Goal: Task Accomplishment & Management: Use online tool/utility

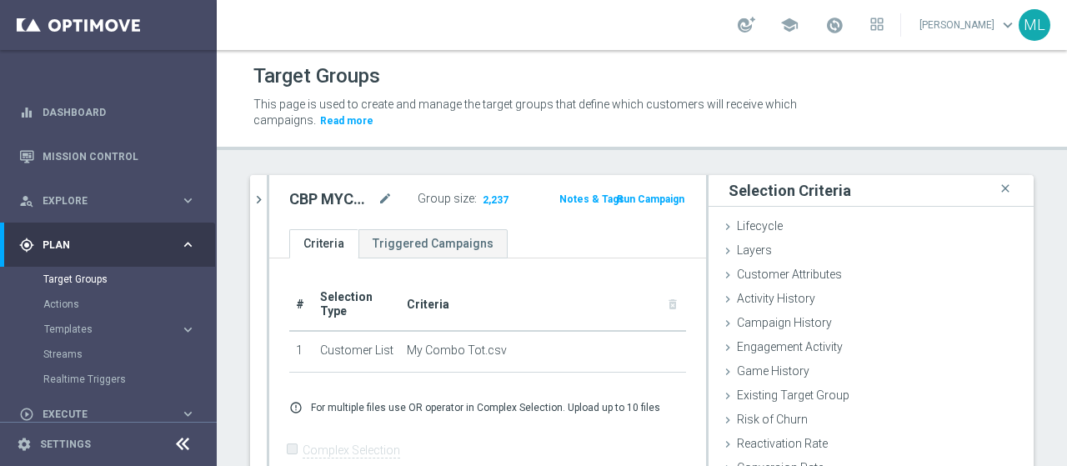
scroll to position [77, 0]
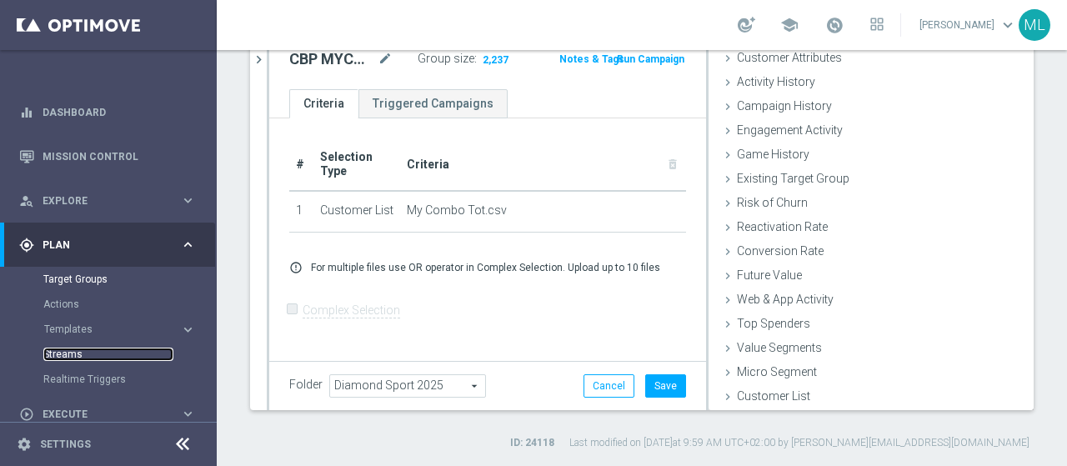
click at [62, 356] on link "Streams" at bounding box center [108, 354] width 130 height 13
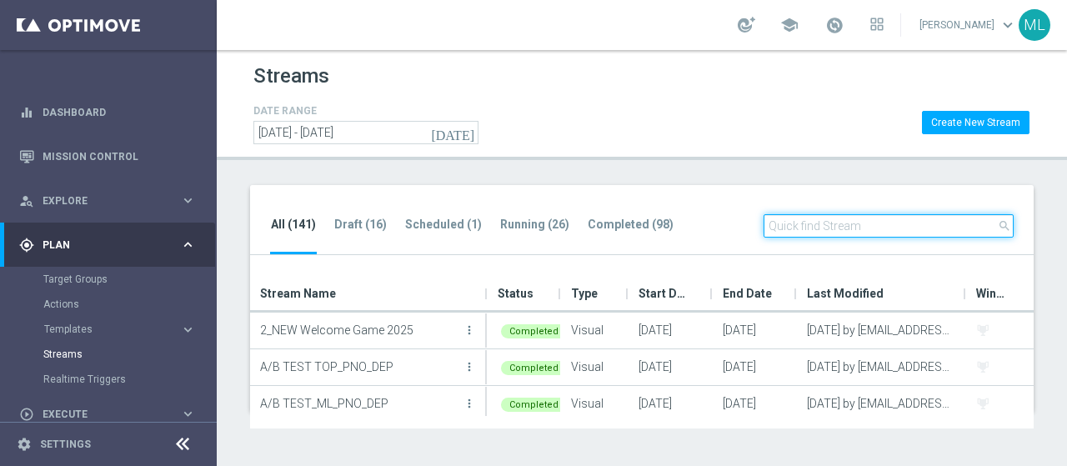
click at [872, 230] on input "text" at bounding box center [889, 225] width 250 height 23
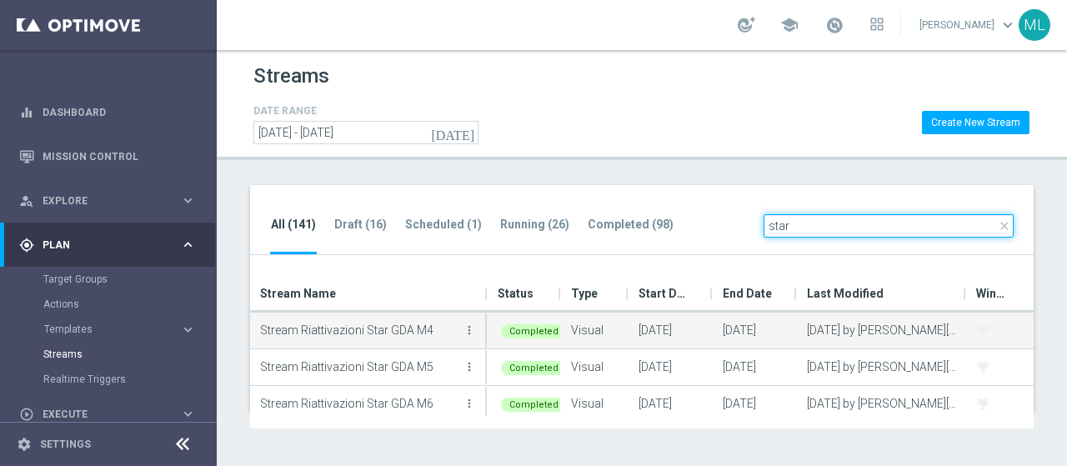
scroll to position [153, 0]
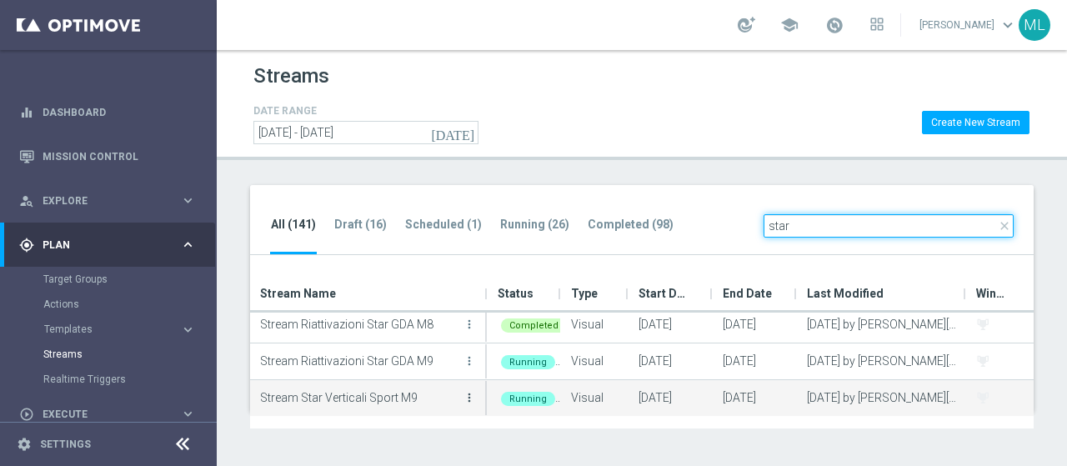
type input "star"
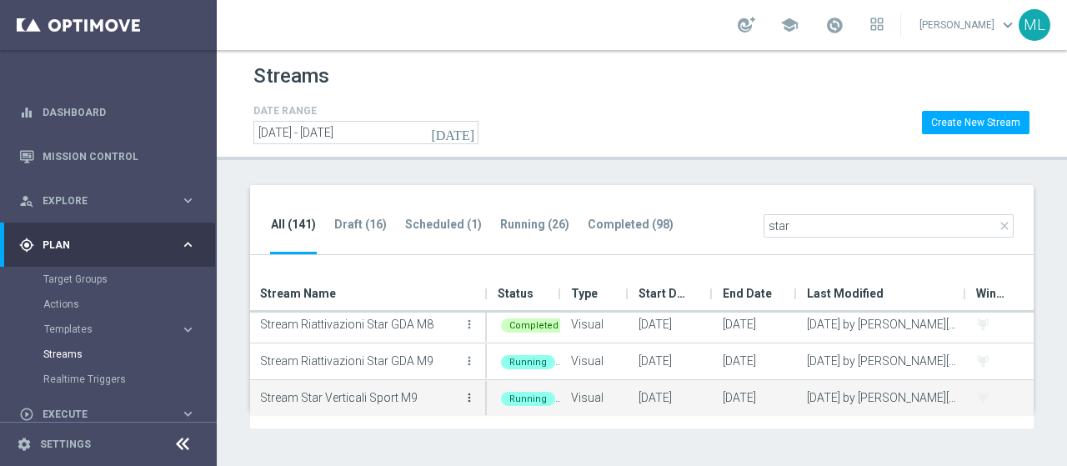
click at [469, 396] on icon "more_vert" at bounding box center [469, 397] width 13 height 13
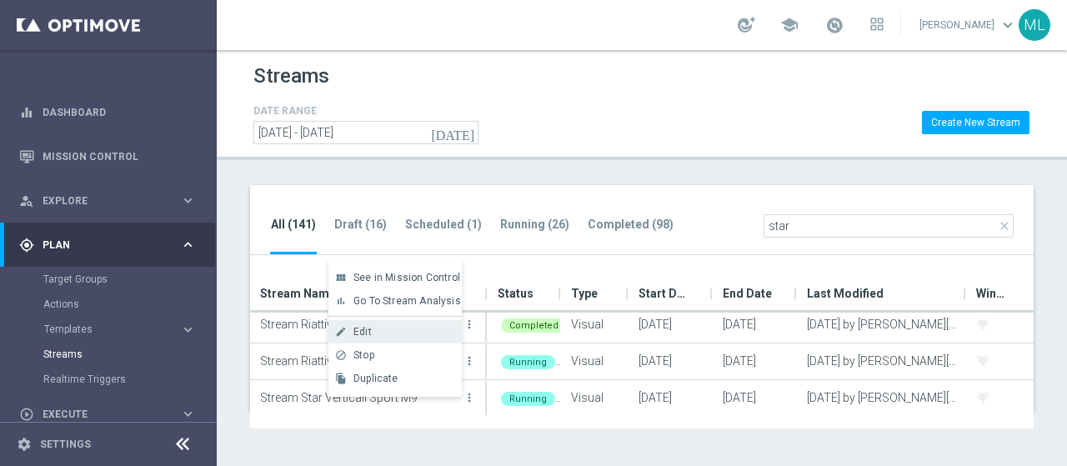
click at [367, 333] on span "Edit" at bounding box center [362, 332] width 18 height 12
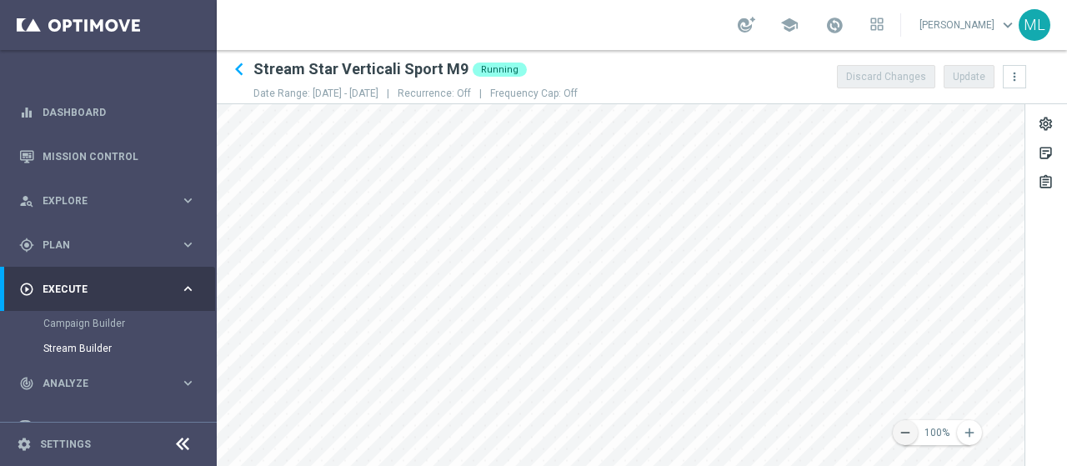
click at [899, 432] on icon "remove" at bounding box center [905, 432] width 15 height 15
click at [825, 30] on span at bounding box center [834, 25] width 18 height 18
click at [58, 247] on span "Plan" at bounding box center [112, 245] width 138 height 10
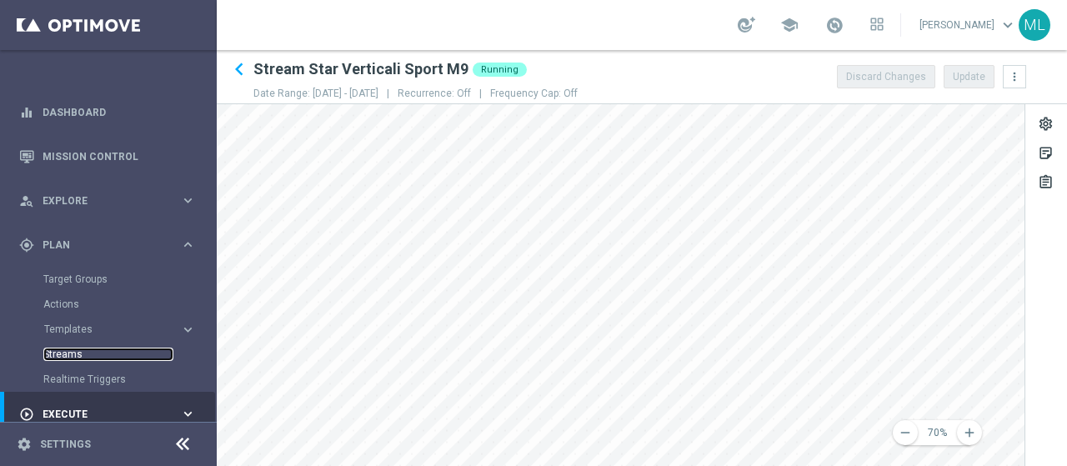
click at [66, 353] on link "Streams" at bounding box center [108, 354] width 130 height 13
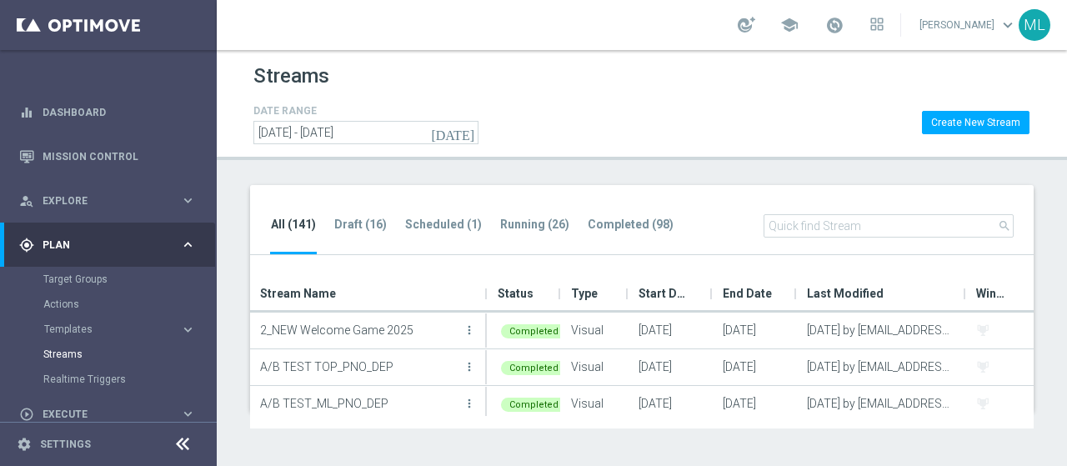
click at [557, 170] on div "Streams DATE RANGE today 25 Sep 2024 - 25 Sep 2026 Create New Stream All (141) …" at bounding box center [642, 258] width 850 height 416
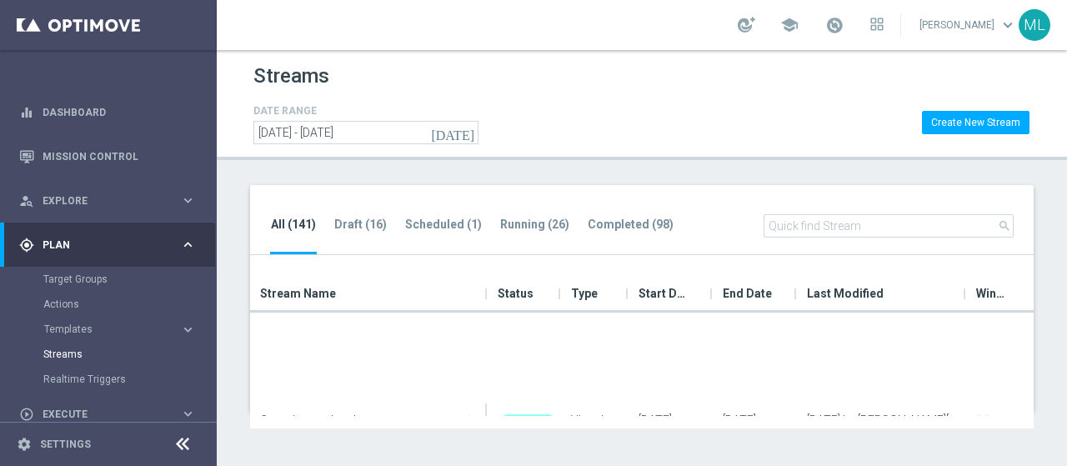
scroll to position [417, 0]
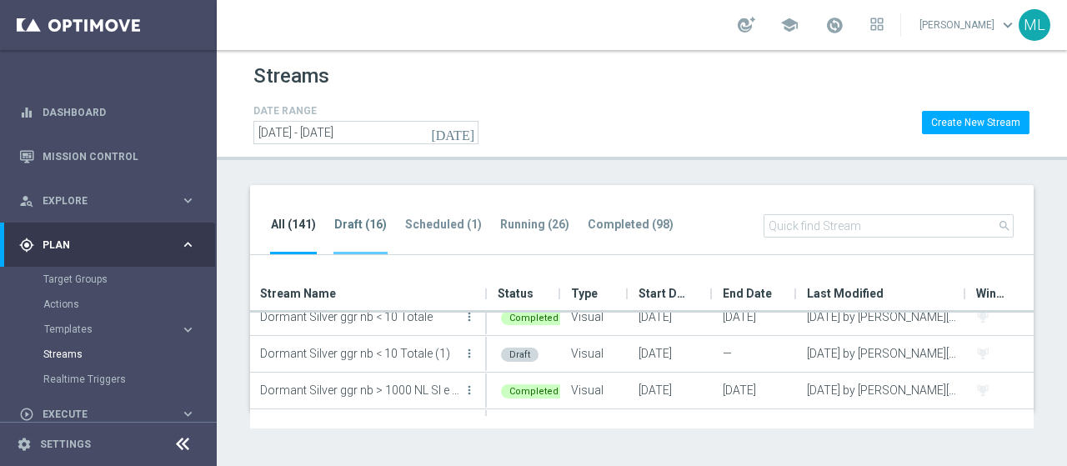
click at [355, 221] on tab-header "Draft (16)" at bounding box center [360, 225] width 53 height 14
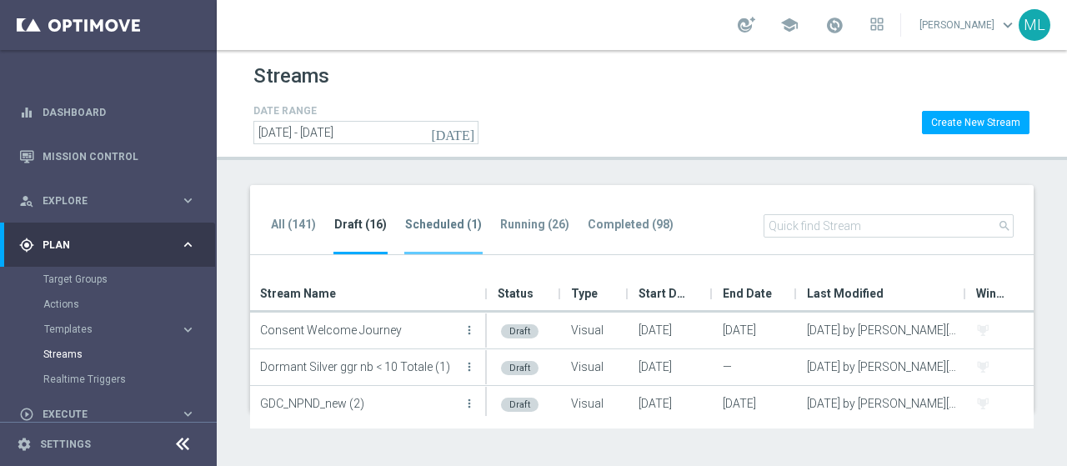
click at [442, 220] on tab-header "Scheduled (1)" at bounding box center [443, 225] width 77 height 14
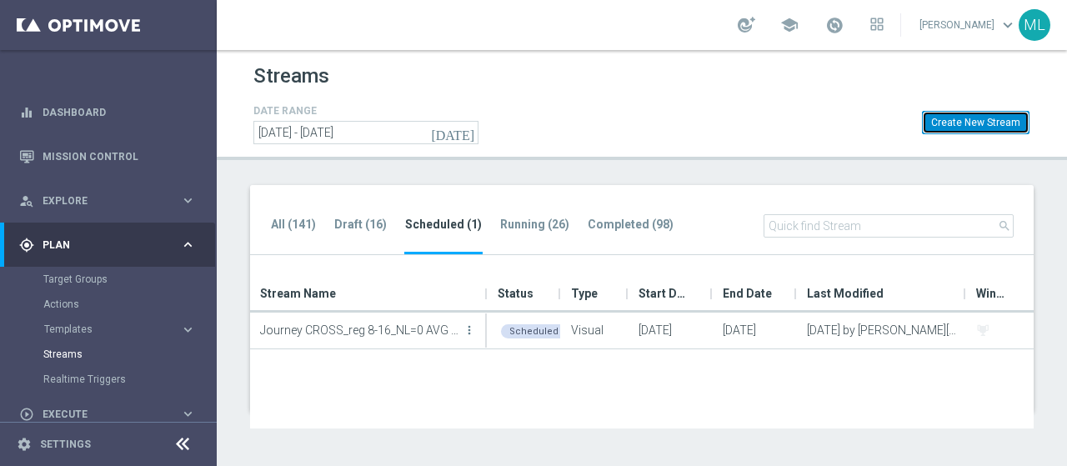
click at [975, 122] on button "Create New Stream" at bounding box center [976, 122] width 108 height 23
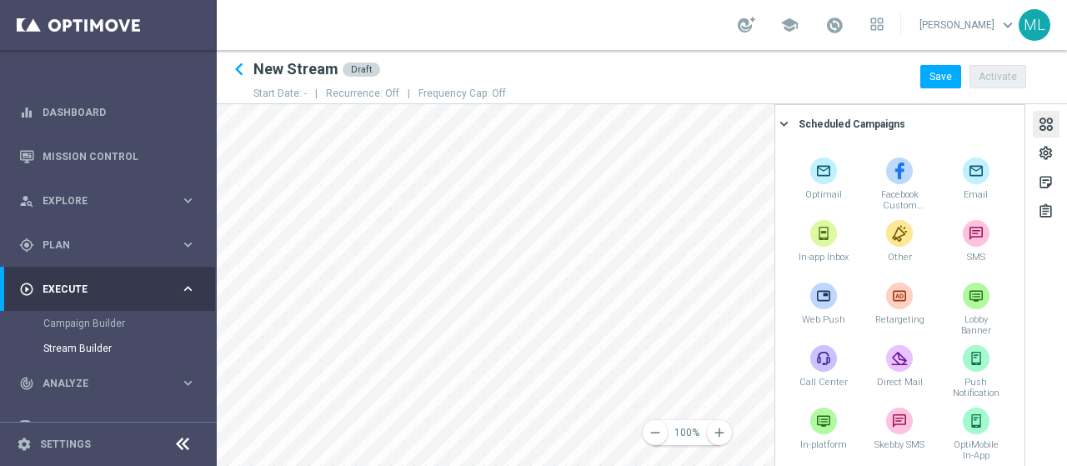
click at [1045, 131] on div at bounding box center [1046, 126] width 18 height 23
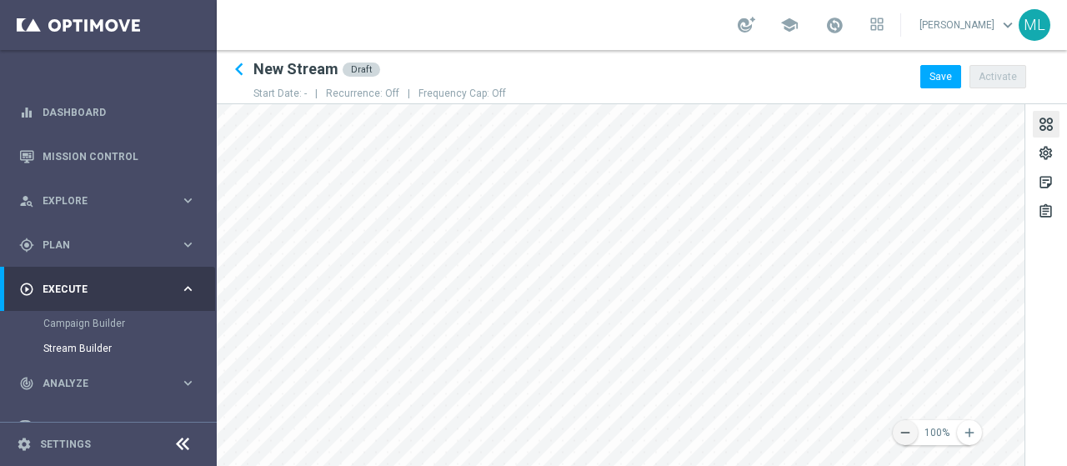
click at [908, 438] on icon "remove" at bounding box center [905, 432] width 15 height 15
click at [903, 436] on icon "remove" at bounding box center [905, 432] width 15 height 15
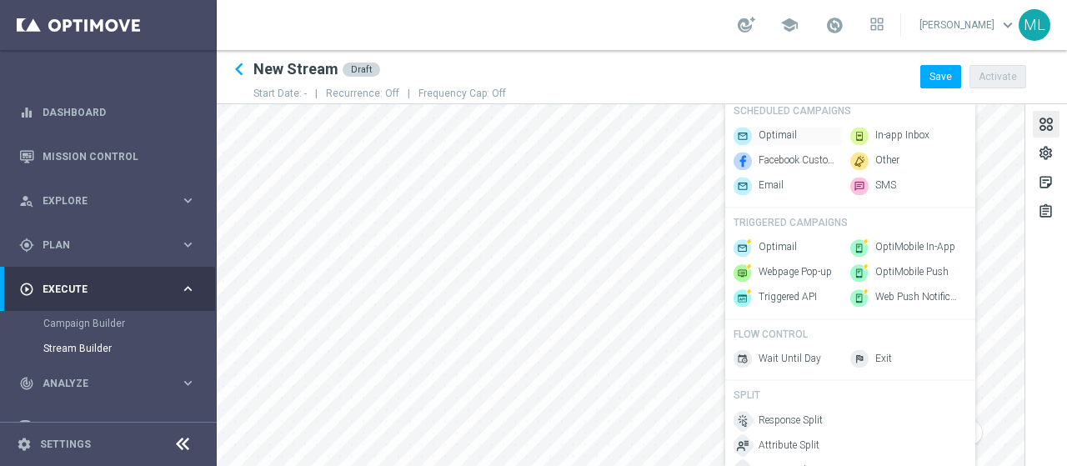
click at [767, 134] on span "Optimail" at bounding box center [778, 136] width 38 height 14
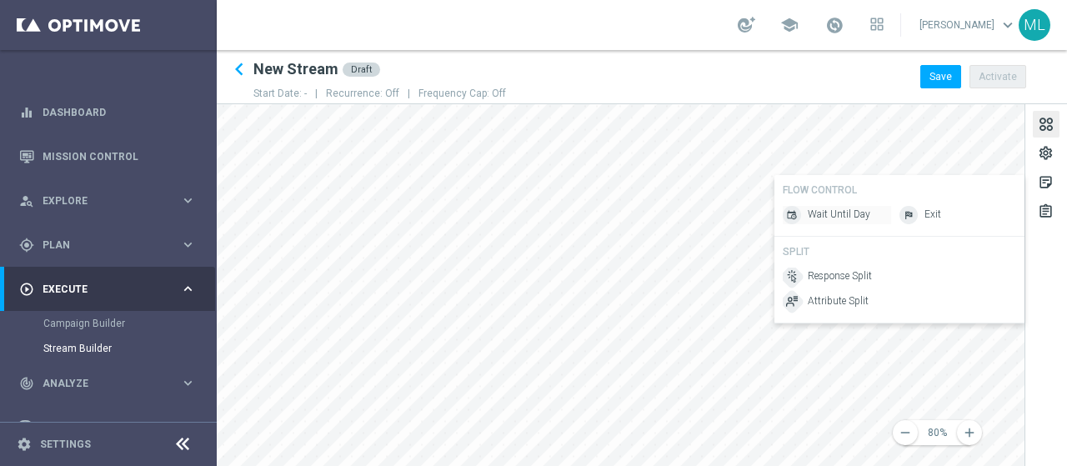
click at [832, 218] on span "Wait Until Day" at bounding box center [839, 215] width 63 height 14
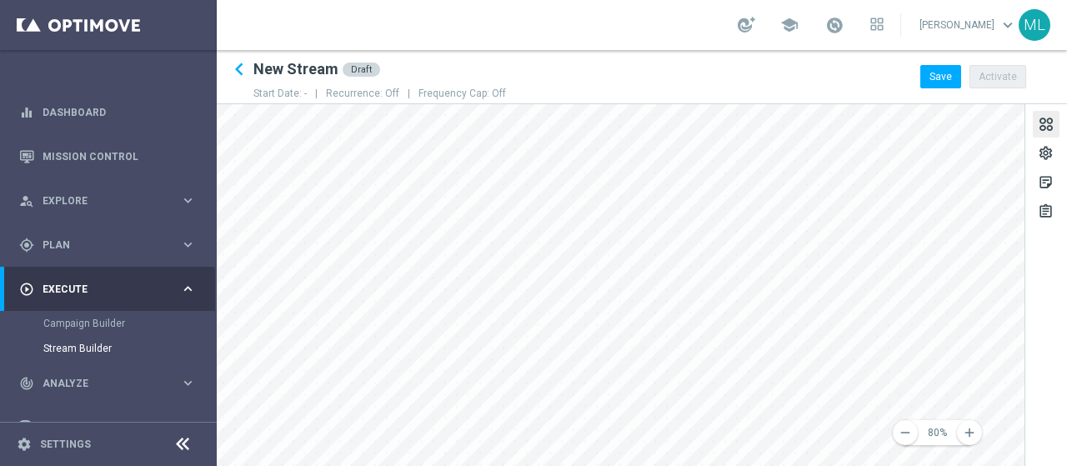
click at [1041, 123] on div at bounding box center [1046, 126] width 18 height 23
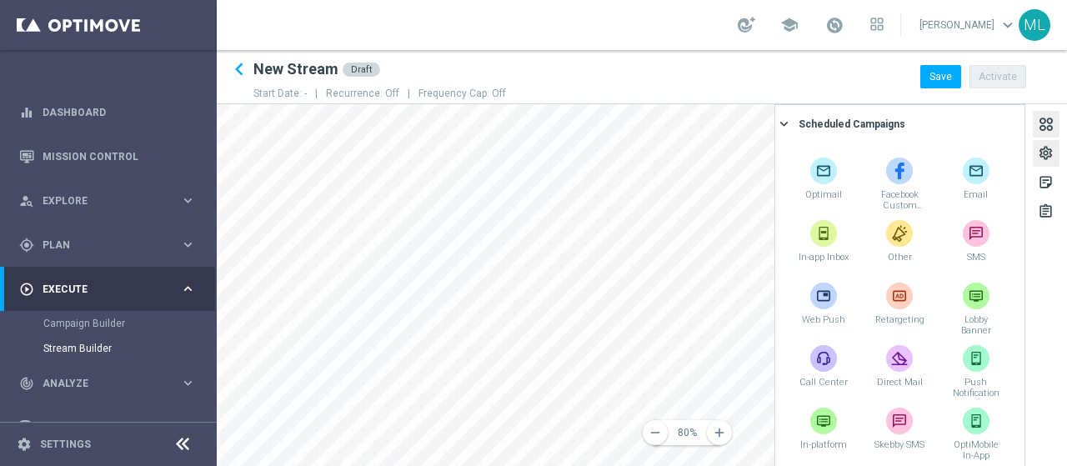
click at [1042, 159] on div "settings" at bounding box center [1046, 156] width 16 height 22
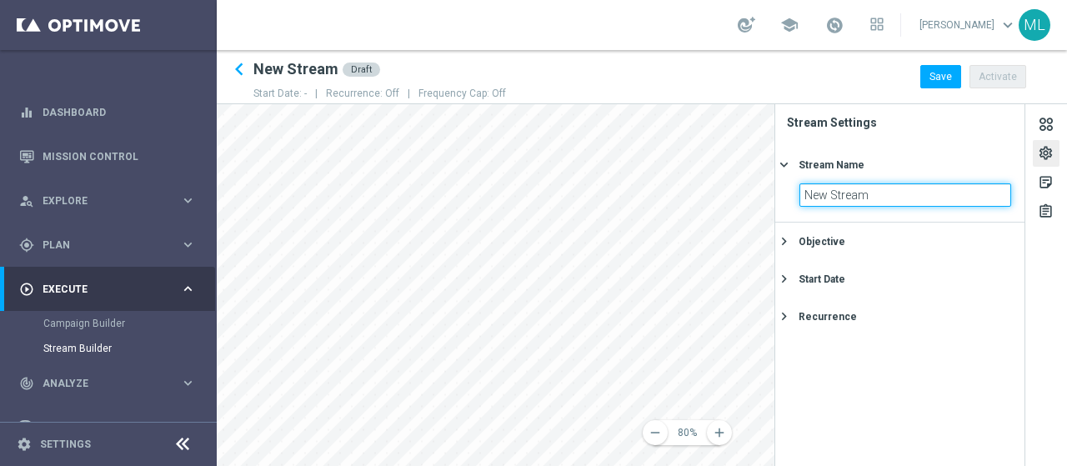
click at [870, 193] on input "New Stream" at bounding box center [906, 194] width 212 height 23
type input "TEST STREAM GDS STAR"
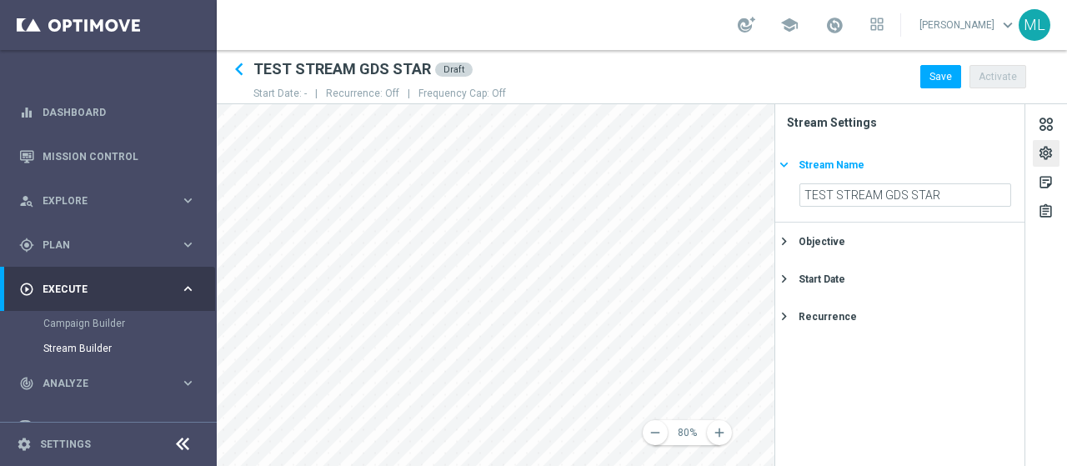
click at [784, 166] on icon "keyboard_arrow_right" at bounding box center [784, 165] width 16 height 16
click at [784, 195] on icon "keyboard_arrow_right" at bounding box center [784, 202] width 16 height 16
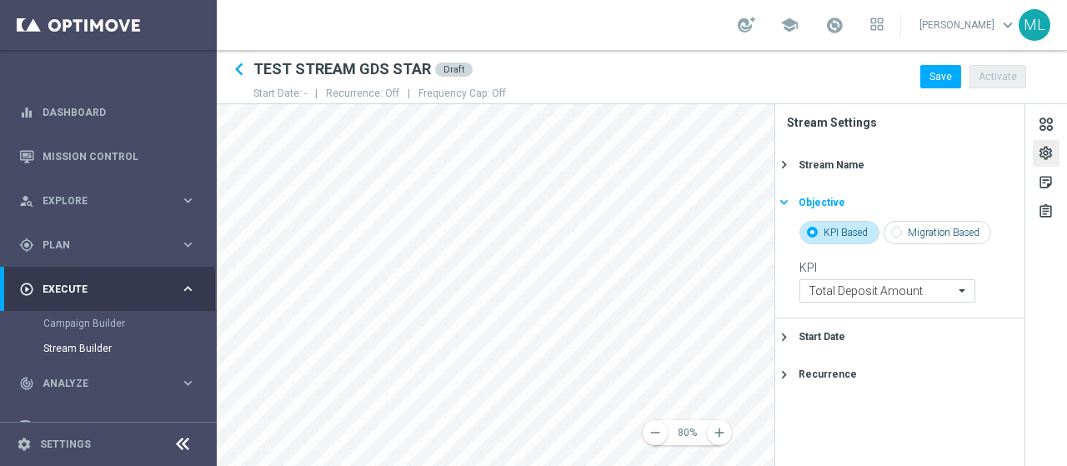
click at [786, 204] on icon "keyboard_arrow_right" at bounding box center [784, 202] width 16 height 16
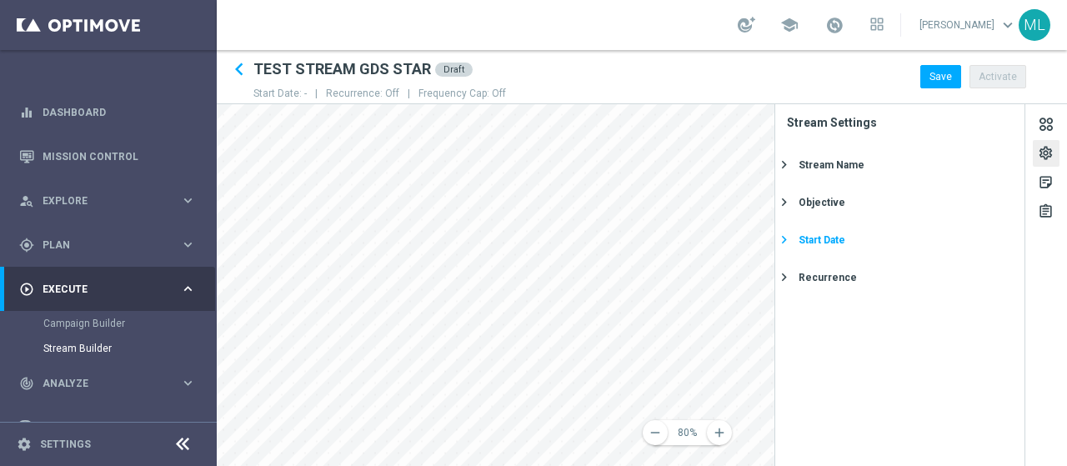
click at [786, 239] on icon "keyboard_arrow_right" at bounding box center [784, 240] width 16 height 16
click at [998, 269] on icon "today" at bounding box center [986, 267] width 49 height 18
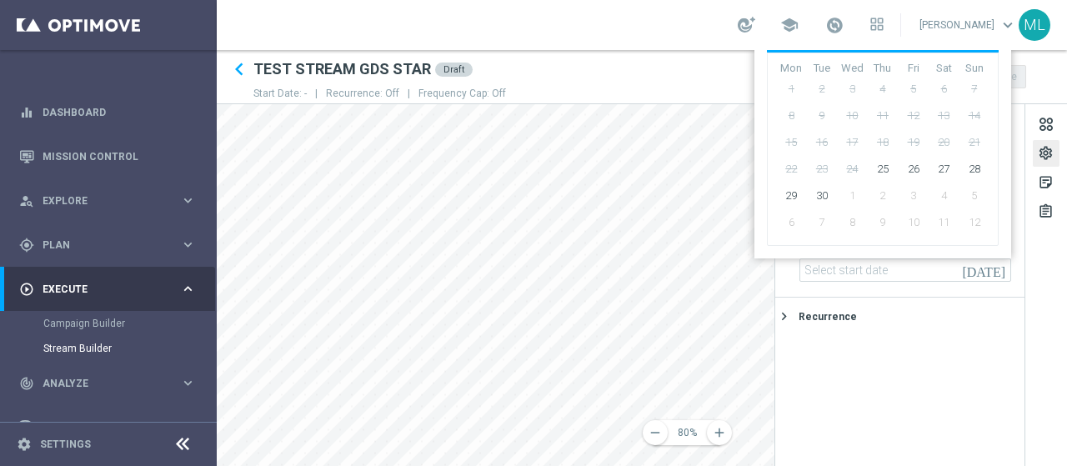
click at [982, 53] on div "‹ ​ September ​ 2025 ​ ›" at bounding box center [883, 35] width 232 height 33
click at [1005, 233] on div "‹ ​ September ​ 2025 ​ › Mon Tue Wed Thu Fri Sat Sun 1 2 3 4 5" at bounding box center [883, 133] width 257 height 252
click at [1005, 51] on div "‹ ​ September ​ 2025 ​ › Mon Tue Wed Thu Fri Sat Sun 1 2 3 4 5" at bounding box center [883, 133] width 257 height 252
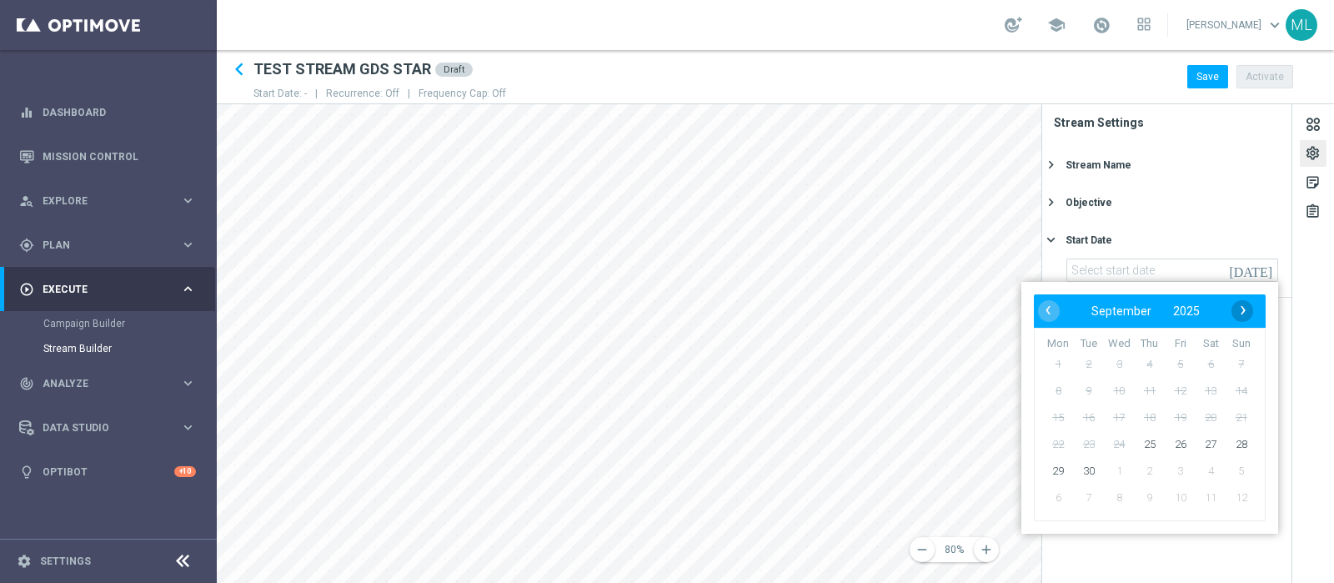
click at [1066, 310] on span "›" at bounding box center [1243, 310] width 22 height 22
click at [1051, 318] on span "‹" at bounding box center [1048, 310] width 22 height 22
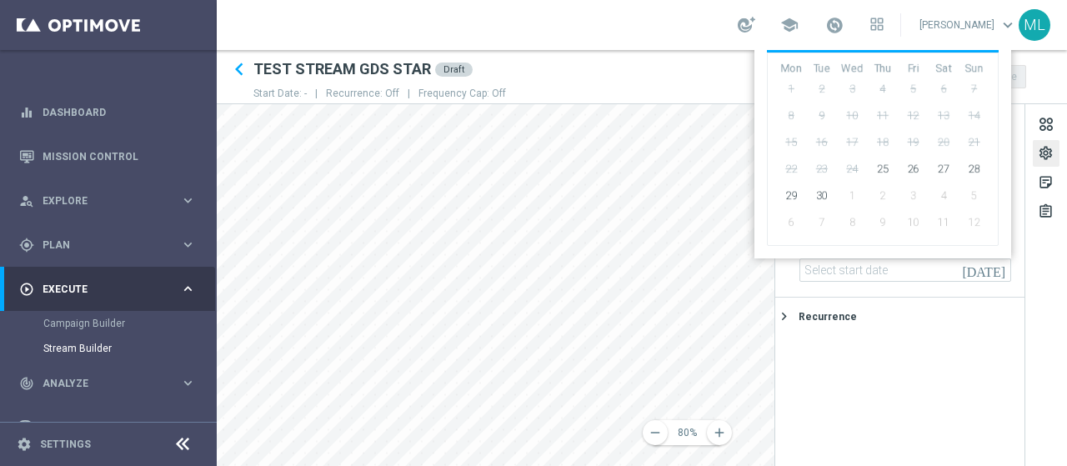
drag, startPoint x: 756, startPoint y: 102, endPoint x: 765, endPoint y: 153, distance: 51.7
click at [765, 153] on div "‹ ​ September ​ 2025 ​ › Mon Tue Wed Thu Fri Sat Sun 1 2 3 4 5" at bounding box center [883, 133] width 257 height 252
click at [856, 188] on span "1" at bounding box center [852, 196] width 27 height 27
click at [879, 193] on span "2" at bounding box center [883, 196] width 27 height 27
click at [919, 192] on span "3" at bounding box center [913, 196] width 27 height 27
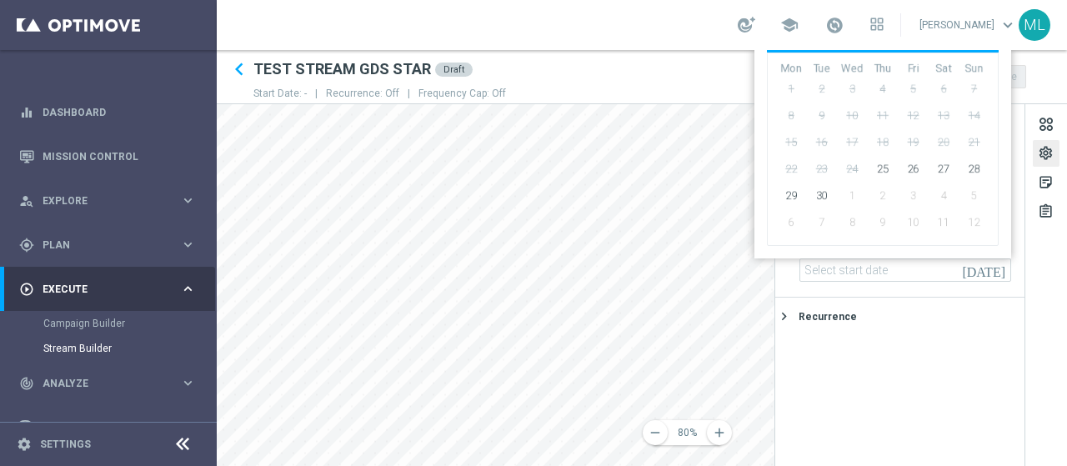
click at [955, 191] on span "4" at bounding box center [943, 196] width 27 height 27
click at [989, 51] on div "‹ ​ September ​ 2025 ​ ›" at bounding box center [883, 35] width 232 height 33
click at [974, 52] on div "‹ ​ September ​ 2025 ​ ›" at bounding box center [883, 35] width 232 height 33
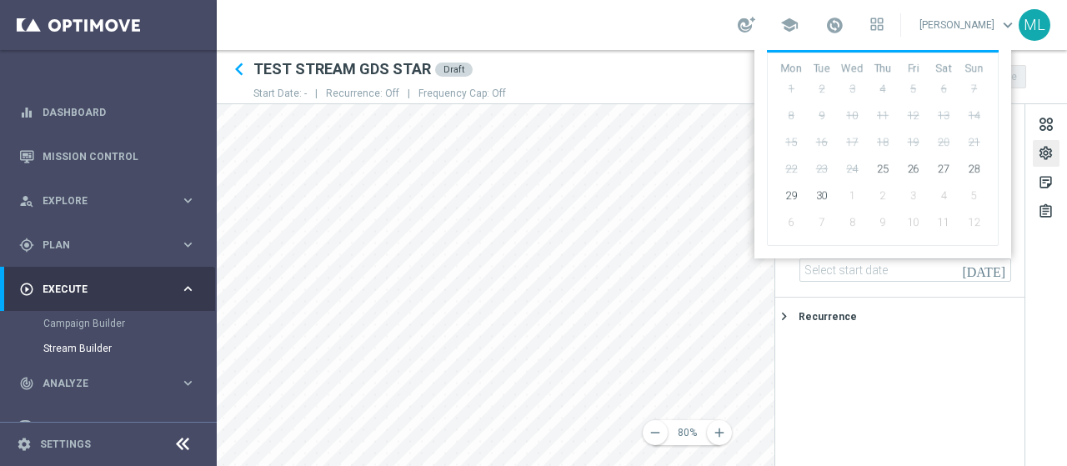
click at [931, 53] on div "‹ ​ September ​ 2025 ​ ›" at bounding box center [883, 35] width 232 height 33
click at [917, 53] on div "‹ ​ September ​ 2025 ​ ›" at bounding box center [883, 35] width 232 height 33
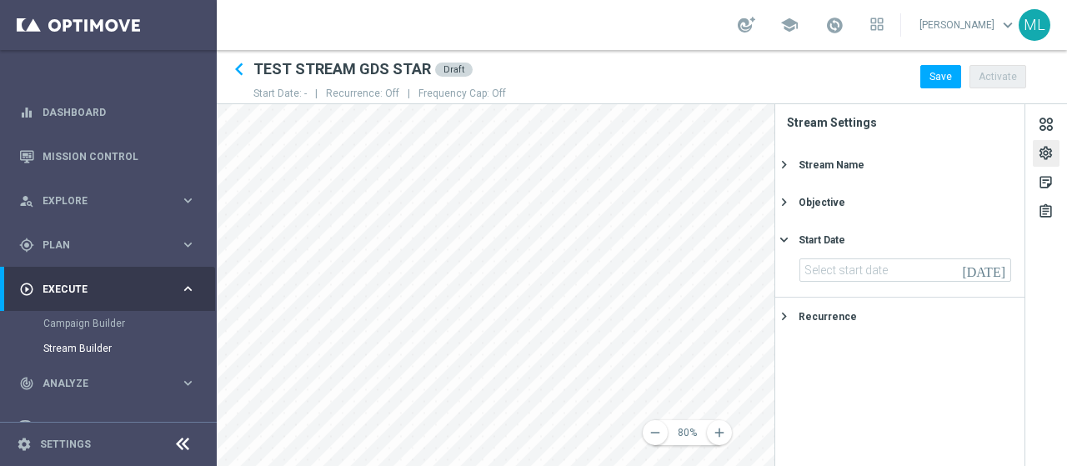
click at [683, 69] on div "keyboard_arrow_left TEST STREAM GDS STAR Draft Start Date: - | Recurrence: Off …" at bounding box center [642, 258] width 850 height 416
click at [1000, 269] on icon "today" at bounding box center [986, 267] width 49 height 18
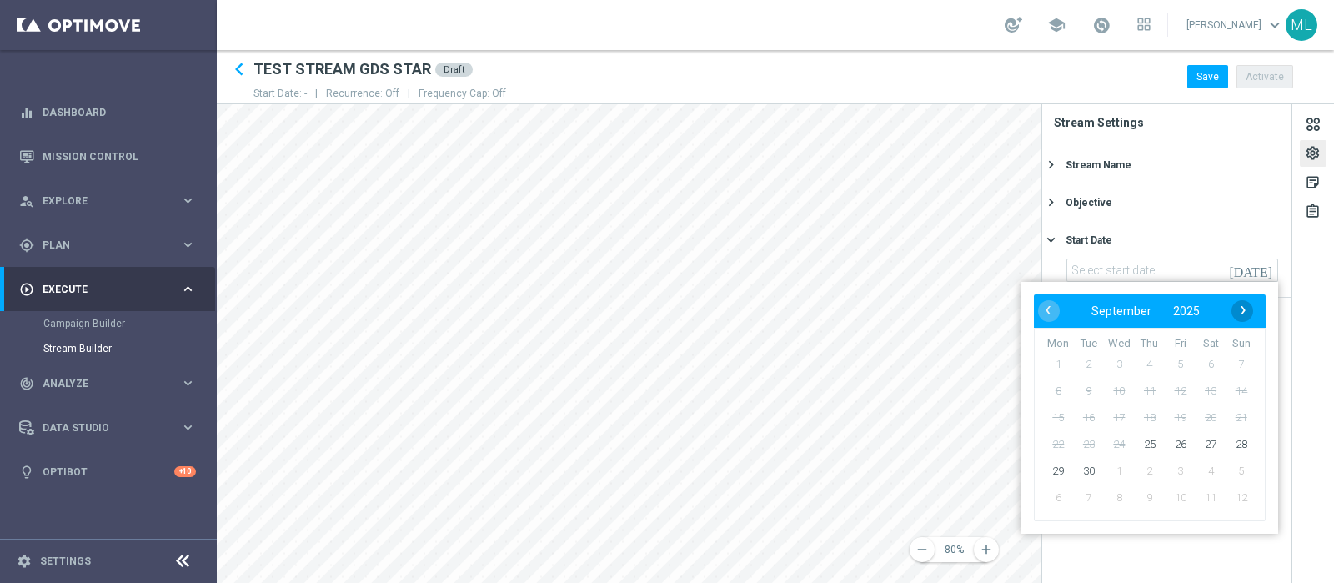
click at [1066, 308] on span "›" at bounding box center [1243, 310] width 22 height 22
click at [1066, 363] on span "3" at bounding box center [1180, 364] width 27 height 27
type input "03 Oct 2025"
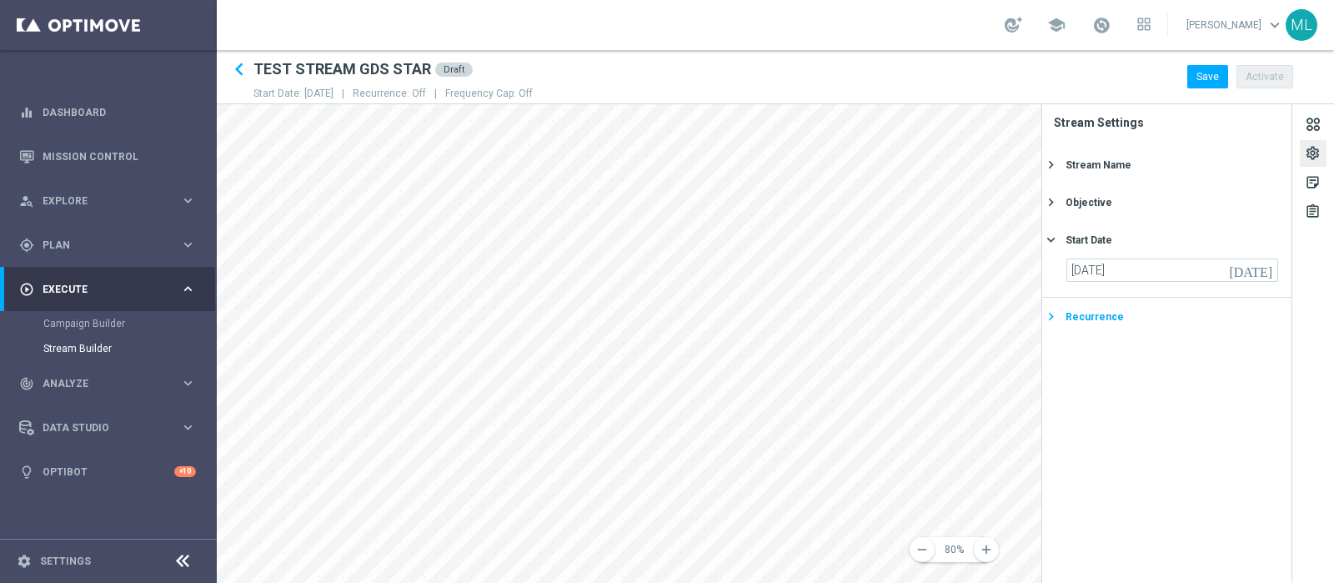
click at [1050, 315] on icon "keyboard_arrow_right" at bounding box center [1051, 316] width 16 height 16
click at [1053, 277] on icon "keyboard_arrow_right" at bounding box center [1051, 277] width 16 height 16
click at [1066, 81] on button "Save" at bounding box center [1207, 76] width 41 height 23
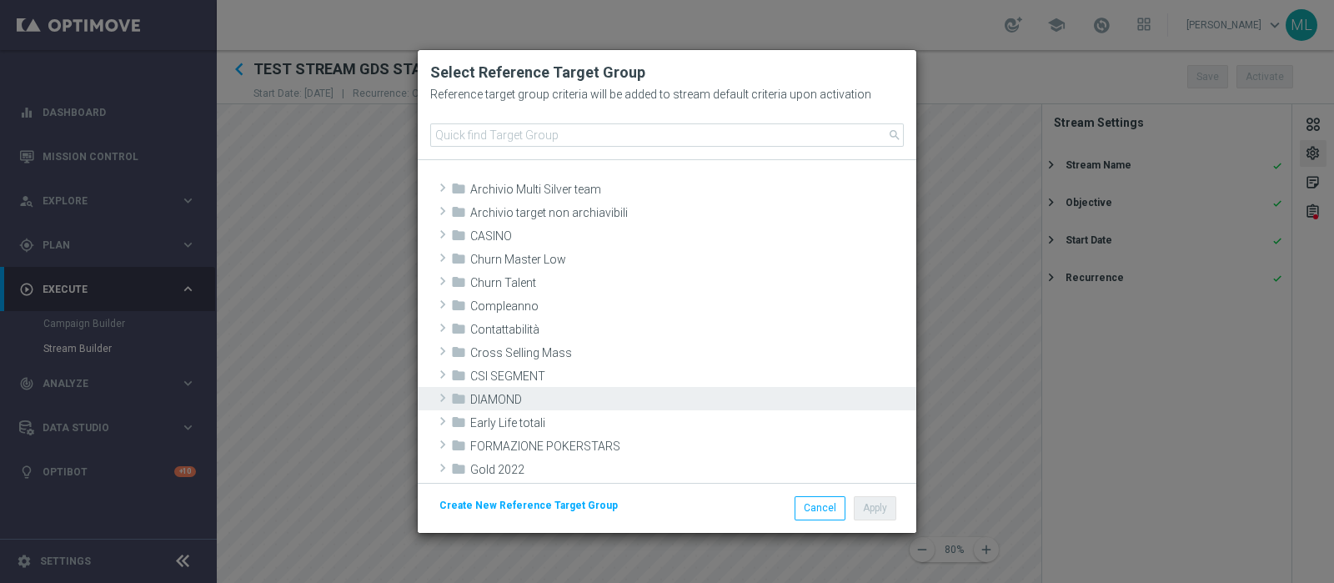
click at [439, 398] on span at bounding box center [442, 398] width 17 height 20
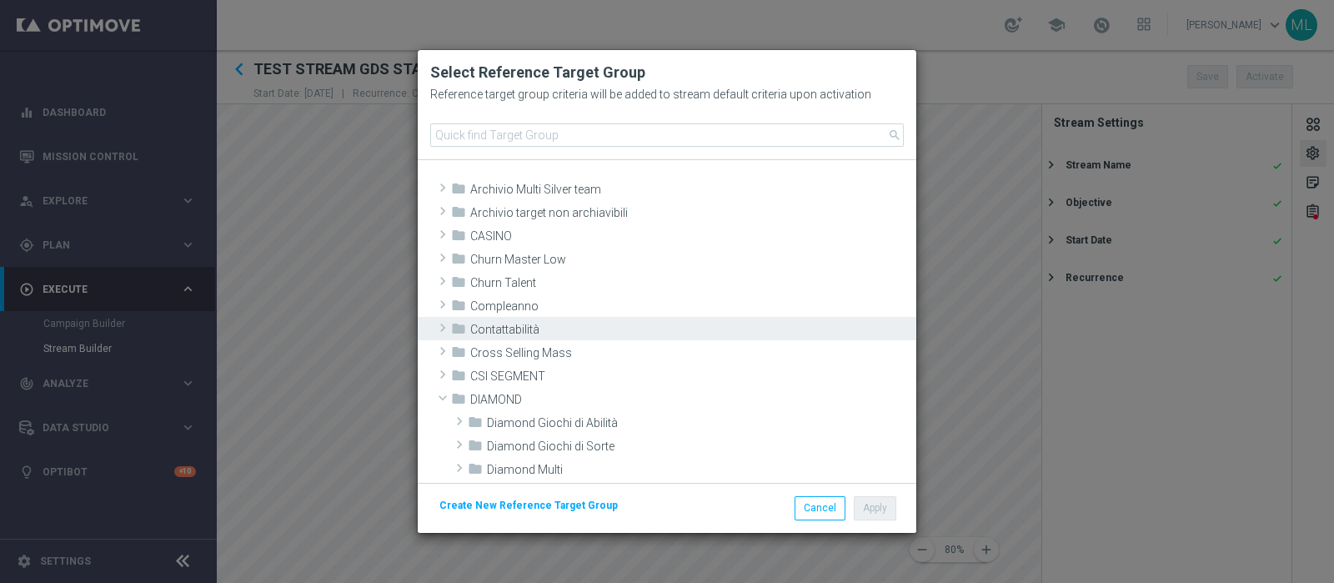
scroll to position [103, 0]
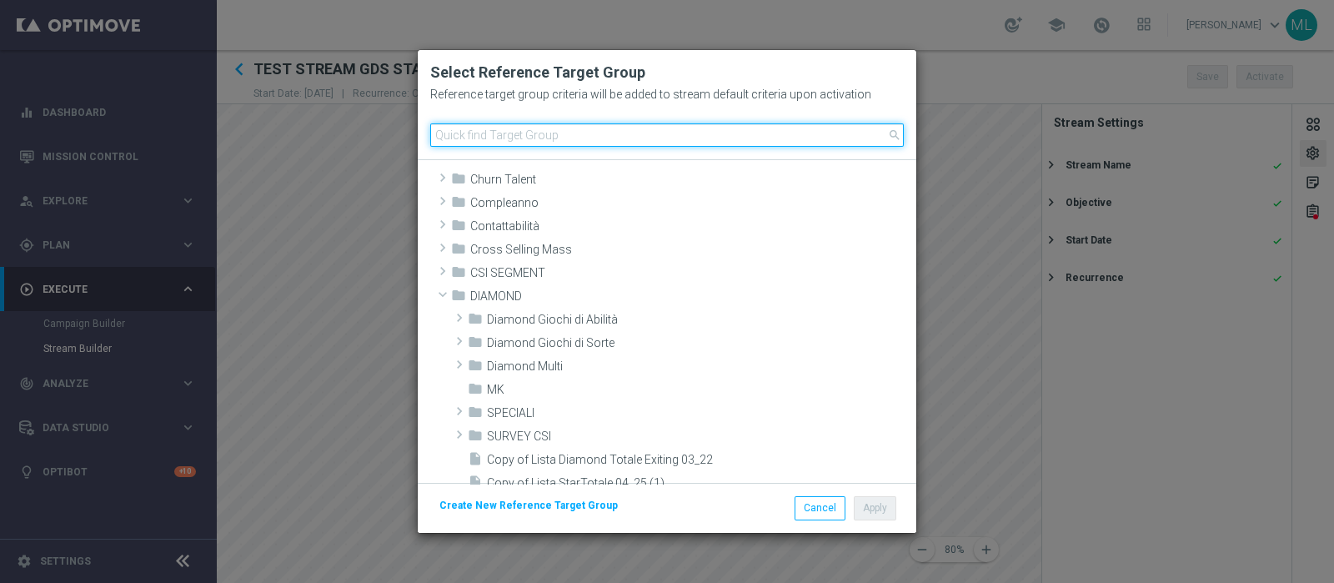
click at [504, 133] on input at bounding box center [667, 134] width 474 height 23
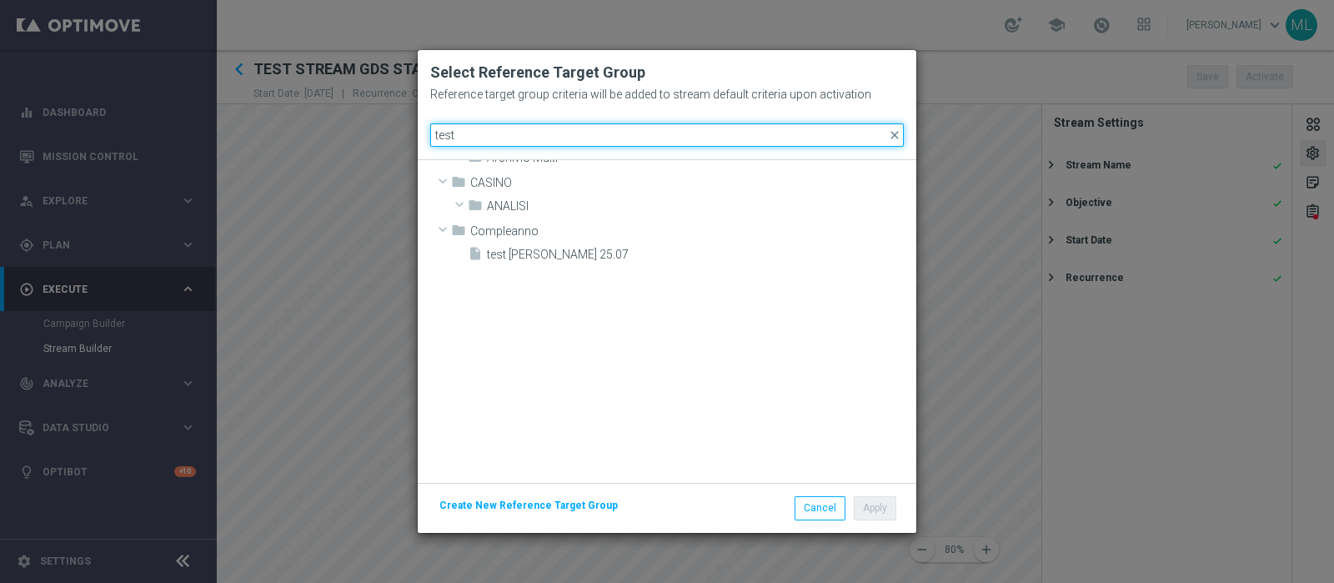
scroll to position [133, 0]
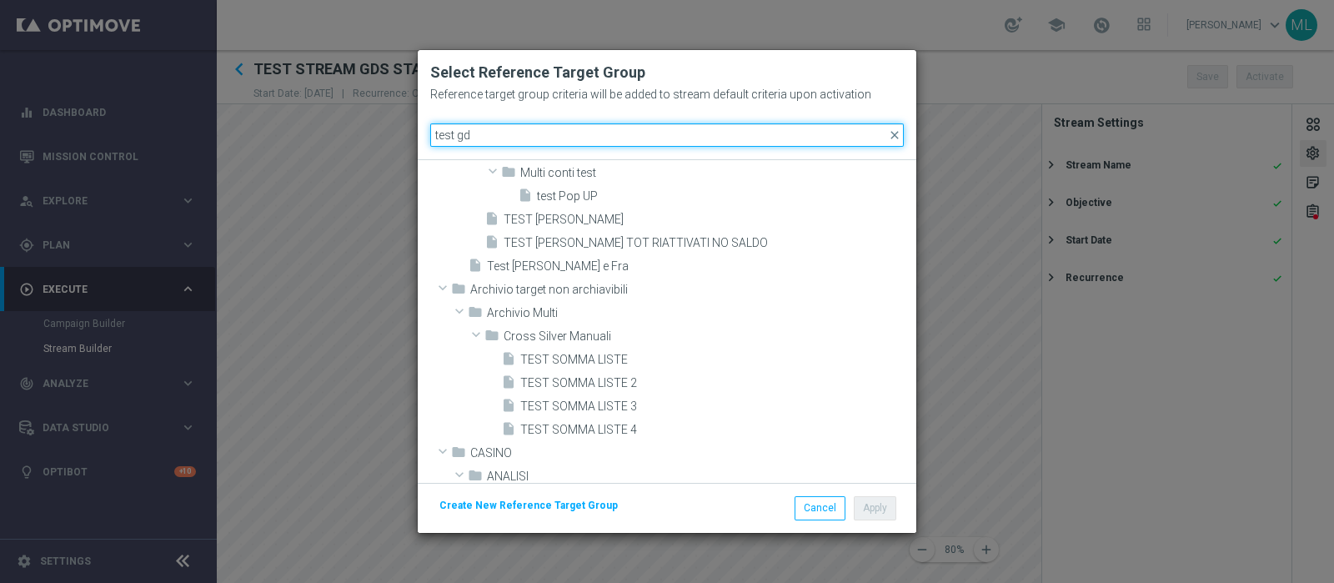
type input "test gds"
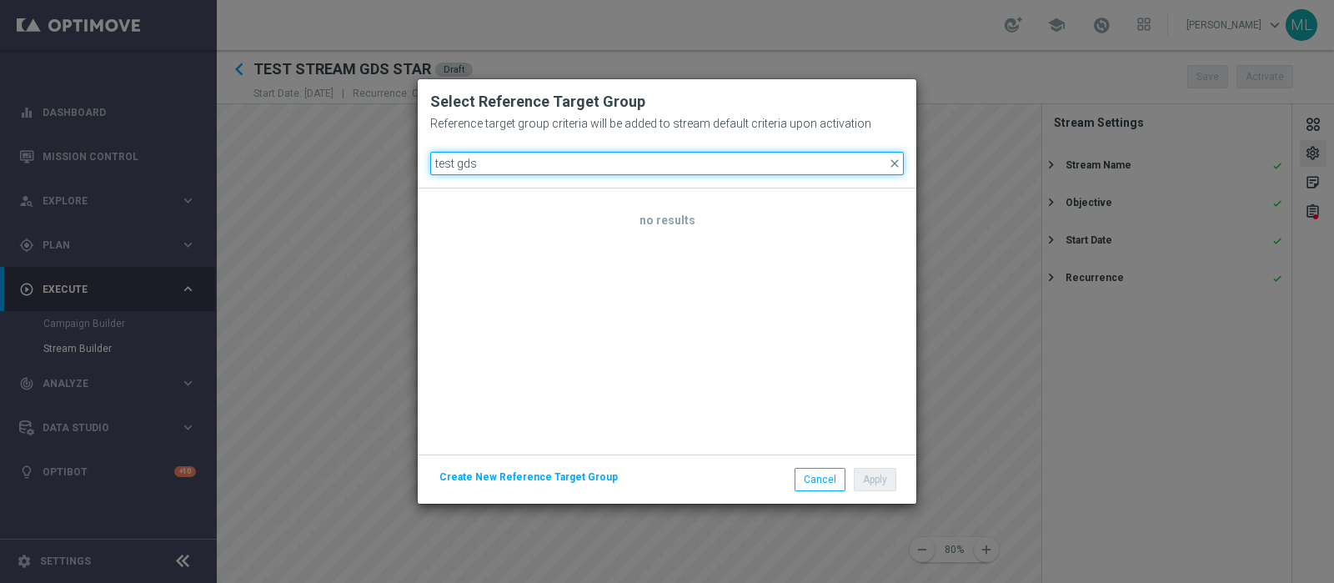
drag, startPoint x: 496, startPoint y: 164, endPoint x: 403, endPoint y: 161, distance: 93.4
click at [403, 164] on modal-container "Select Reference Target Group Reference target group criteria will be added to …" at bounding box center [667, 291] width 1334 height 583
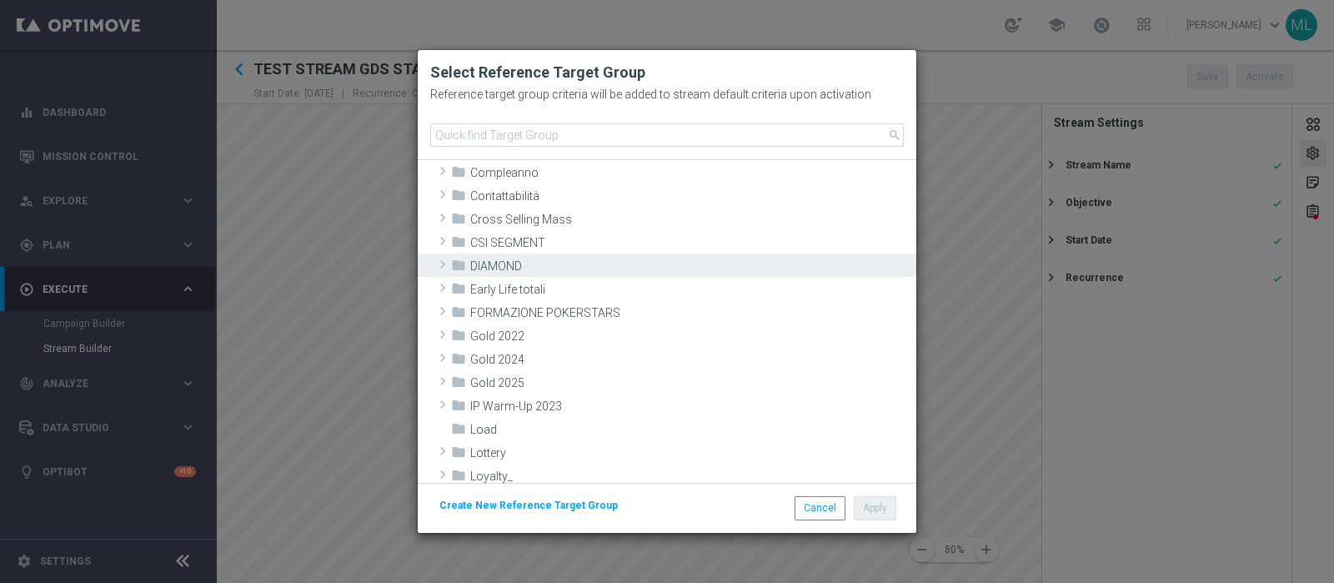
click at [447, 258] on span at bounding box center [442, 264] width 17 height 20
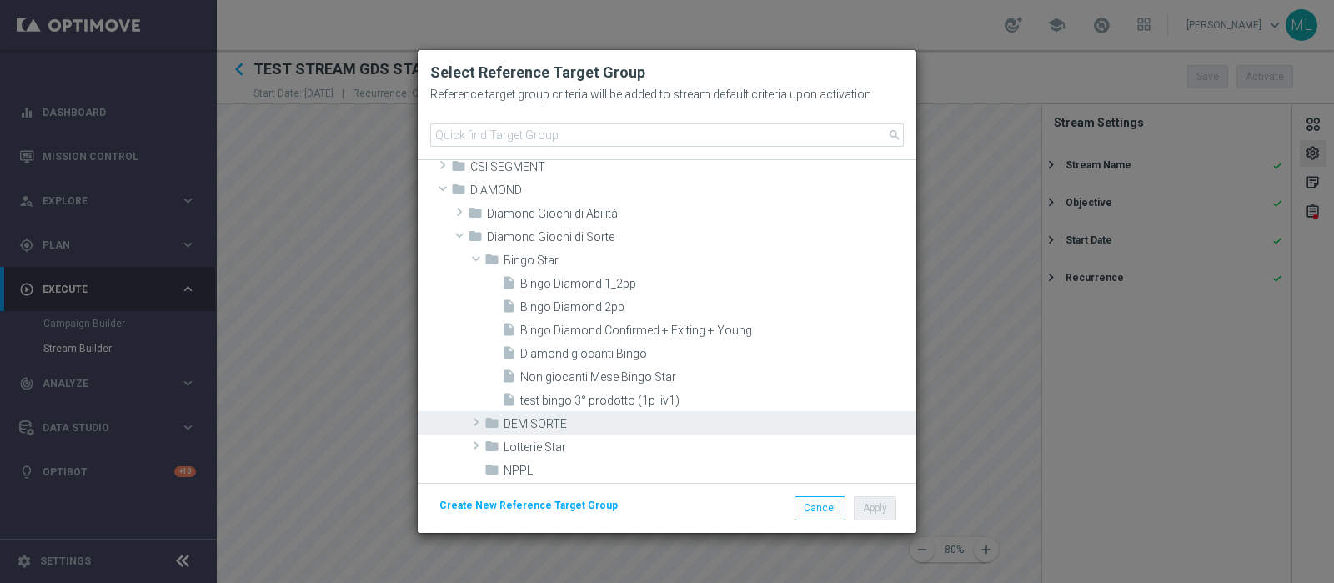
scroll to position [238, 0]
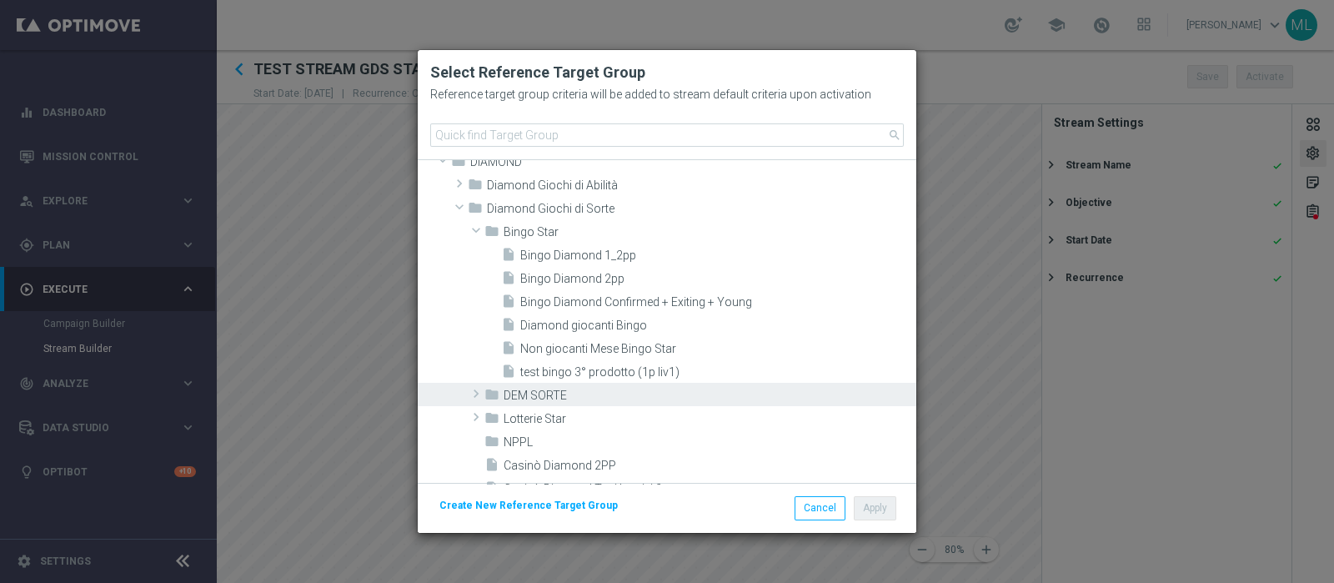
click at [475, 389] on span at bounding box center [476, 394] width 17 height 20
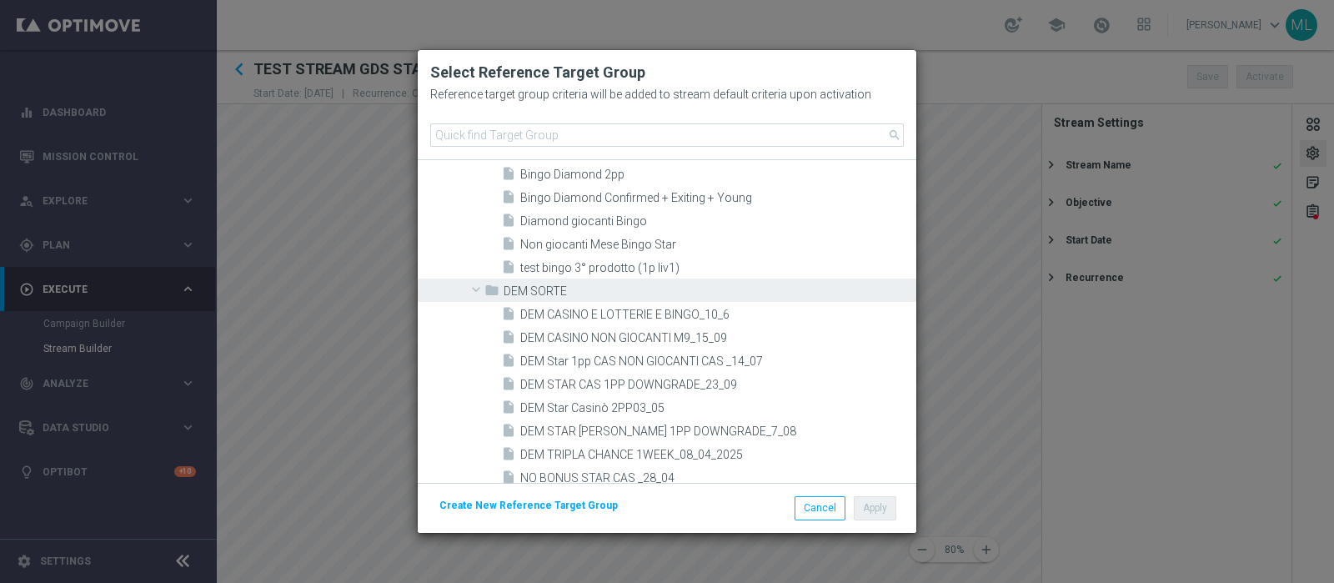
click at [474, 281] on span at bounding box center [476, 289] width 20 height 17
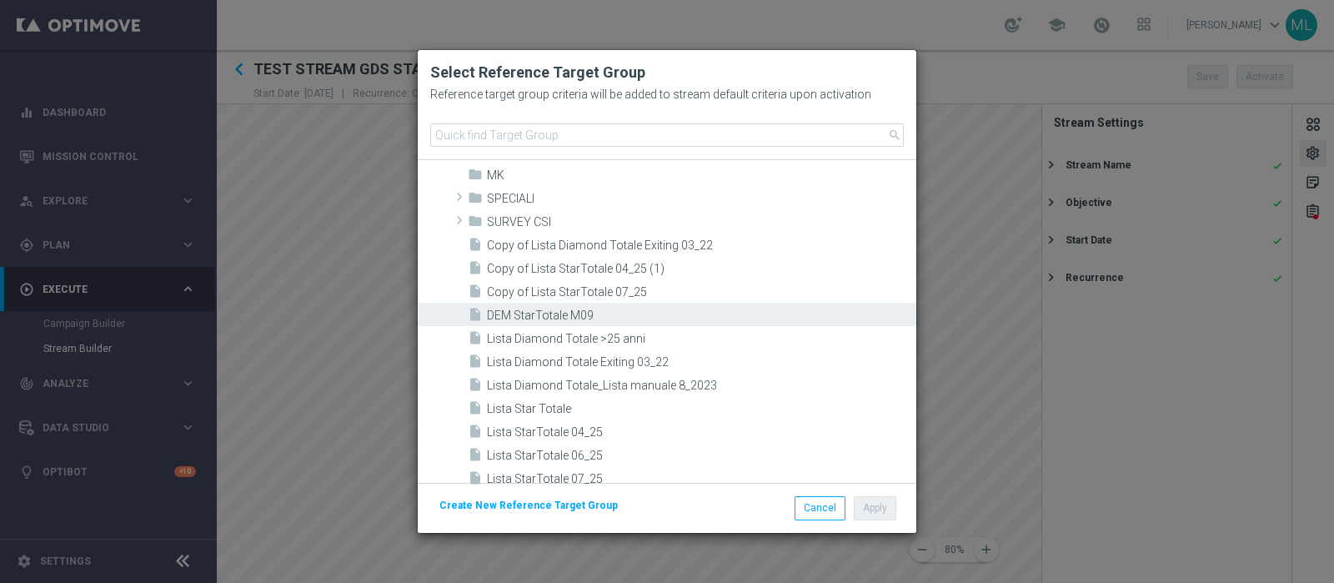
scroll to position [759, 0]
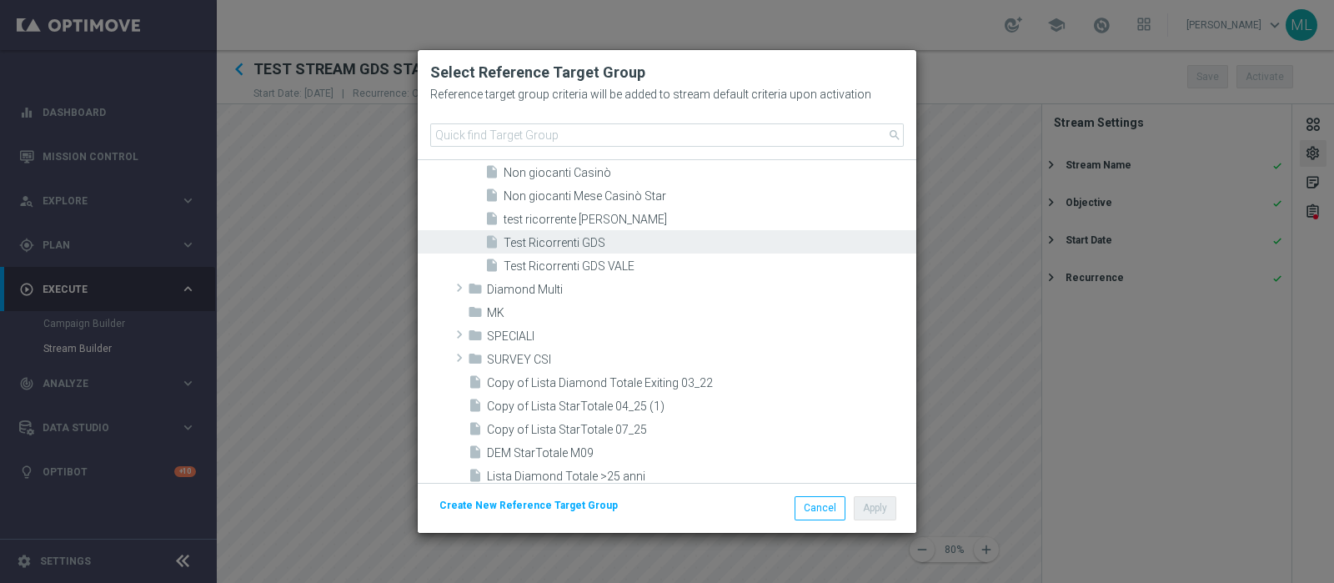
click at [554, 243] on span "Test Ricorrenti GDS" at bounding box center [708, 243] width 409 height 14
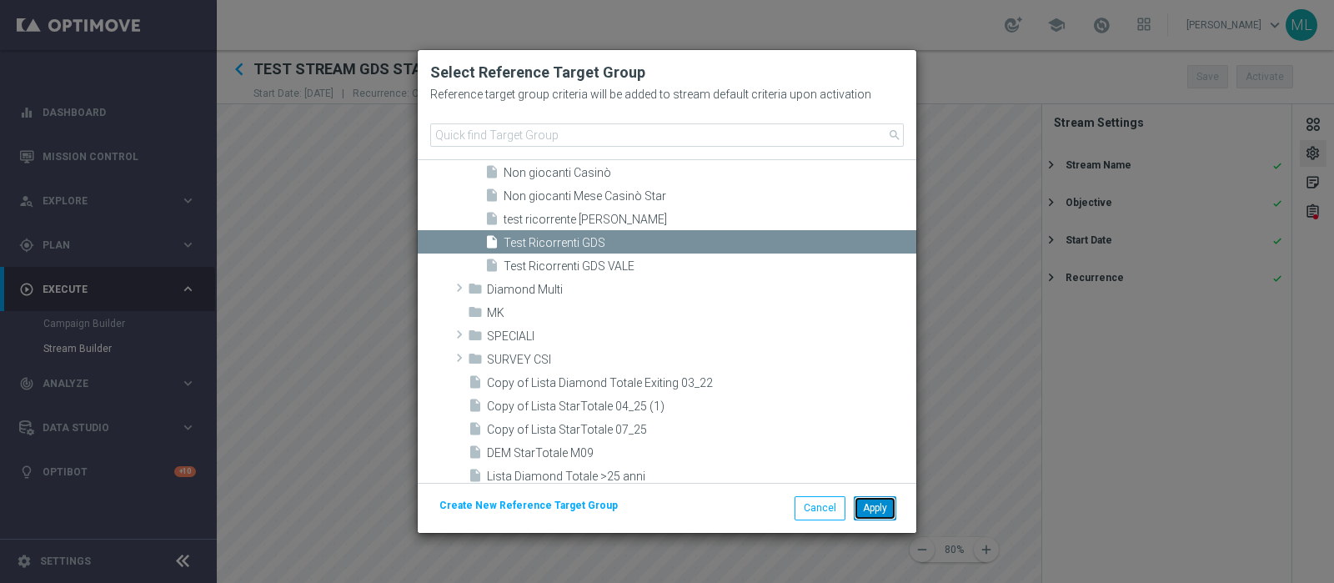
click at [880, 465] on button "Apply" at bounding box center [875, 507] width 43 height 23
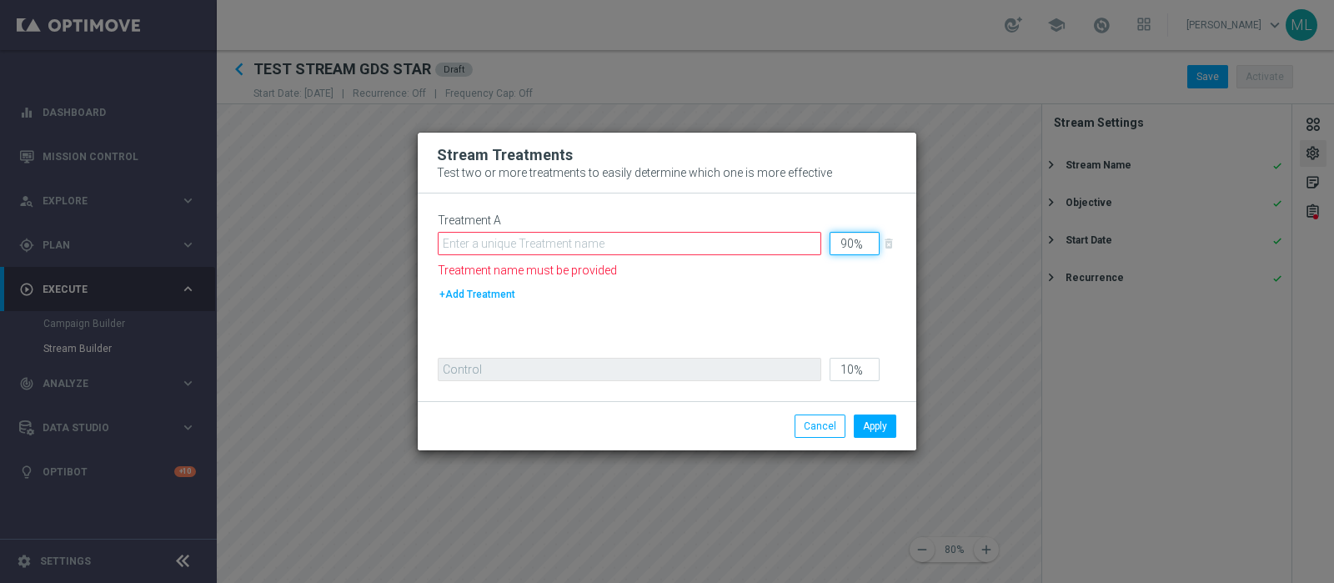
click at [844, 243] on input "90" at bounding box center [855, 243] width 50 height 23
type input "10"
type input "90"
type input "100"
type input "0"
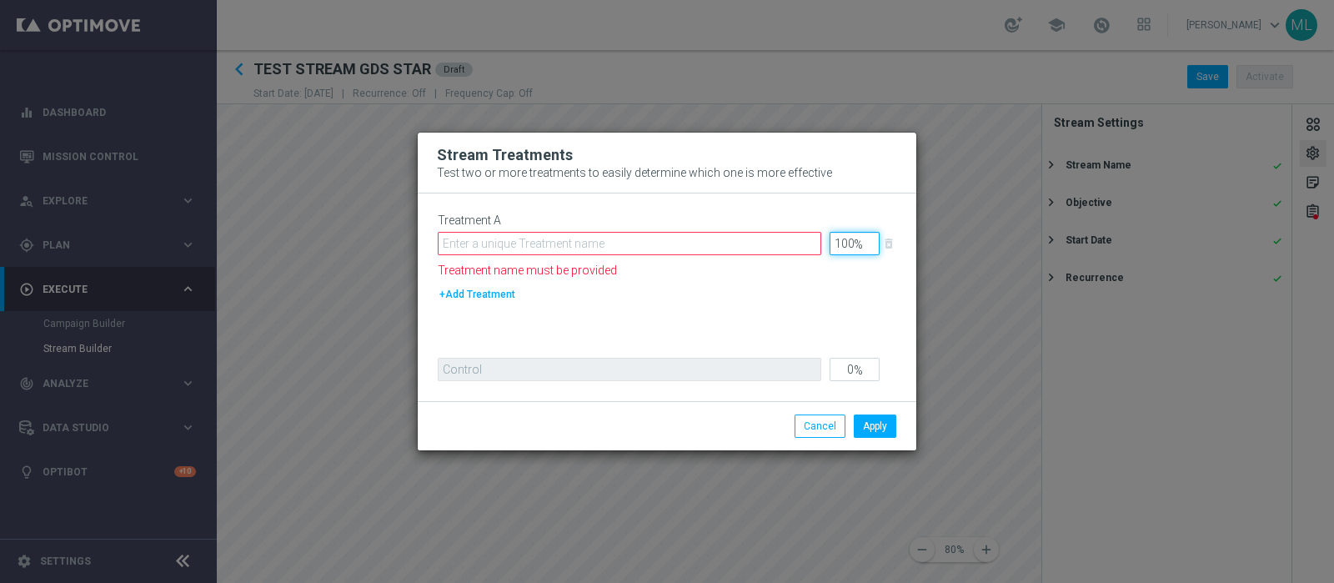
type input "100"
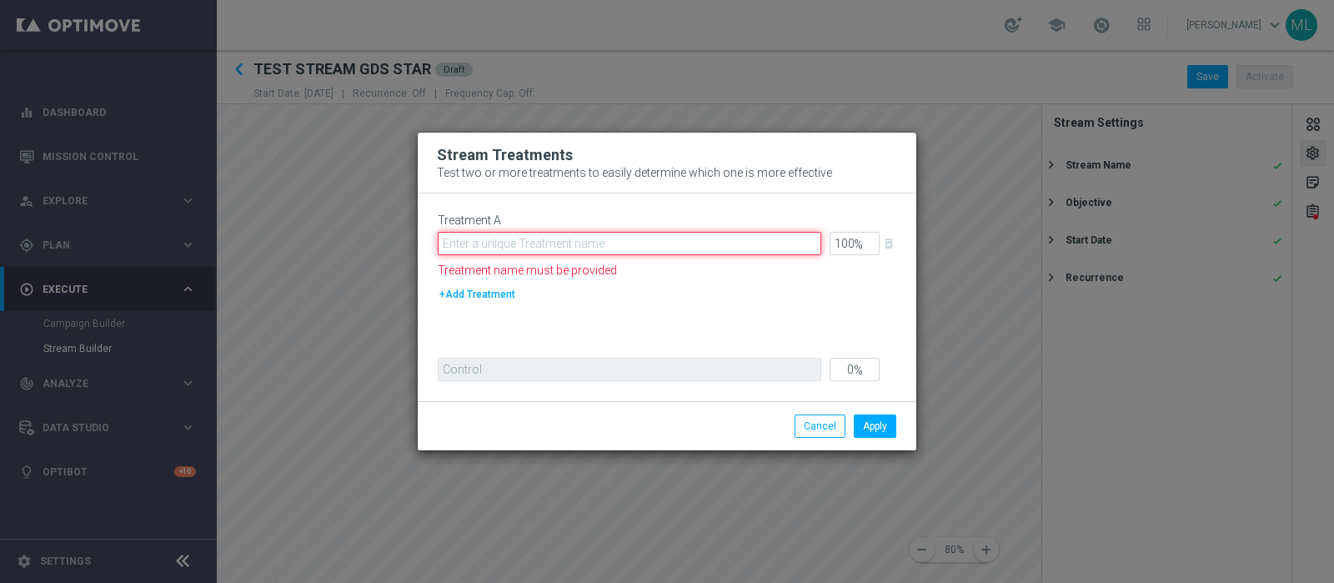
click at [484, 238] on input "text" at bounding box center [630, 243] width 384 height 23
click at [461, 242] on input "text" at bounding box center [630, 243] width 384 height 23
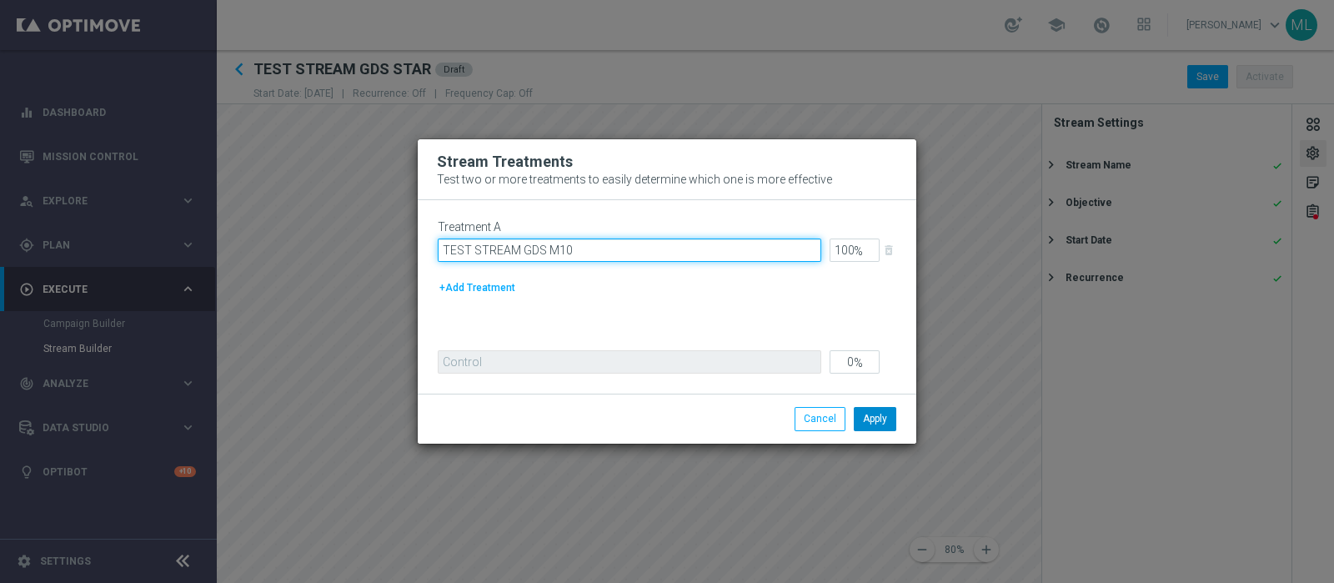
type input "TEST STREAM GDS M10"
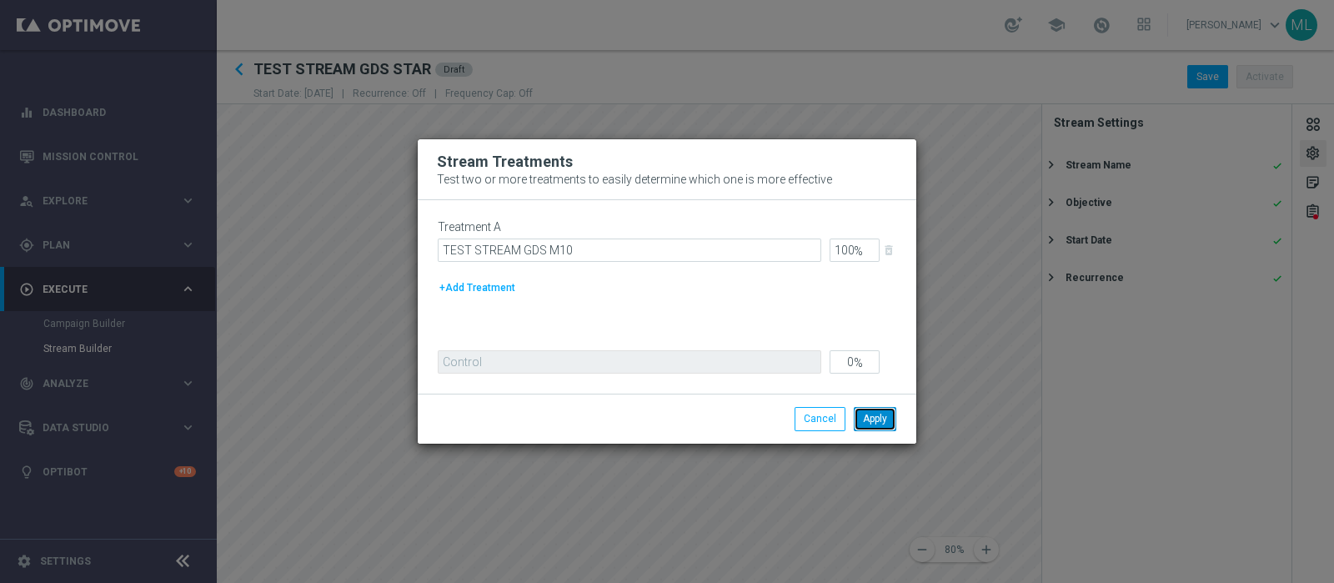
click at [879, 418] on button "Apply" at bounding box center [875, 418] width 43 height 23
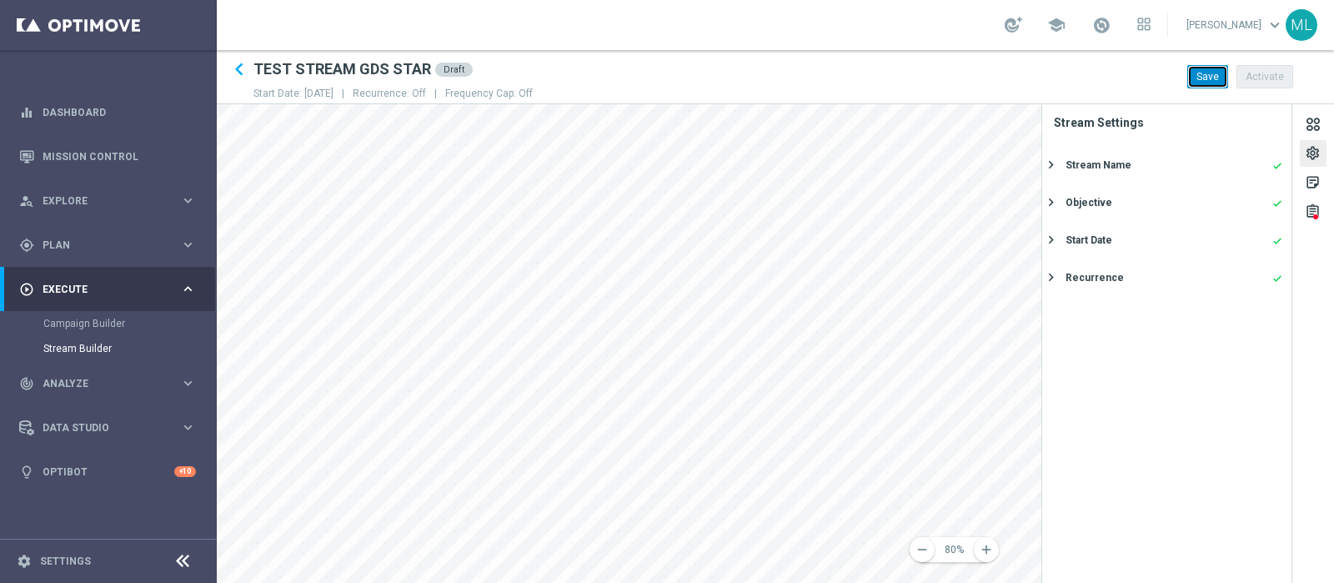
click at [1066, 78] on button "Save" at bounding box center [1207, 76] width 41 height 23
click at [1066, 210] on div "assignment" at bounding box center [1313, 214] width 16 height 22
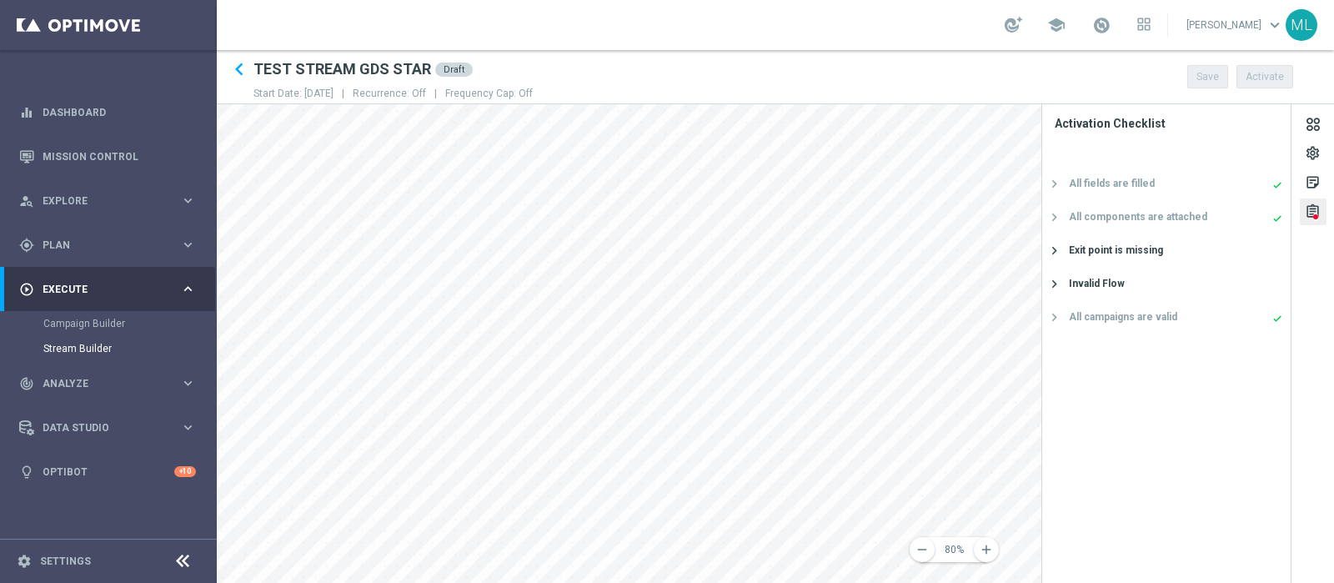
click at [1066, 214] on div "assignment" at bounding box center [1313, 214] width 16 height 22
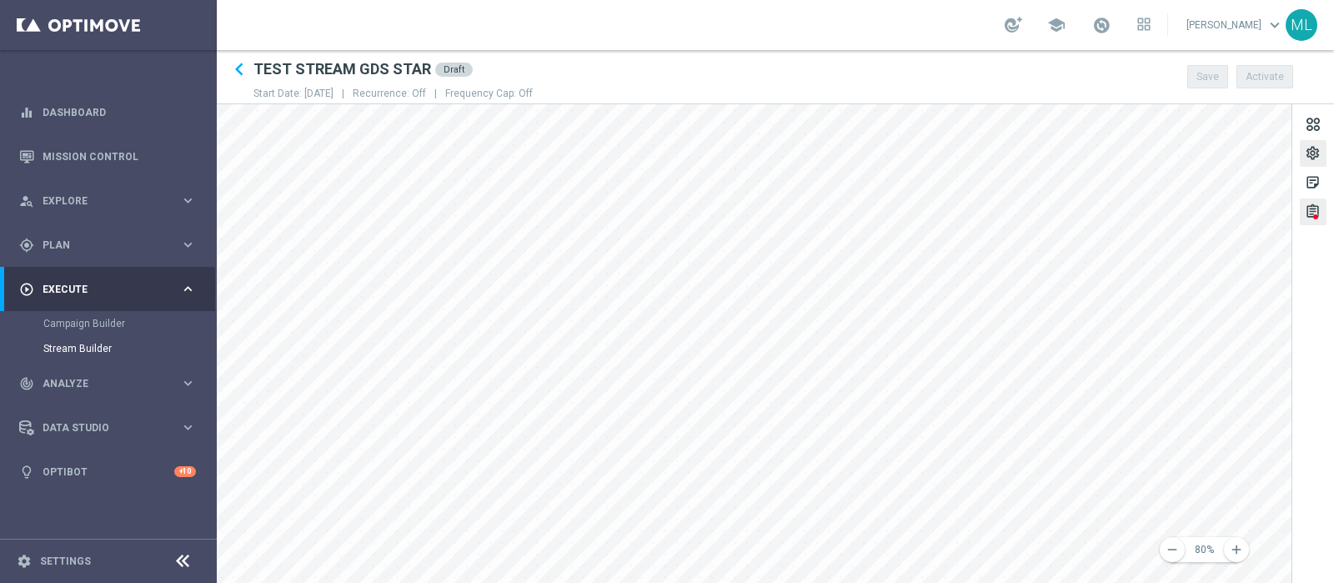
click at [1066, 153] on div "settings" at bounding box center [1313, 156] width 16 height 22
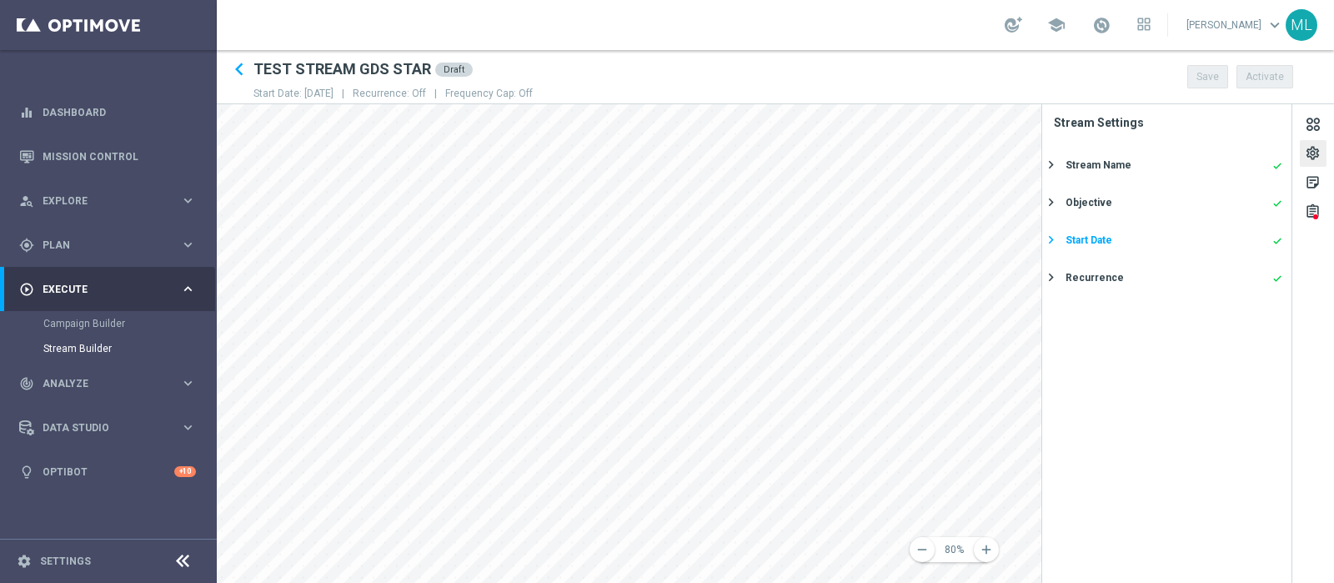
click at [1066, 243] on div "Start Date" at bounding box center [1088, 240] width 47 height 15
click at [1050, 237] on icon "keyboard_arrow_right" at bounding box center [1051, 240] width 16 height 16
click at [1053, 238] on icon "keyboard_arrow_right" at bounding box center [1051, 240] width 16 height 16
click at [1066, 155] on div "settings" at bounding box center [1313, 156] width 16 height 22
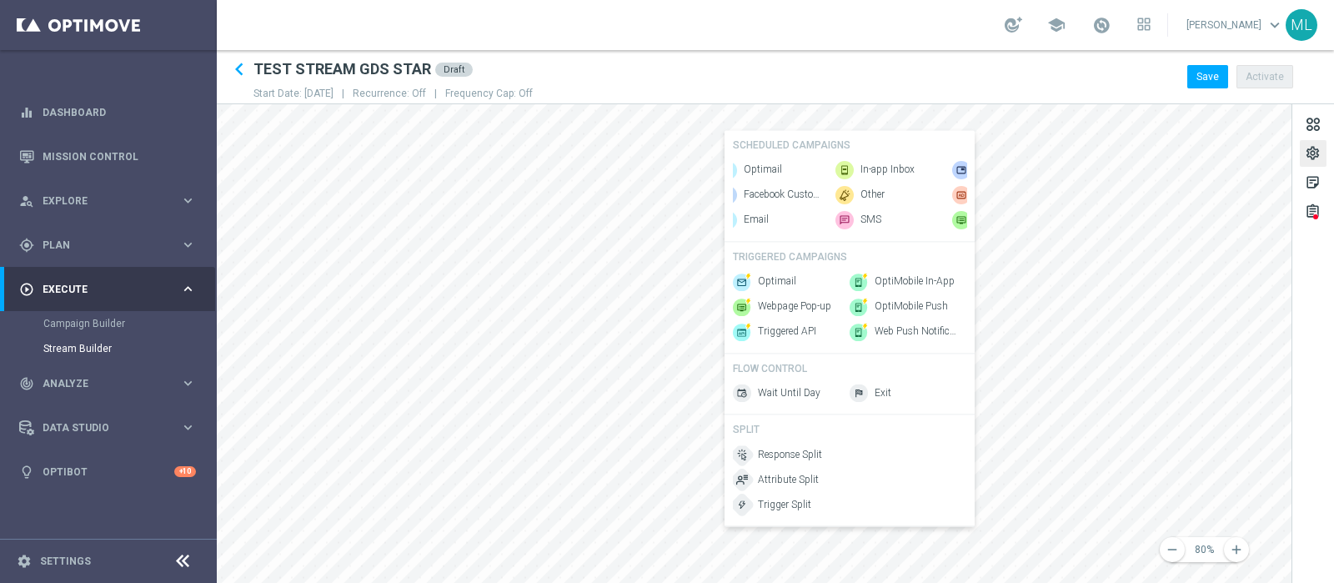
scroll to position [0, 0]
click at [780, 170] on span "Optimail" at bounding box center [777, 170] width 38 height 14
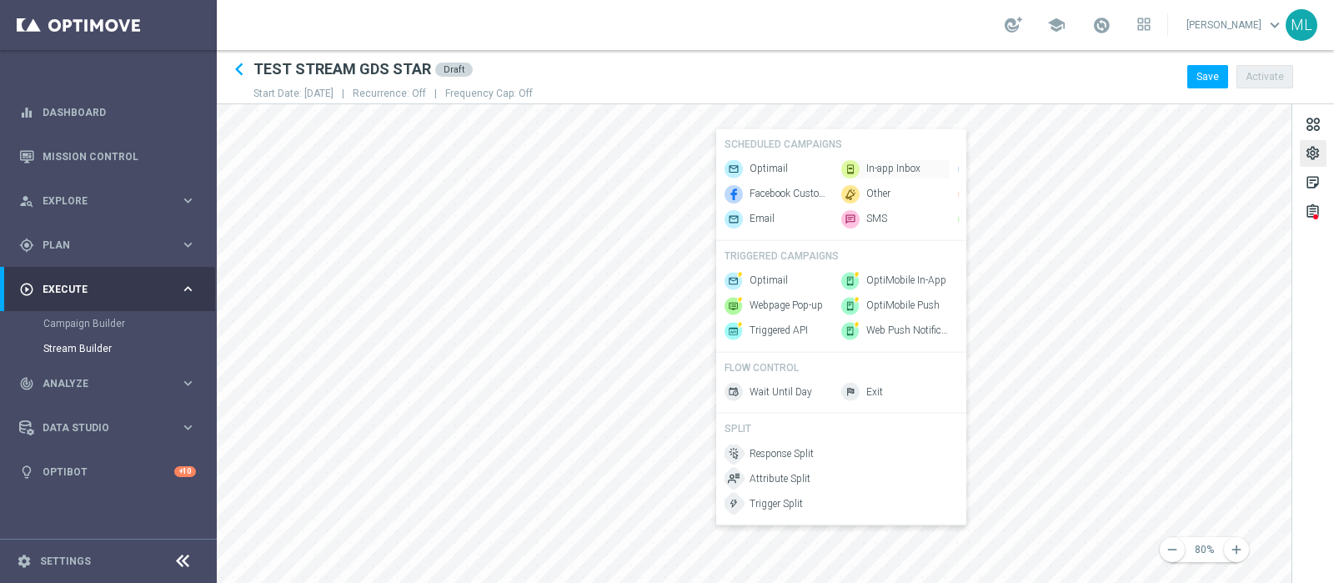
click at [896, 163] on span "In-app Inbox" at bounding box center [893, 169] width 54 height 14
click at [761, 162] on span "Optimail" at bounding box center [761, 169] width 38 height 14
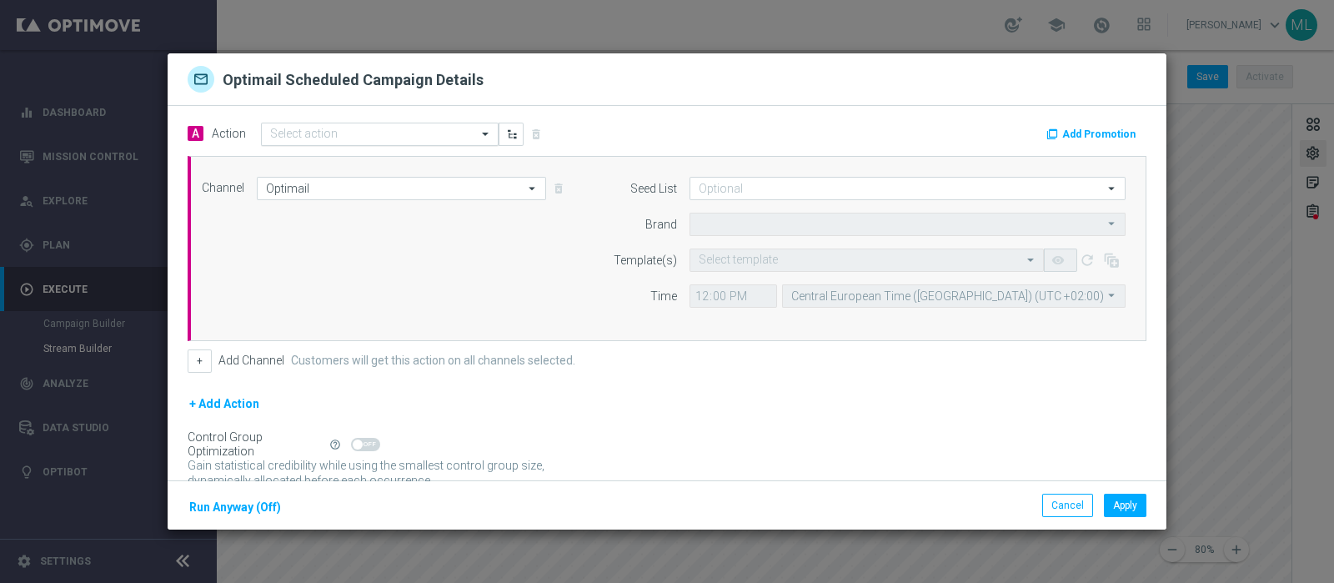
type input "Sisal Marketing"
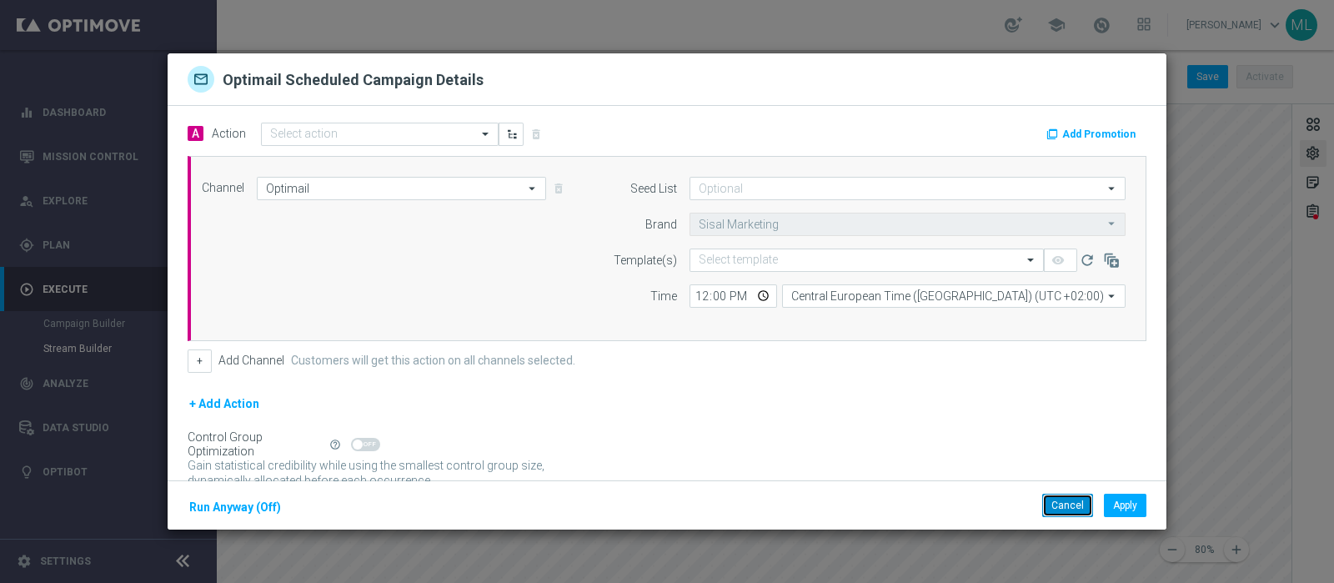
click at [1065, 465] on button "Cancel" at bounding box center [1067, 505] width 51 height 23
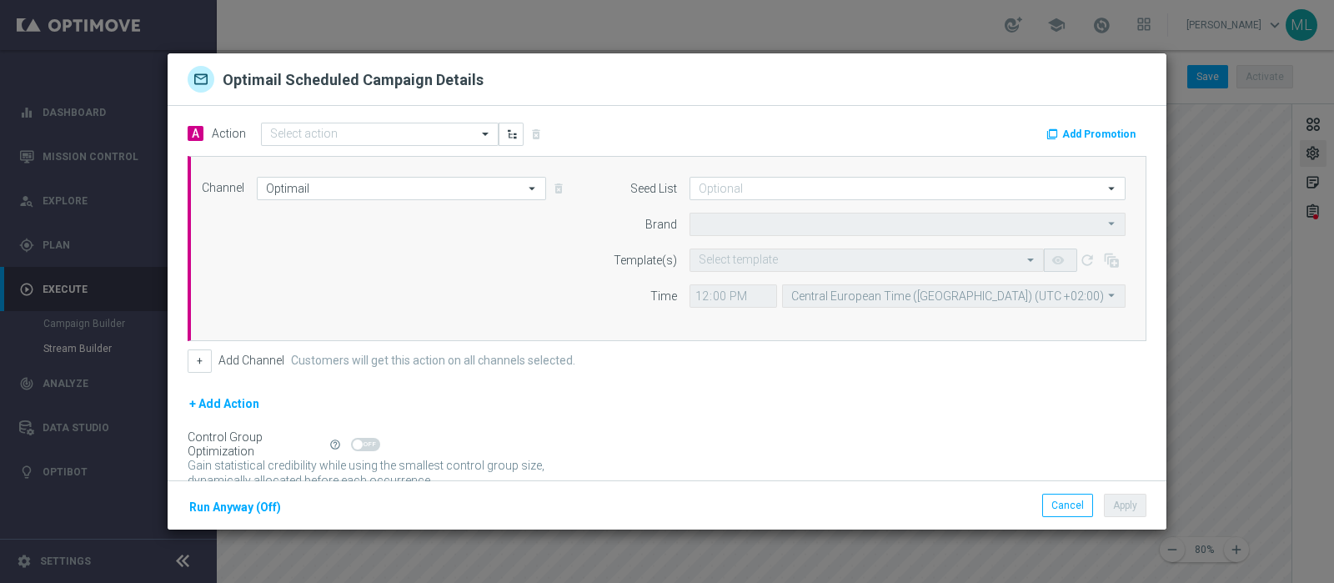
type input "Sisal Marketing"
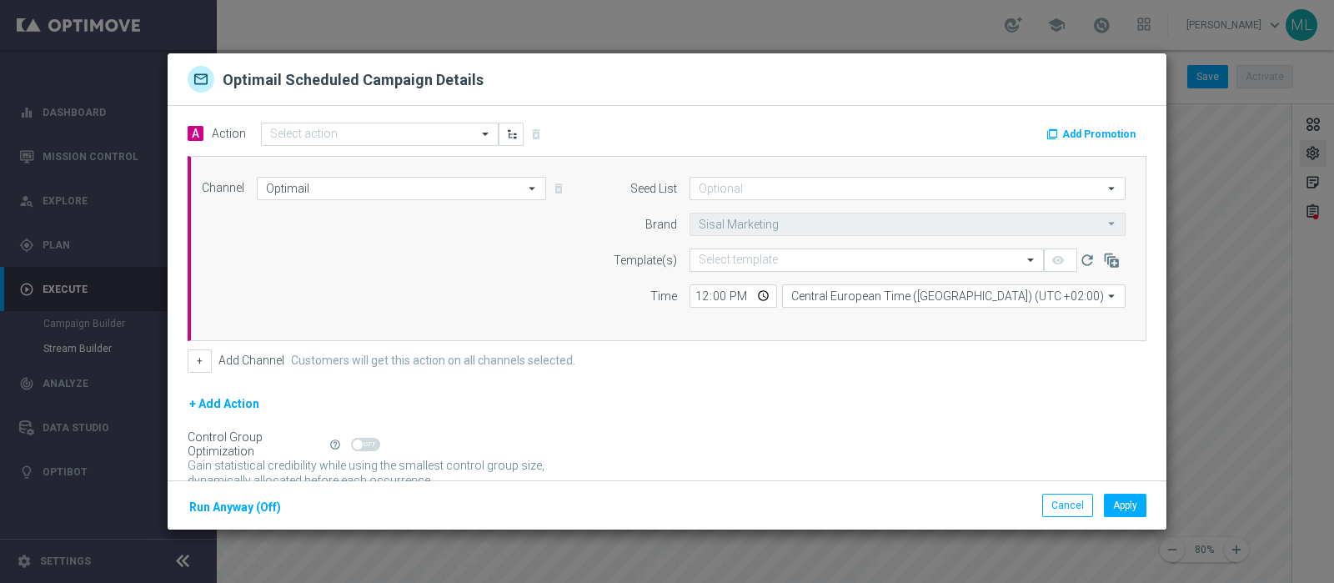
click at [527, 188] on icon "arrow_drop_down" at bounding box center [532, 189] width 17 height 22
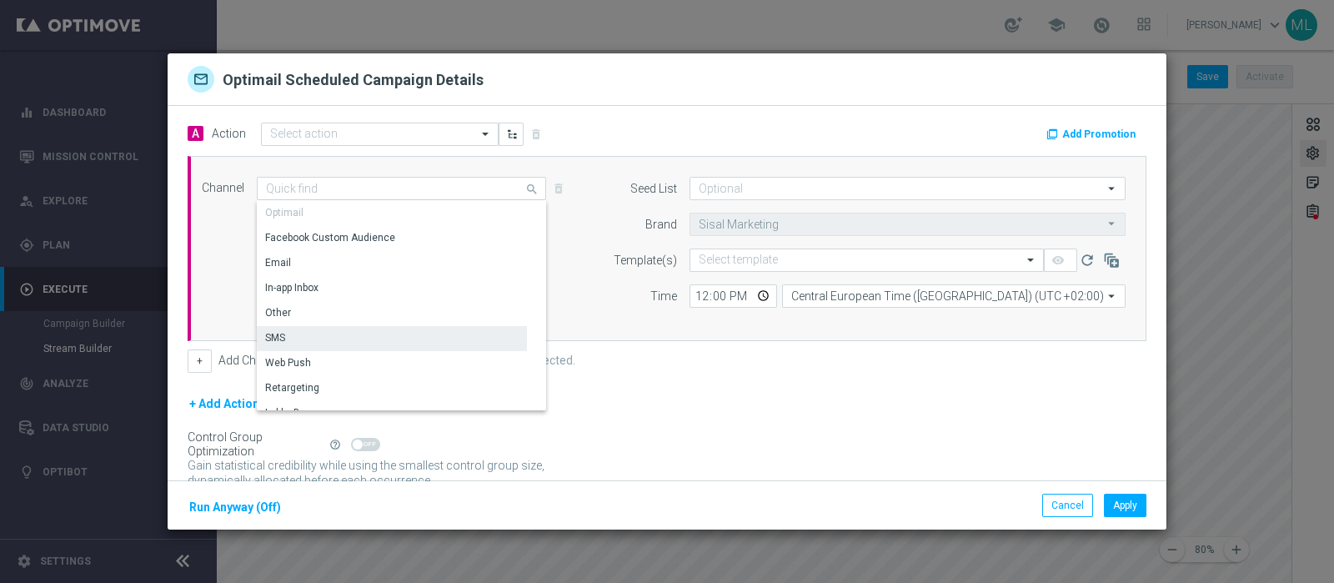
click at [278, 332] on div "SMS" at bounding box center [275, 337] width 20 height 15
type input "SMS"
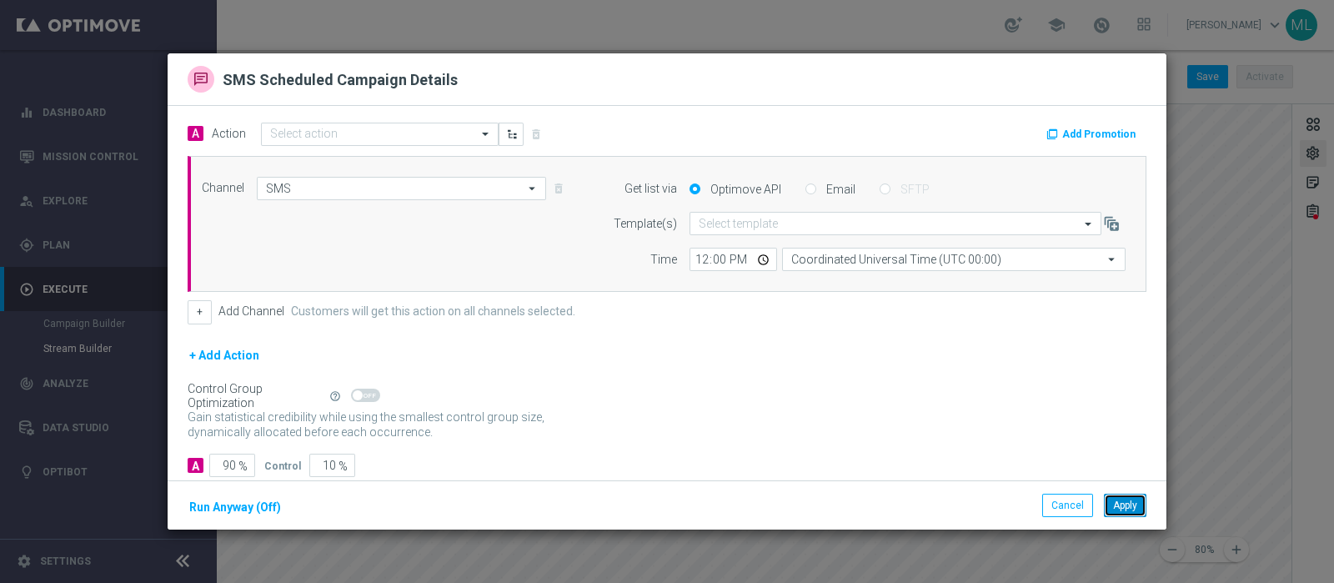
click at [1066, 465] on button "Apply" at bounding box center [1125, 505] width 43 height 23
click at [203, 310] on button "+" at bounding box center [200, 311] width 24 height 23
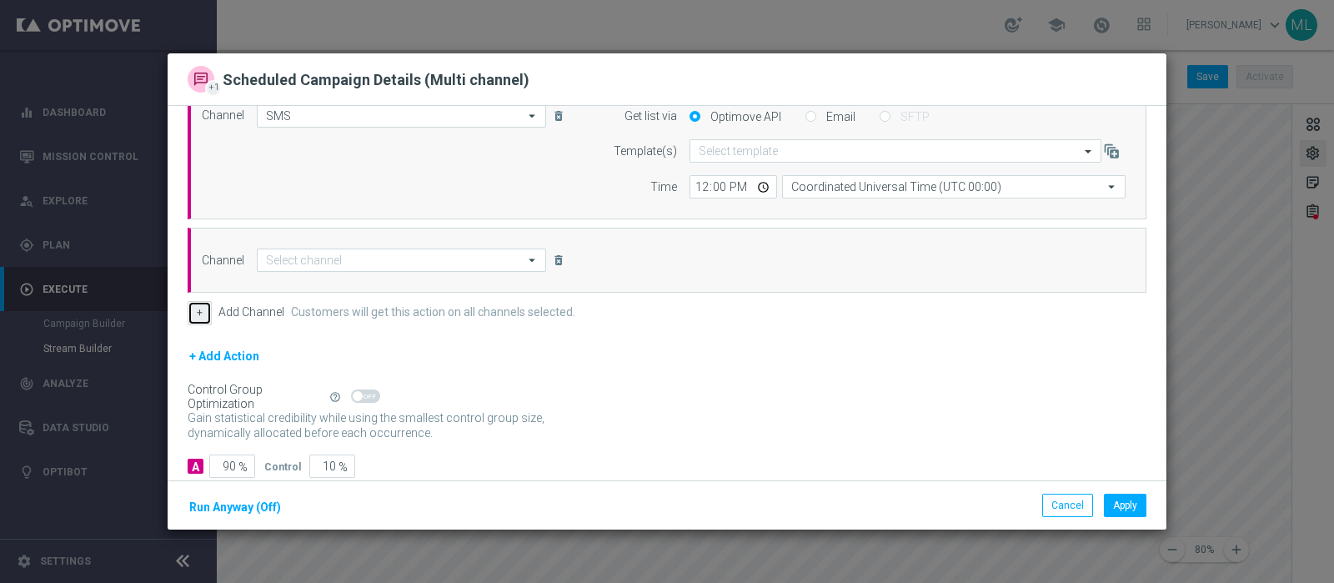
scroll to position [103, 0]
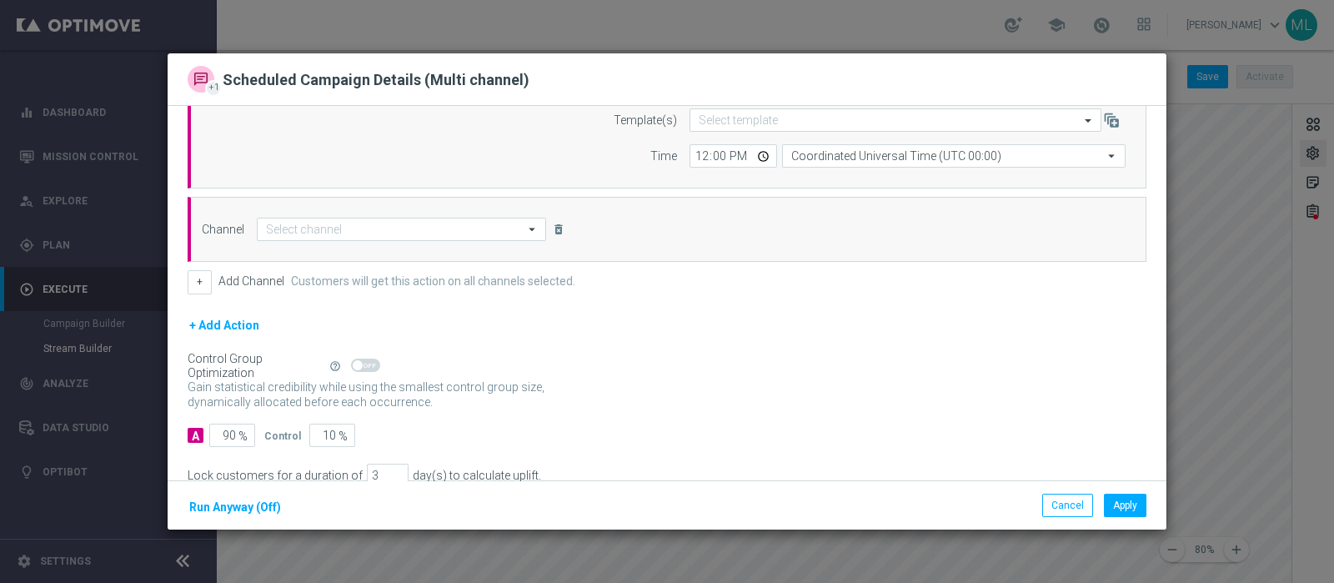
click at [524, 228] on icon "arrow_drop_down" at bounding box center [532, 229] width 17 height 22
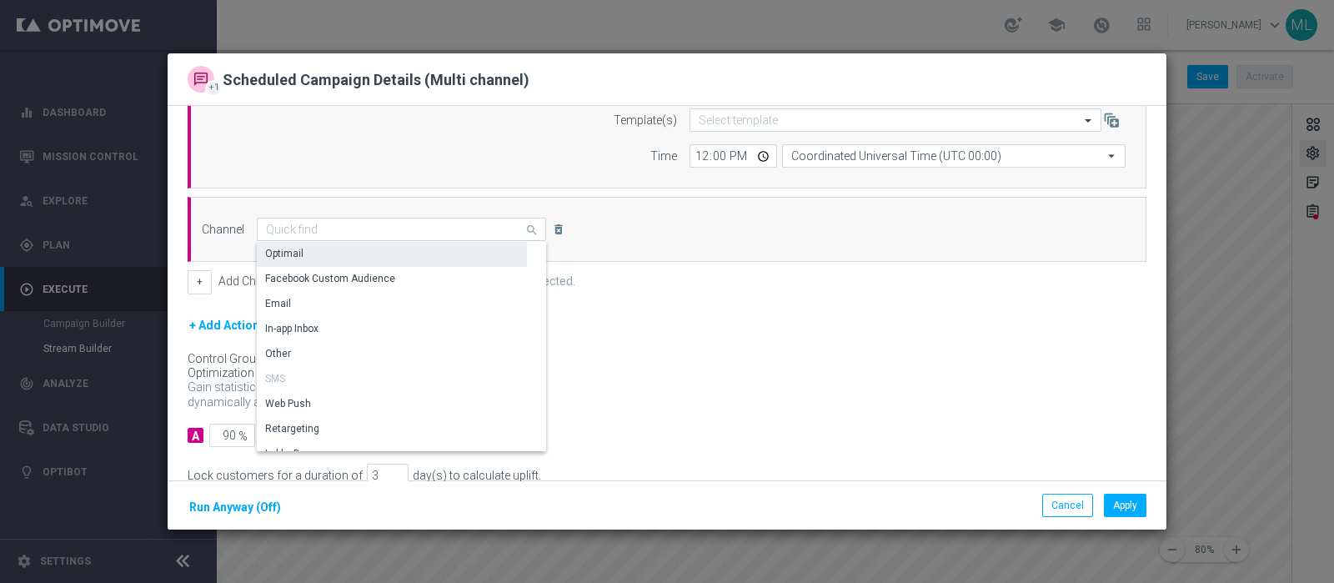
click at [293, 252] on div "Optimail" at bounding box center [284, 253] width 38 height 15
type input "Optimail"
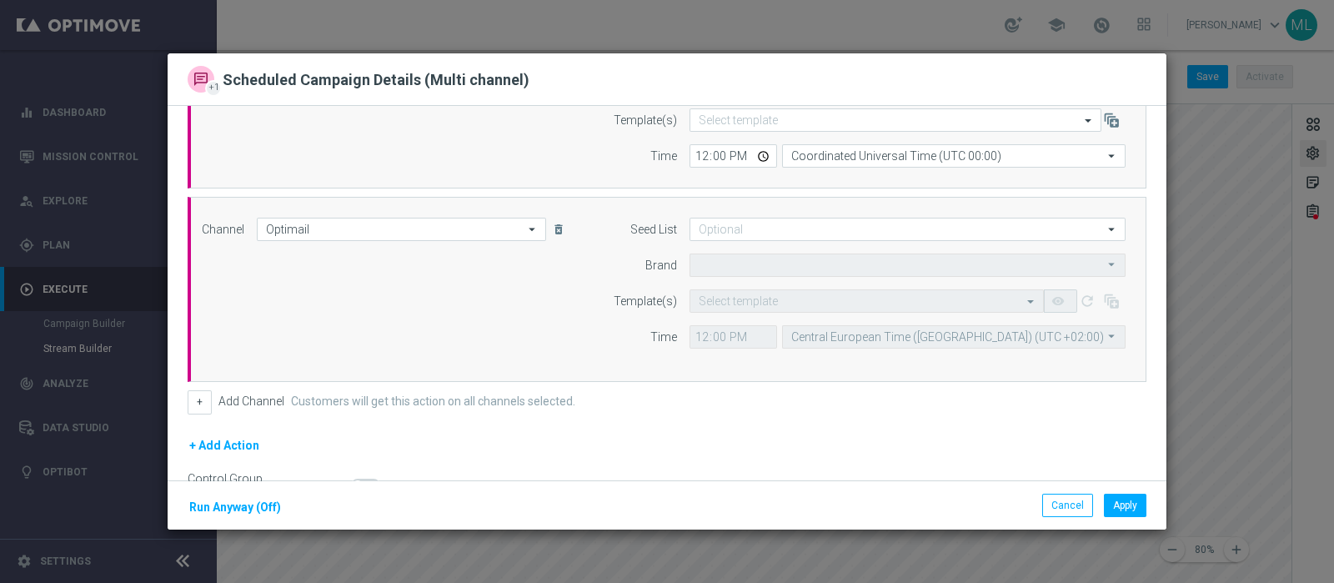
type input "Sisal Marketing"
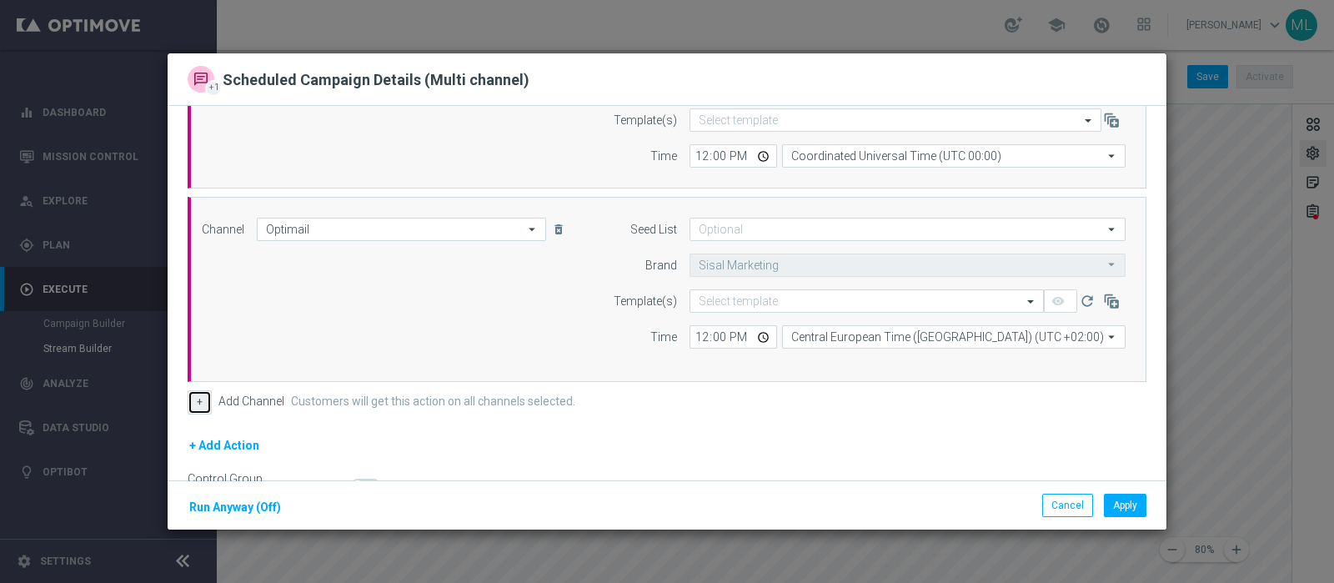
click at [199, 395] on button "+" at bounding box center [200, 401] width 24 height 23
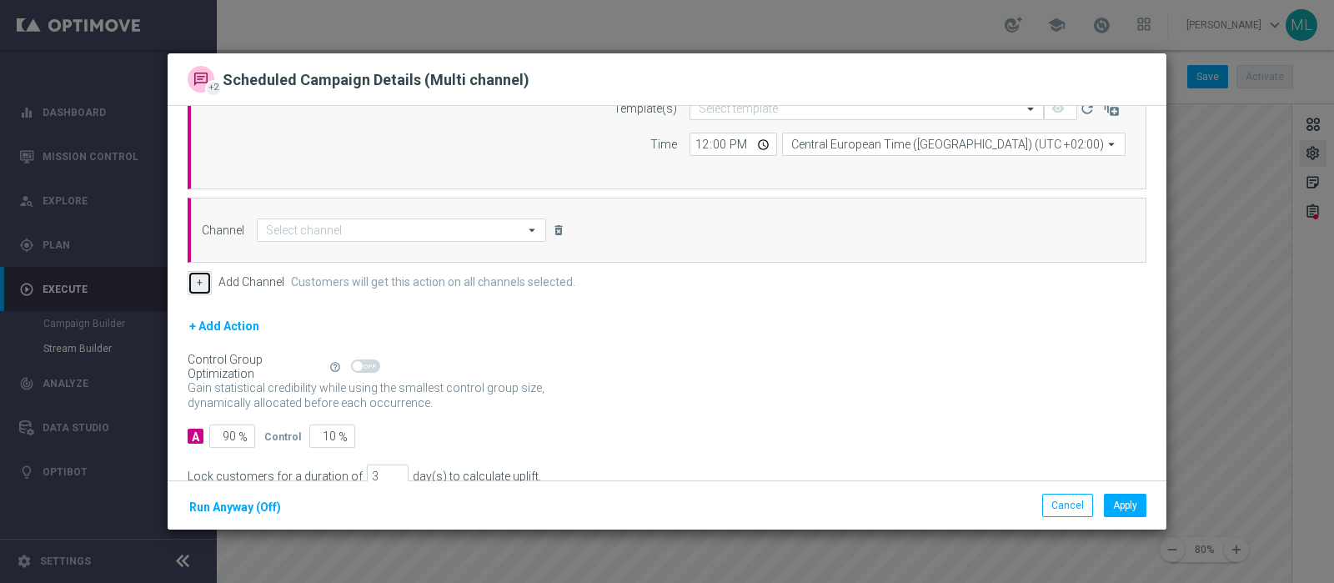
scroll to position [313, 0]
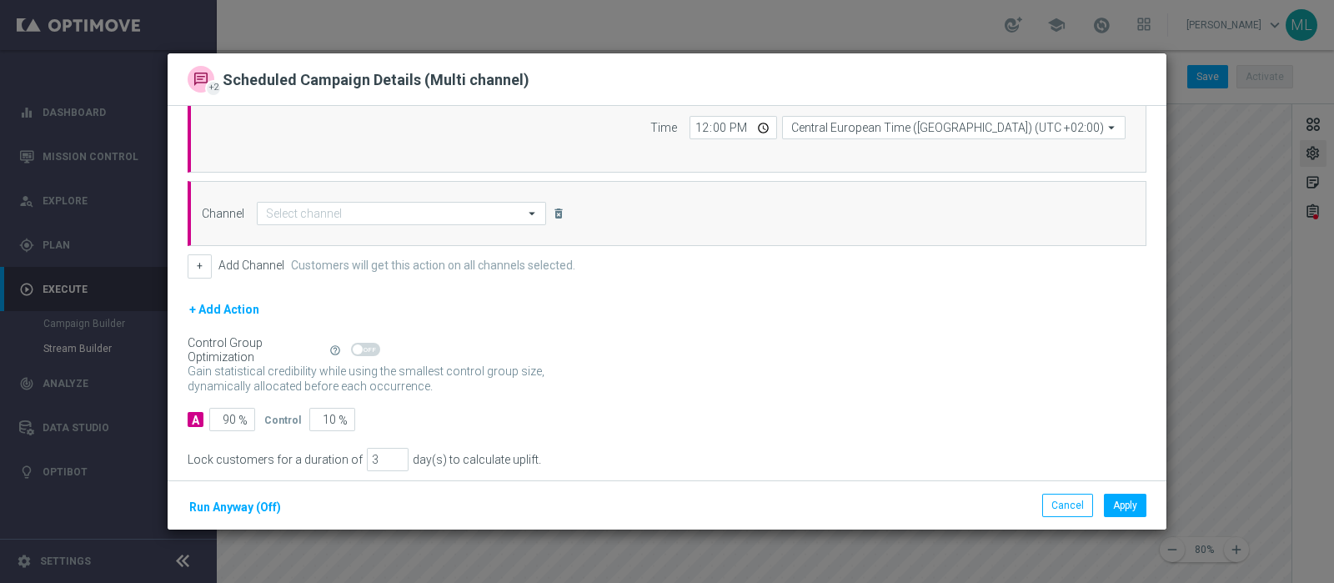
click at [529, 214] on icon "arrow_drop_down" at bounding box center [532, 214] width 17 height 22
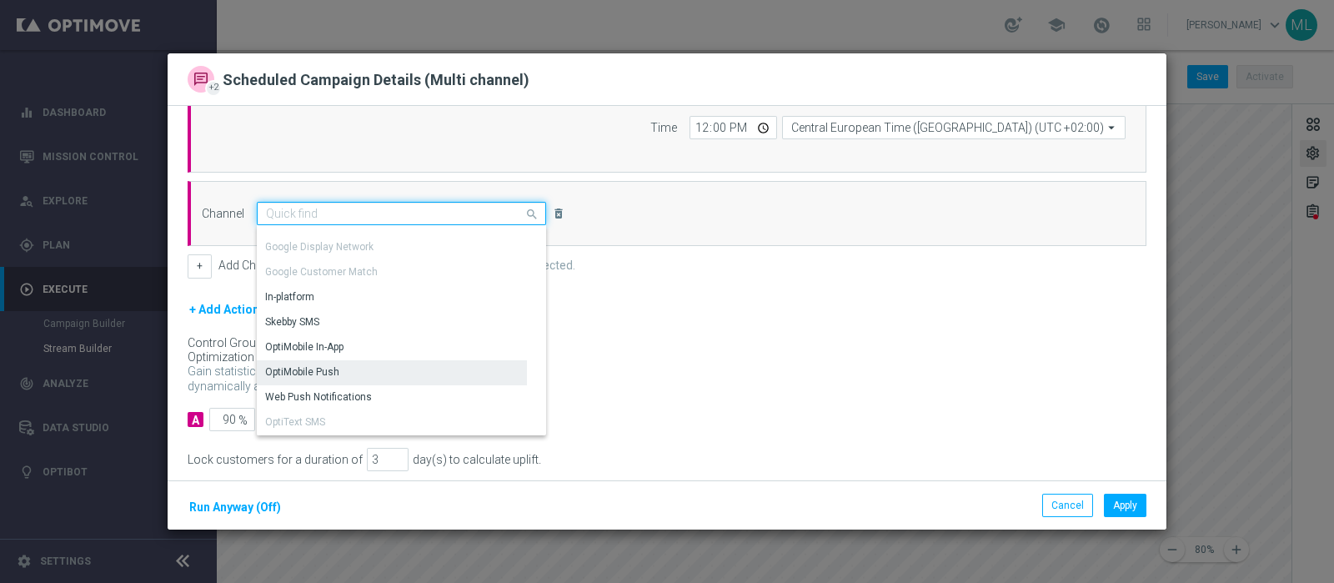
scroll to position [0, 0]
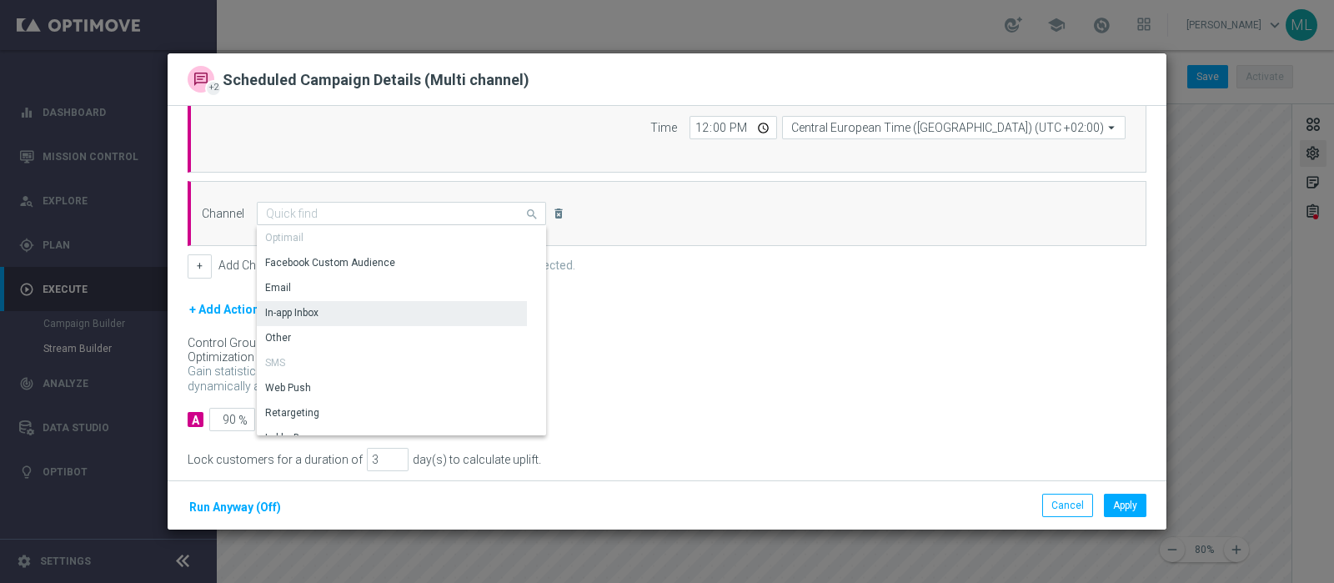
click at [300, 309] on div "In-app Inbox" at bounding box center [291, 312] width 53 height 15
type input "In-app Inbox"
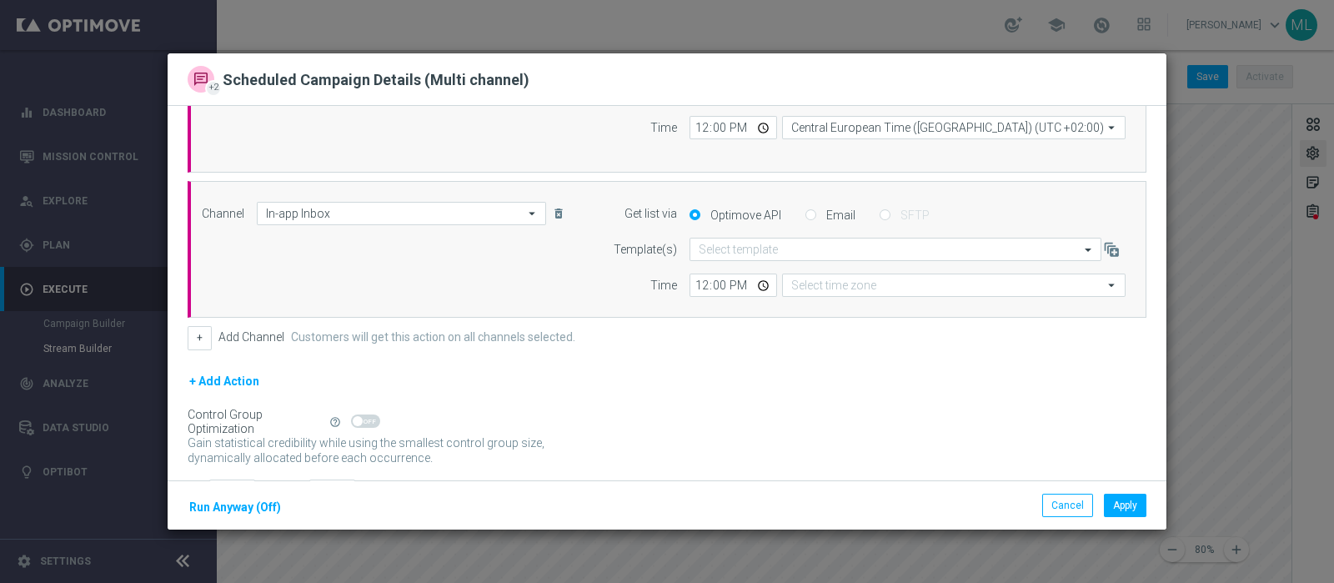
type input "Coordinated Universal Time (UTC 00:00)"
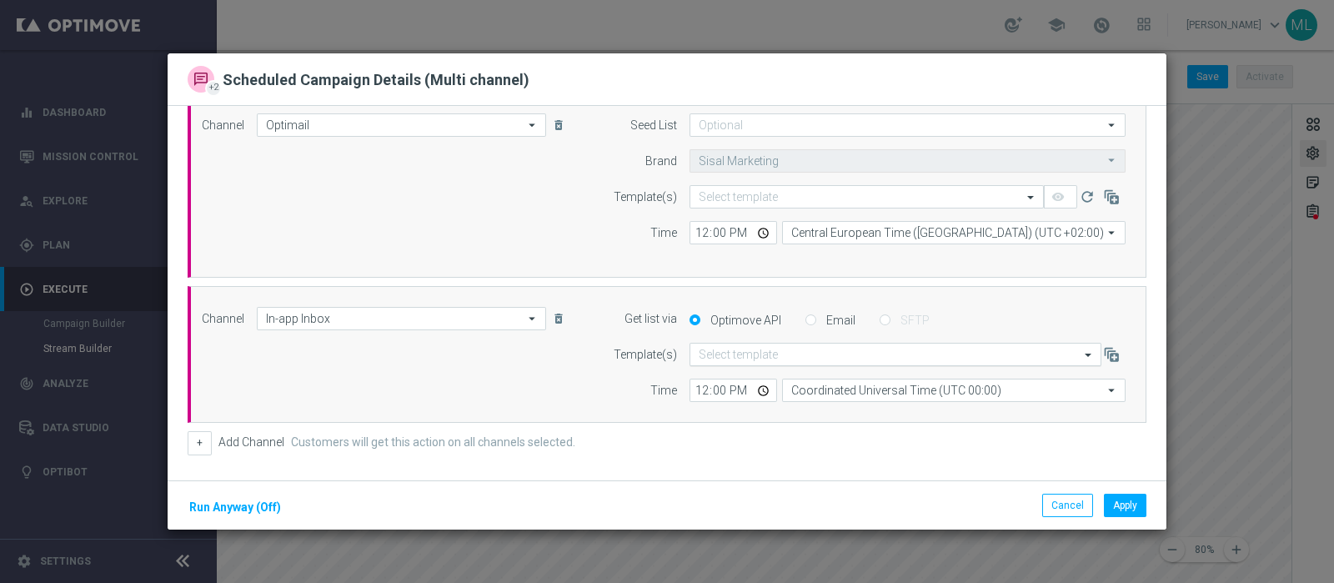
scroll to position [103, 0]
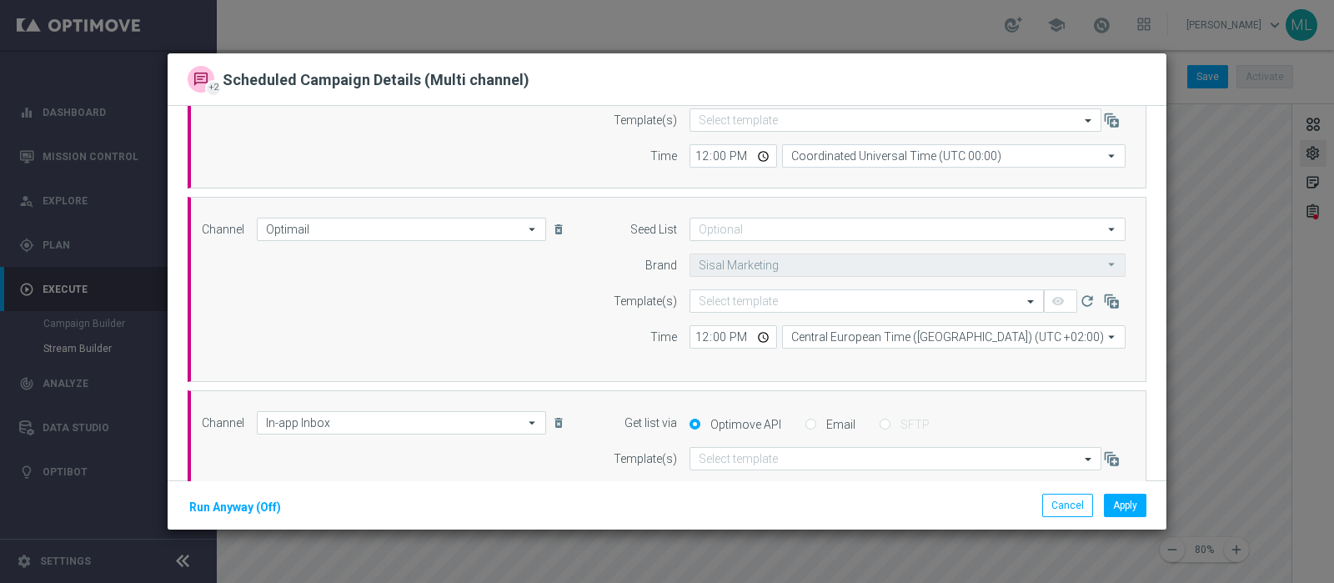
click at [412, 266] on div "Channel Optimail Optimail arrow_drop_down Drag here to set row groups Drag here…" at bounding box center [663, 289] width 949 height 143
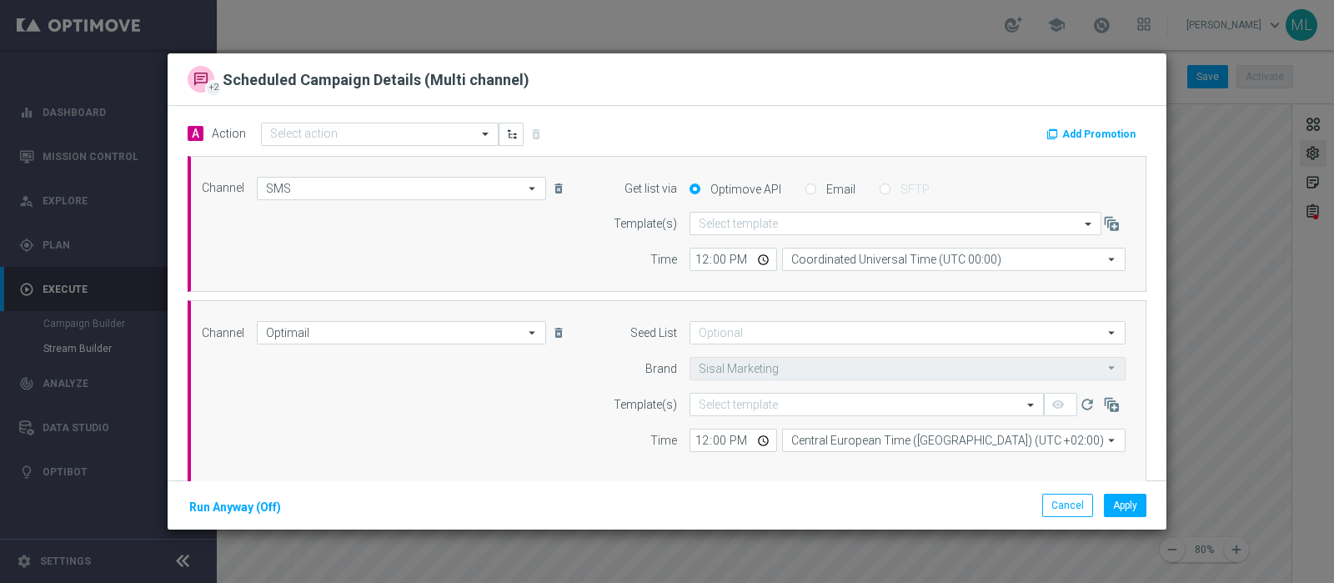
scroll to position [0, 0]
click at [208, 335] on label "Channel" at bounding box center [223, 333] width 43 height 14
click at [467, 384] on div "Channel Optimail Optimail arrow_drop_down Drag here to set row groups Drag here…" at bounding box center [663, 392] width 949 height 143
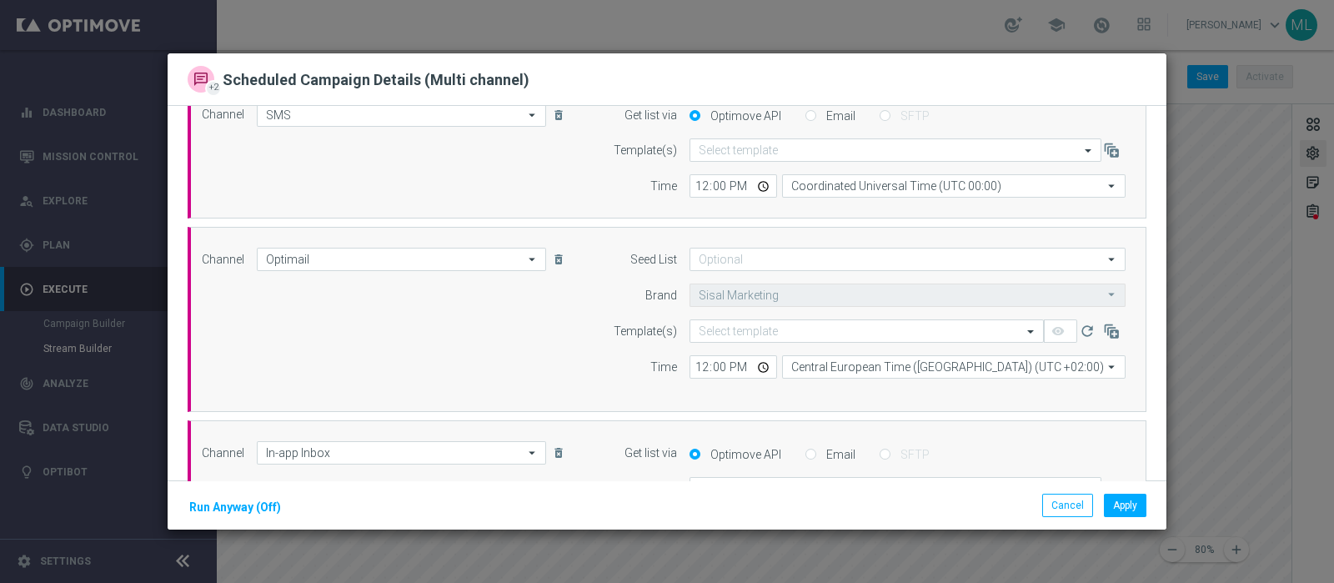
scroll to position [103, 0]
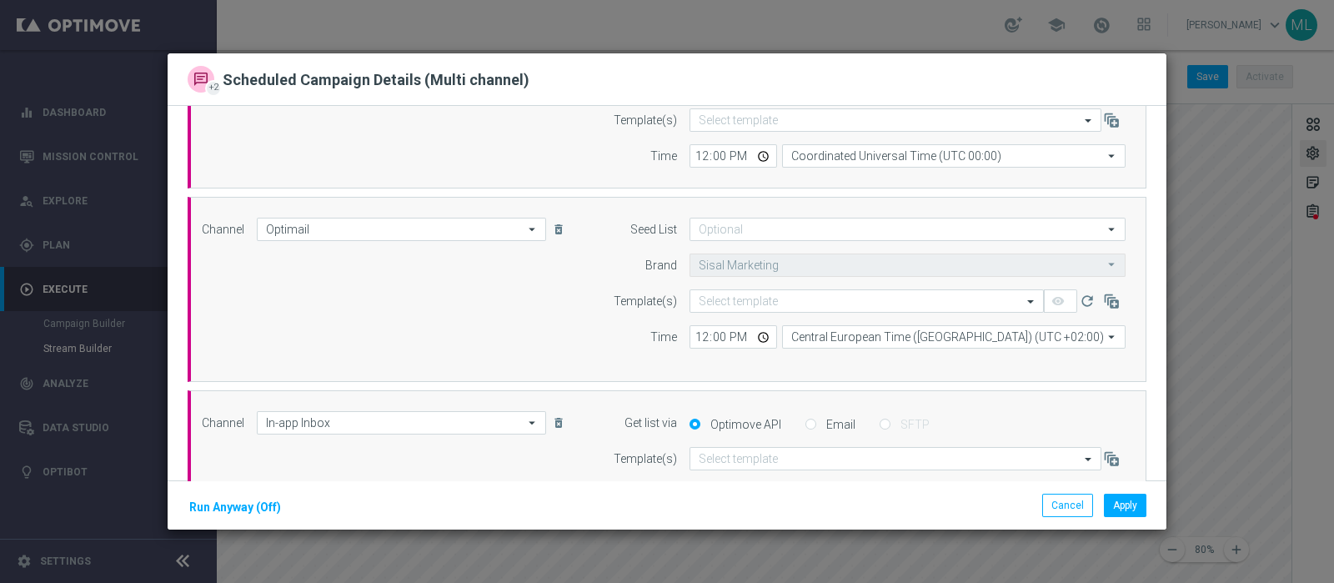
click at [1060, 363] on div "Channel Optimail Optimail arrow_drop_down Drag here to set row groups Drag here…" at bounding box center [667, 289] width 959 height 185
click at [1066, 465] on button "Cancel" at bounding box center [1067, 505] width 51 height 23
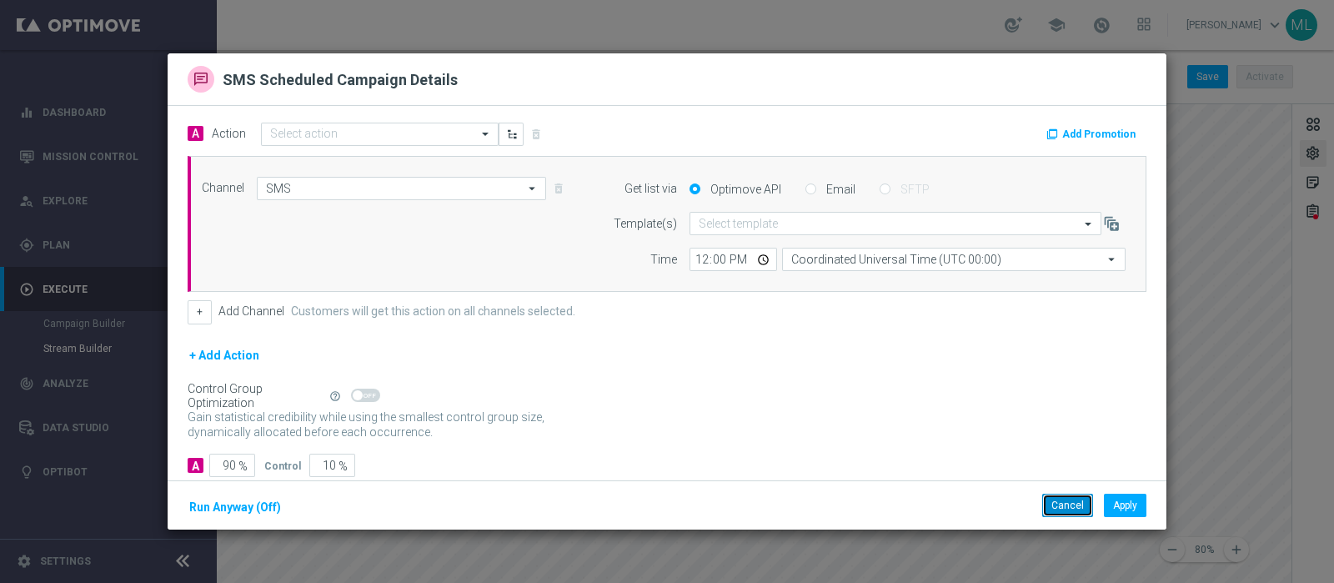
click at [1066, 465] on button "Cancel" at bounding box center [1067, 505] width 51 height 23
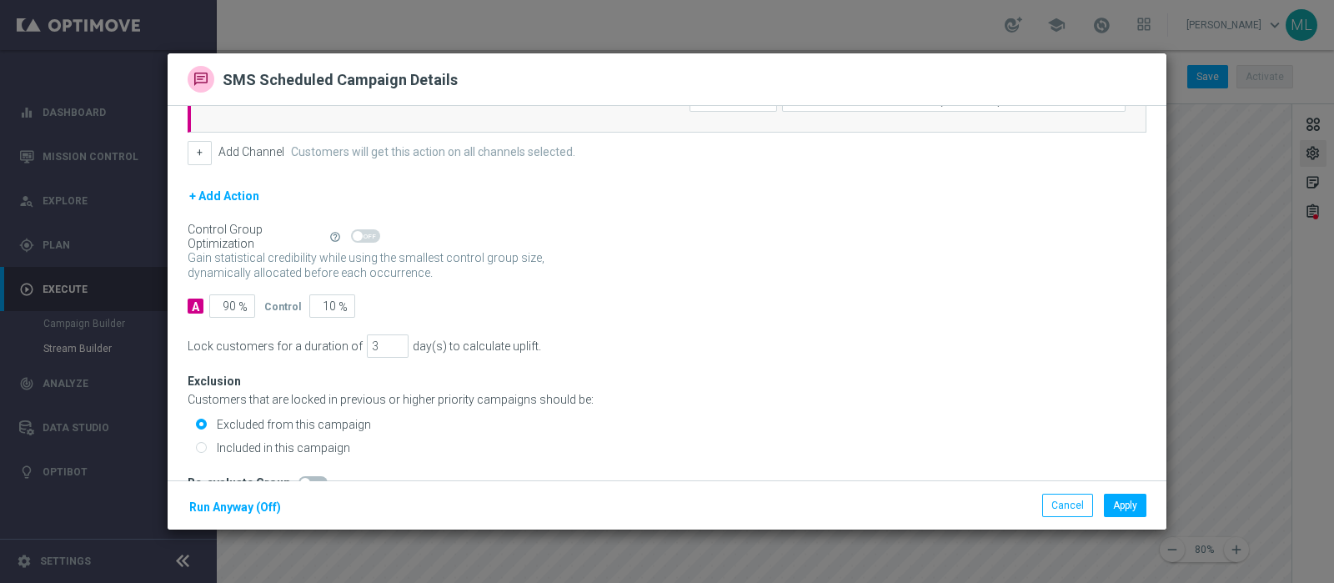
scroll to position [188, 0]
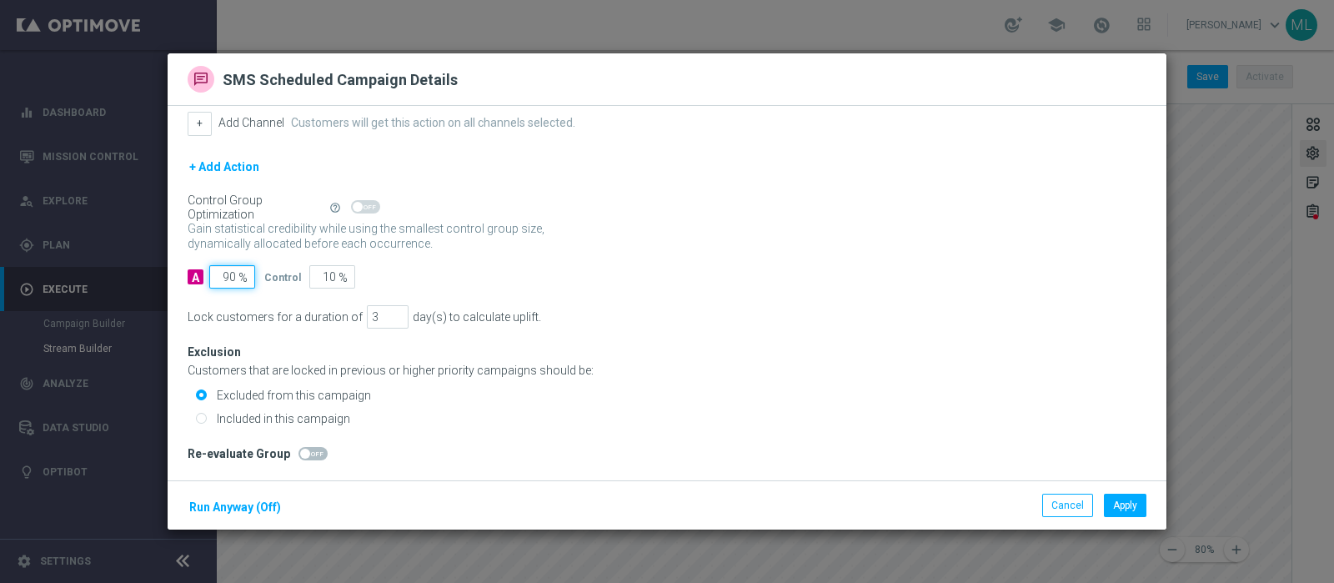
click at [229, 274] on input "90" at bounding box center [232, 276] width 46 height 23
type input "10"
type input "90"
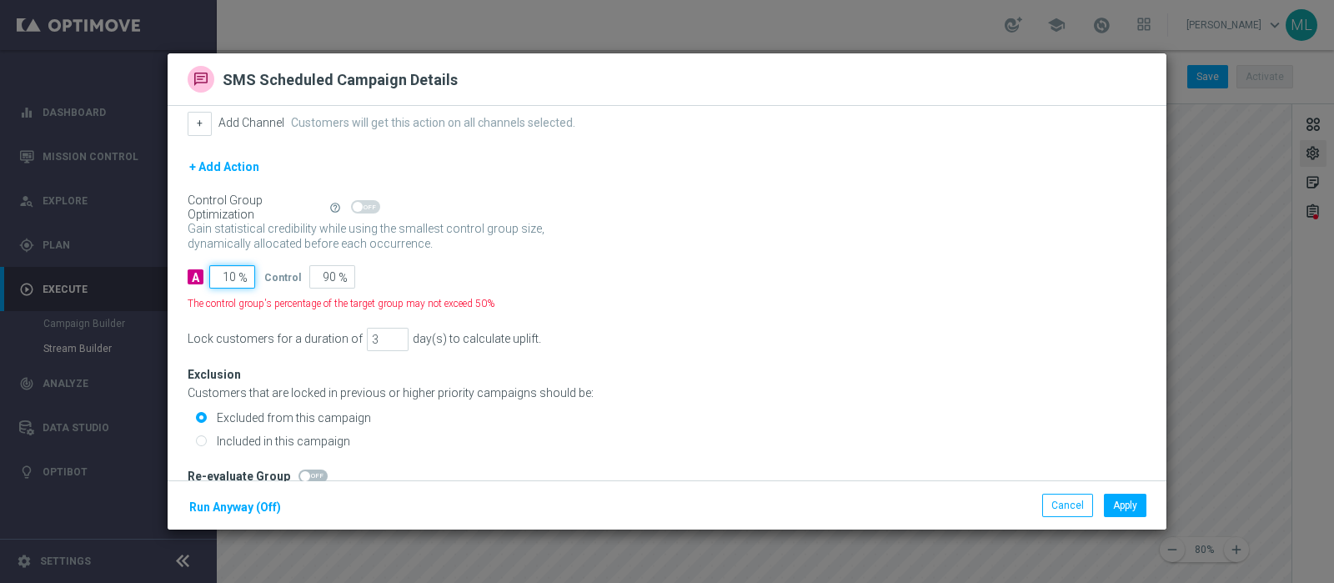
type input "100"
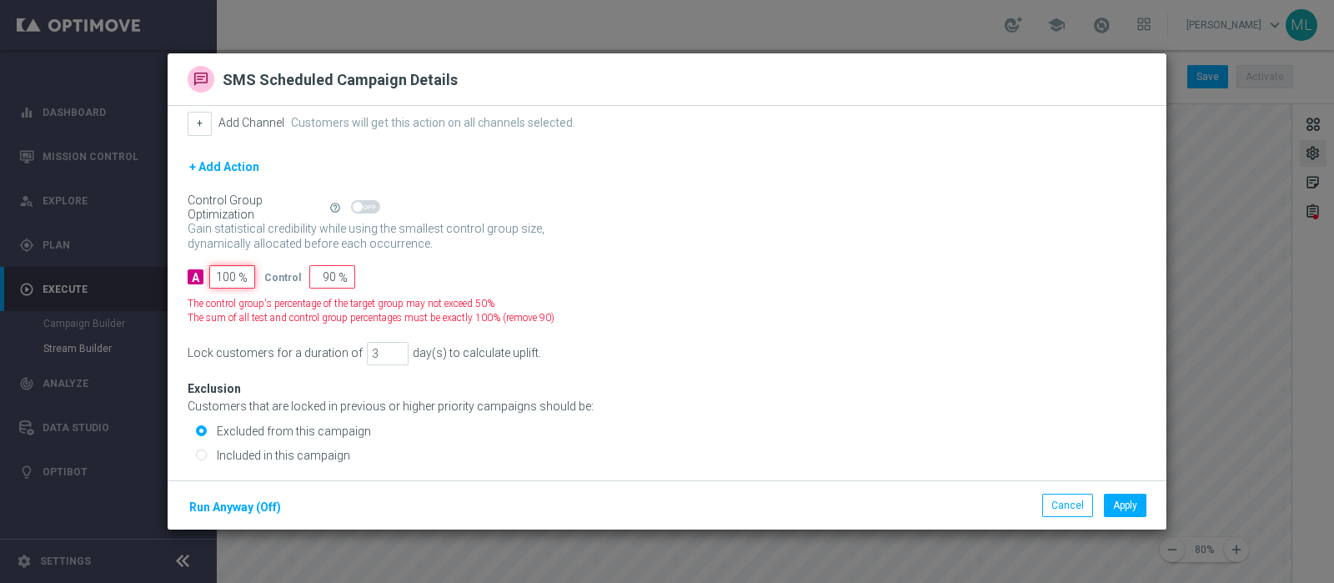
type input "0"
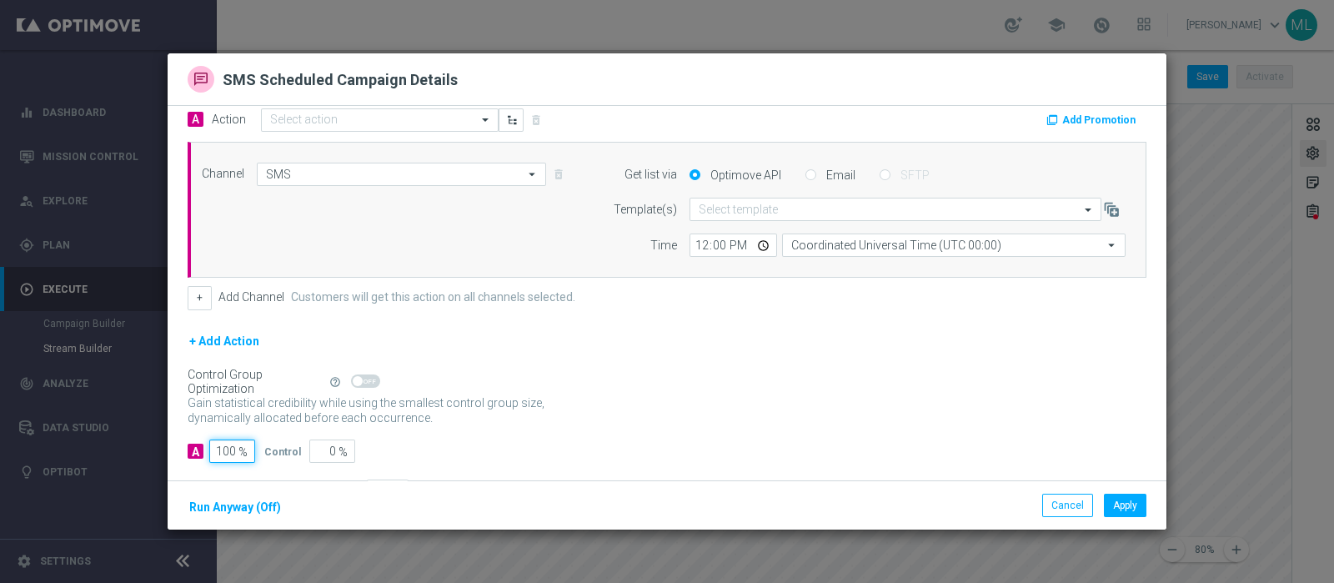
scroll to position [0, 0]
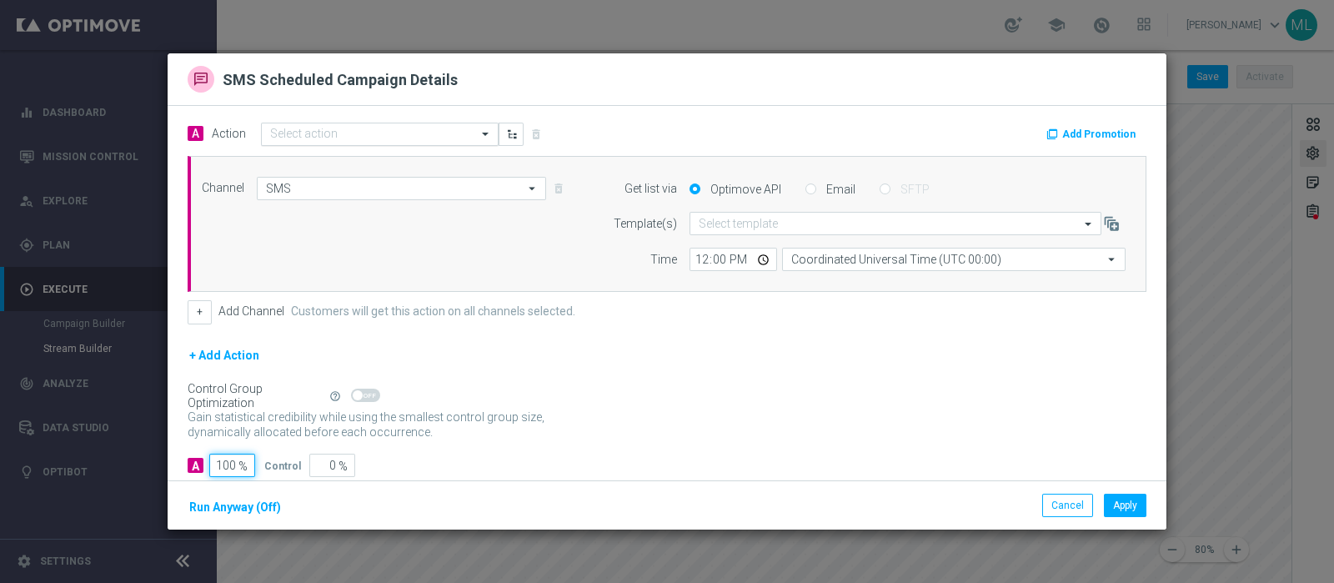
type input "100"
click at [490, 129] on span at bounding box center [487, 134] width 21 height 14
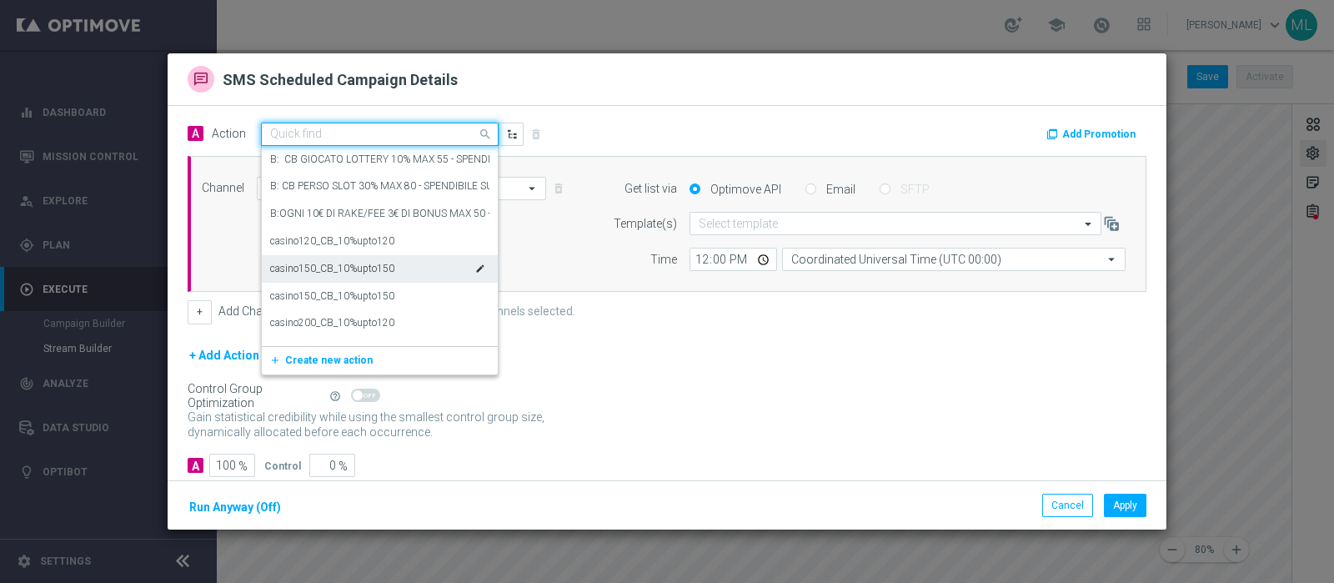
click at [332, 272] on label "casino150_CB_10%upto150" at bounding box center [332, 269] width 124 height 14
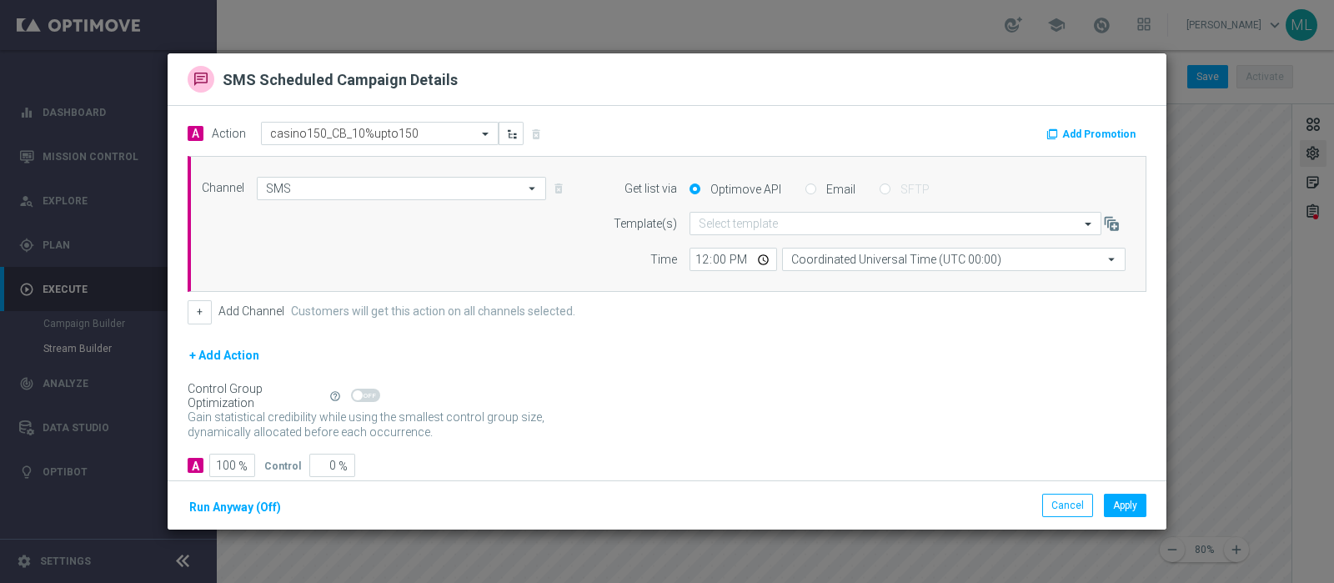
click at [805, 189] on input "Email" at bounding box center [810, 190] width 11 height 11
radio input "true"
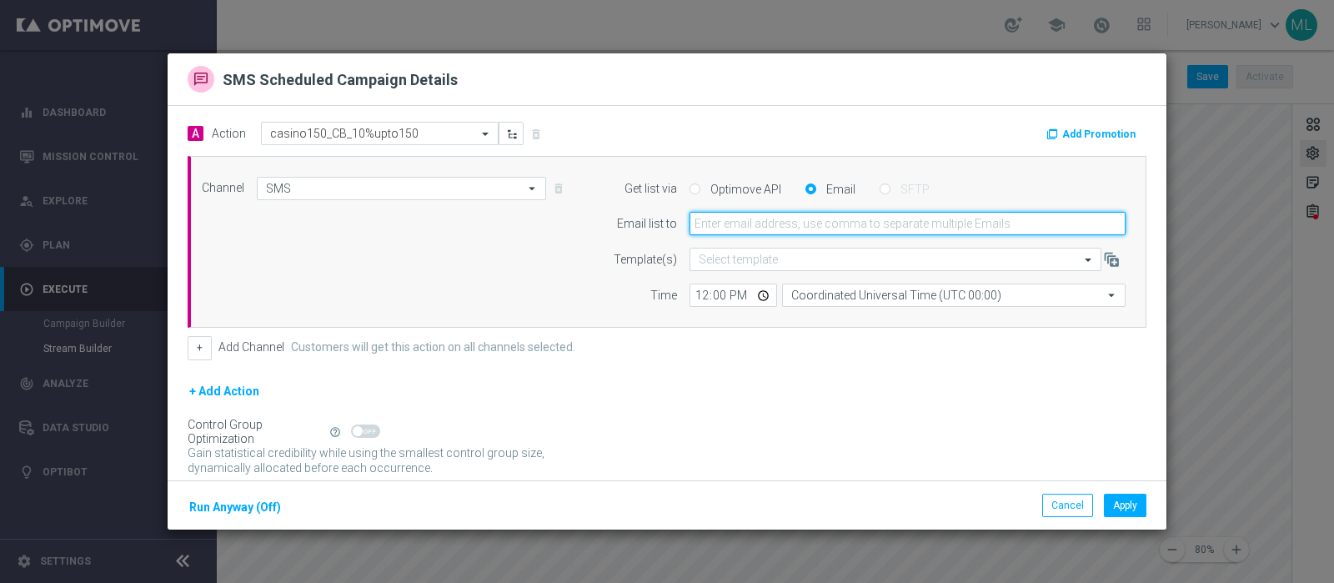
click at [782, 216] on input "email" at bounding box center [907, 223] width 436 height 23
type input "rossana.deangelis@sisal.it"
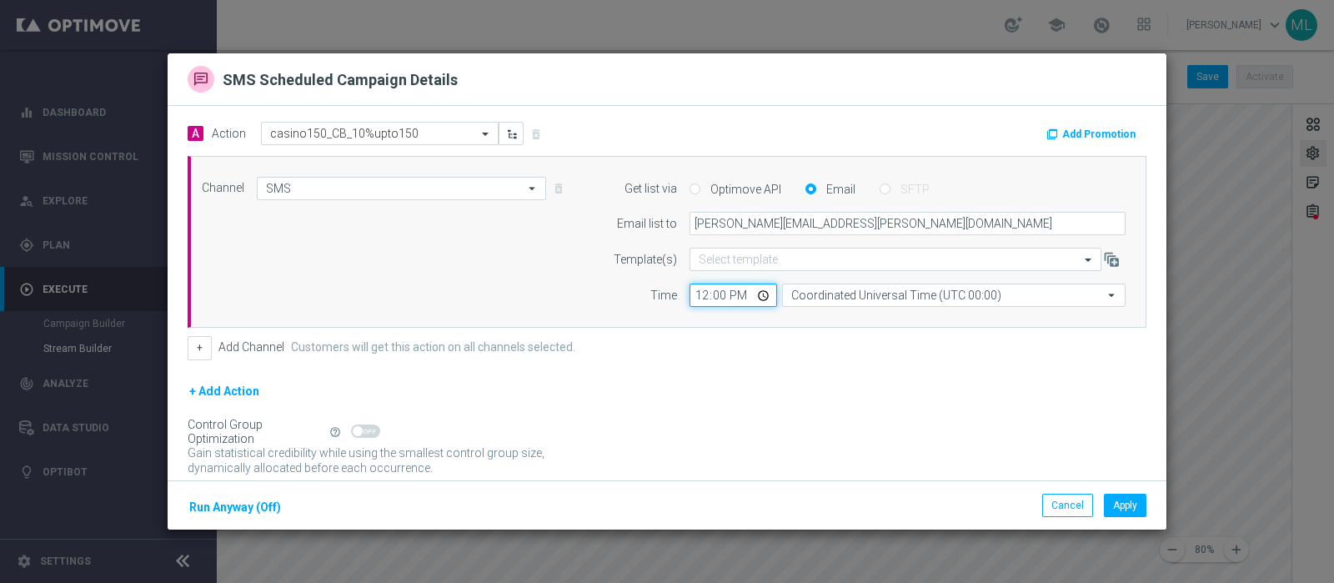
click at [755, 293] on input "12:00" at bounding box center [733, 294] width 88 height 23
click at [689, 290] on input "14:02" at bounding box center [733, 294] width 88 height 23
click at [755, 293] on input "14:02" at bounding box center [733, 294] width 88 height 23
click at [721, 293] on input "14:02" at bounding box center [733, 294] width 88 height 23
click at [698, 293] on input "14:02" at bounding box center [733, 294] width 88 height 23
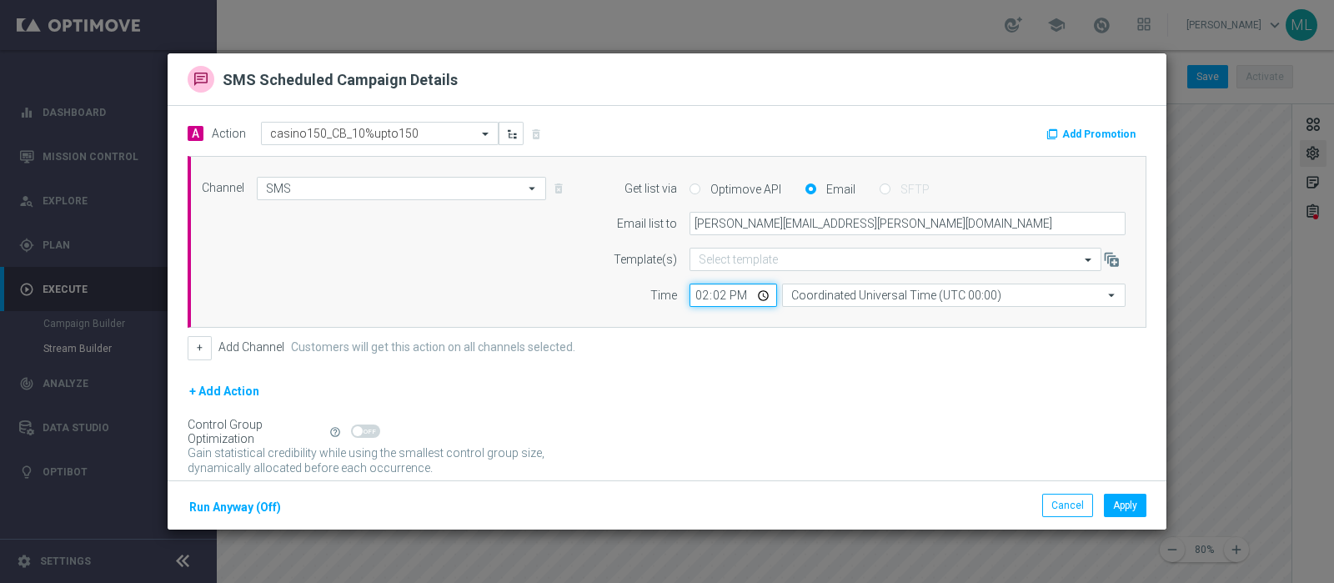
click at [754, 294] on input "14:02" at bounding box center [733, 294] width 88 height 23
click at [702, 296] on input "14:03" at bounding box center [733, 294] width 88 height 23
type input "02:30"
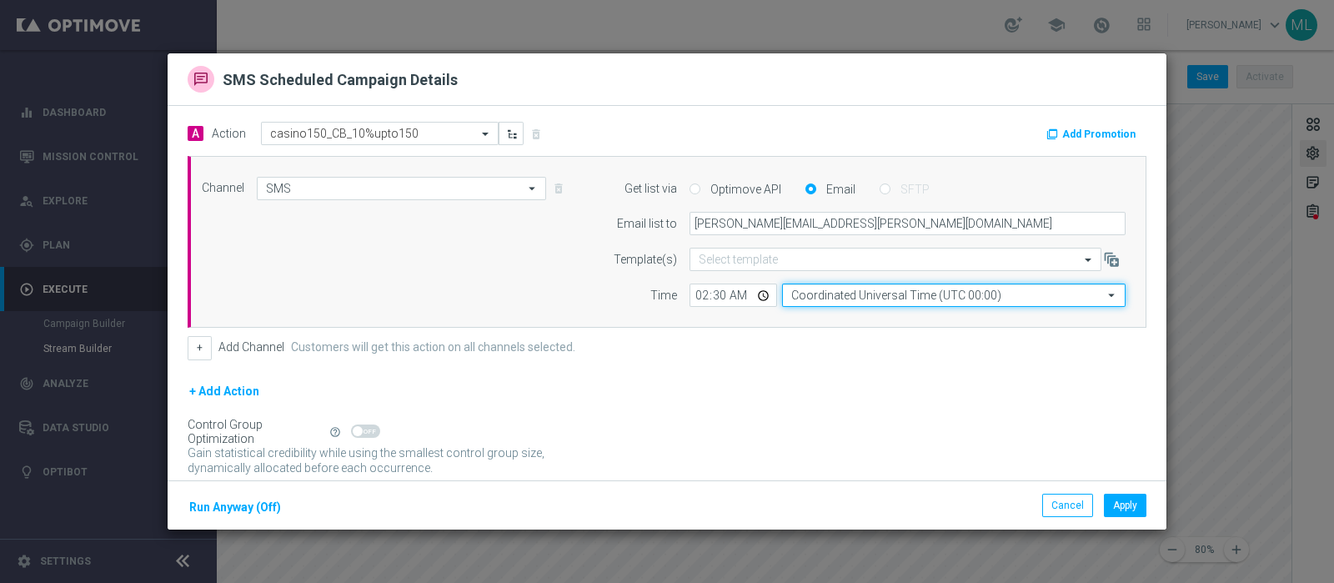
click at [880, 302] on input "Coordinated Universal Time (UTC 00:00)" at bounding box center [953, 294] width 343 height 23
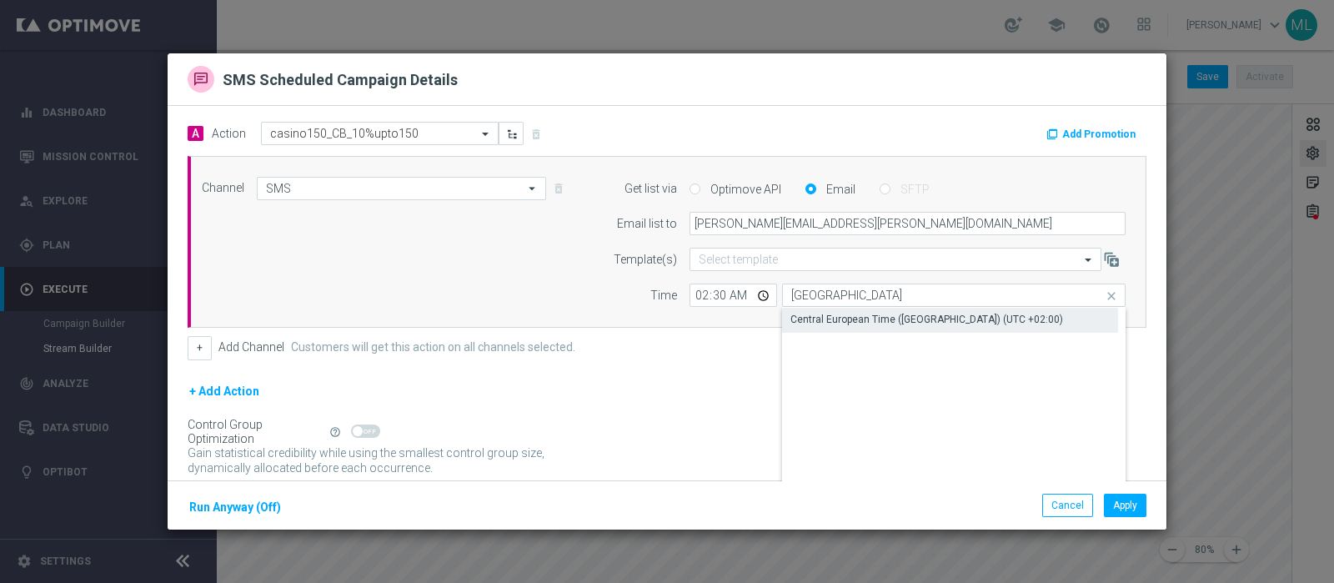
click at [871, 312] on div "Central European Time (Berlin) (UTC +02:00)" at bounding box center [926, 319] width 273 height 15
type input "Central European Time (Berlin) (UTC +02:00)"
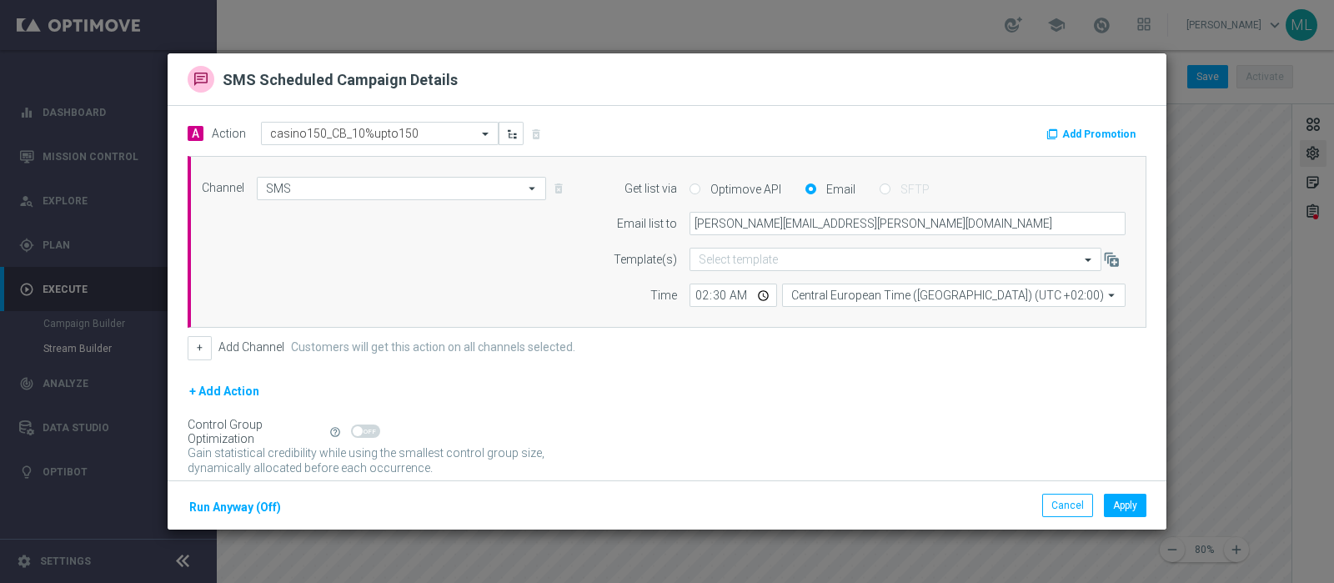
click at [780, 341] on div "+ Add Channel Customers will get this action on all channels selected." at bounding box center [667, 347] width 959 height 23
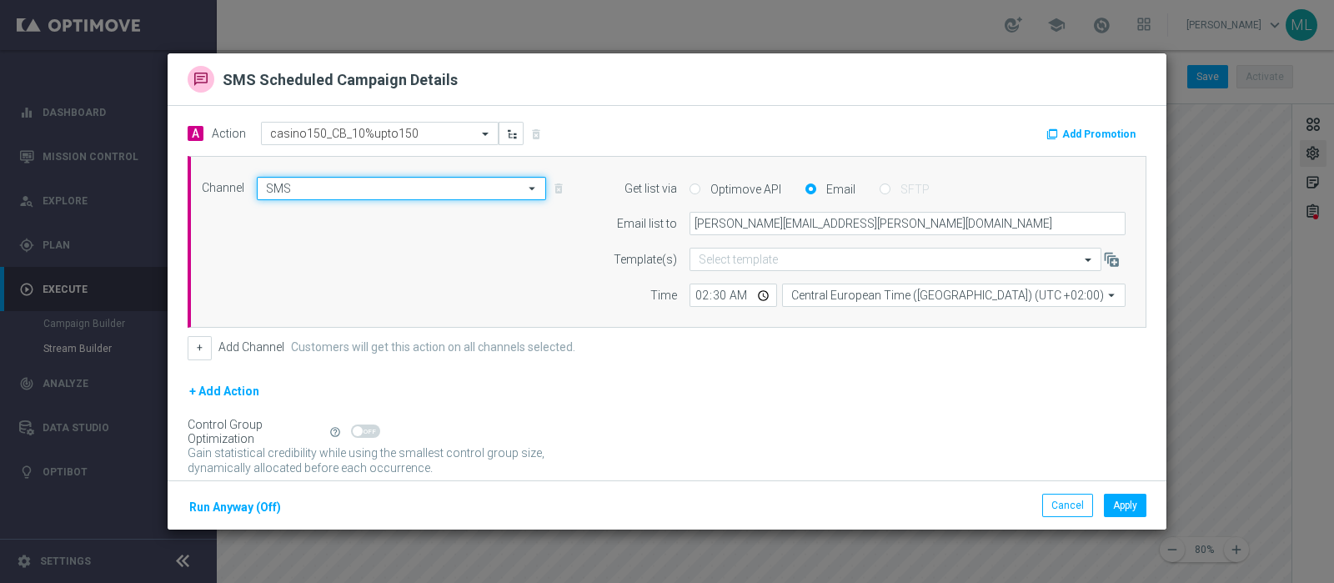
click at [413, 189] on input "SMS" at bounding box center [401, 188] width 289 height 23
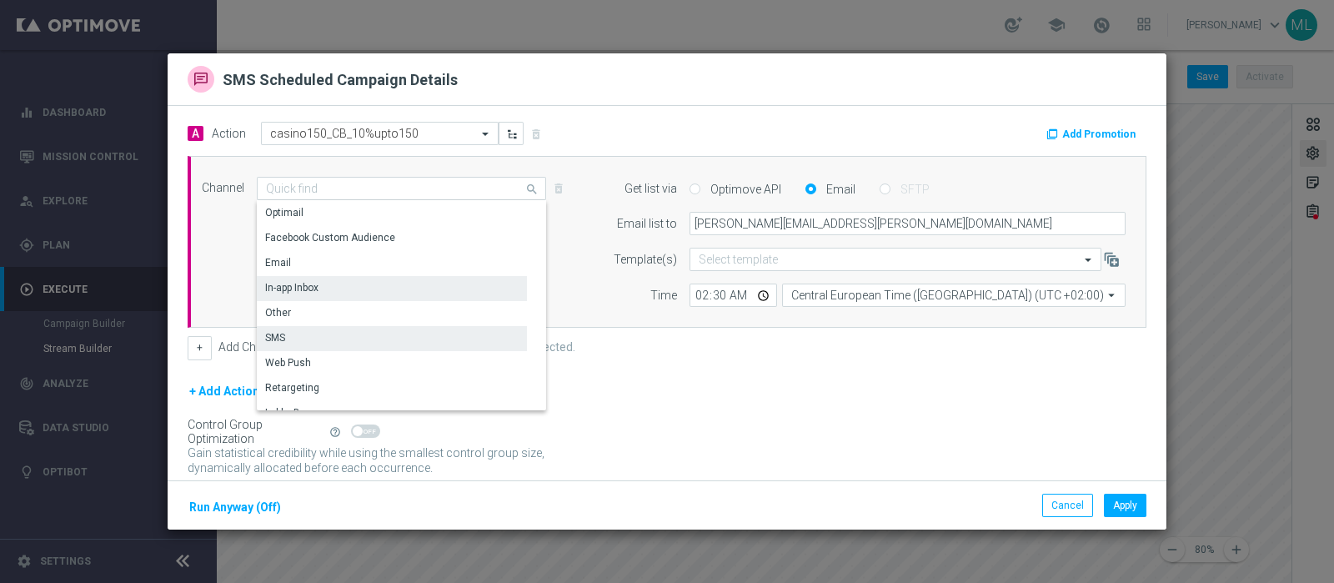
click at [261, 291] on div "In-app Inbox" at bounding box center [392, 287] width 270 height 23
type input "In-app Inbox"
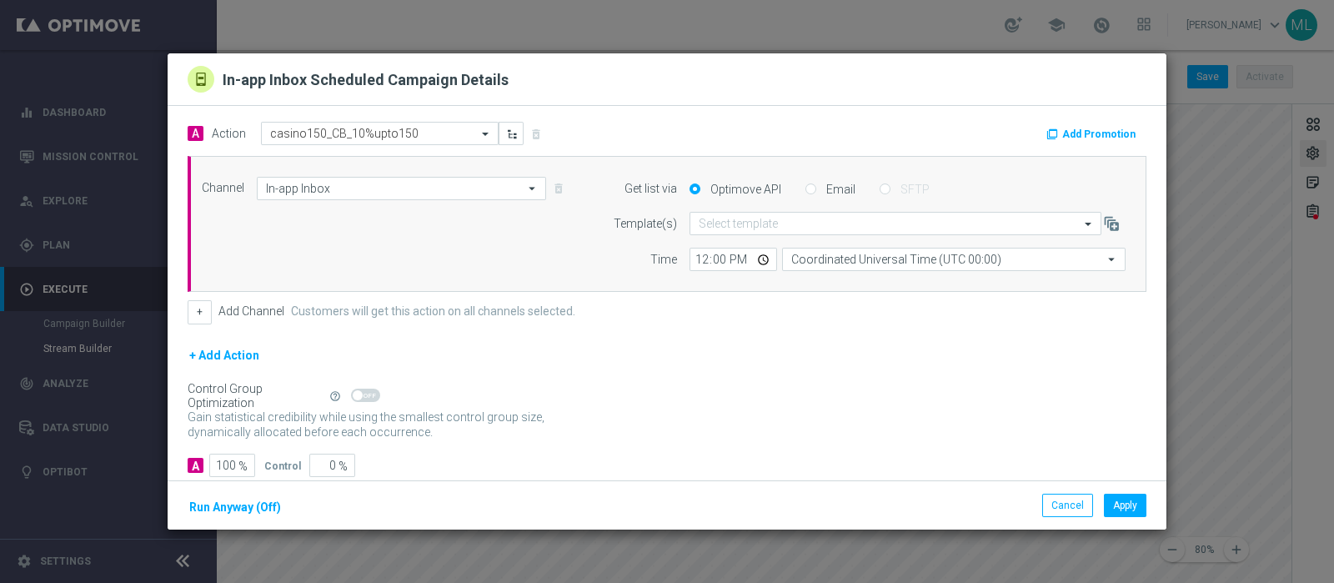
click at [805, 191] on input "Email" at bounding box center [810, 190] width 11 height 11
radio input "true"
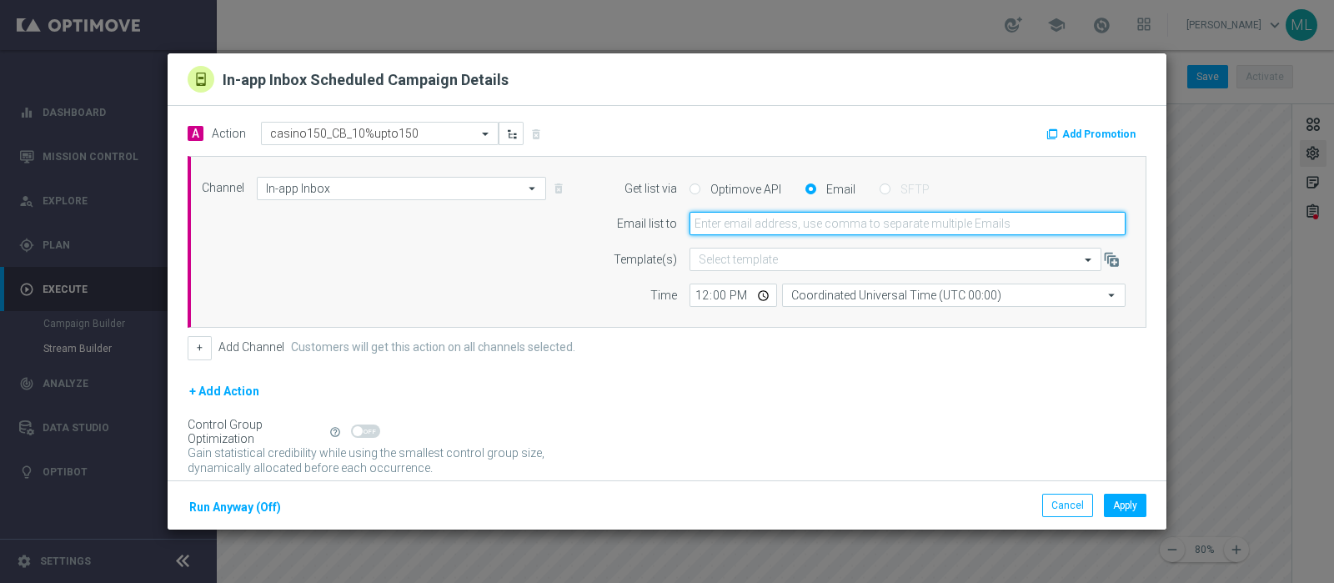
click at [780, 227] on input "email" at bounding box center [907, 223] width 436 height 23
type input "rossana.deangelis@sisal.it"
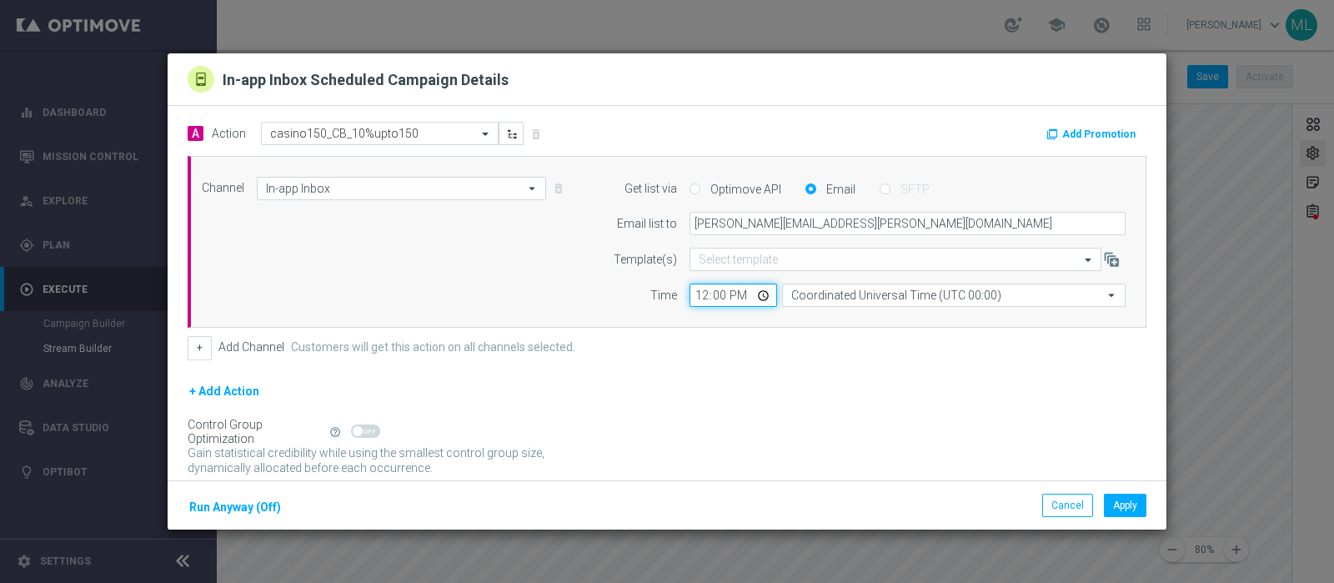
click at [696, 293] on input "12:00" at bounding box center [733, 294] width 88 height 23
type input "02:30"
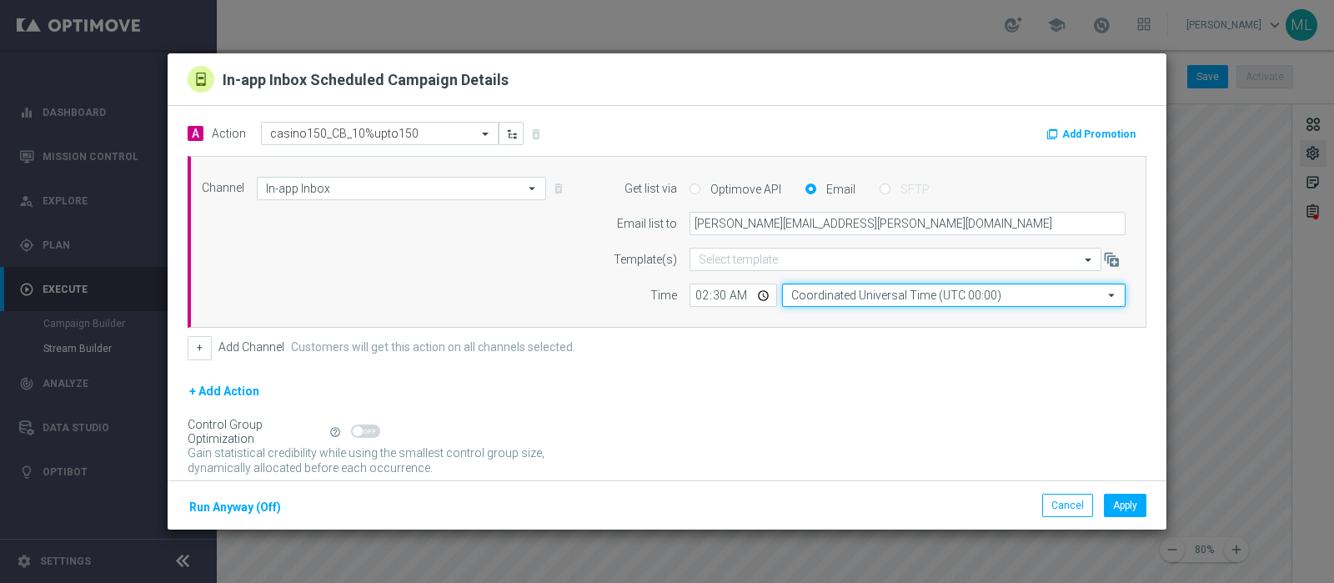
click at [875, 298] on input "Coordinated Universal Time (UTC 00:00)" at bounding box center [953, 294] width 343 height 23
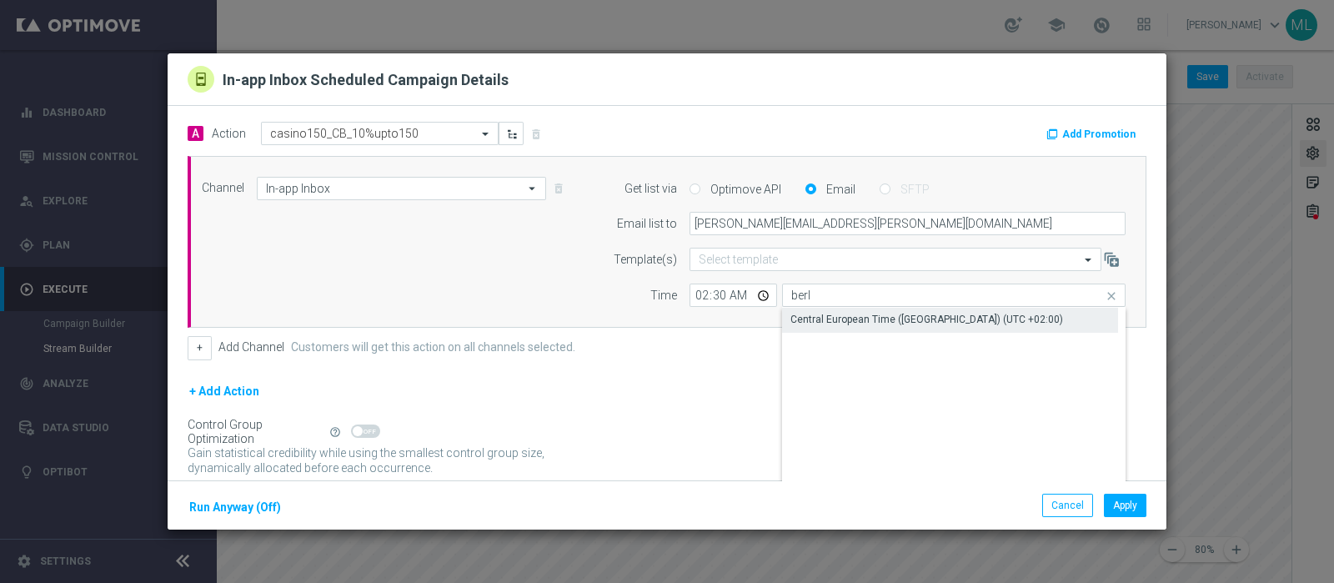
click at [874, 310] on div "Central European Time (Berlin) (UTC +02:00)" at bounding box center [950, 319] width 336 height 23
type input "Central European Time (Berlin) (UTC +02:00)"
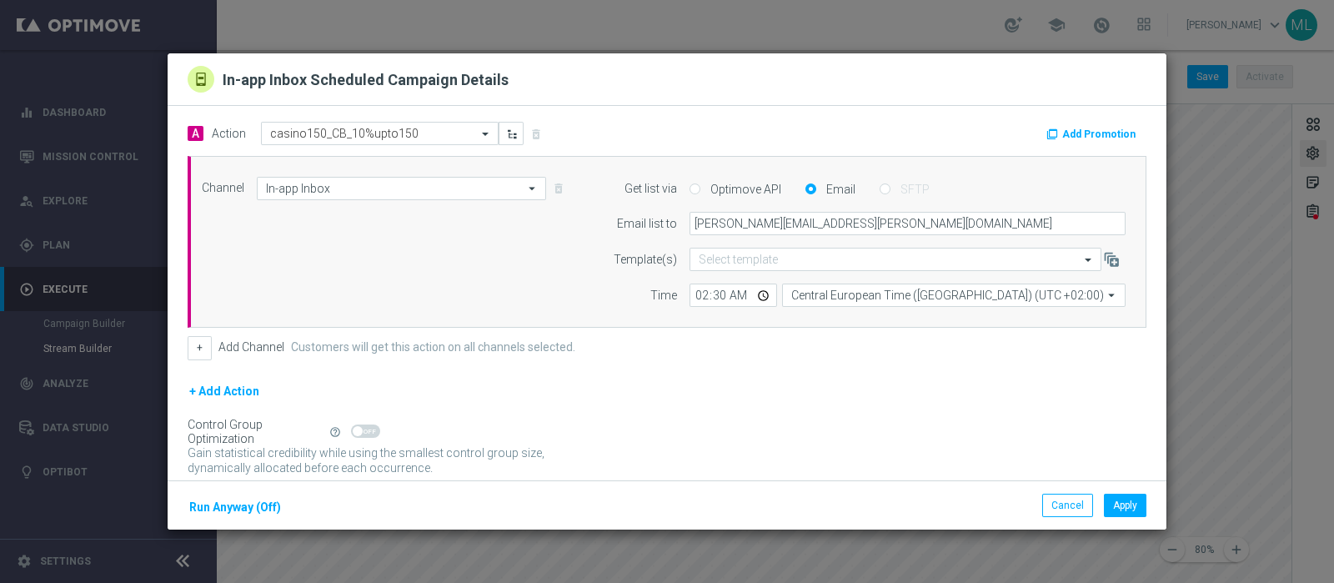
click at [669, 389] on div "+ Add Action" at bounding box center [667, 402] width 959 height 42
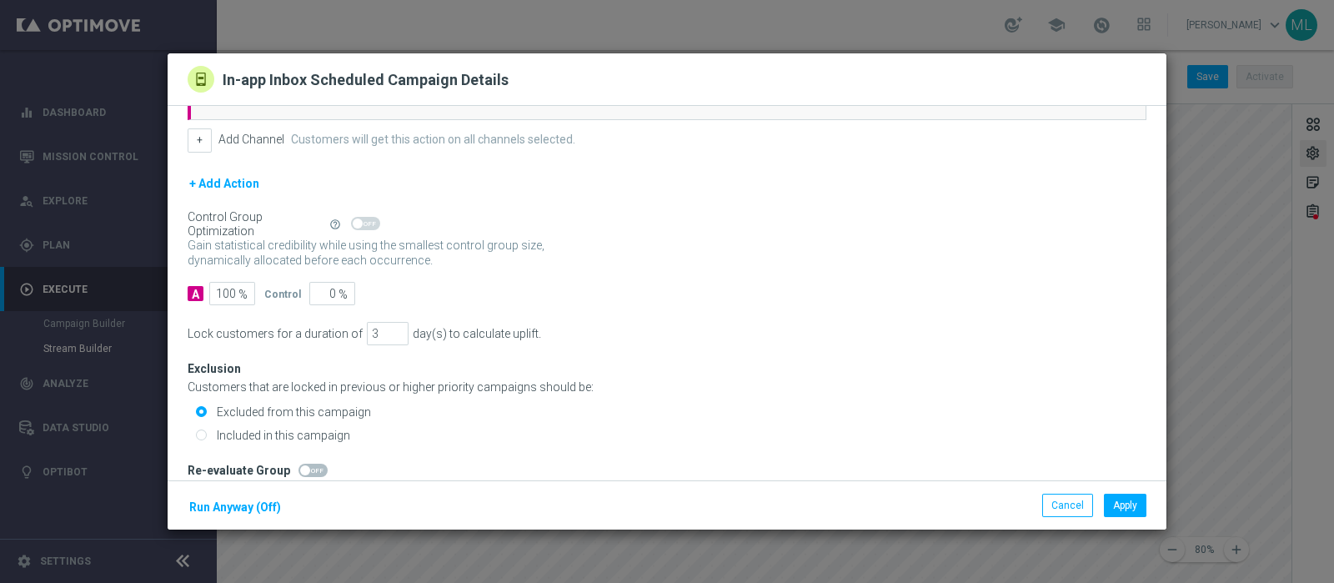
scroll to position [224, 0]
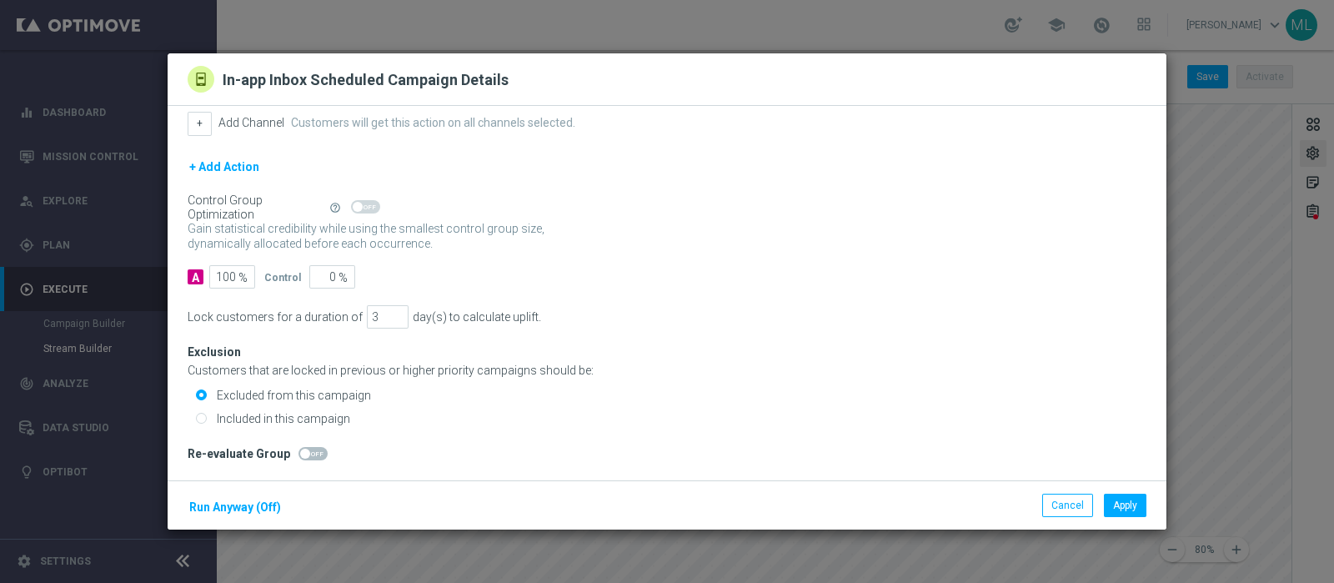
click at [201, 416] on input "Included in this campaign" at bounding box center [201, 419] width 11 height 11
radio input "true"
click at [235, 465] on button "Run Anyway (Off)" at bounding box center [235, 507] width 95 height 21
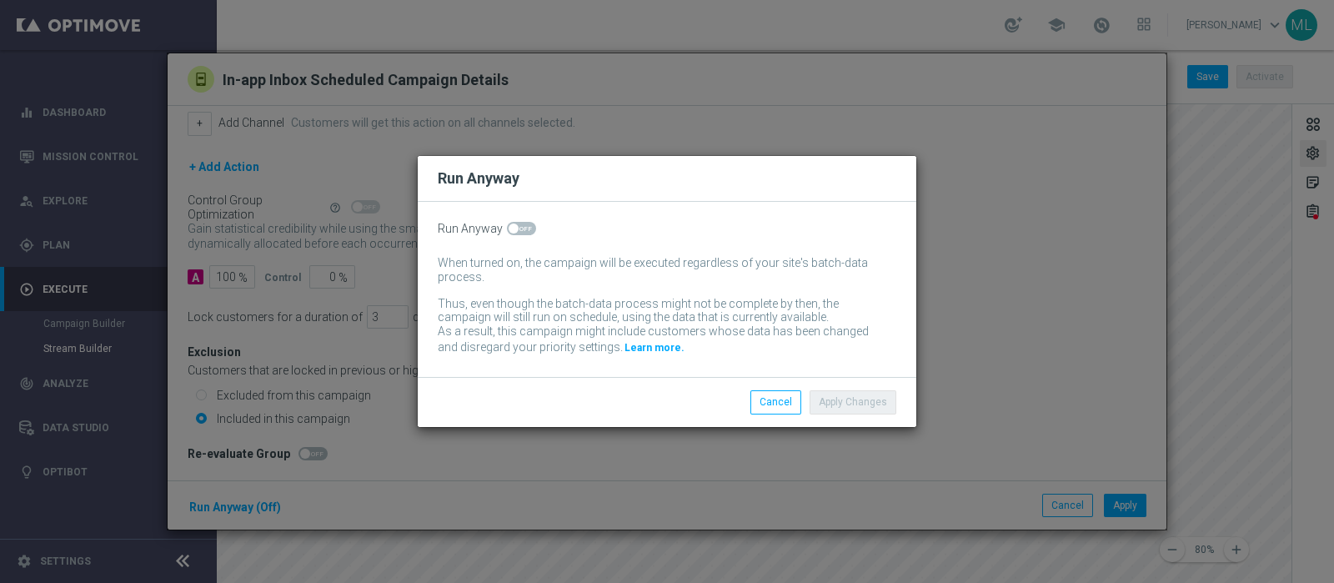
click at [518, 229] on span at bounding box center [521, 228] width 29 height 13
click at [518, 229] on input "checkbox" at bounding box center [521, 228] width 29 height 13
checkbox input "true"
click at [855, 405] on button "Apply Changes" at bounding box center [853, 401] width 87 height 23
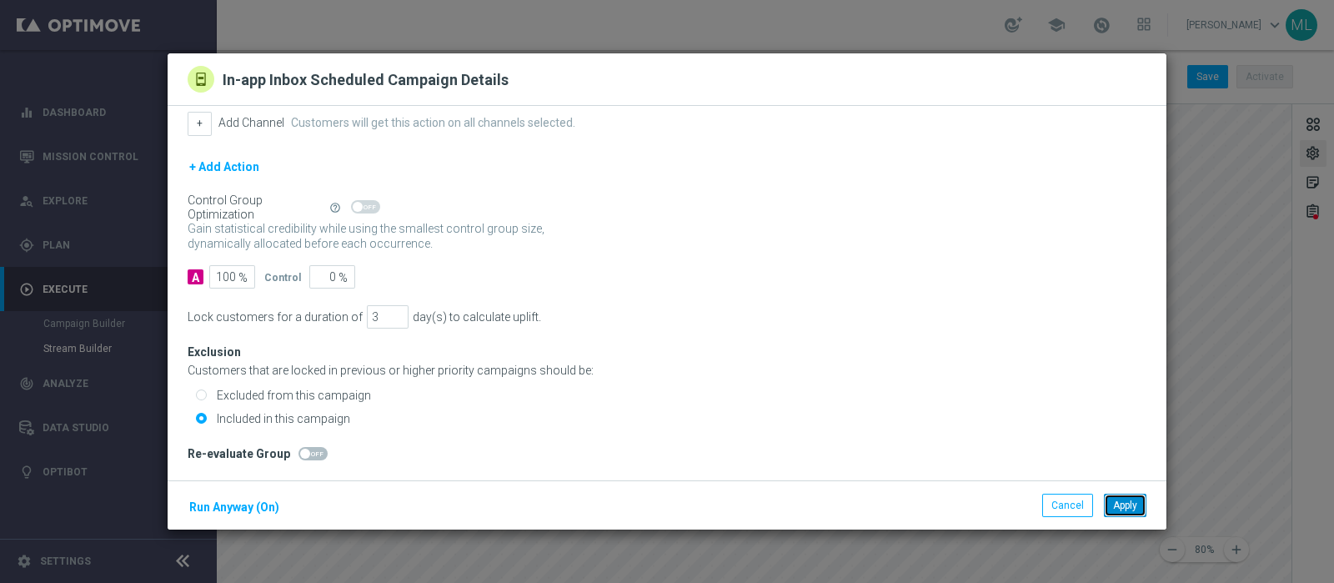
click at [1066, 465] on button "Apply" at bounding box center [1125, 505] width 43 height 23
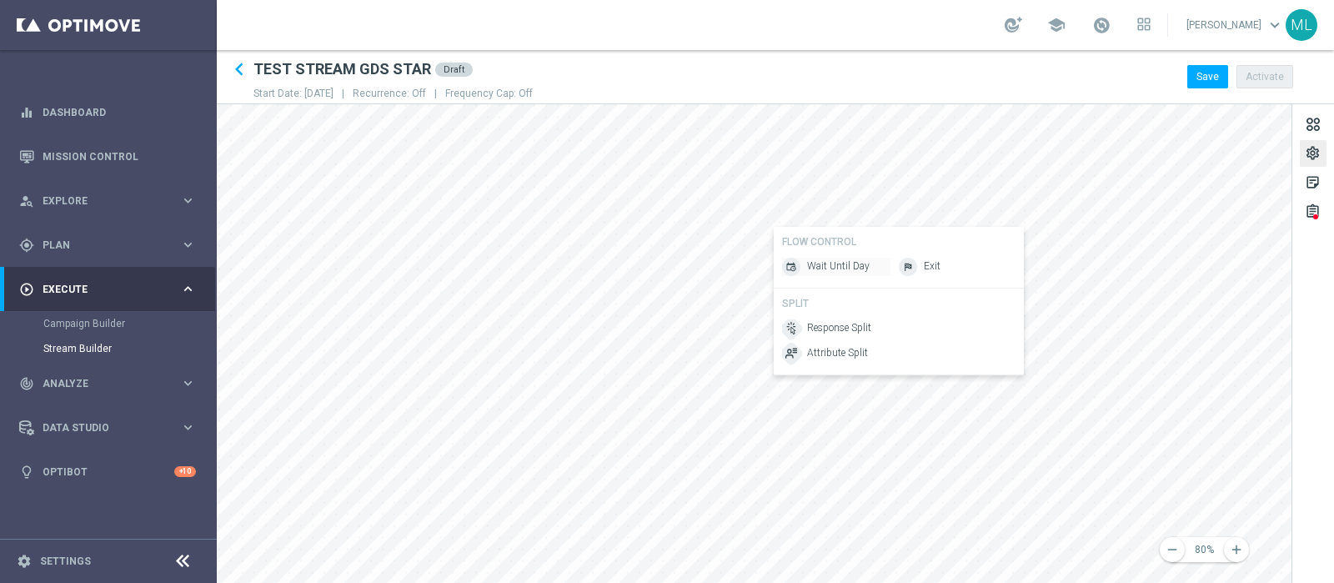
click at [830, 271] on span "Wait Until Day" at bounding box center [838, 266] width 63 height 14
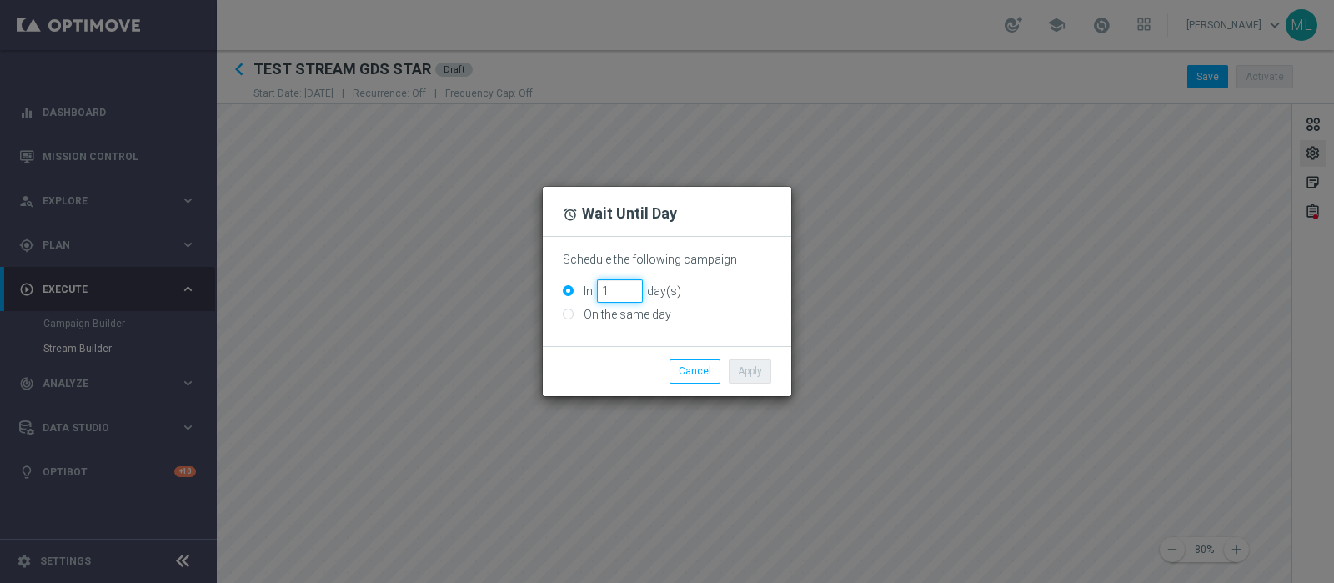
click at [631, 285] on input "1" at bounding box center [620, 290] width 46 height 23
click at [631, 285] on input "2" at bounding box center [620, 290] width 46 height 23
click at [631, 285] on input "3" at bounding box center [620, 290] width 46 height 23
click at [631, 285] on input "4" at bounding box center [620, 290] width 46 height 23
click at [631, 285] on input "5" at bounding box center [620, 290] width 46 height 23
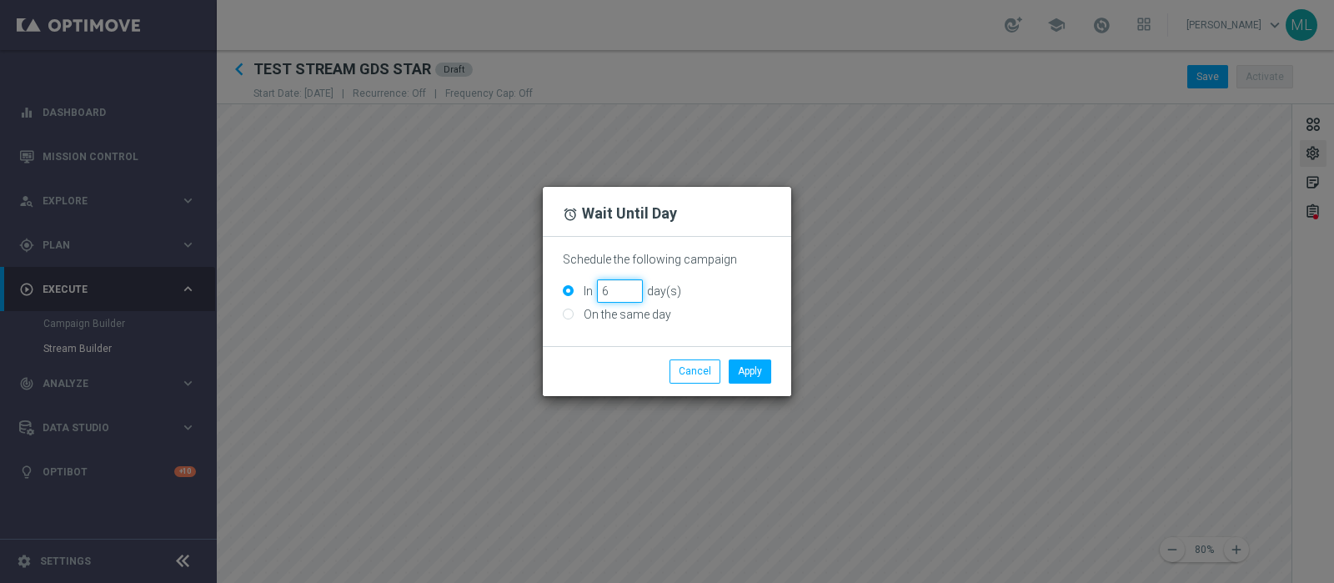
click at [631, 285] on input "6" at bounding box center [620, 290] width 46 height 23
click at [631, 285] on input "7" at bounding box center [620, 290] width 46 height 23
type input "8"
click at [631, 285] on input "8" at bounding box center [620, 290] width 46 height 23
click at [748, 379] on button "Apply" at bounding box center [750, 370] width 43 height 23
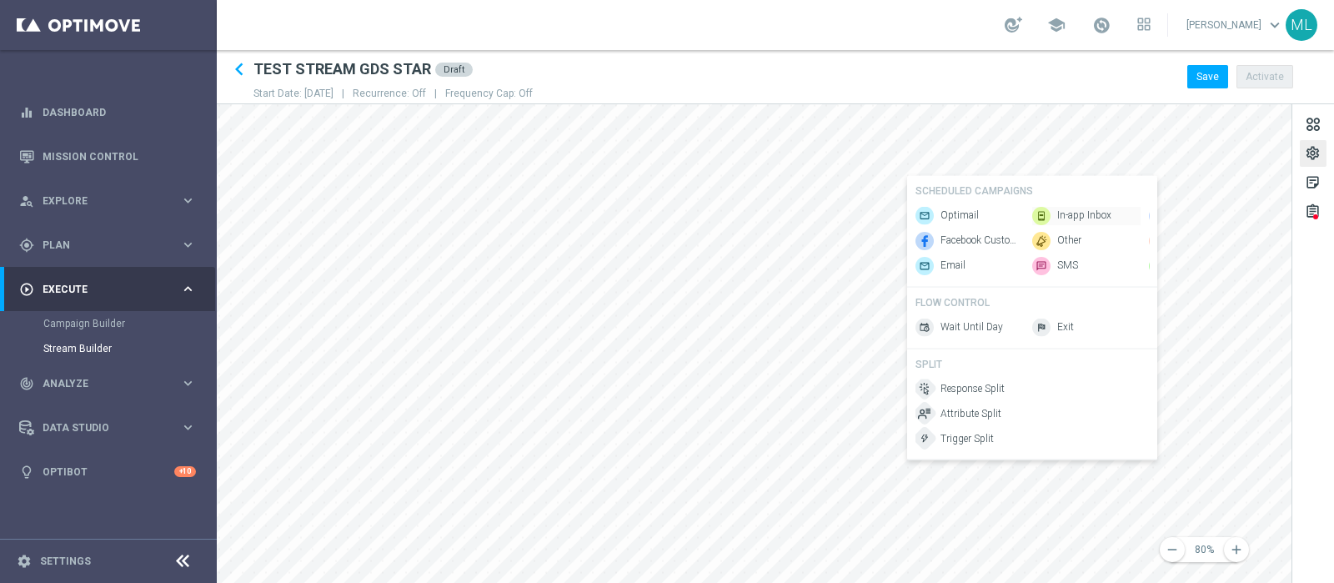
click at [1066, 208] on span "In-app Inbox" at bounding box center [1084, 215] width 54 height 14
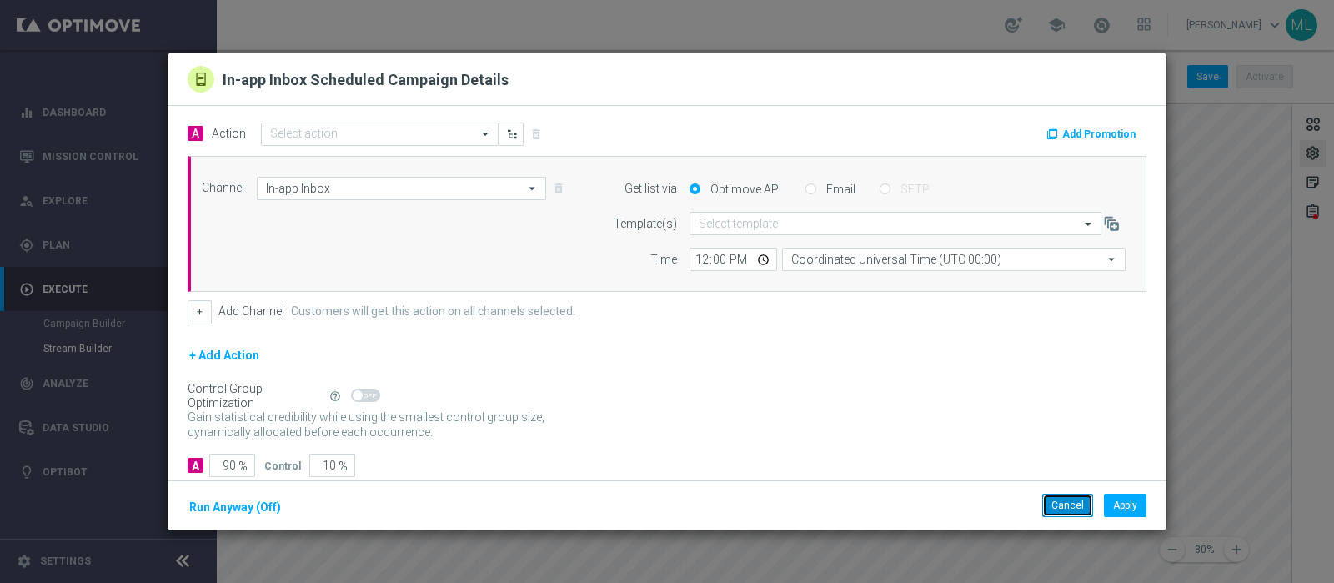
click at [1066, 465] on button "Cancel" at bounding box center [1067, 505] width 51 height 23
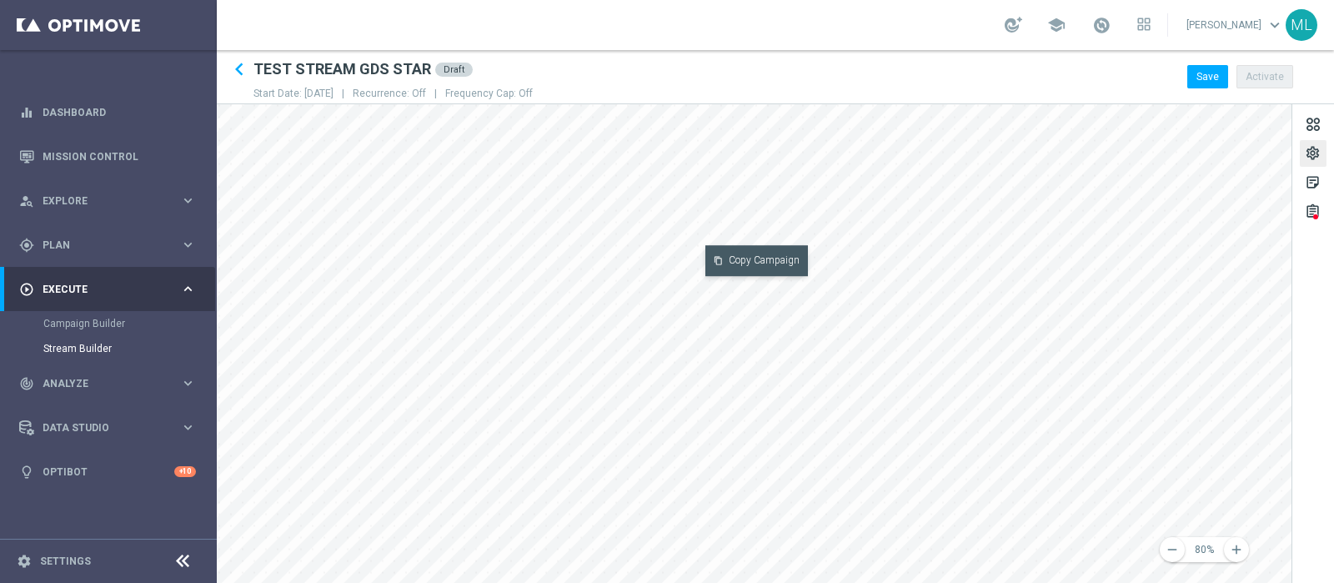
click at [750, 255] on button "content_copy Copy Campaign" at bounding box center [756, 260] width 103 height 31
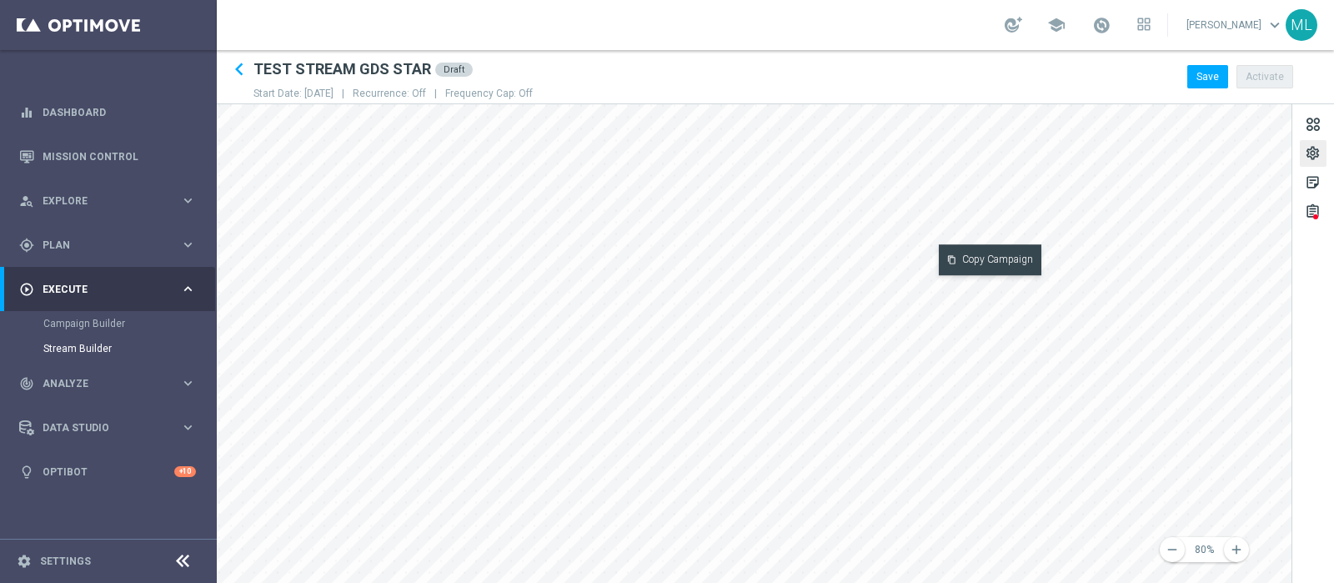
click at [952, 277] on right-click-menu "content_copy Copy Campaign" at bounding box center [990, 290] width 103 height 31
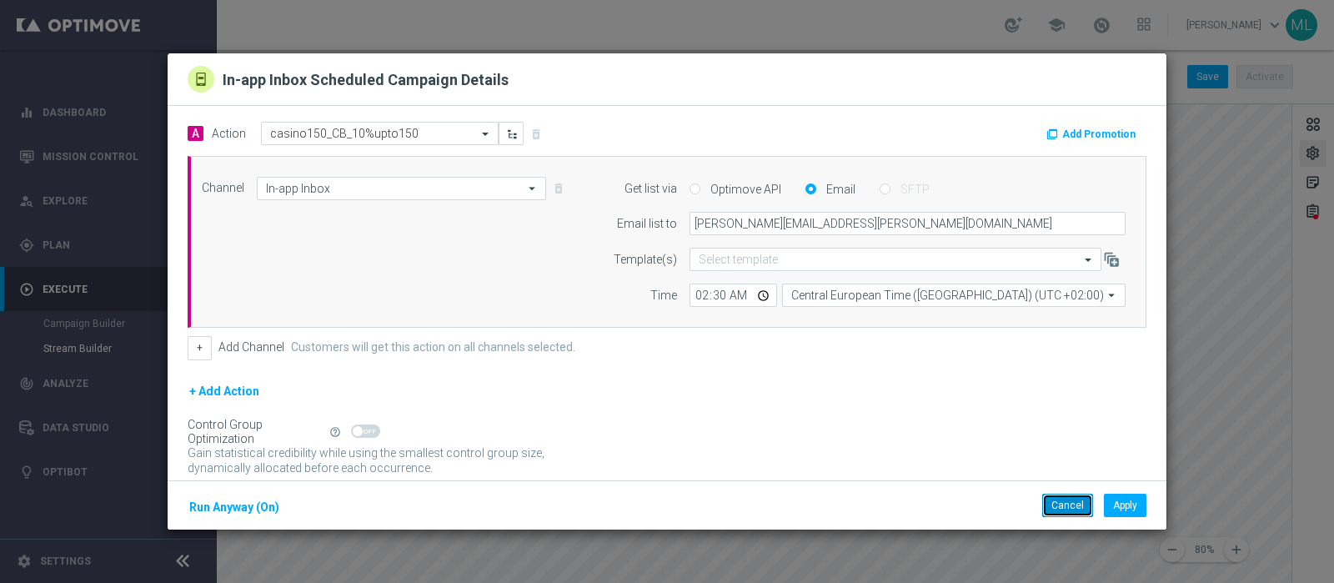
click at [1066, 465] on button "Cancel" at bounding box center [1067, 505] width 51 height 23
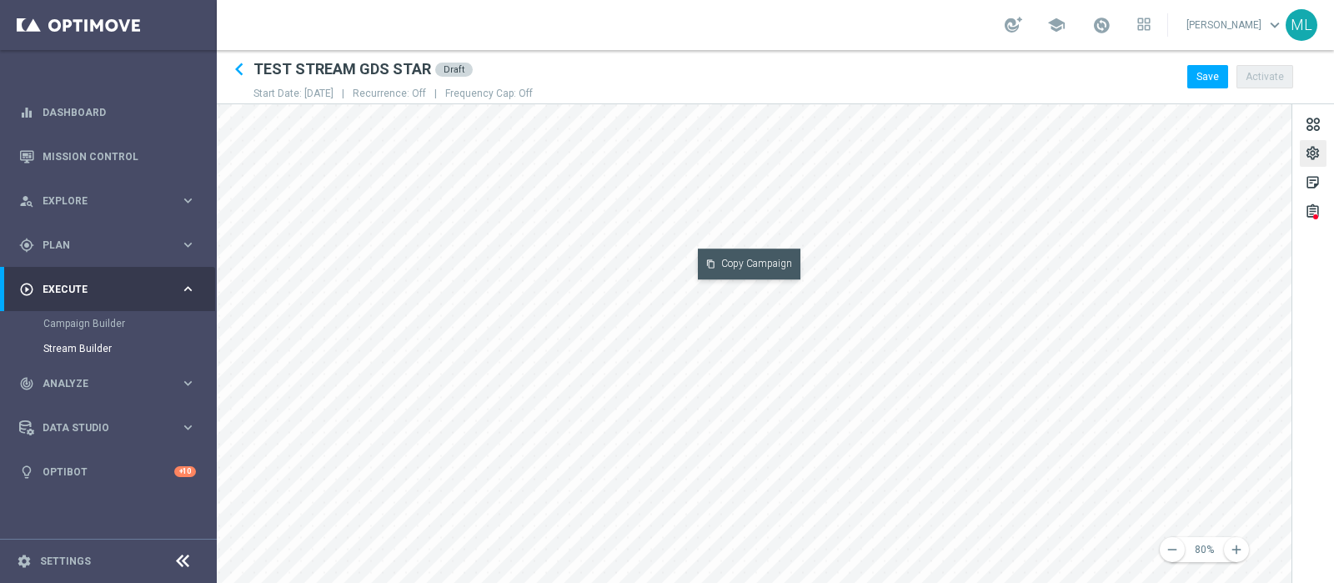
click at [729, 264] on button "content_copy Copy Campaign" at bounding box center [749, 263] width 103 height 31
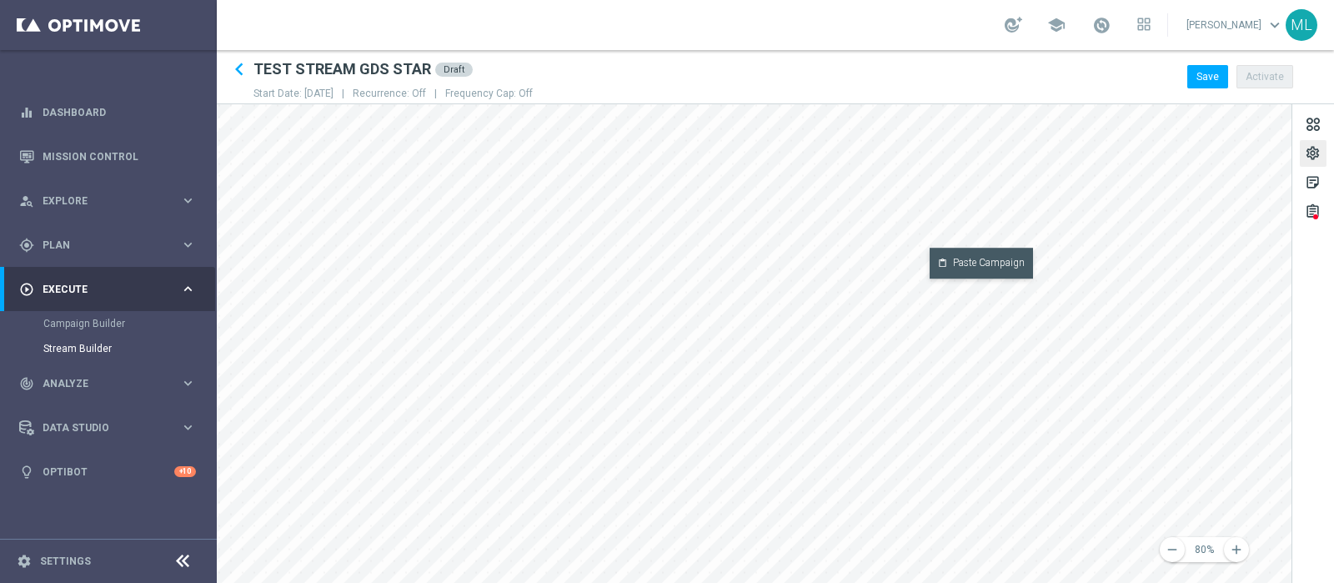
click at [974, 263] on button "content_paste Paste Campaign" at bounding box center [981, 263] width 103 height 31
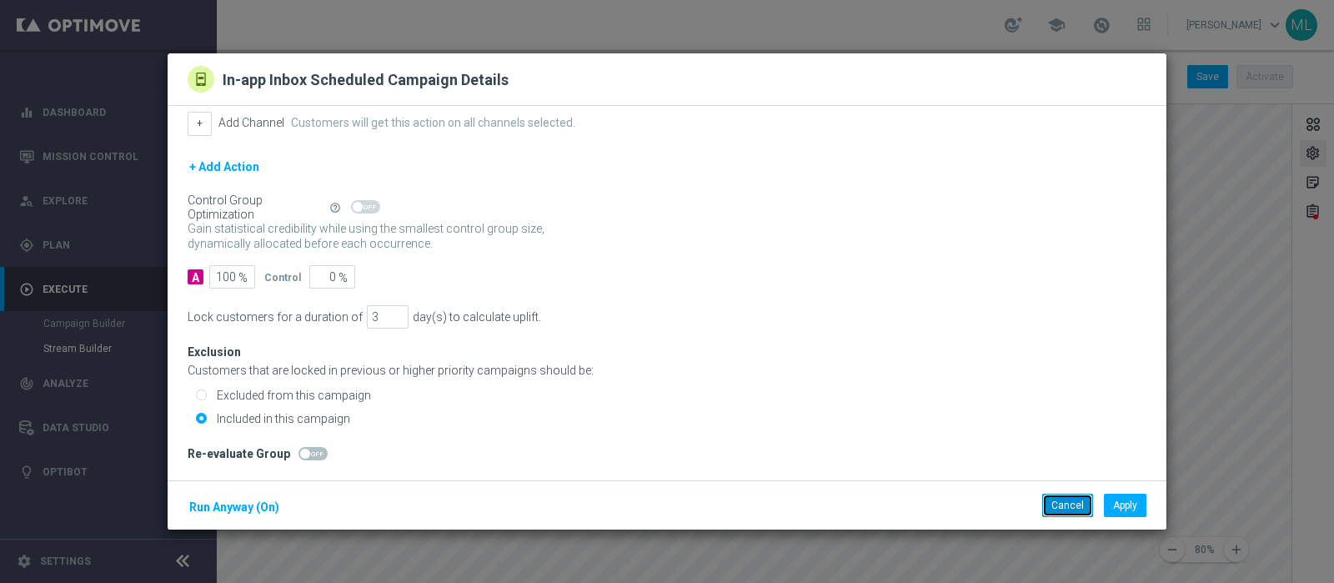
click at [1066, 465] on button "Cancel" at bounding box center [1067, 505] width 51 height 23
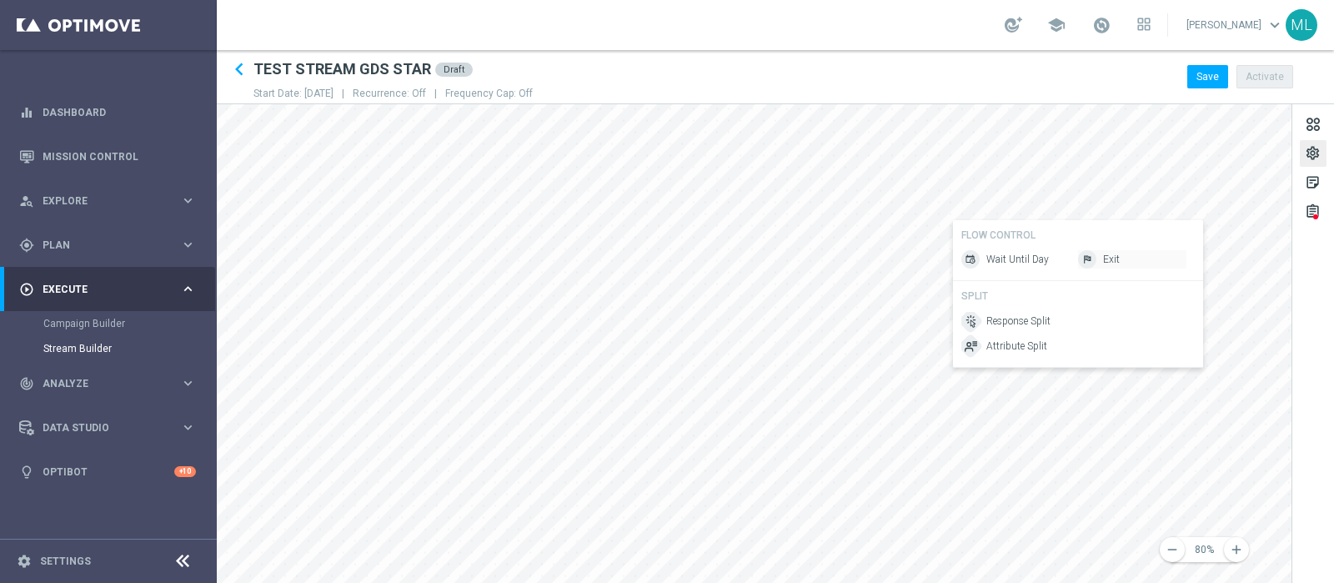
click at [1066, 264] on div "Exit" at bounding box center [1132, 259] width 108 height 18
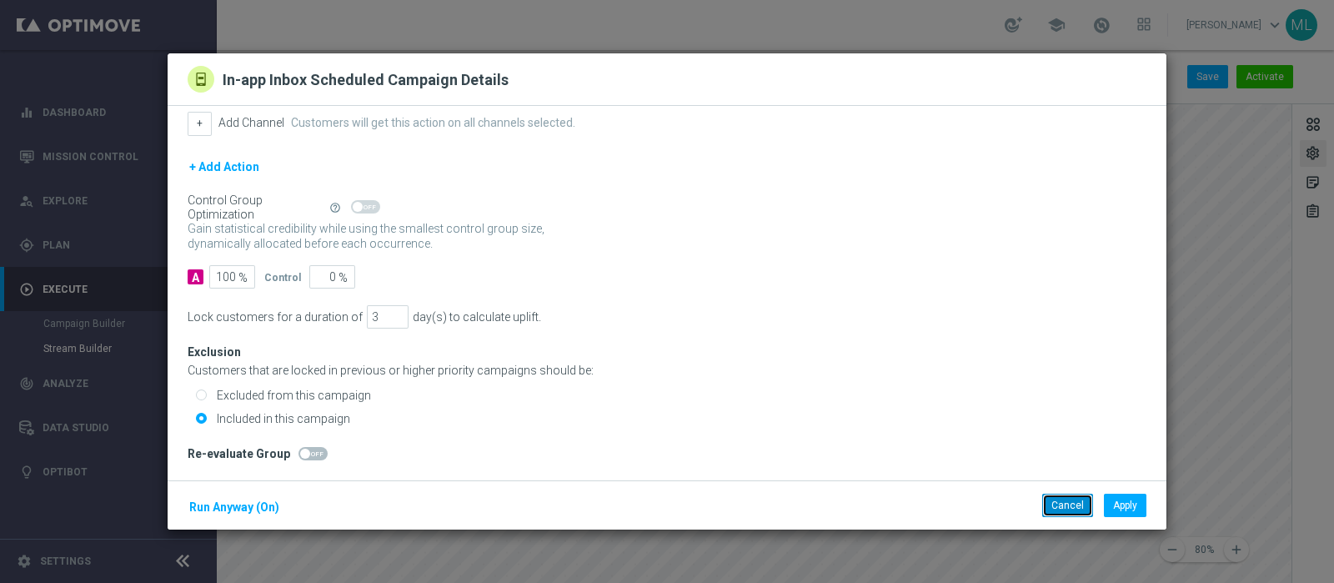
click at [1066, 465] on button "Cancel" at bounding box center [1067, 505] width 51 height 23
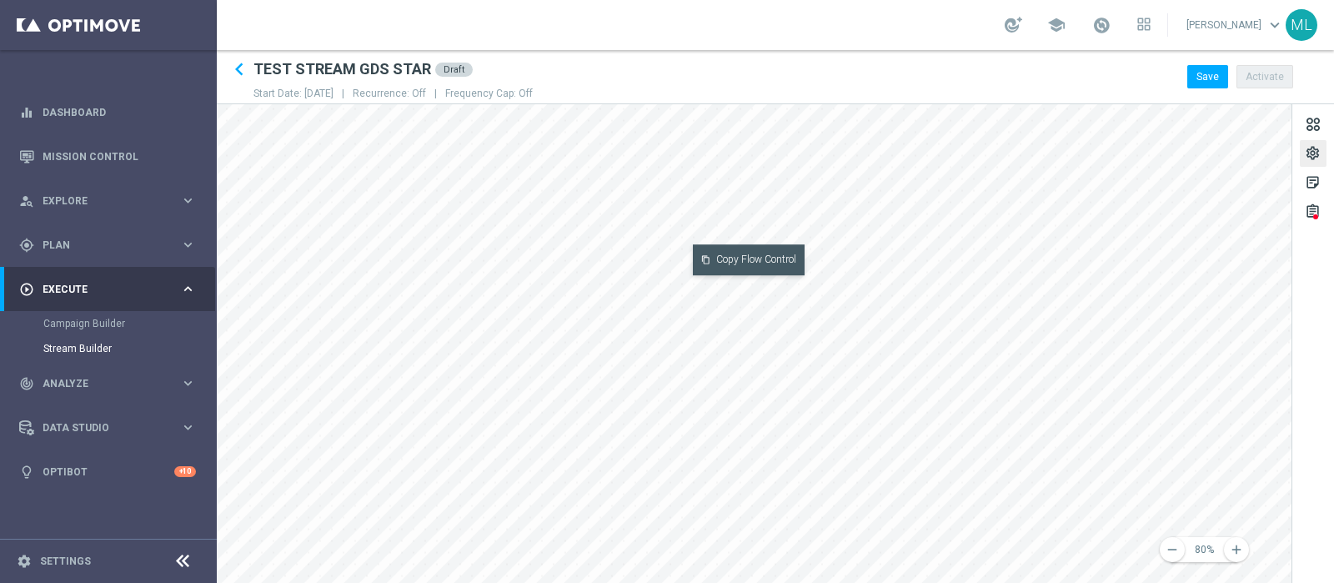
click at [739, 256] on button "content_copy Copy Flow Control" at bounding box center [749, 259] width 112 height 31
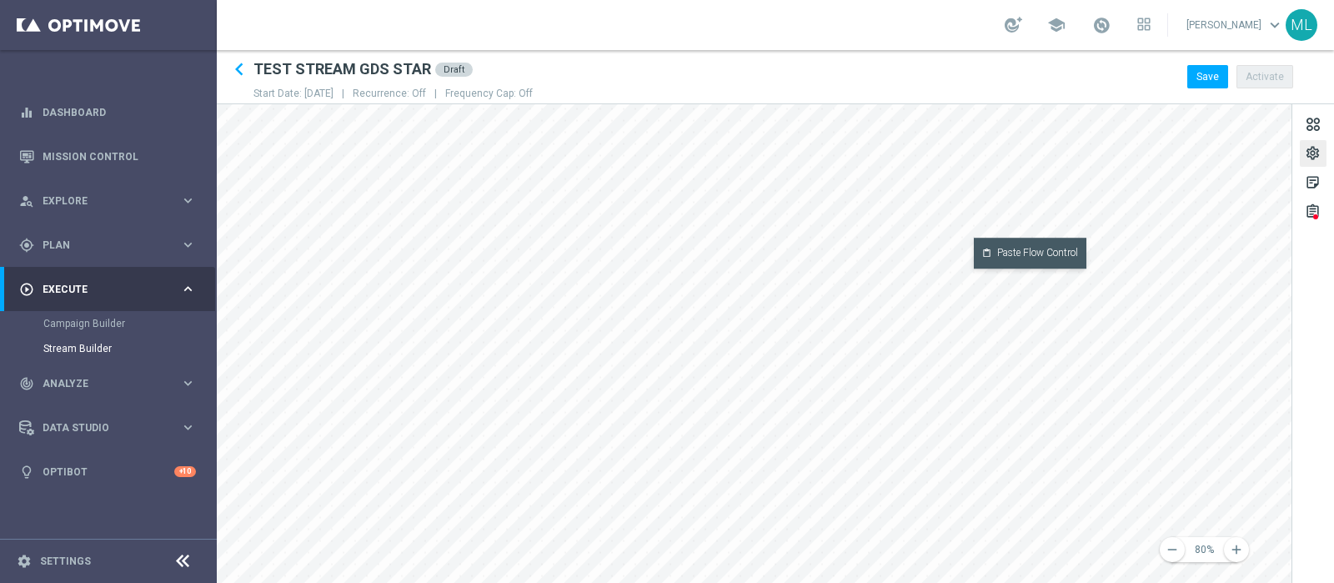
click at [1030, 249] on button "content_paste Paste Flow Control" at bounding box center [1030, 253] width 113 height 31
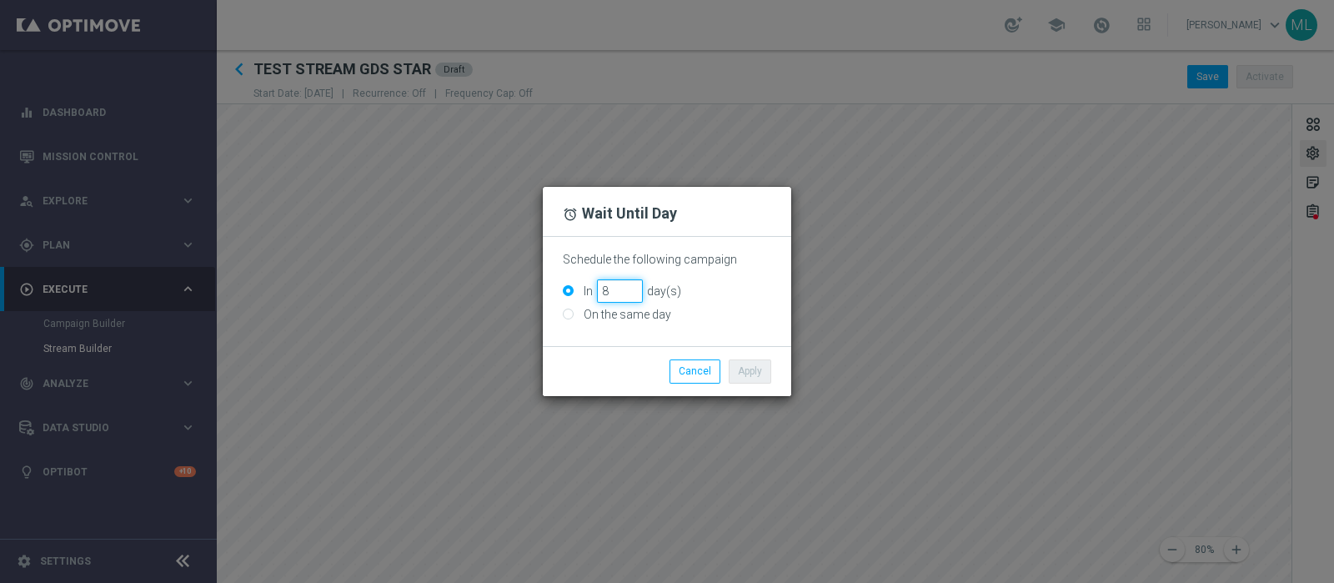
drag, startPoint x: 609, startPoint y: 291, endPoint x: 600, endPoint y: 291, distance: 9.2
click at [600, 291] on input "8" at bounding box center [620, 290] width 46 height 23
type input "3"
drag, startPoint x: 746, startPoint y: 375, endPoint x: 754, endPoint y: 371, distance: 8.6
click at [748, 375] on button "Apply" at bounding box center [750, 370] width 43 height 23
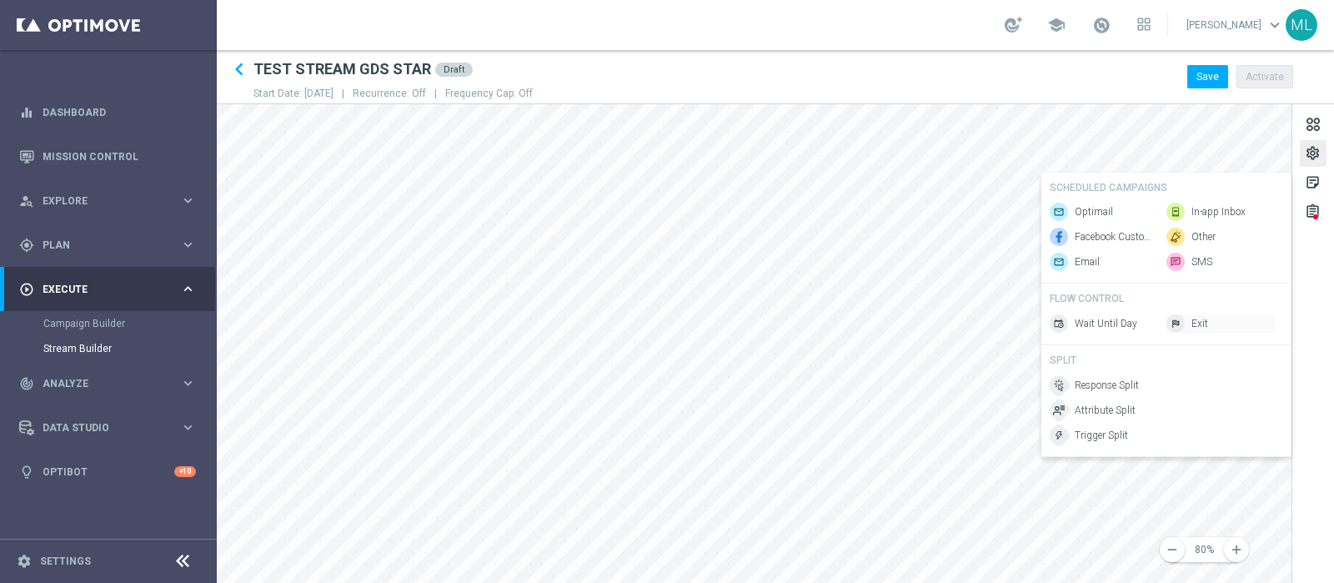
click at [1066, 331] on span "Exit" at bounding box center [1199, 324] width 17 height 14
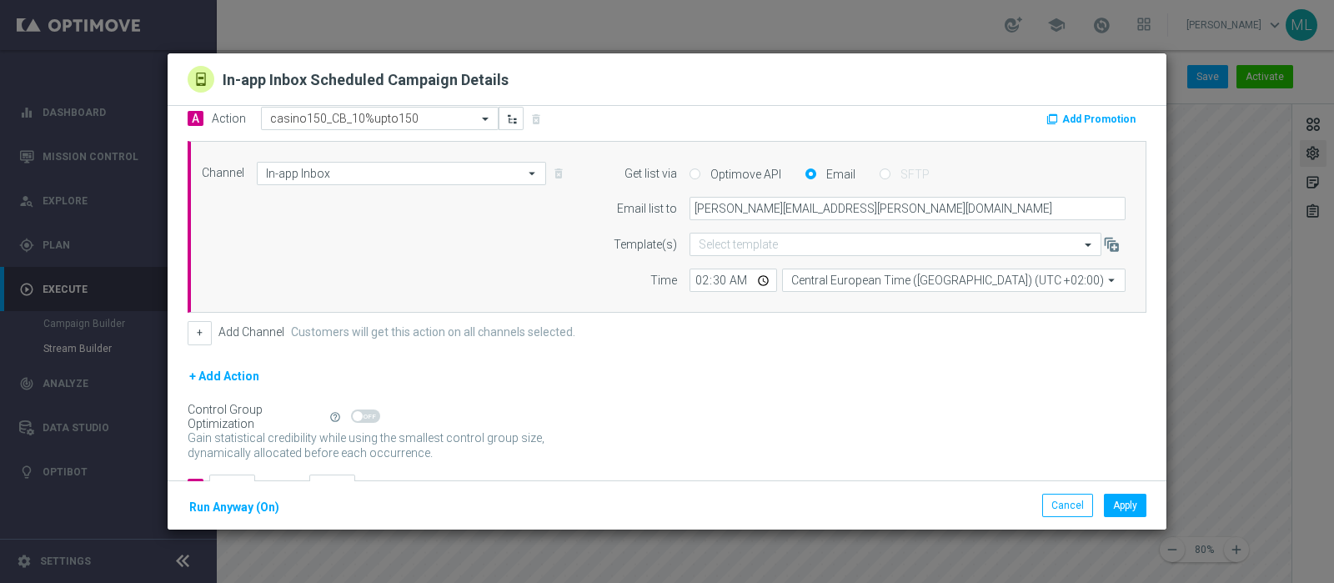
scroll to position [0, 0]
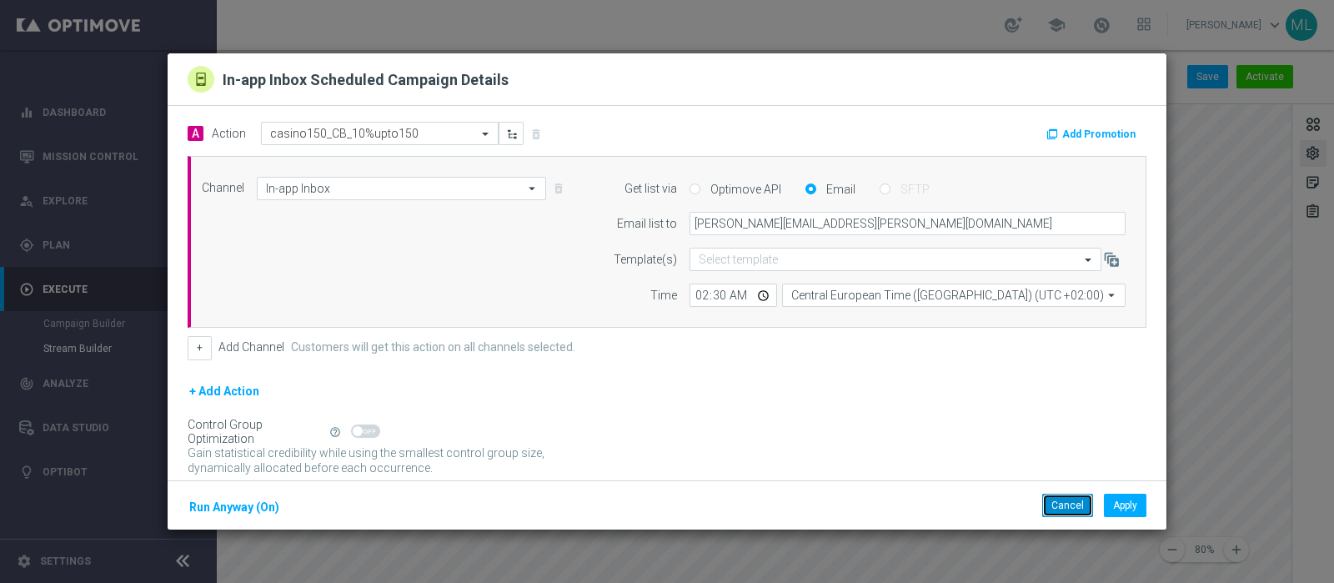
click at [1066, 465] on button "Cancel" at bounding box center [1067, 505] width 51 height 23
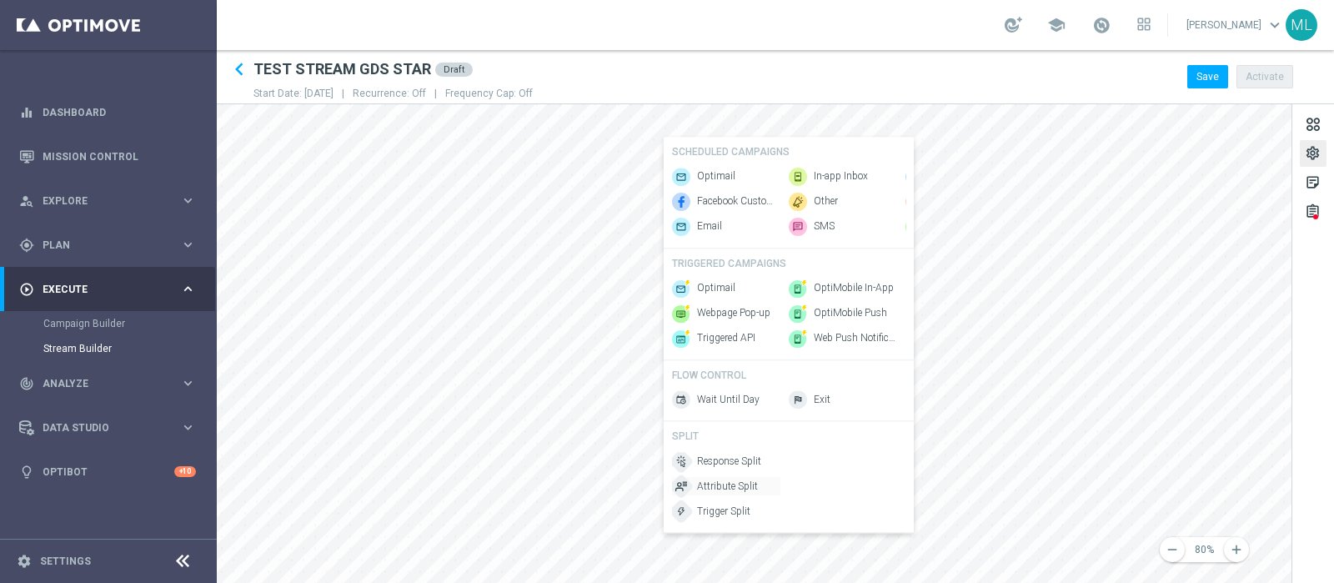
click at [725, 465] on span "Attribute Split" at bounding box center [727, 486] width 61 height 14
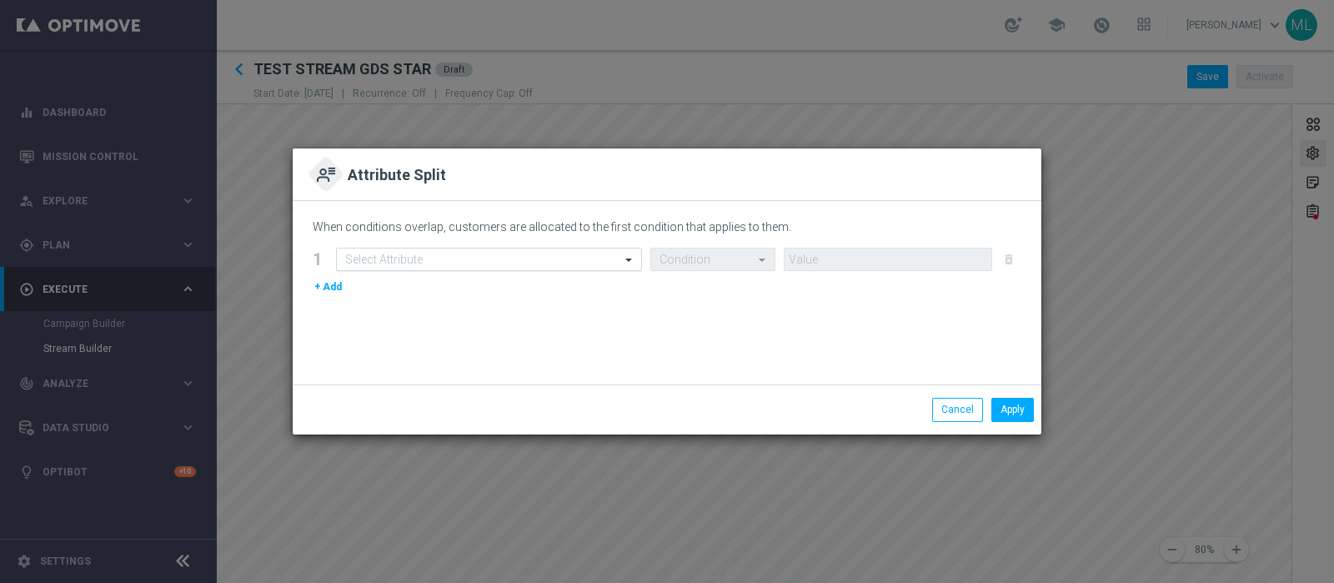
click at [413, 262] on input "text" at bounding box center [472, 260] width 254 height 14
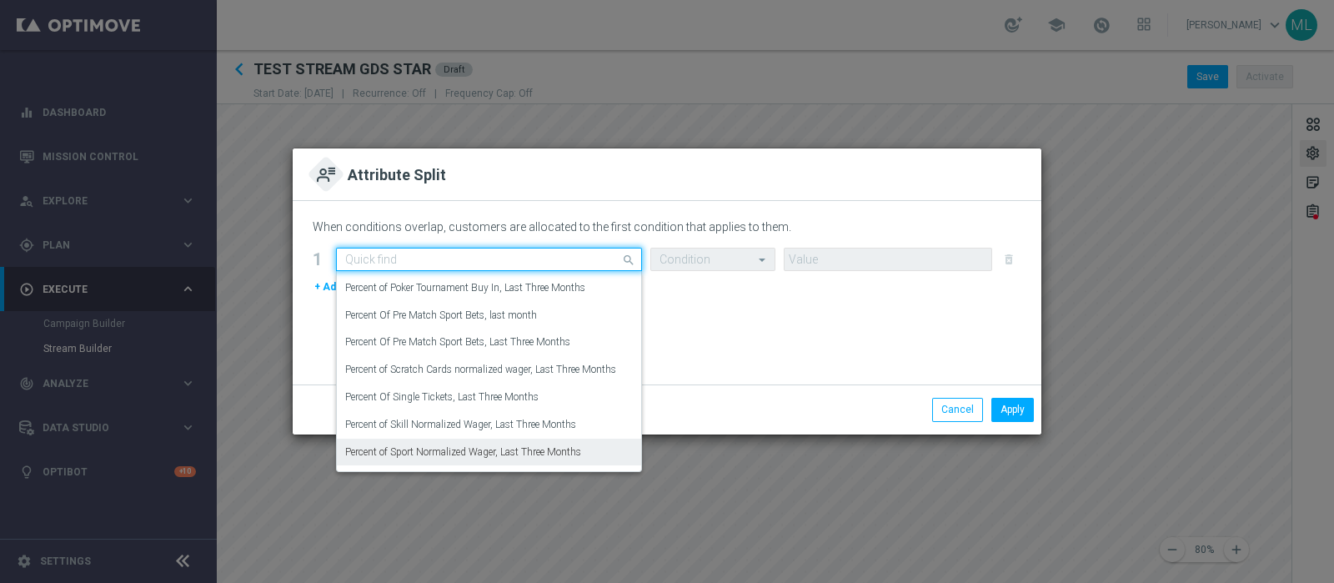
scroll to position [8024, 0]
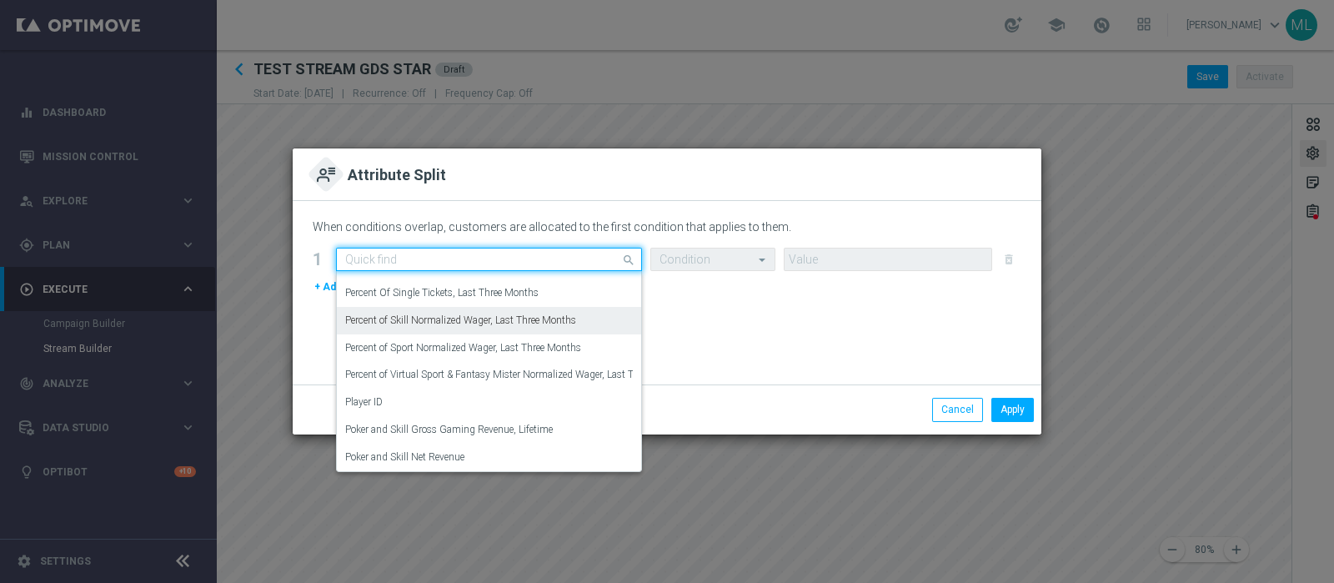
click at [737, 312] on div "When conditions overlap, customers are allocated to the first condition that ap…" at bounding box center [667, 292] width 749 height 183
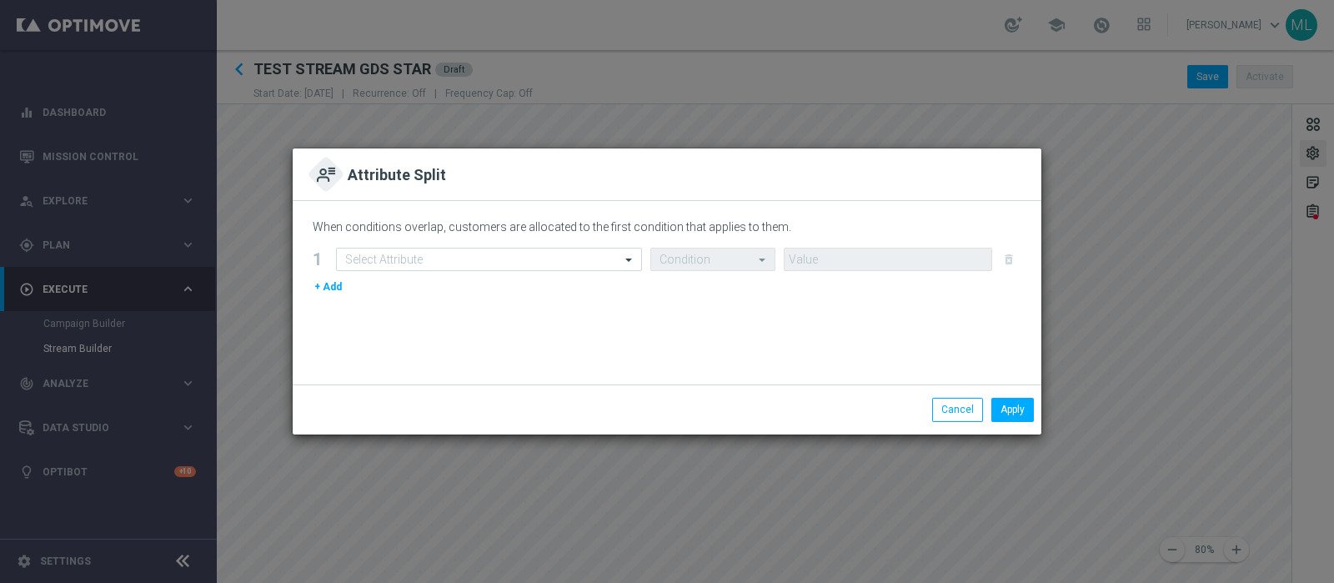
click at [751, 261] on div at bounding box center [712, 260] width 123 height 14
click at [950, 416] on button "Cancel" at bounding box center [957, 409] width 51 height 23
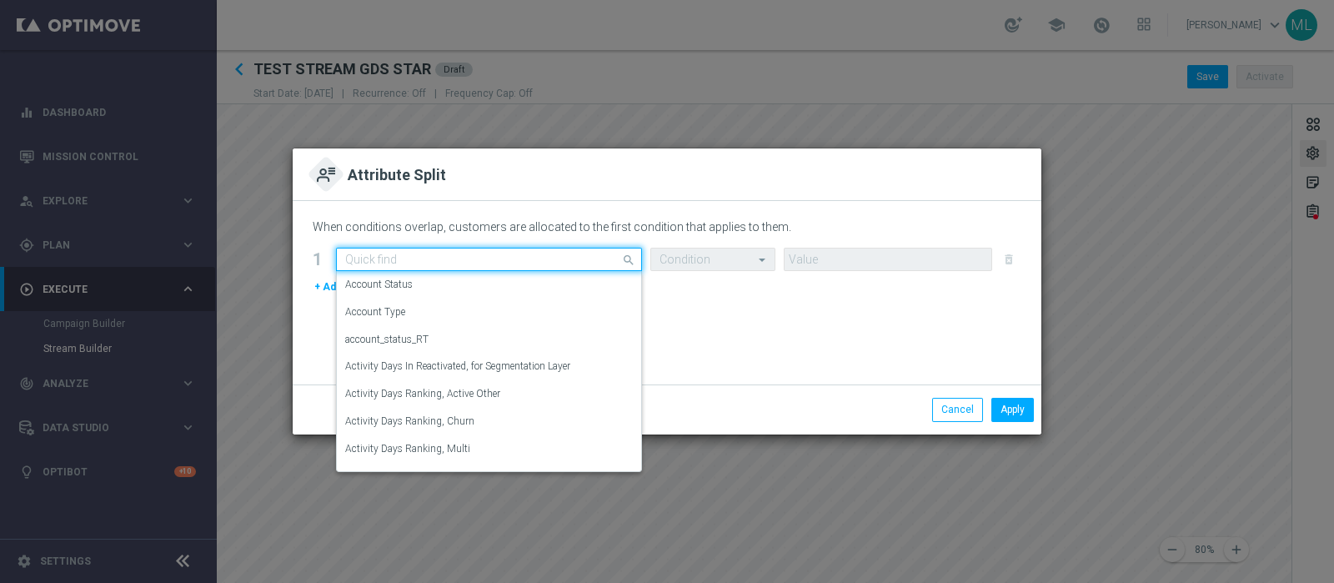
click at [368, 258] on input "text" at bounding box center [472, 260] width 254 height 14
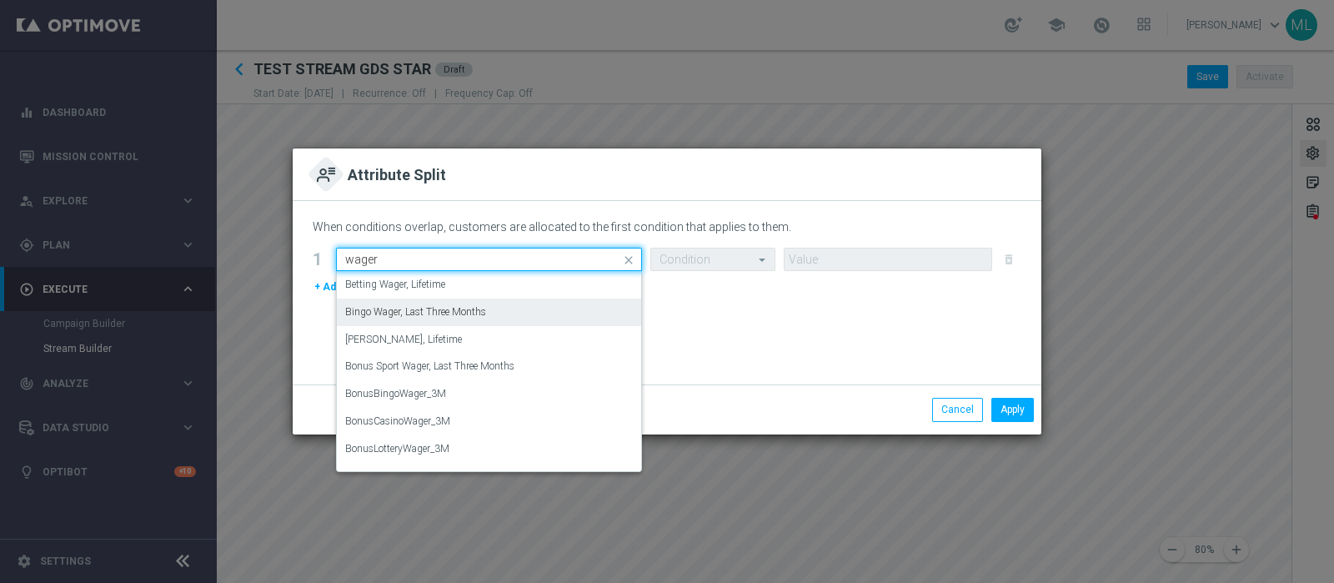
click at [410, 313] on label "Bingo Wager, Last Three Months" at bounding box center [415, 312] width 141 height 14
type input "wager"
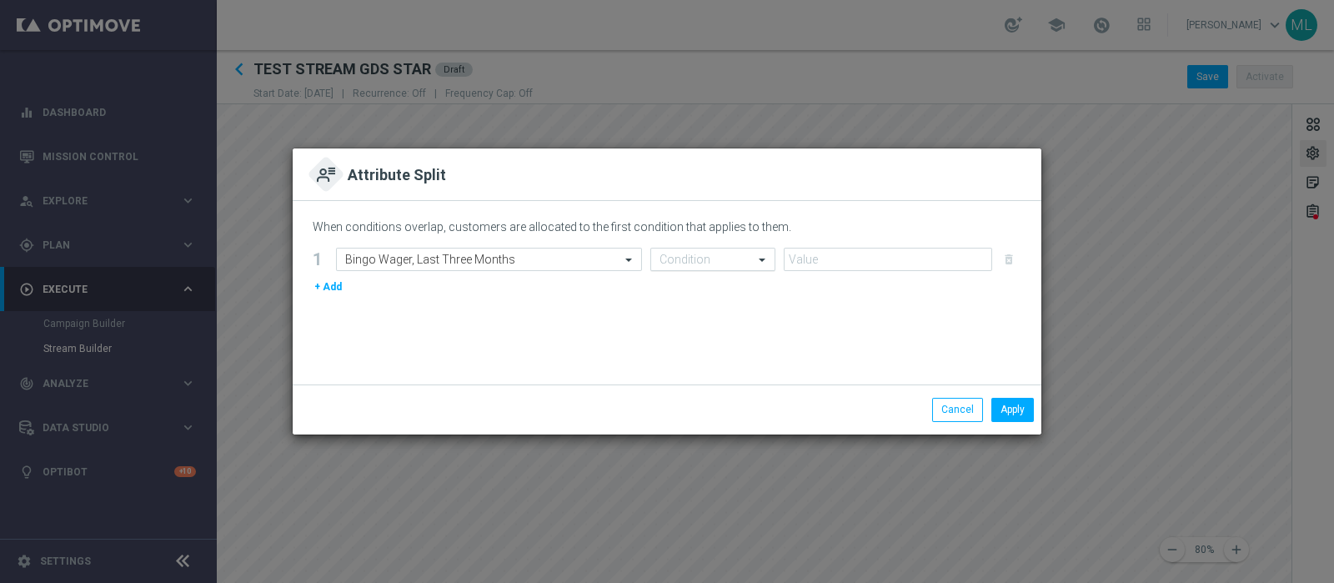
click at [742, 263] on div at bounding box center [712, 260] width 123 height 14
click at [696, 285] on div "<" at bounding box center [712, 285] width 107 height 28
click at [907, 260] on input "number" at bounding box center [888, 259] width 208 height 23
type input "1000"
click at [1013, 408] on button "Apply" at bounding box center [1012, 409] width 43 height 23
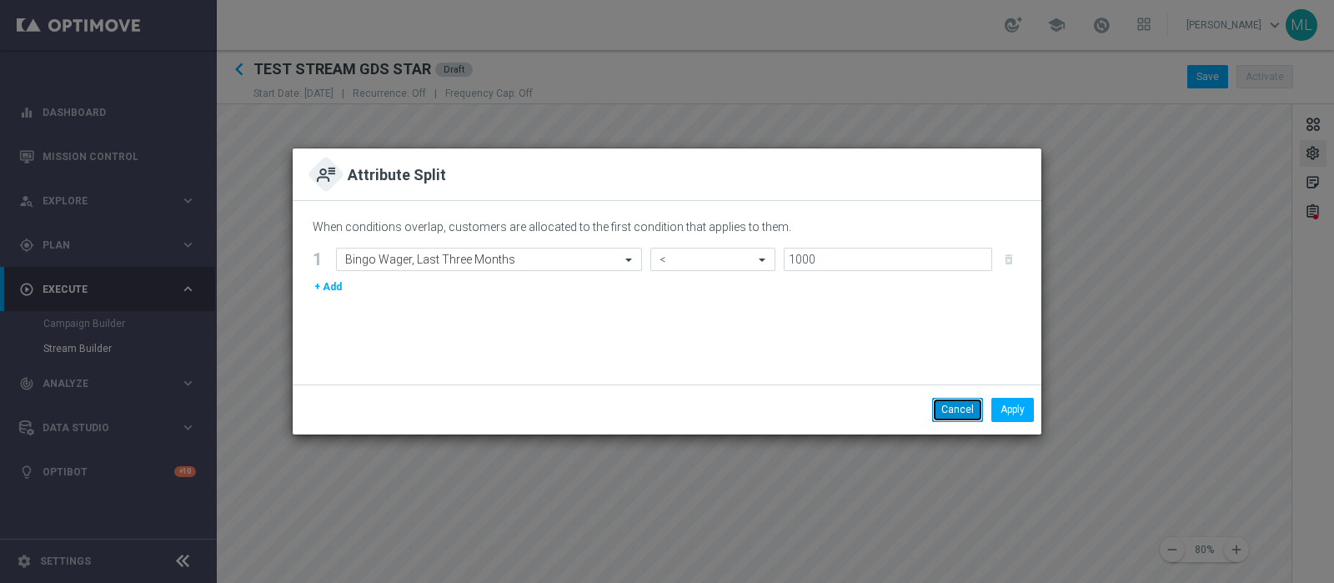
click at [942, 407] on button "Cancel" at bounding box center [957, 409] width 51 height 23
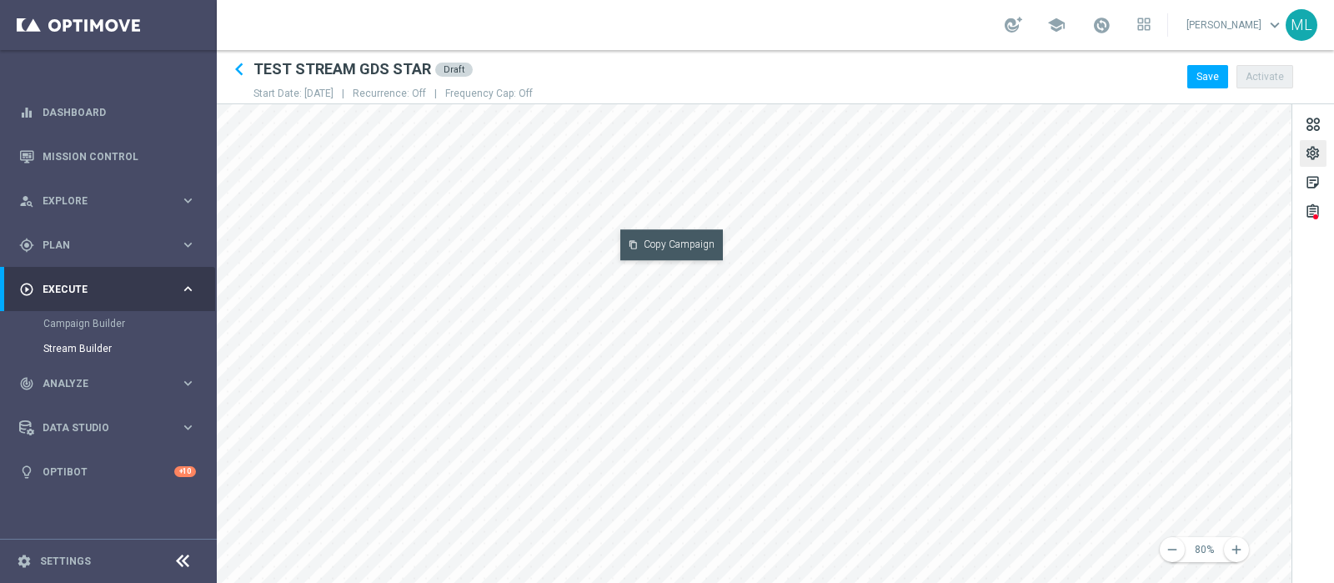
click at [659, 239] on button "content_copy Copy Campaign" at bounding box center [671, 244] width 103 height 31
click at [684, 288] on button "content_paste Paste Campaign" at bounding box center [674, 280] width 103 height 31
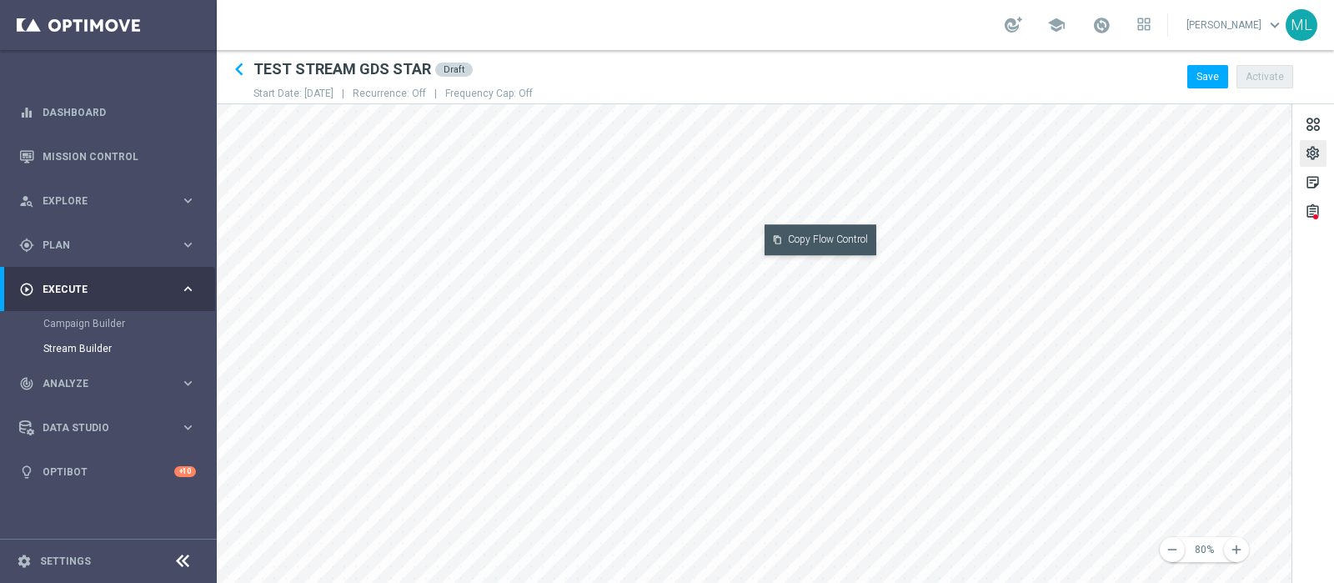
click at [794, 241] on button "content_copy Copy Flow Control" at bounding box center [821, 239] width 112 height 31
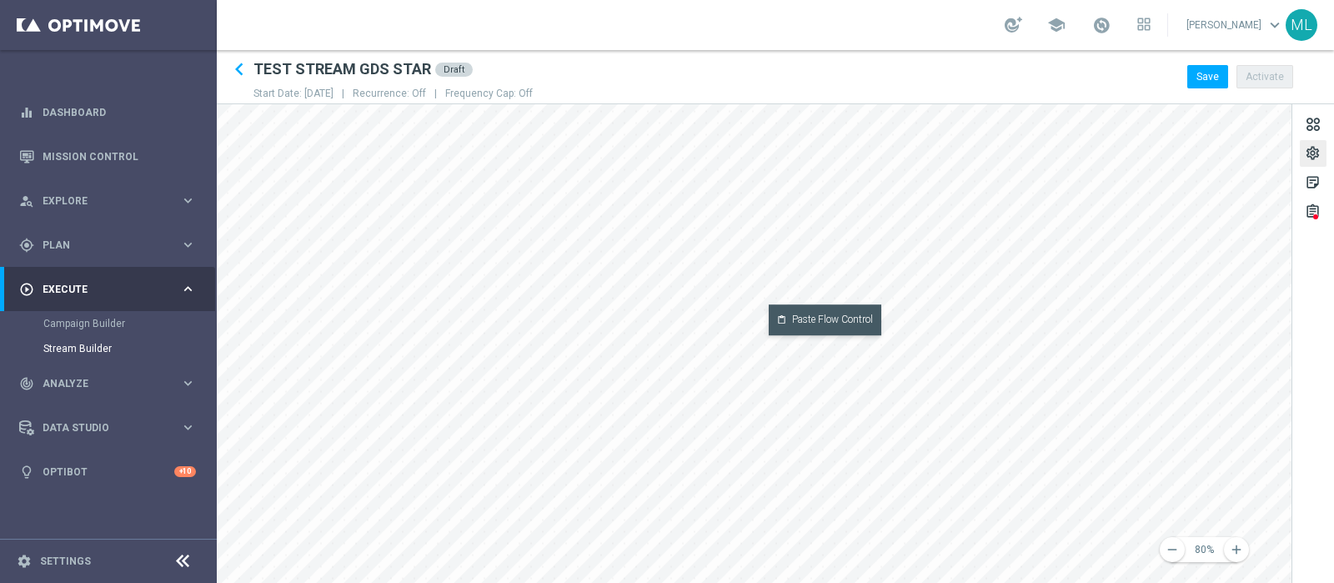
click at [810, 318] on button "content_paste Paste Flow Control" at bounding box center [825, 319] width 113 height 31
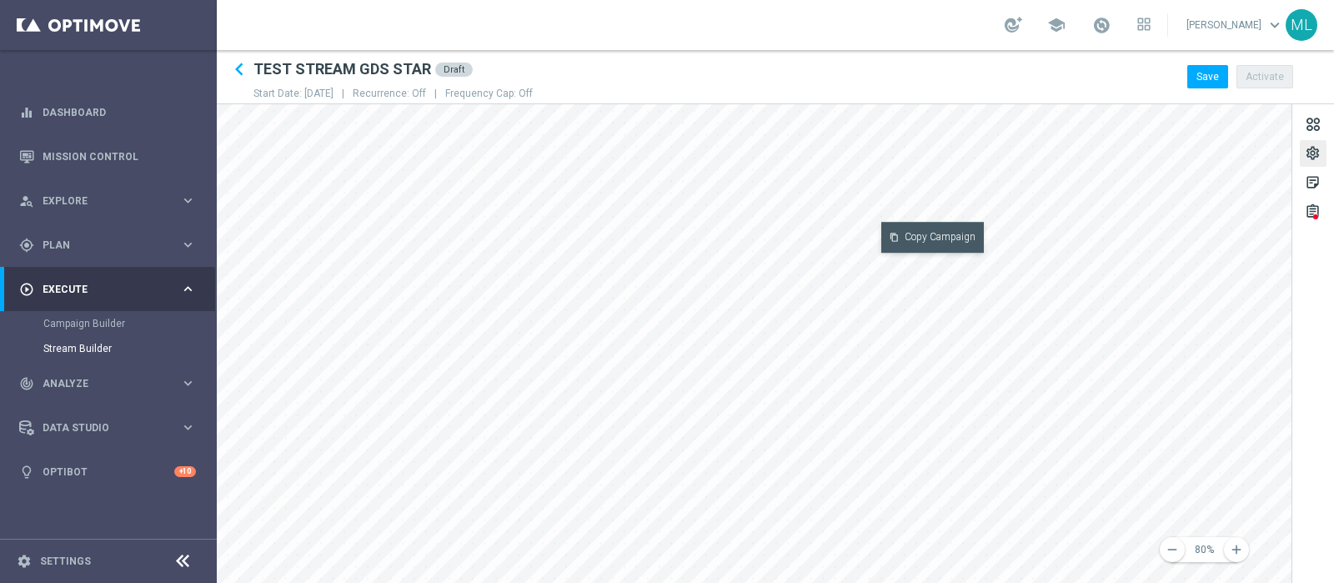
click at [925, 235] on button "content_copy Copy Campaign" at bounding box center [932, 237] width 103 height 31
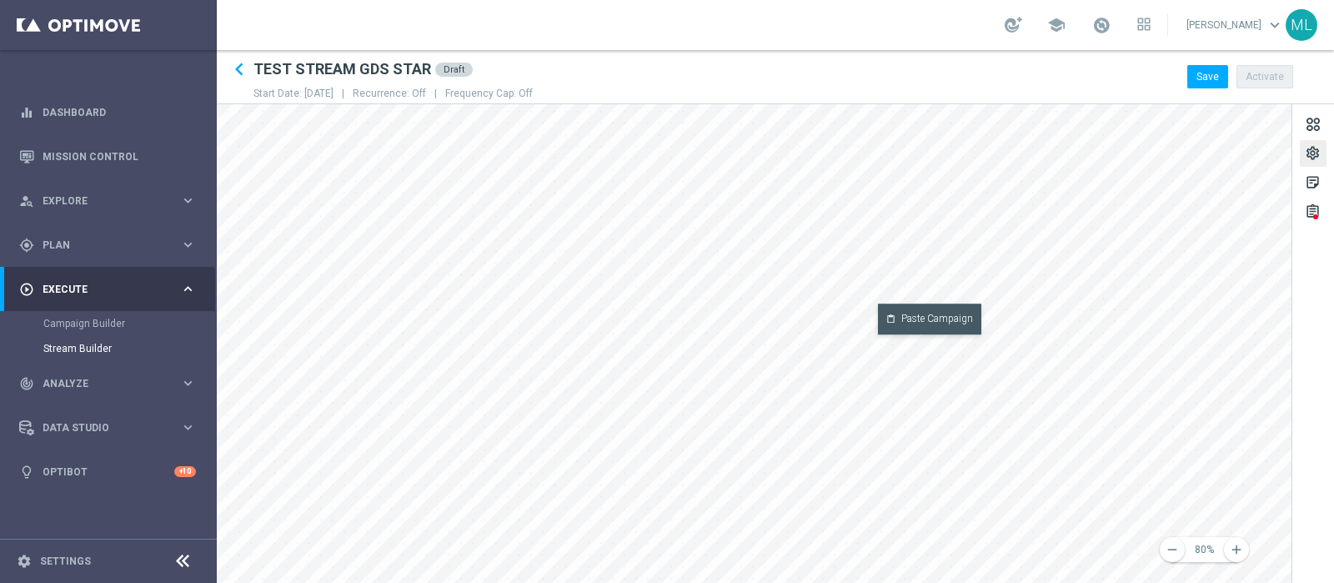
click at [922, 318] on button "content_paste Paste Campaign" at bounding box center [929, 318] width 103 height 31
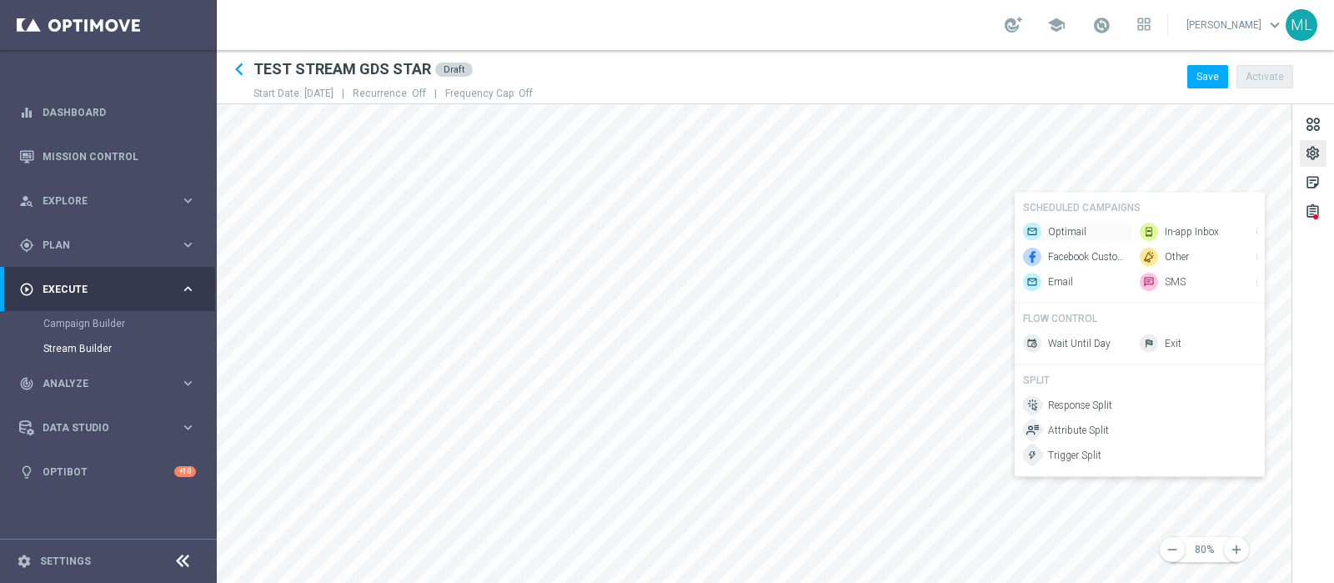
click at [1066, 227] on span "Optimail" at bounding box center [1067, 232] width 38 height 14
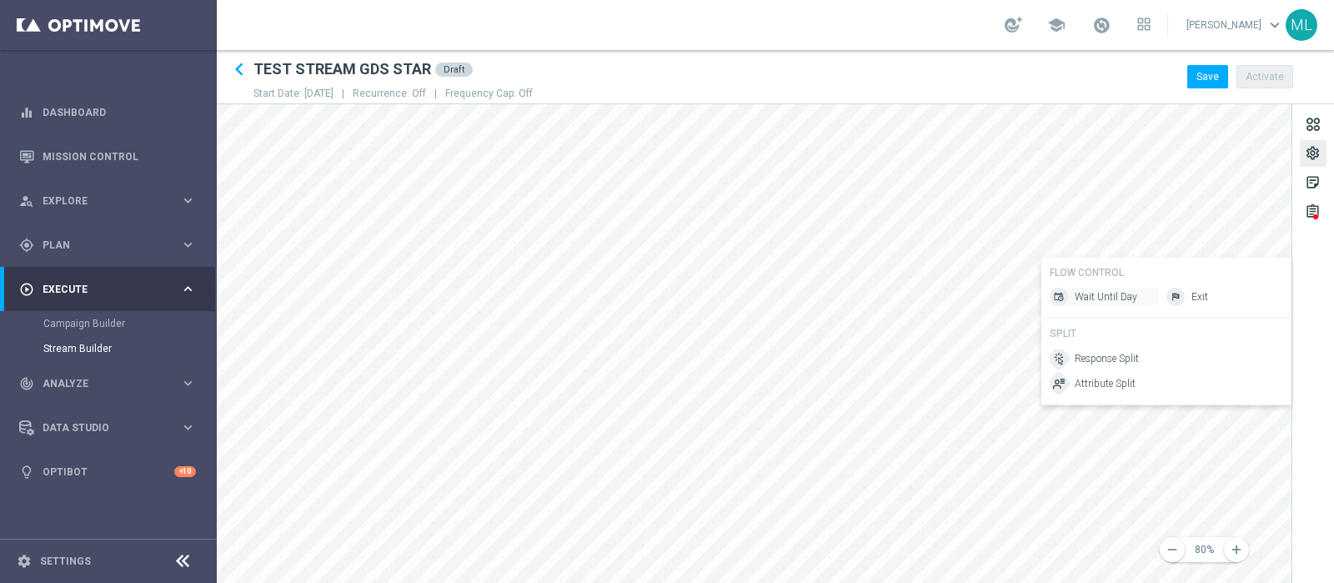
click at [1066, 301] on span "Wait Until Day" at bounding box center [1106, 297] width 63 height 14
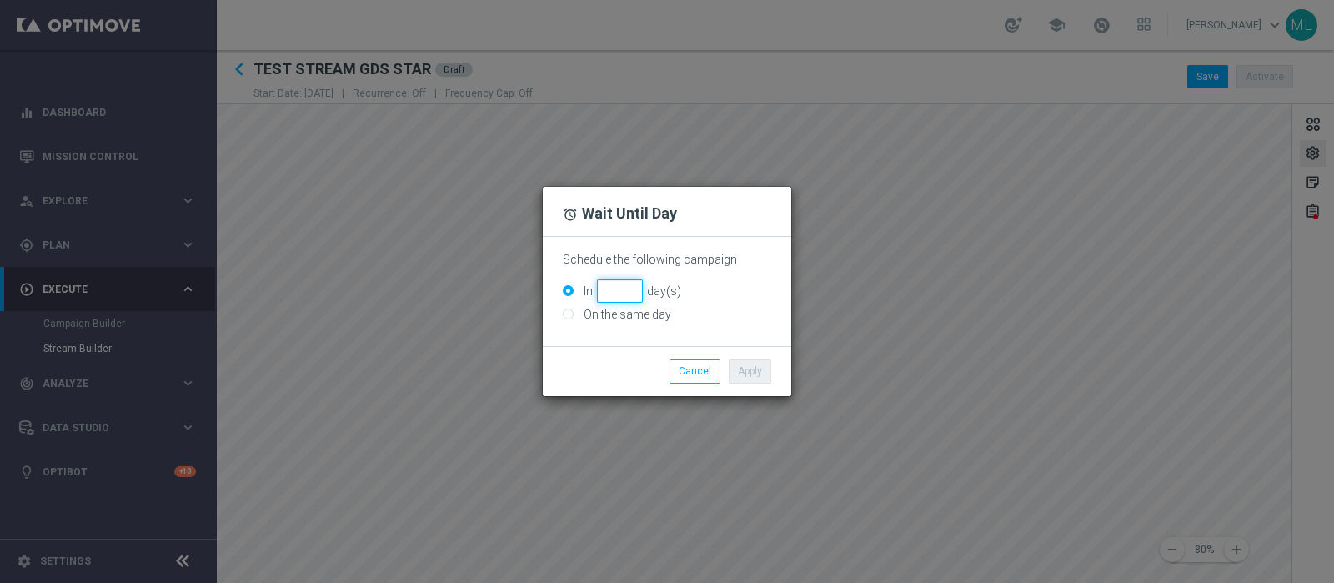
click at [611, 288] on input "In day(s)" at bounding box center [620, 290] width 46 height 23
click at [633, 286] on input "1" at bounding box center [620, 290] width 46 height 23
click at [633, 286] on input "2" at bounding box center [620, 290] width 46 height 23
type input "3"
click at [633, 286] on input "3" at bounding box center [620, 290] width 46 height 23
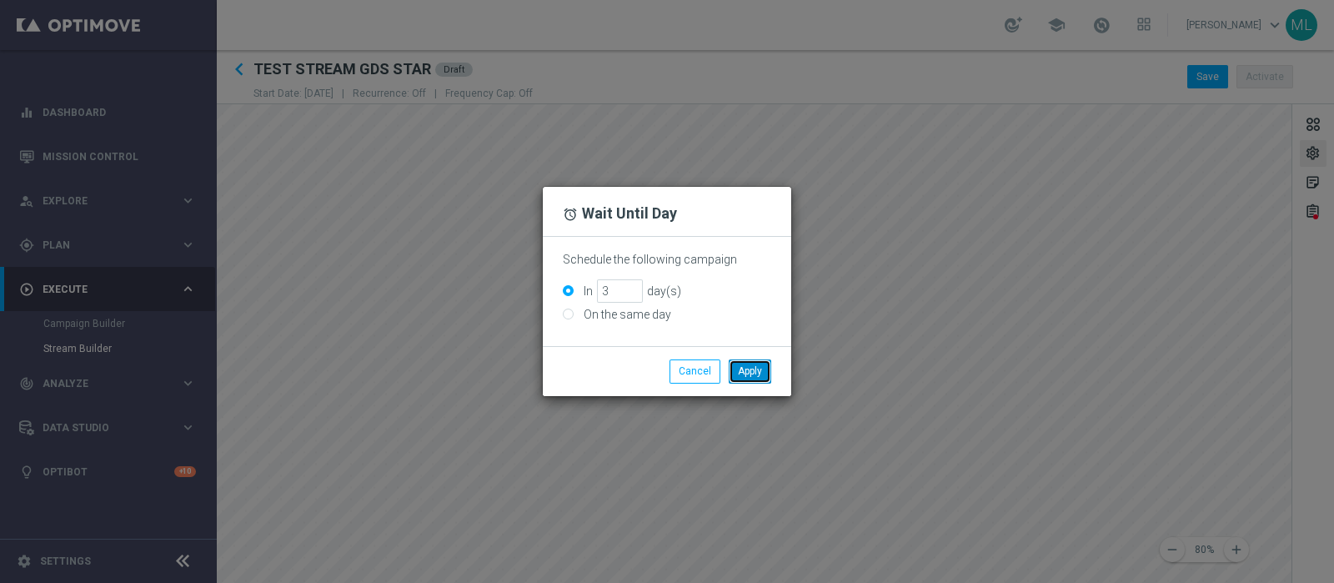
click at [750, 365] on button "Apply" at bounding box center [750, 370] width 43 height 23
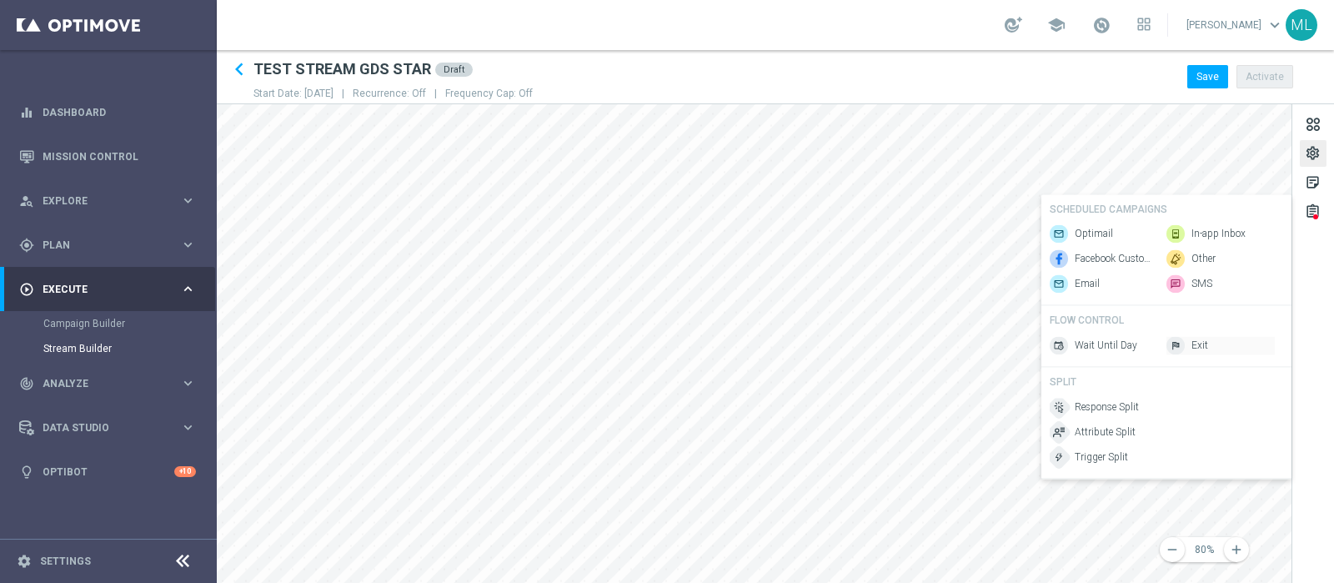
click at [1066, 353] on span "Exit" at bounding box center [1199, 345] width 17 height 14
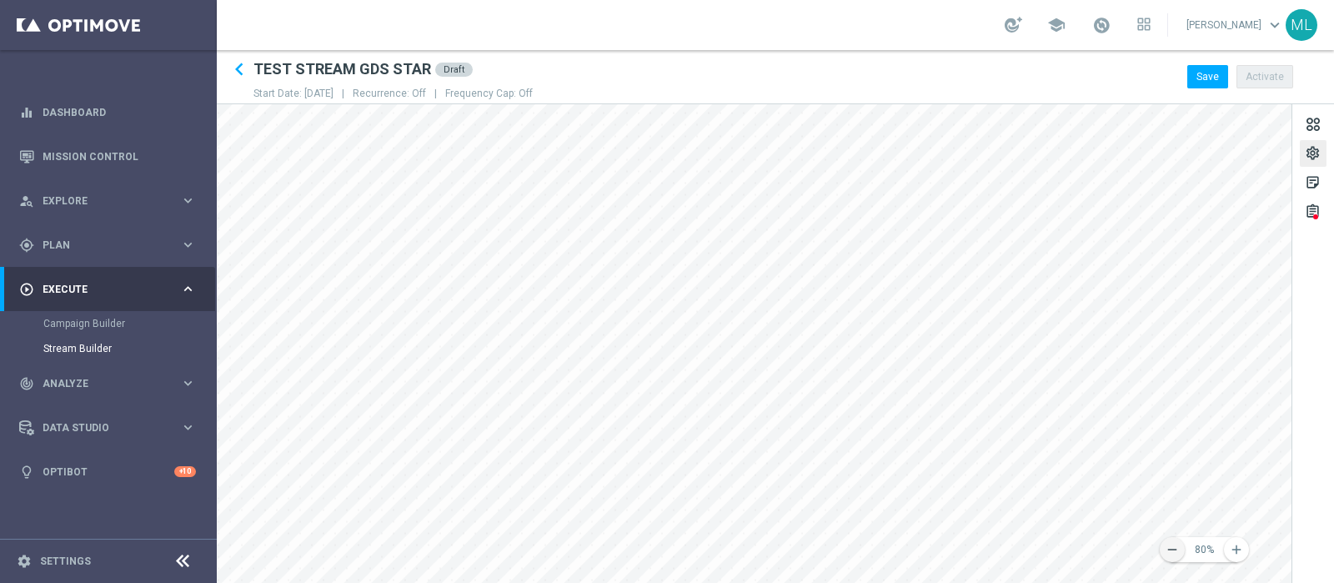
click at [1066, 465] on icon "remove" at bounding box center [1172, 549] width 15 height 15
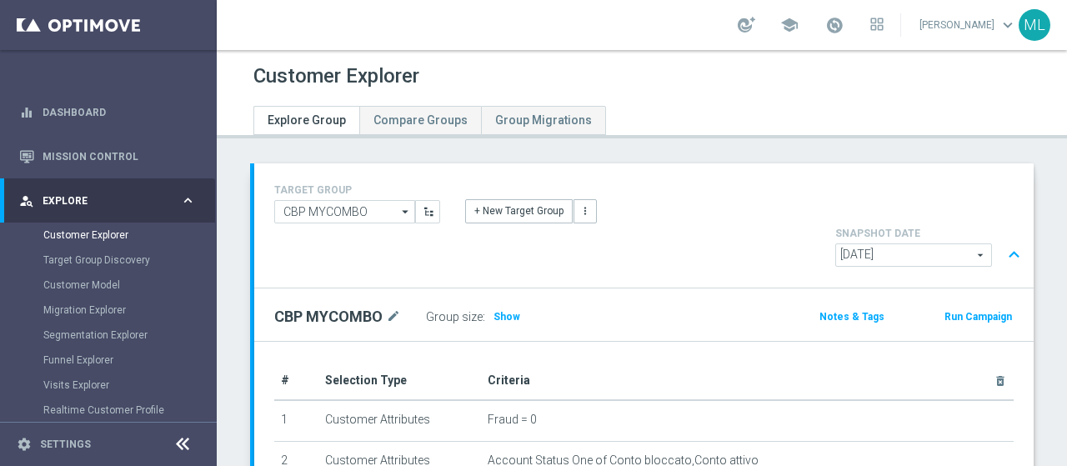
scroll to position [948, 0]
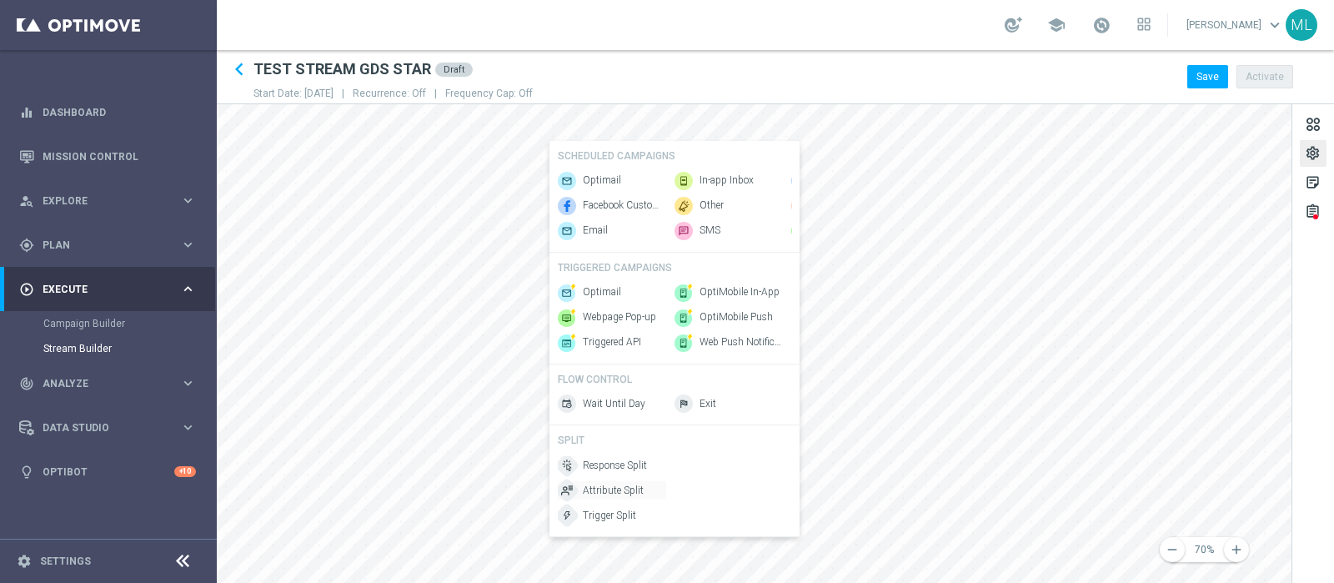
click at [605, 496] on span "Attribute Split" at bounding box center [613, 491] width 61 height 14
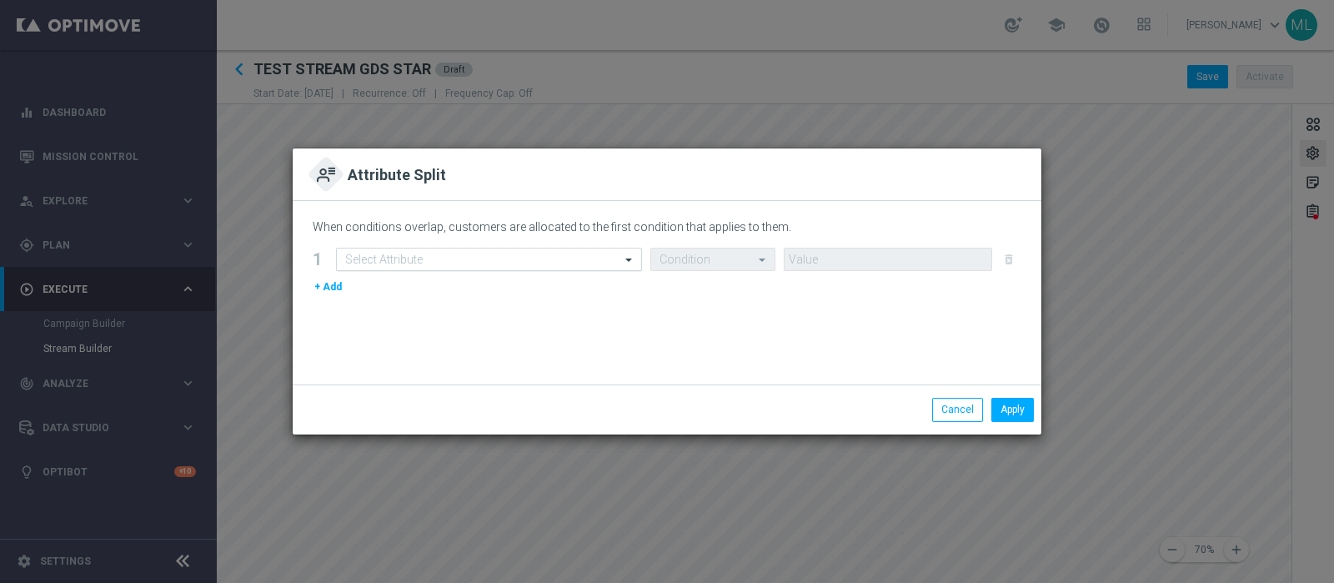
click at [490, 265] on input "text" at bounding box center [472, 260] width 254 height 14
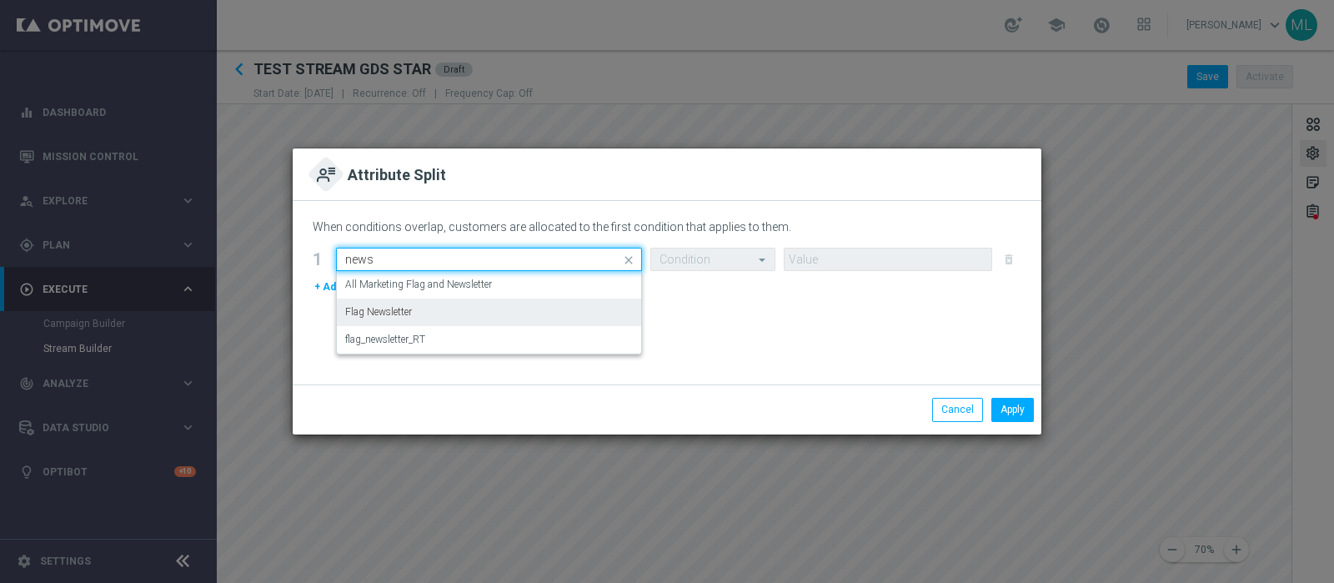
click at [377, 311] on label "Flag Newsletter" at bounding box center [378, 312] width 67 height 14
type input "news"
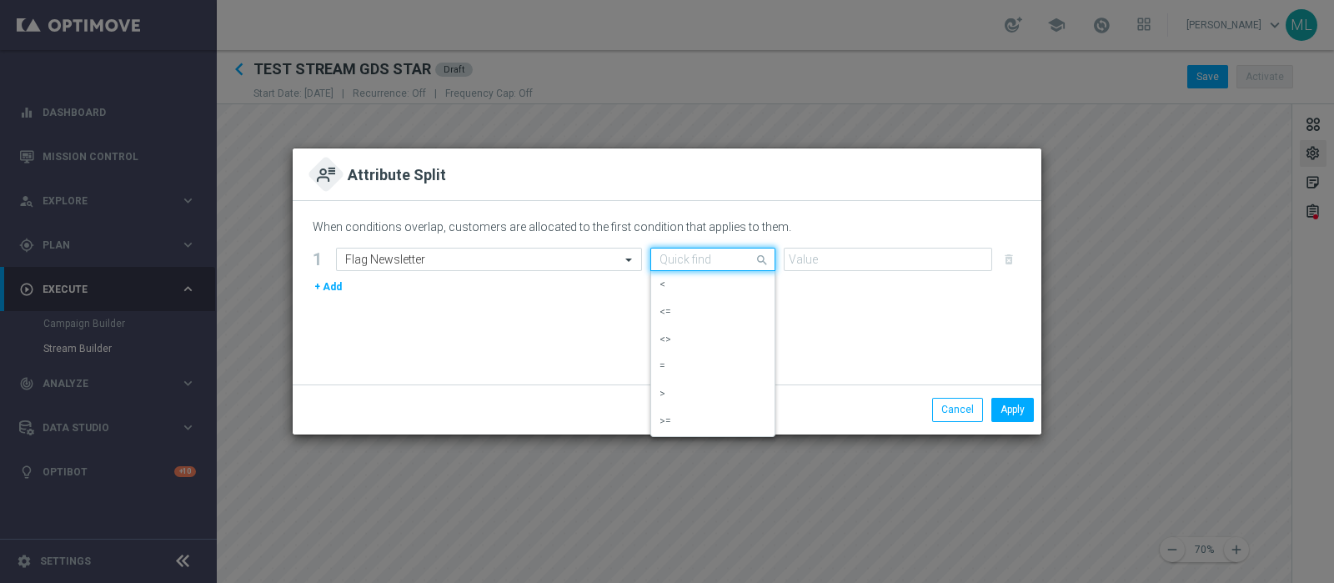
click at [745, 264] on div at bounding box center [712, 260] width 123 height 14
click at [681, 363] on div "=" at bounding box center [712, 367] width 107 height 28
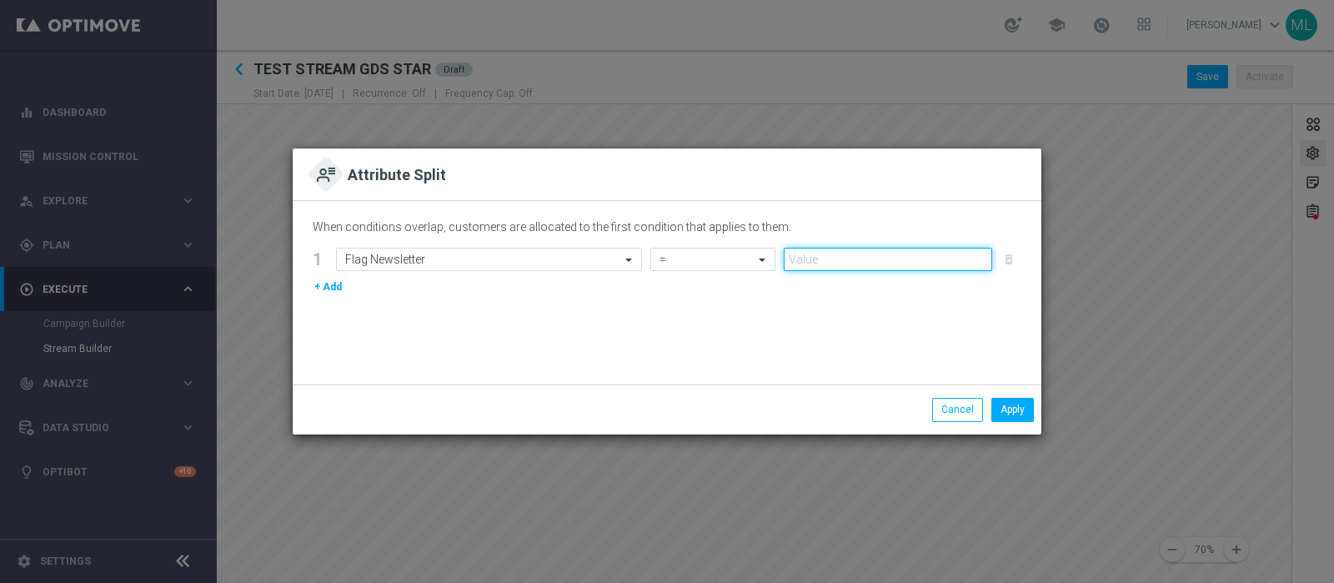
click at [837, 258] on input "number" at bounding box center [888, 259] width 208 height 23
type input "1"
click at [980, 252] on input "1" at bounding box center [888, 259] width 208 height 23
click at [1010, 411] on button "Apply" at bounding box center [1012, 409] width 43 height 23
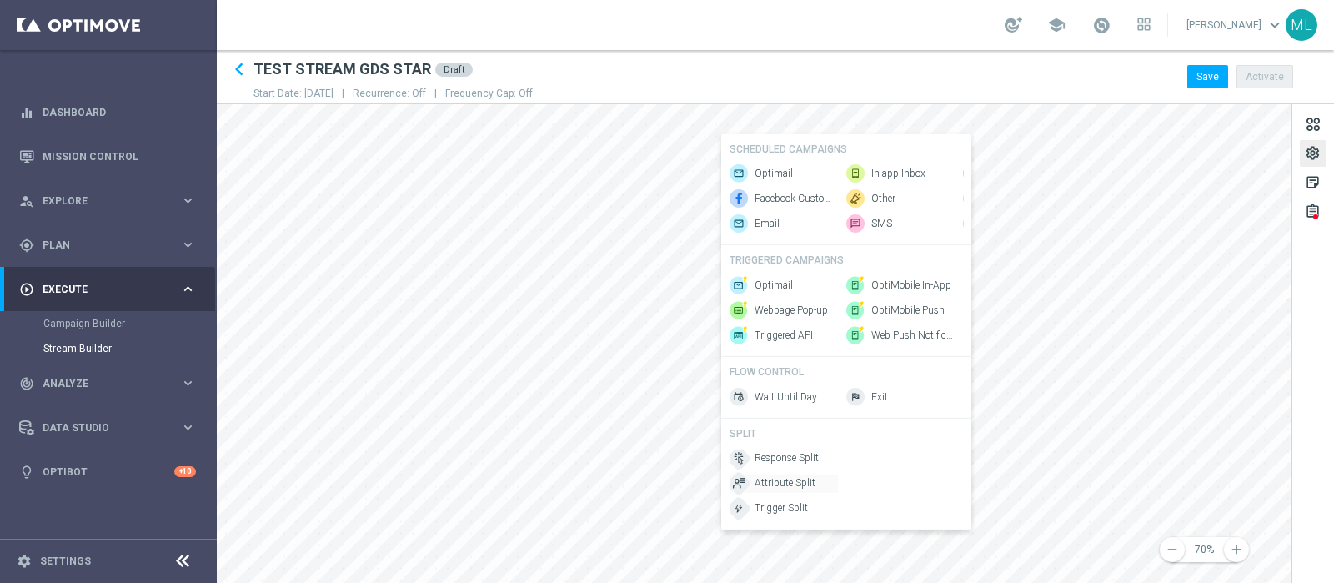
click at [779, 490] on span "Attribute Split" at bounding box center [785, 483] width 61 height 14
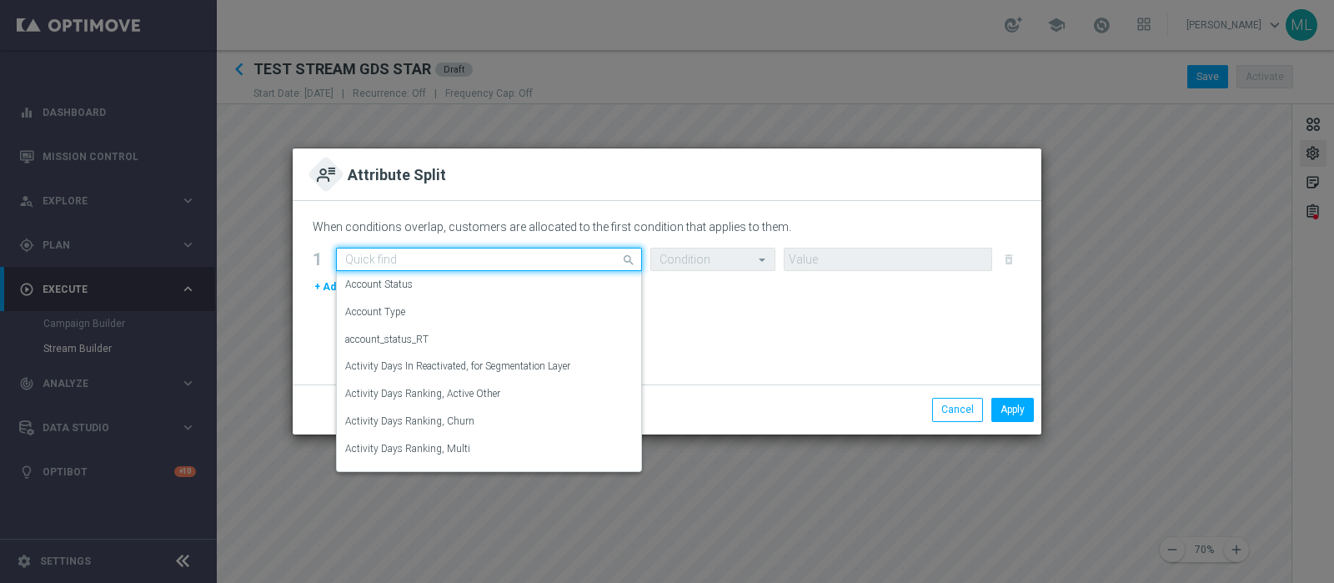
click at [521, 255] on input "text" at bounding box center [472, 260] width 254 height 14
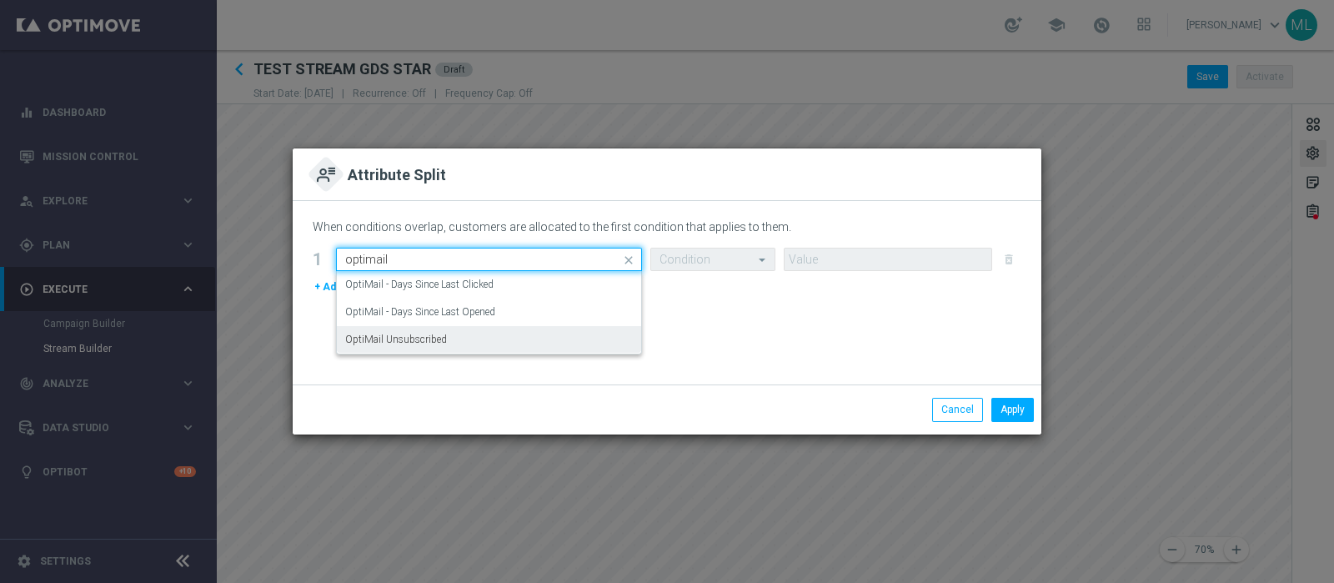
click at [404, 343] on label "OptiMail Unsubscribed" at bounding box center [396, 340] width 102 height 14
type input "optimail"
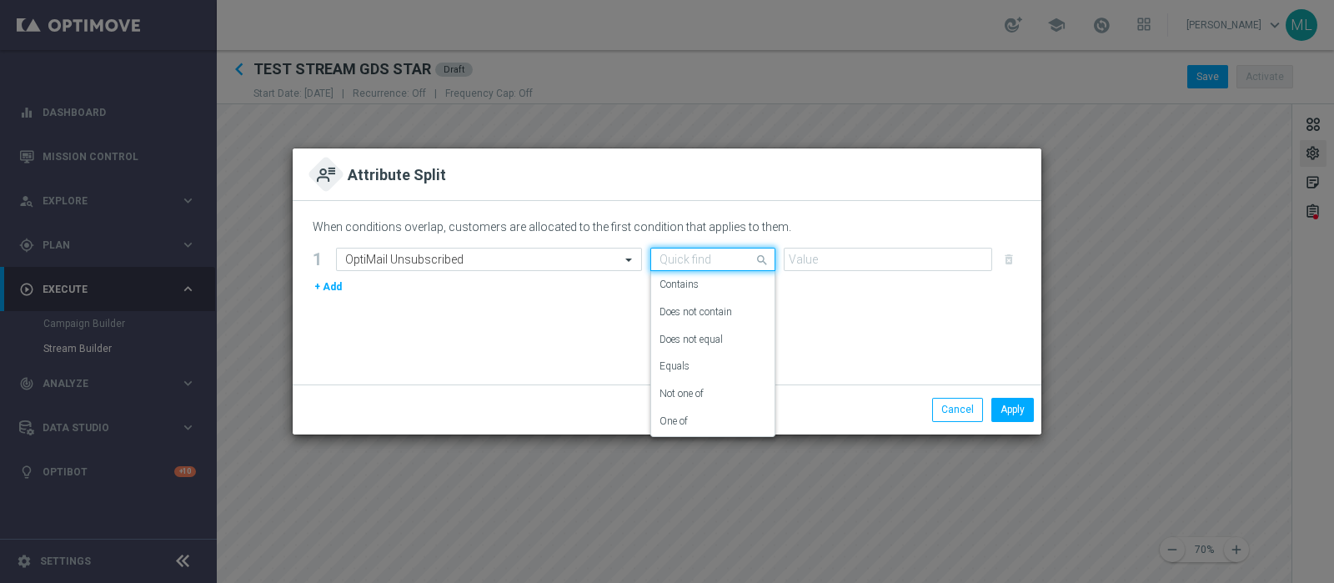
click at [766, 259] on span at bounding box center [764, 259] width 21 height 21
click at [685, 361] on label "Equals" at bounding box center [674, 366] width 30 height 14
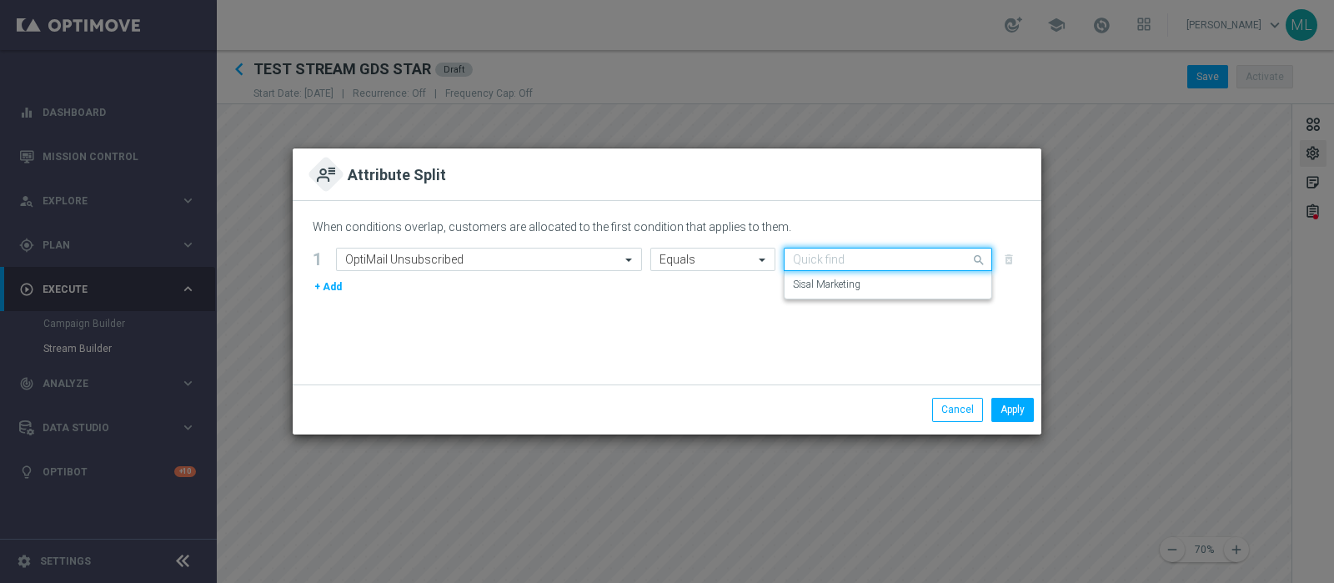
click at [974, 257] on span at bounding box center [980, 259] width 21 height 21
click at [855, 283] on label "Sisal Marketing" at bounding box center [827, 285] width 68 height 14
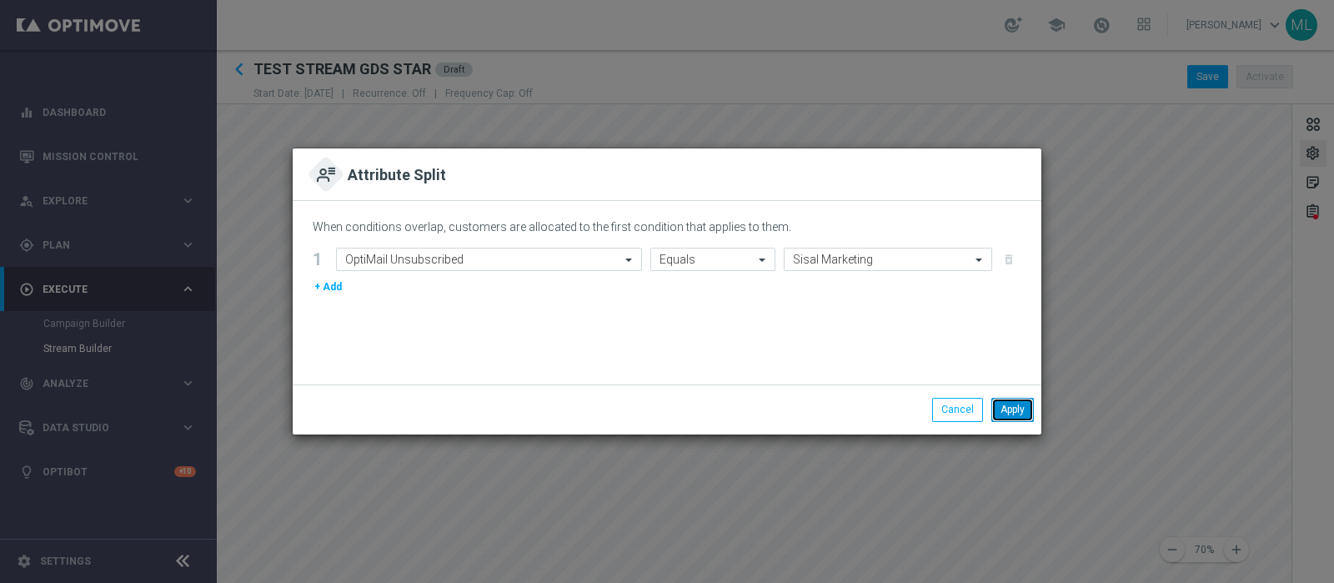
click at [1008, 411] on button "Apply" at bounding box center [1012, 409] width 43 height 23
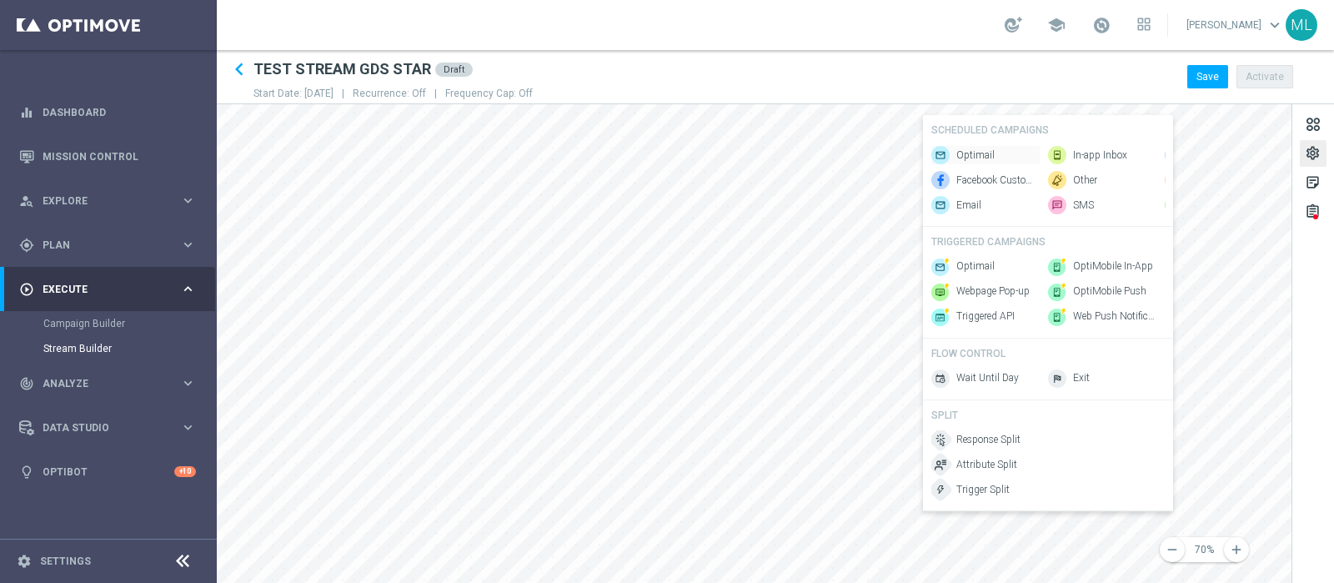
click at [972, 152] on span "Optimail" at bounding box center [975, 155] width 38 height 14
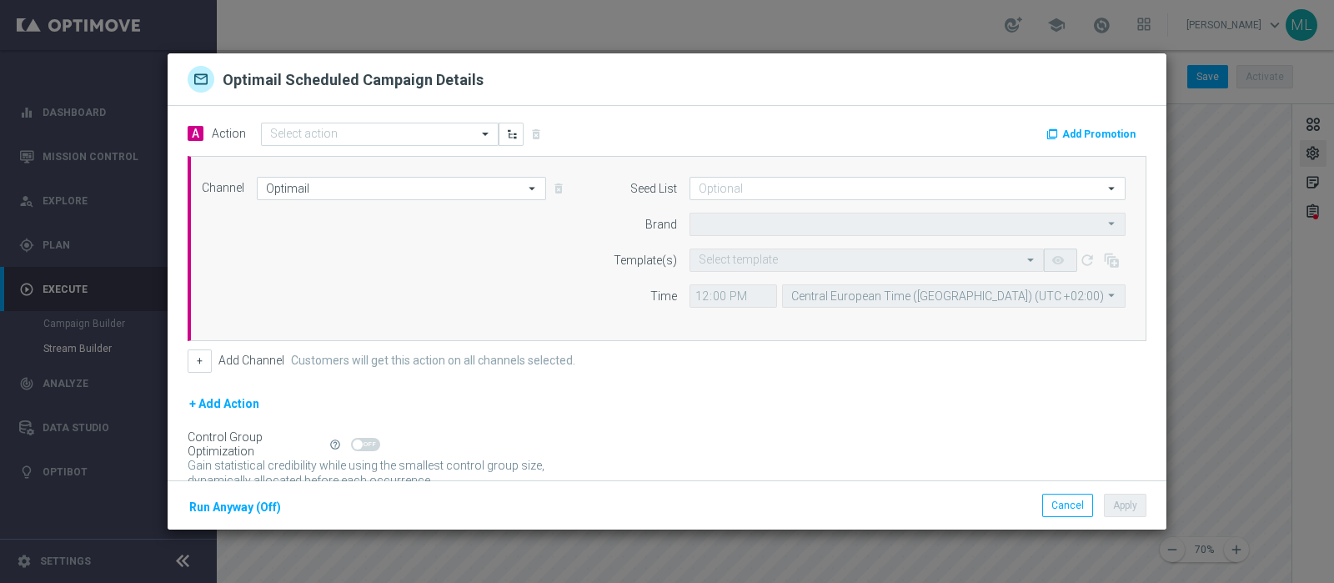
type input "Sisal Marketing"
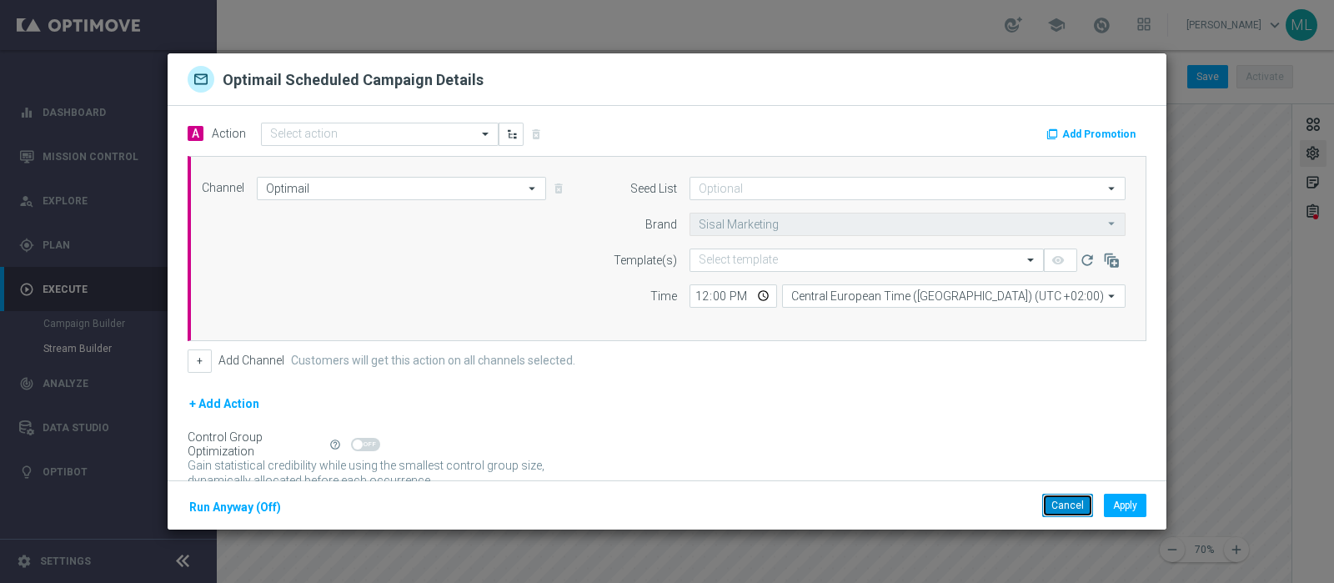
click at [1064, 501] on button "Cancel" at bounding box center [1067, 505] width 51 height 23
type input "Sisal Marketing"
click at [704, 263] on input "text" at bounding box center [850, 260] width 303 height 14
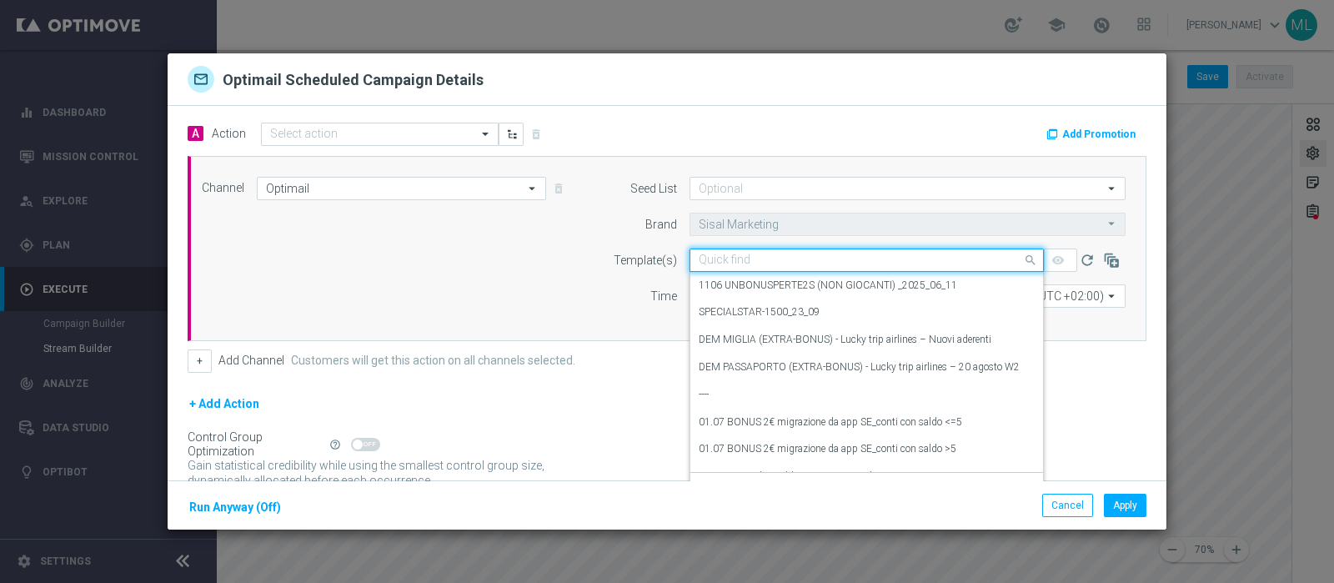
click at [563, 287] on div "Channel Optimail Optimail arrow_drop_down Drag here to set row groups Drag here…" at bounding box center [663, 248] width 949 height 143
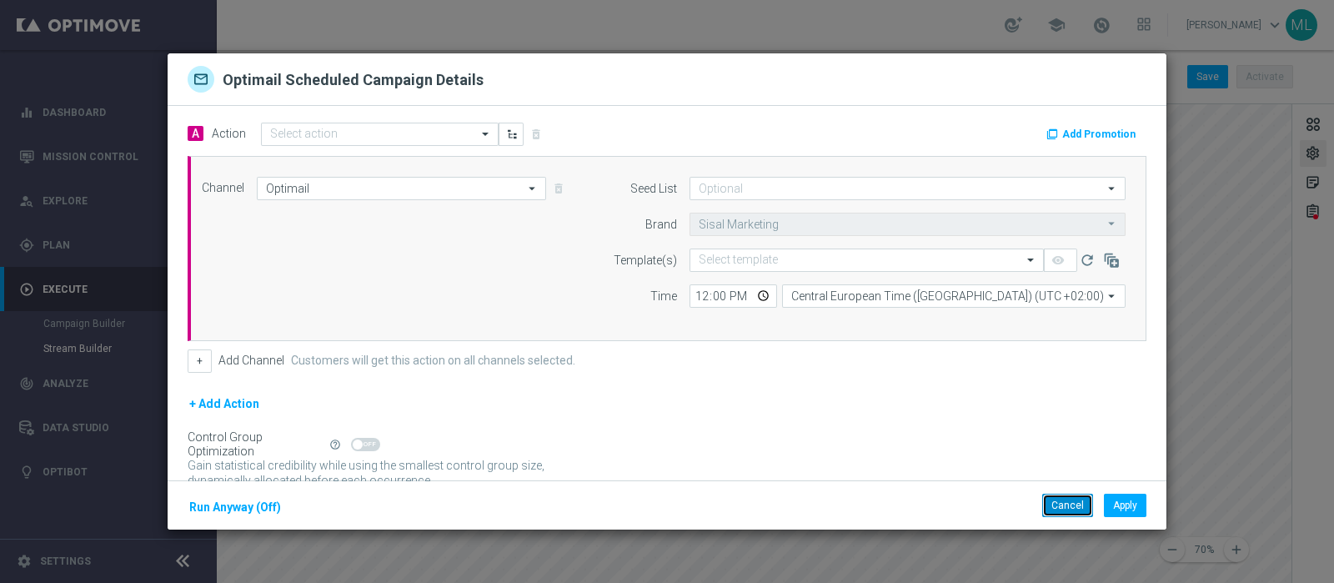
click at [1067, 502] on button "Cancel" at bounding box center [1067, 505] width 51 height 23
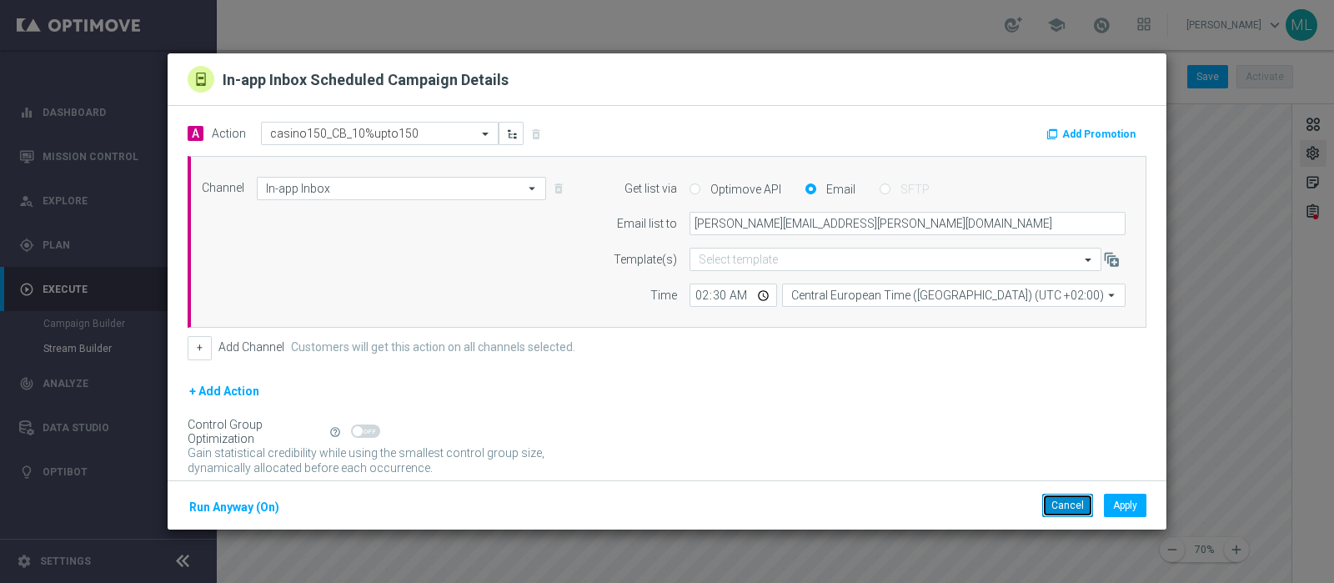
click at [1069, 509] on button "Cancel" at bounding box center [1067, 505] width 51 height 23
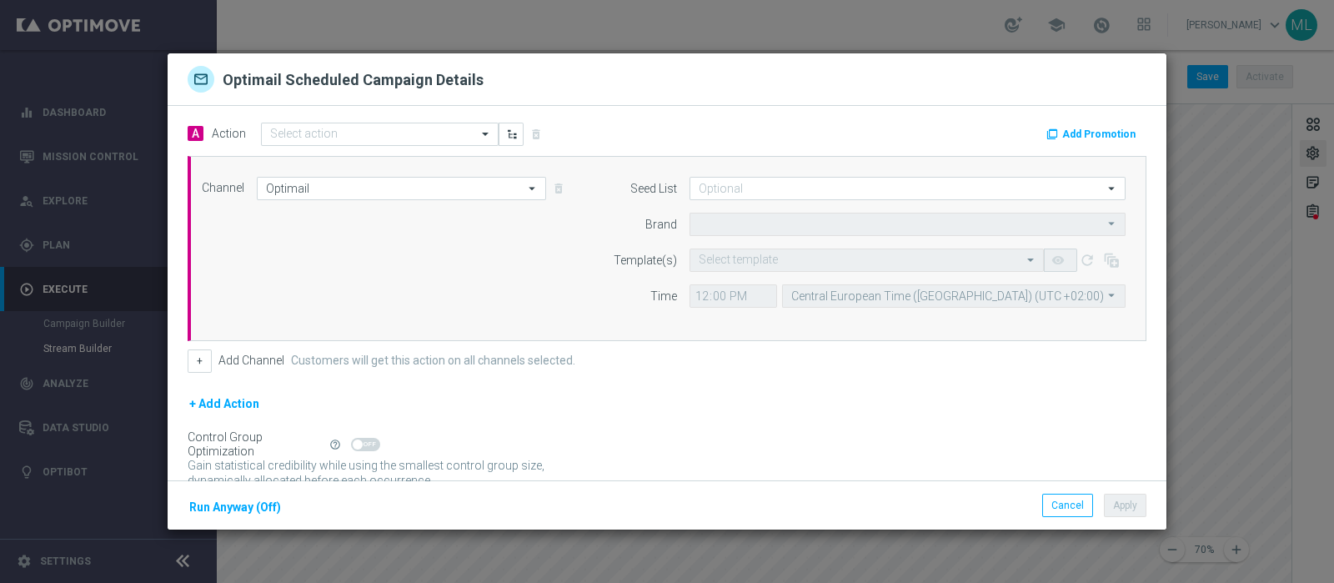
type input "Sisal Marketing"
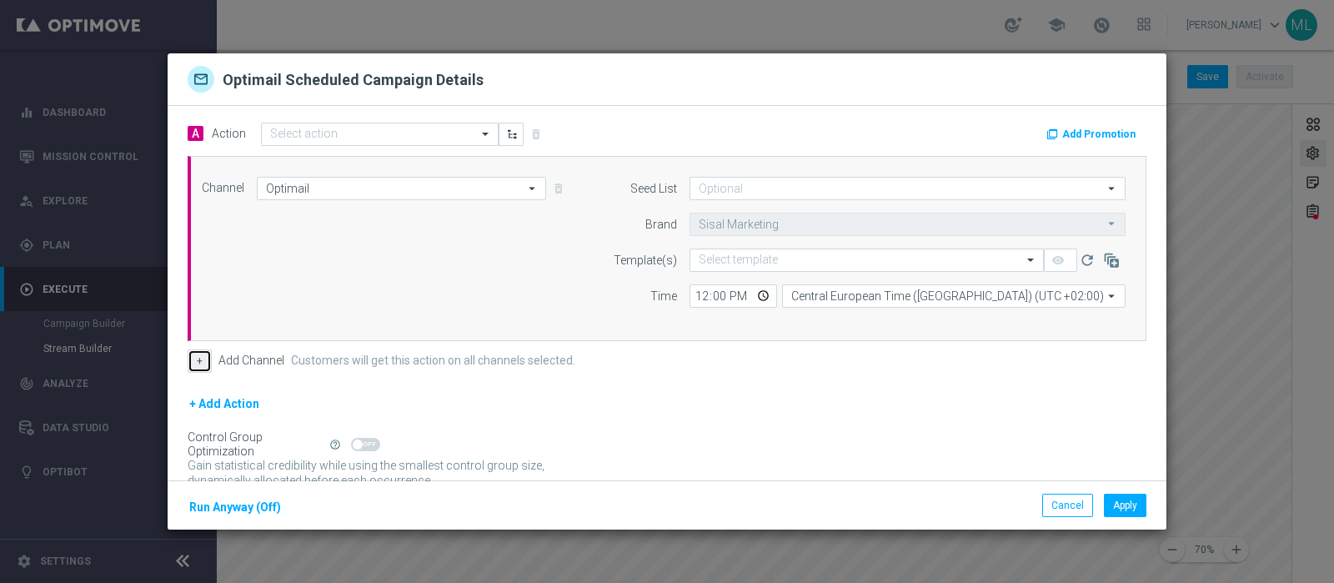
click at [195, 359] on button "+" at bounding box center [200, 360] width 24 height 23
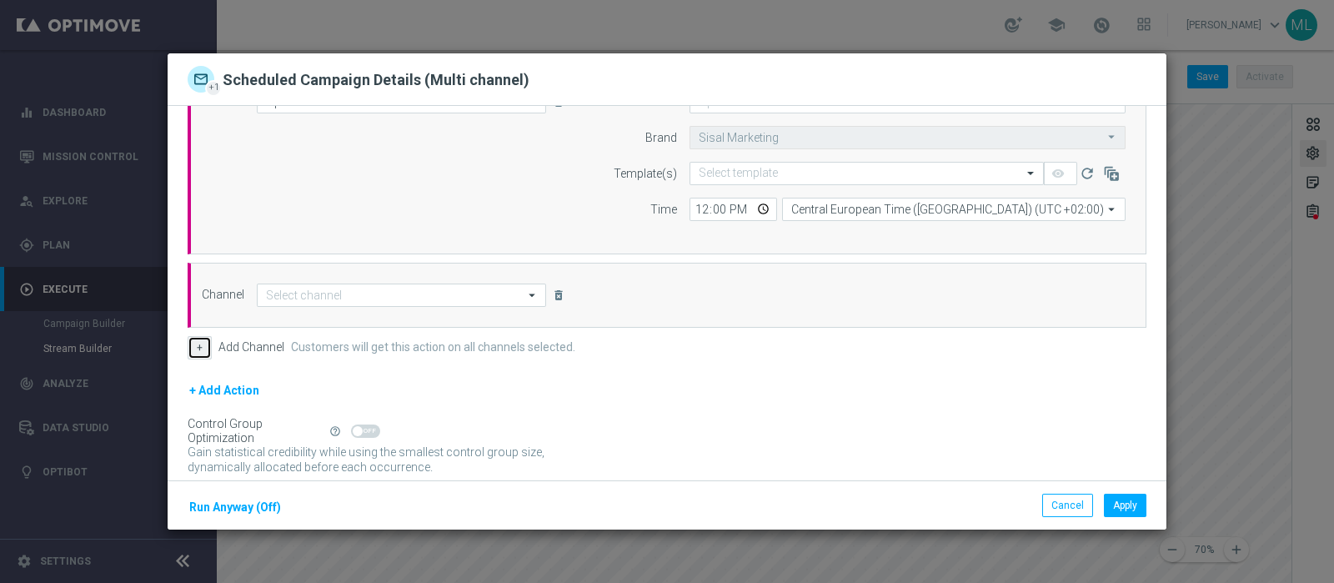
scroll to position [208, 0]
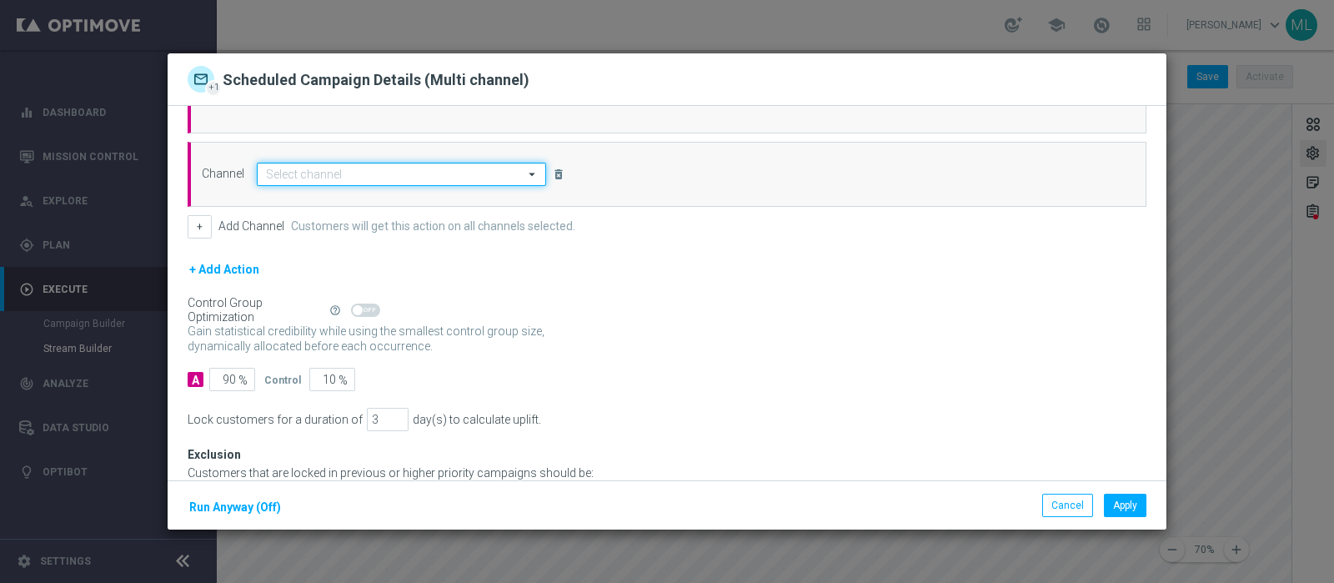
click at [369, 177] on input at bounding box center [401, 174] width 289 height 23
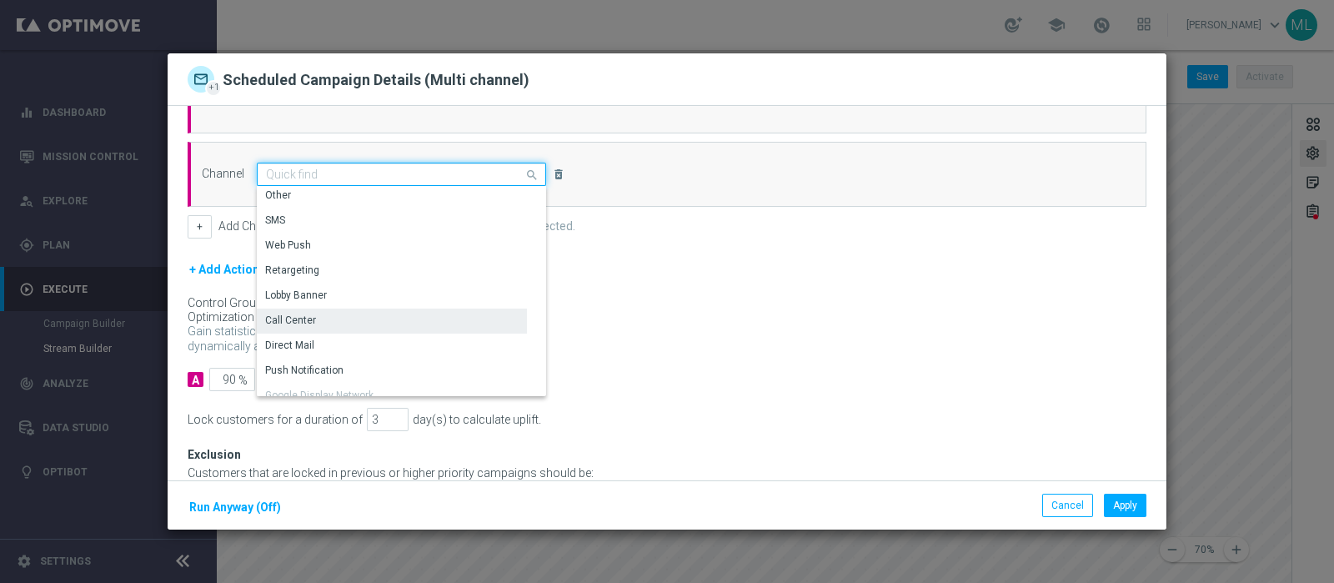
scroll to position [0, 0]
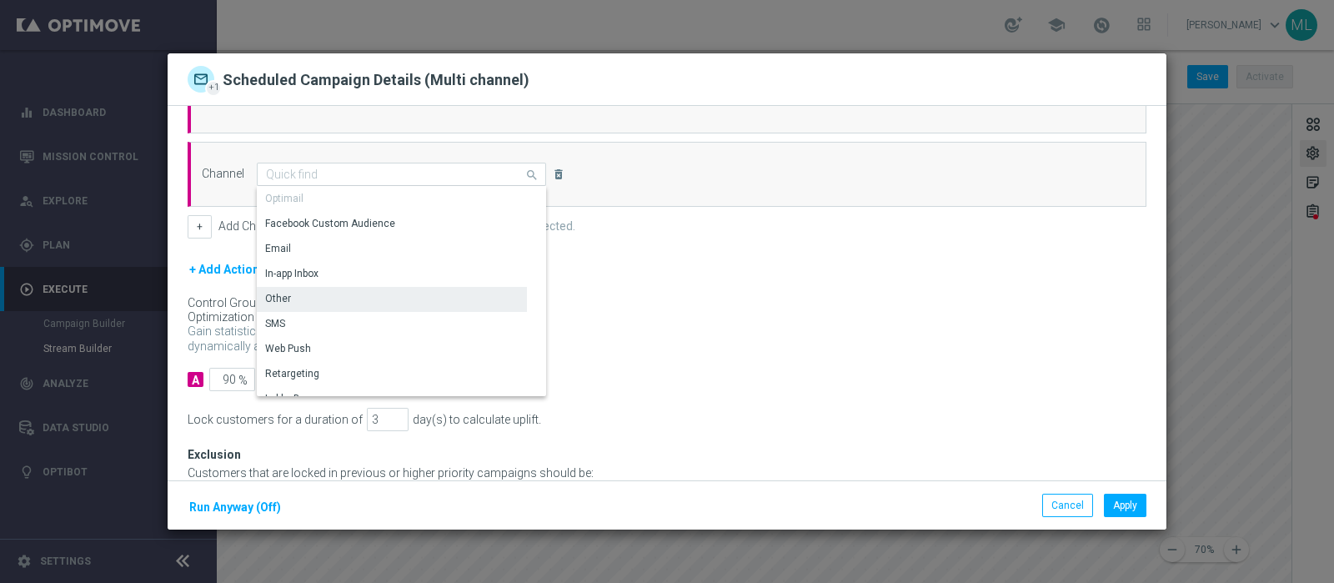
click at [277, 288] on div "Other" at bounding box center [392, 298] width 270 height 23
type input "Other"
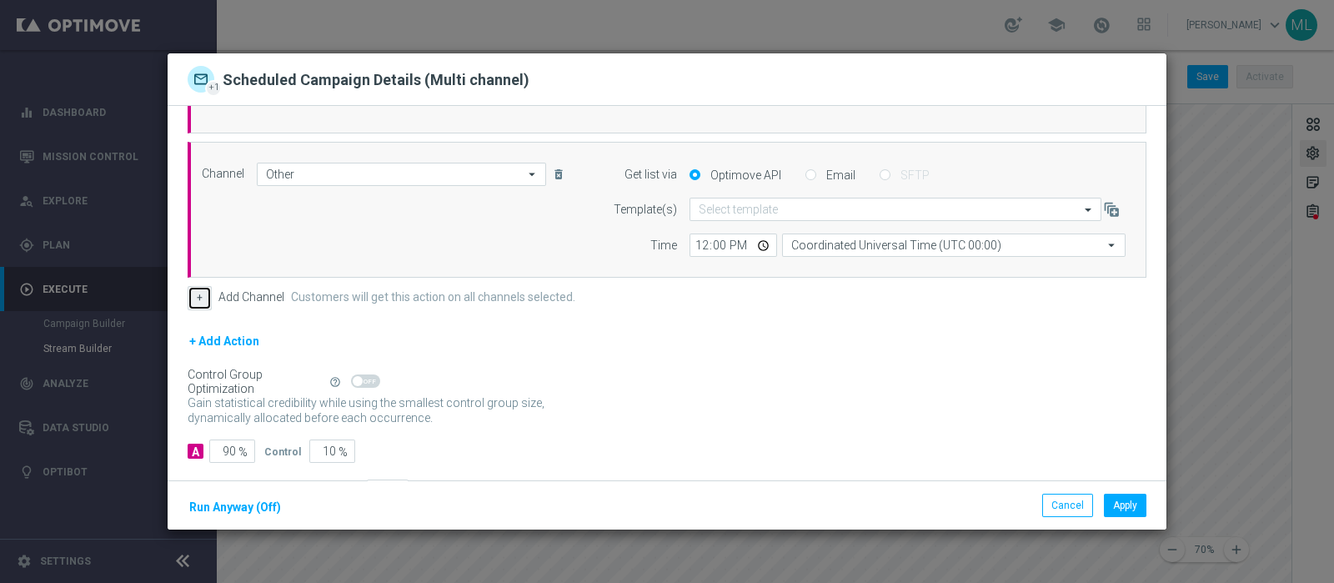
click at [198, 296] on button "+" at bounding box center [200, 297] width 24 height 23
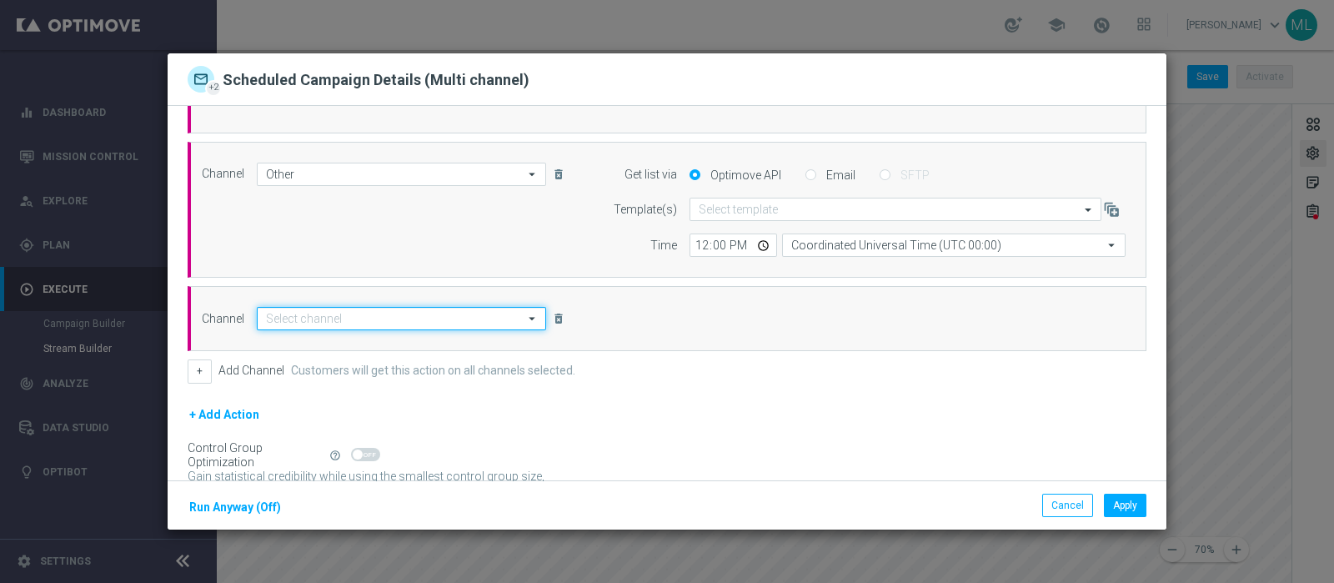
click at [350, 314] on input at bounding box center [401, 318] width 289 height 23
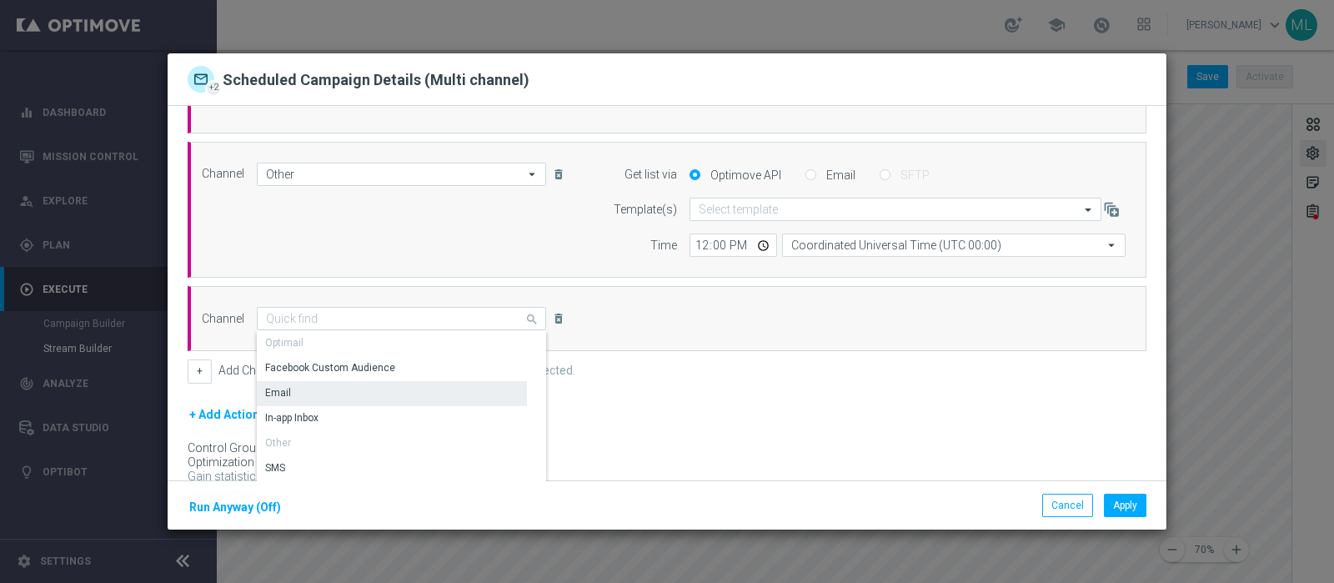
click at [282, 390] on div "Email" at bounding box center [278, 392] width 26 height 15
type input "Email"
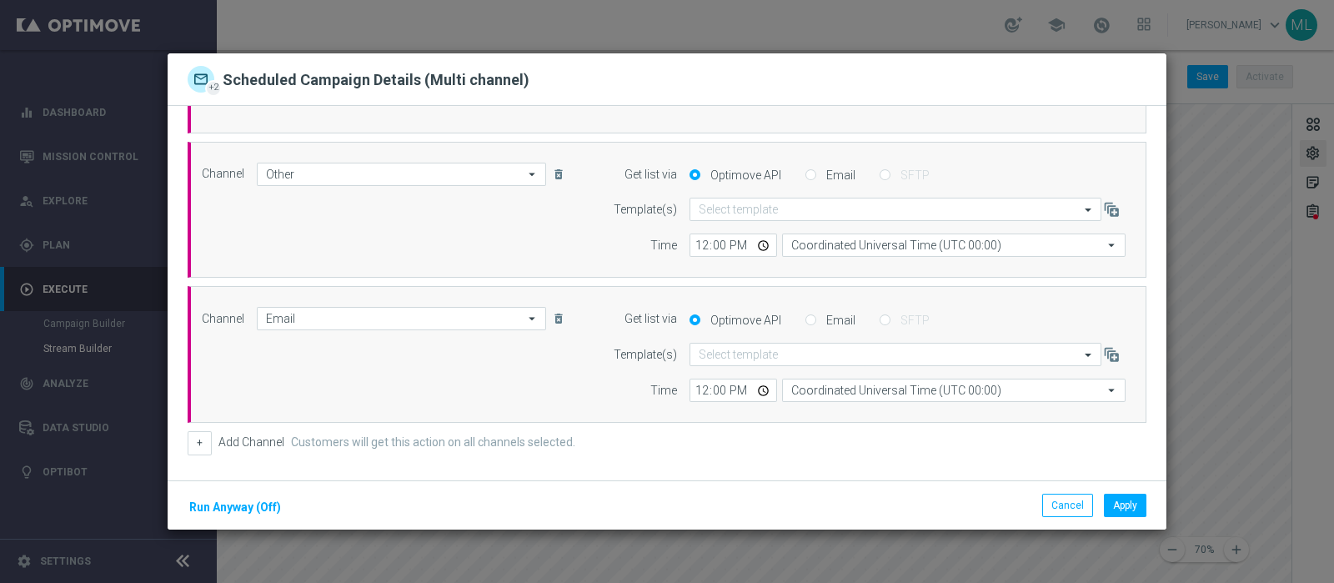
click at [805, 318] on input "Email" at bounding box center [810, 321] width 11 height 11
radio input "true"
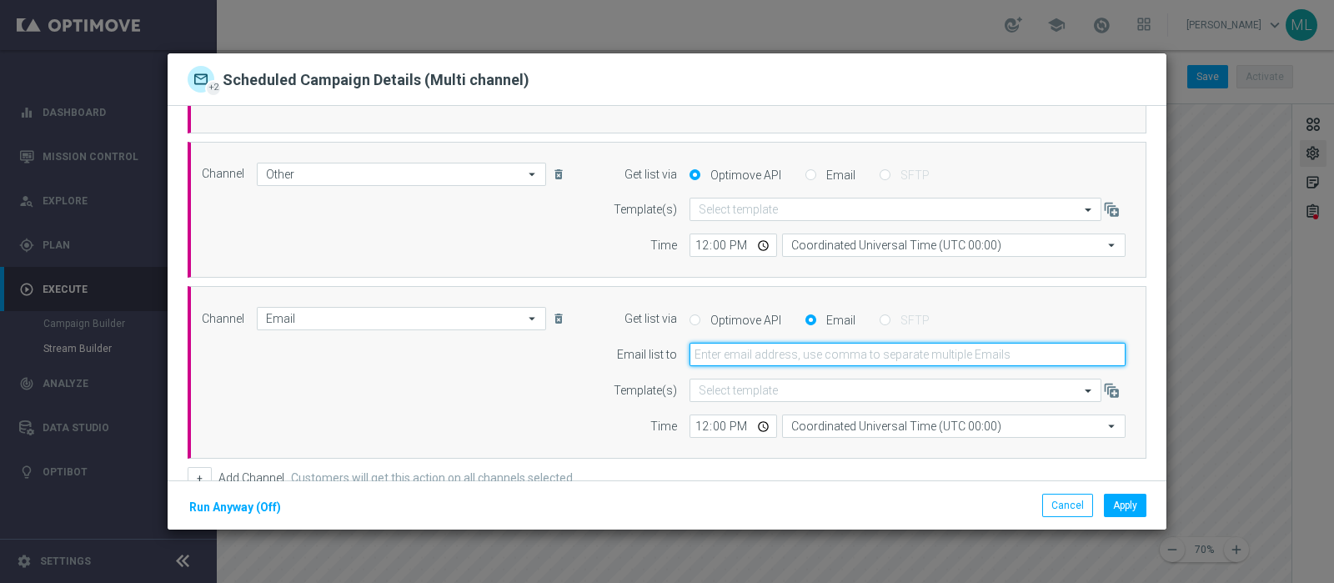
click at [750, 348] on input "email" at bounding box center [907, 354] width 436 height 23
type input "rossana.deangelis@sisal.it"
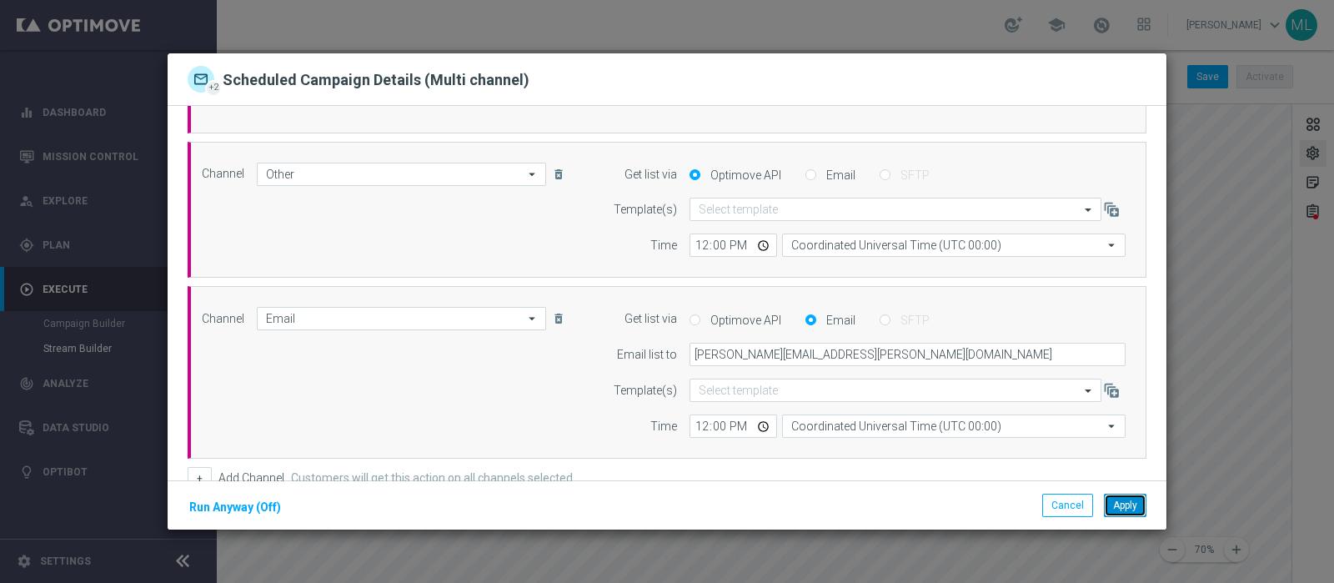
click at [1120, 504] on button "Apply" at bounding box center [1125, 505] width 43 height 23
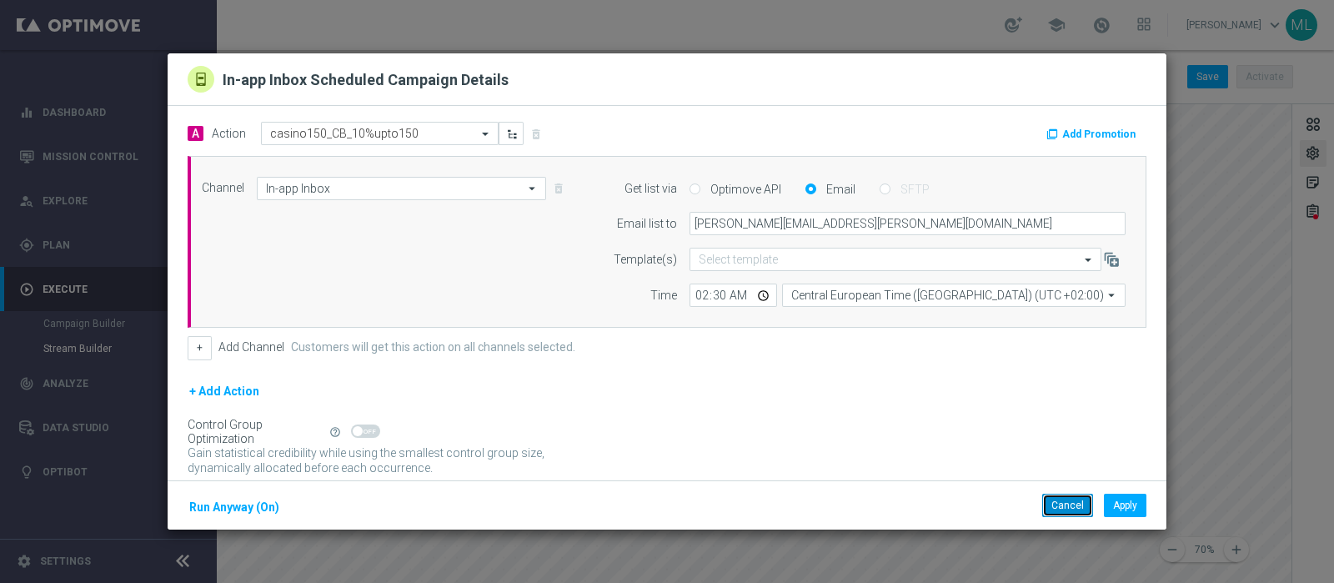
click at [1075, 499] on button "Cancel" at bounding box center [1067, 505] width 51 height 23
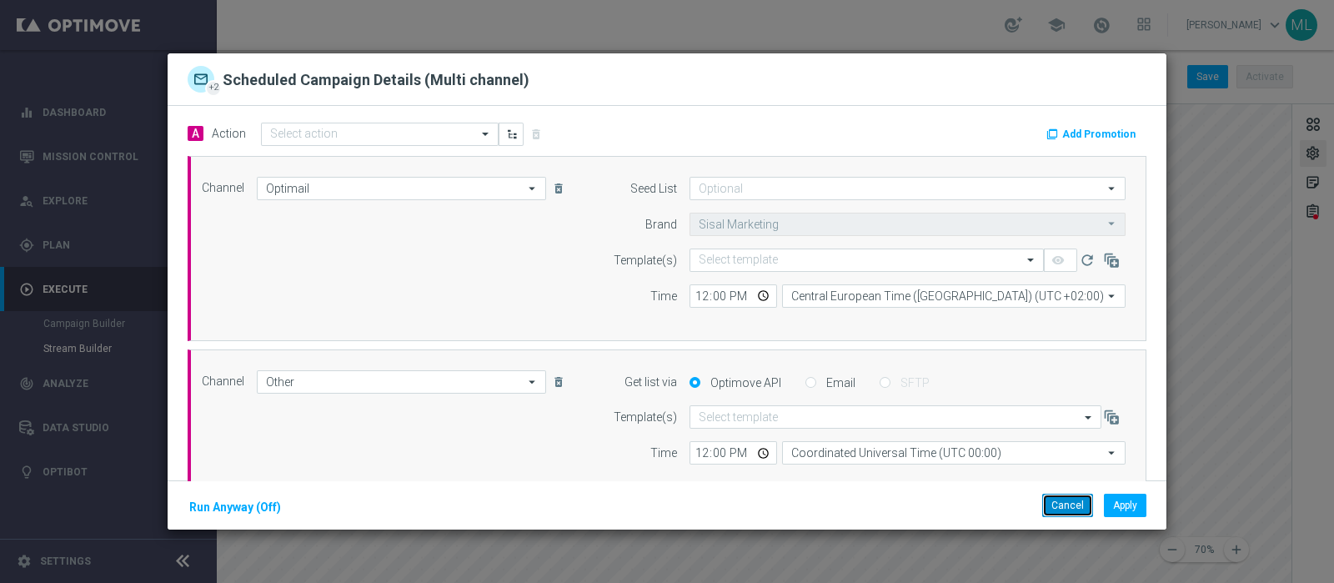
click at [1067, 503] on button "Cancel" at bounding box center [1067, 505] width 51 height 23
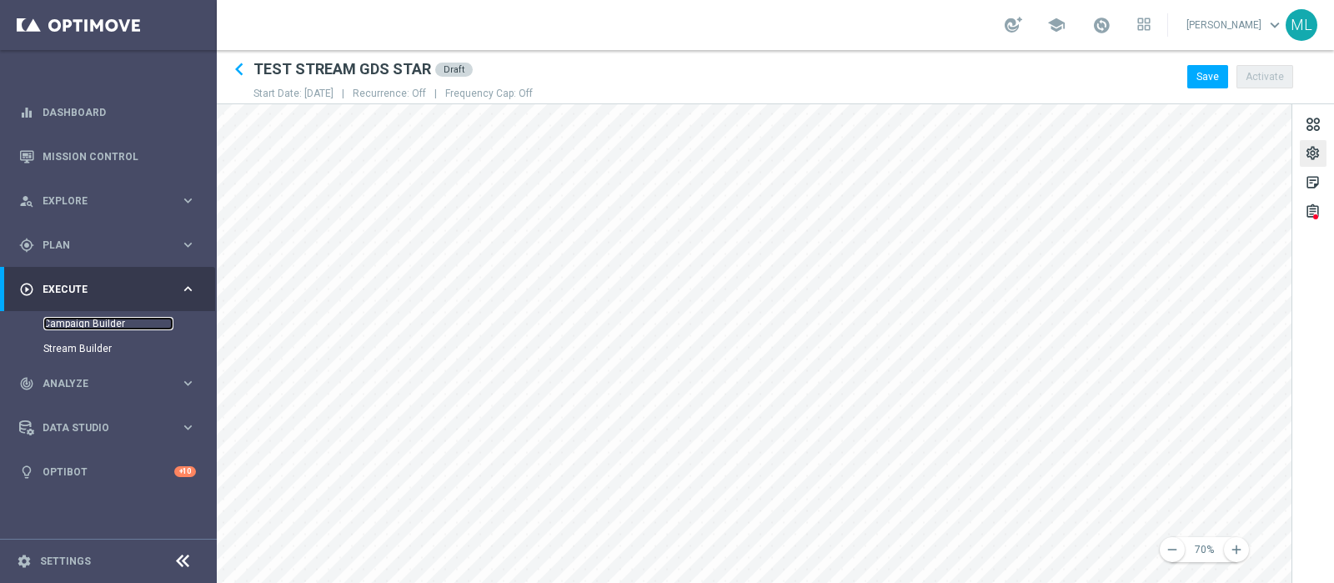
click at [82, 319] on link "Campaign Builder" at bounding box center [108, 323] width 130 height 13
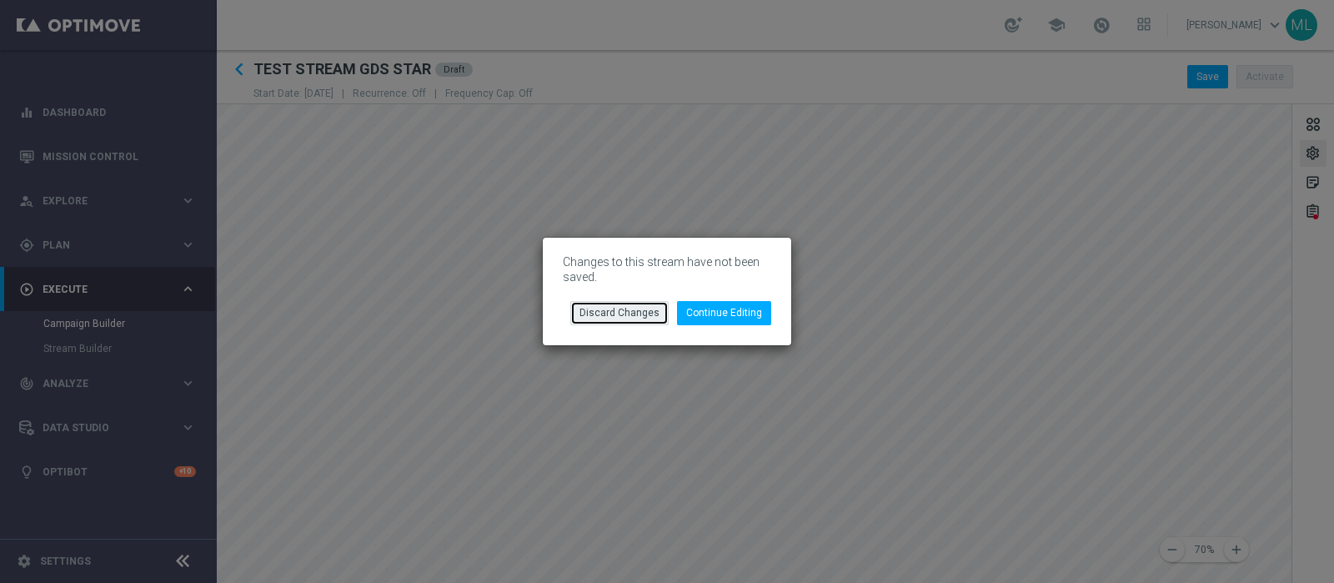
click at [638, 308] on button "Discard Changes" at bounding box center [619, 312] width 98 height 23
click at [641, 313] on button "Discard Changes" at bounding box center [619, 312] width 98 height 23
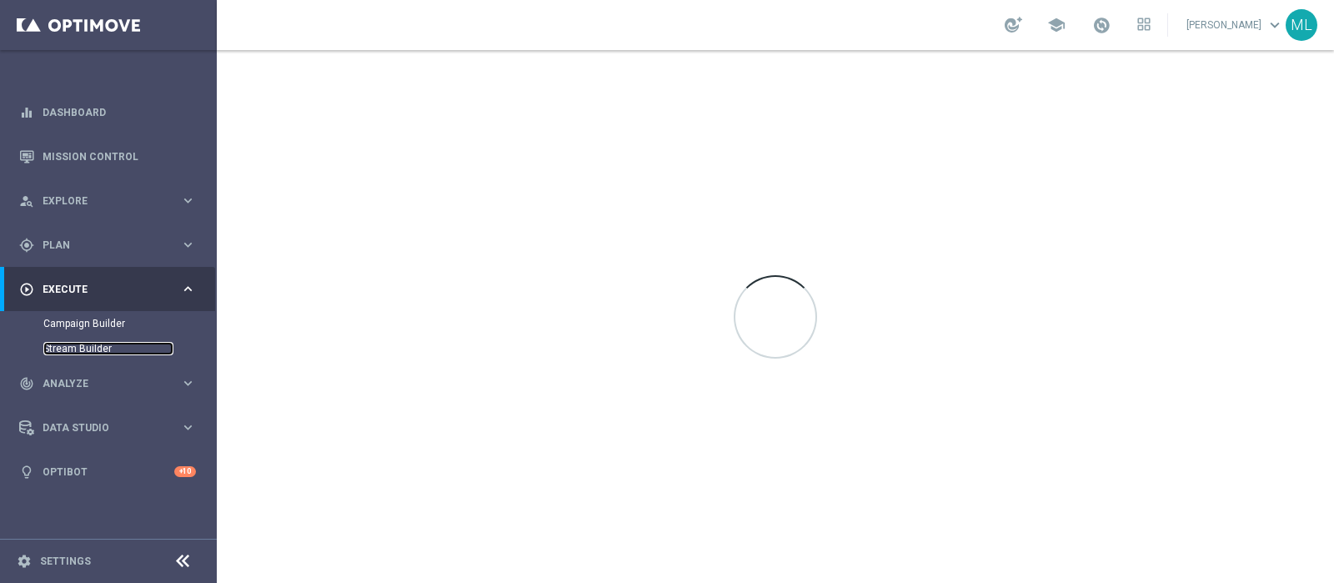
click at [60, 344] on link "Stream Builder" at bounding box center [108, 348] width 130 height 13
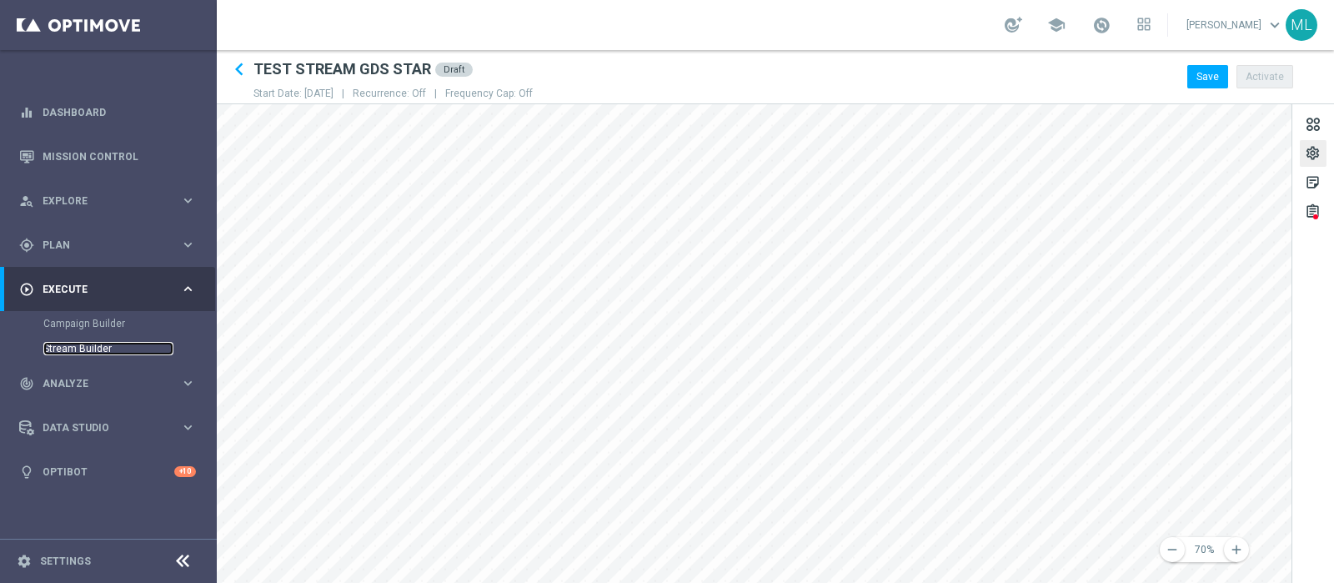
click at [67, 352] on link "Stream Builder" at bounding box center [108, 348] width 130 height 13
click at [53, 249] on div "gps_fixed Plan" at bounding box center [99, 245] width 161 height 15
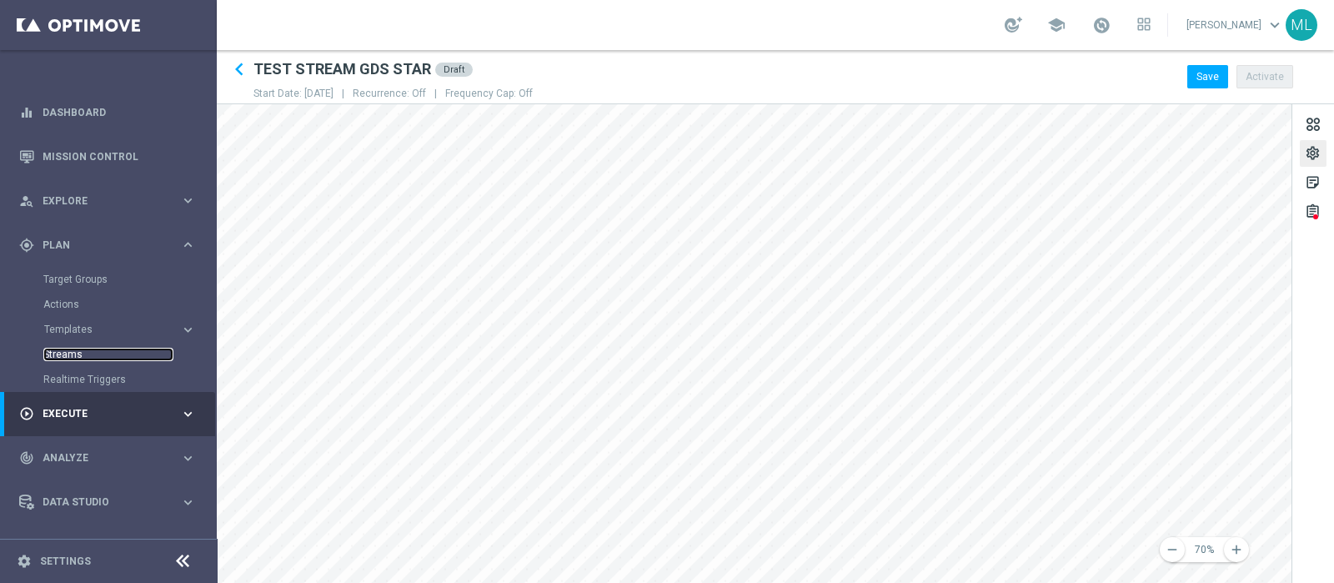
click at [67, 350] on link "Streams" at bounding box center [108, 354] width 130 height 13
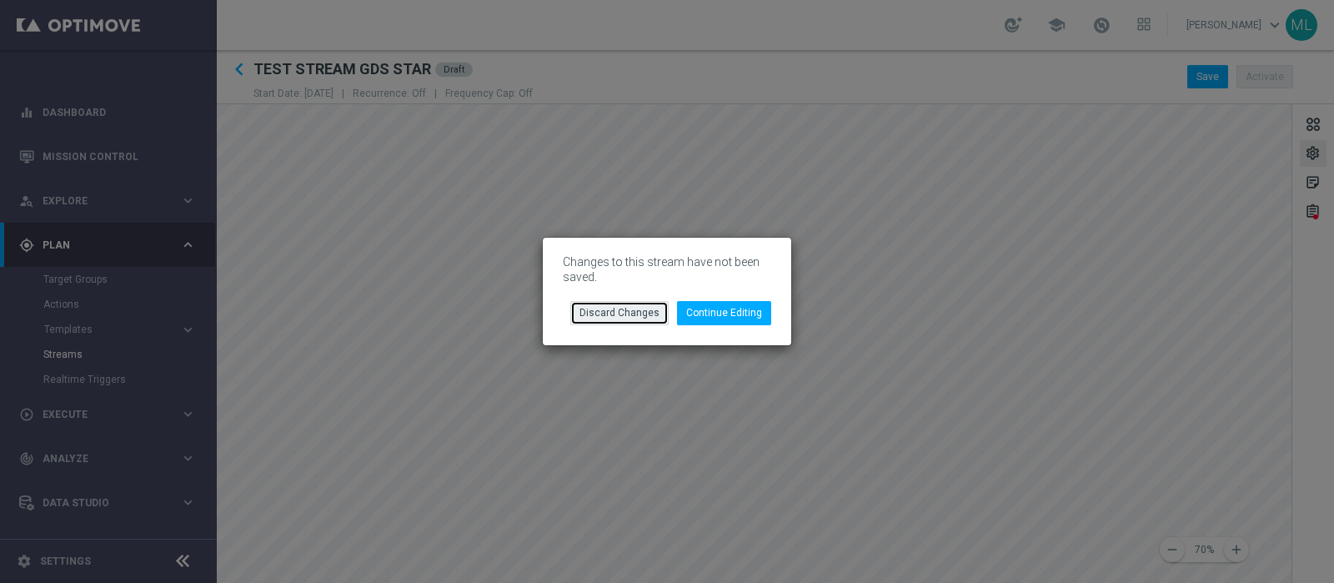
click at [624, 316] on button "Discard Changes" at bounding box center [619, 312] width 98 height 23
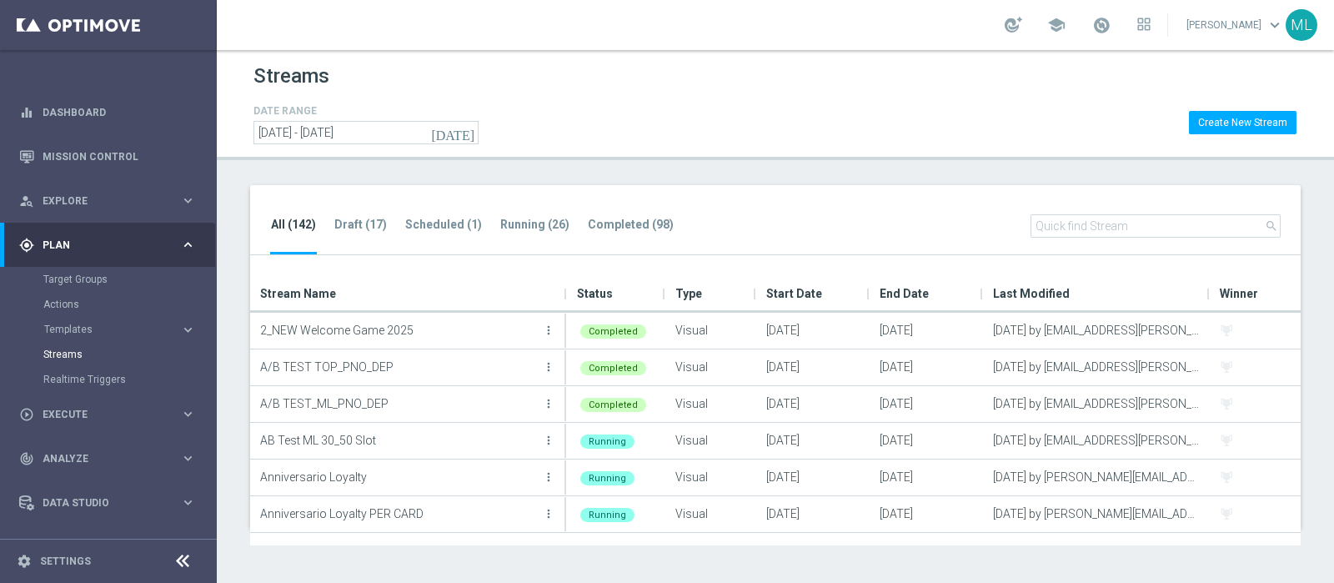
click at [1088, 218] on input "text" at bounding box center [1155, 225] width 250 height 23
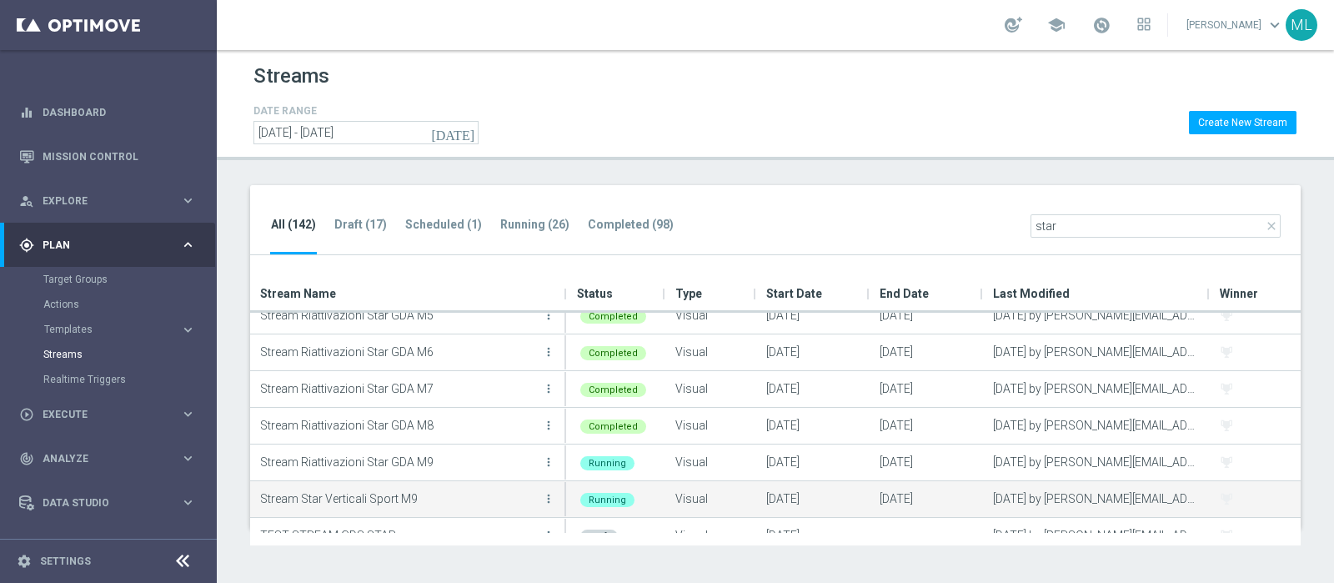
scroll to position [73, 0]
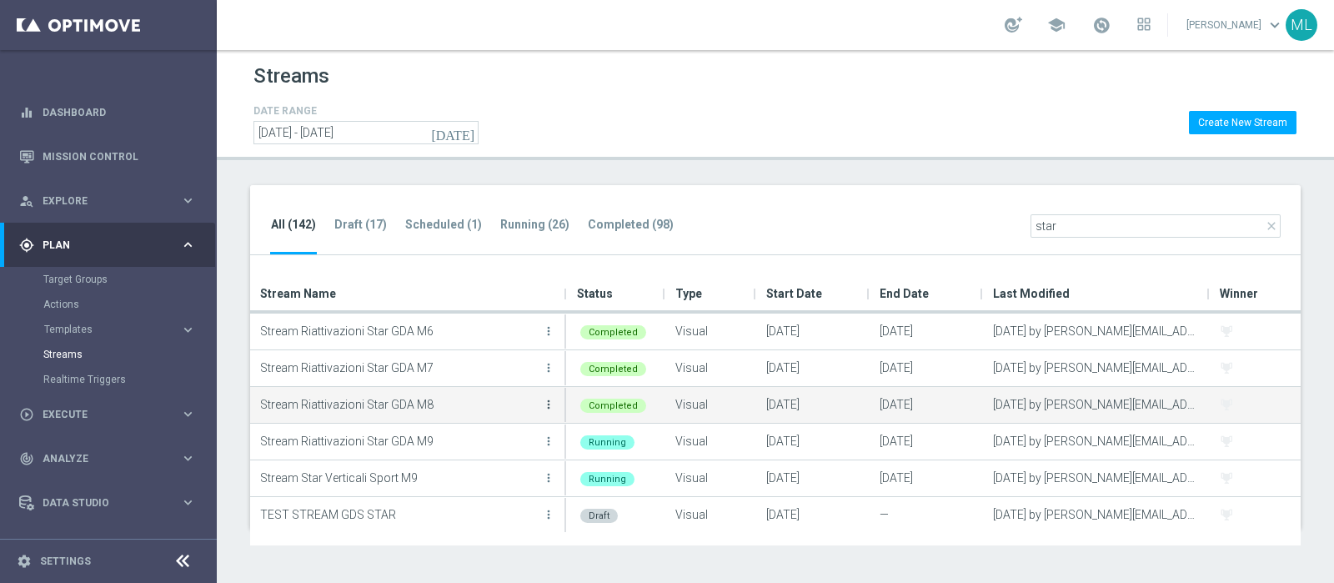
type input "star"
click at [549, 403] on icon "more_vert" at bounding box center [548, 404] width 13 height 13
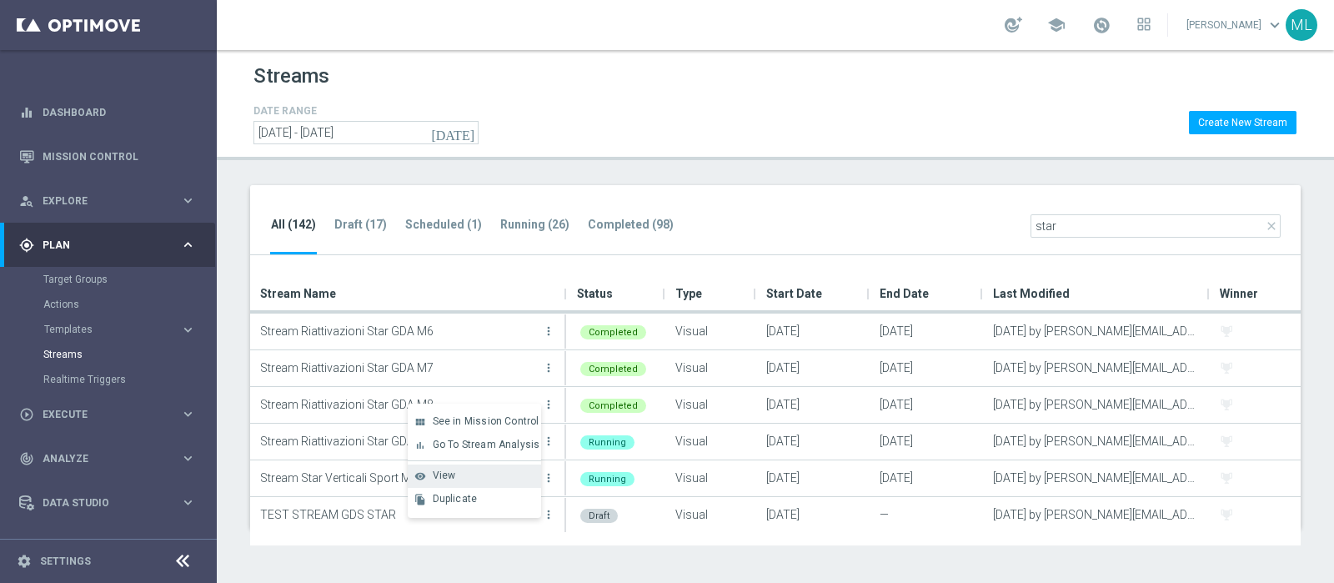
click at [446, 473] on span "View" at bounding box center [444, 475] width 23 height 12
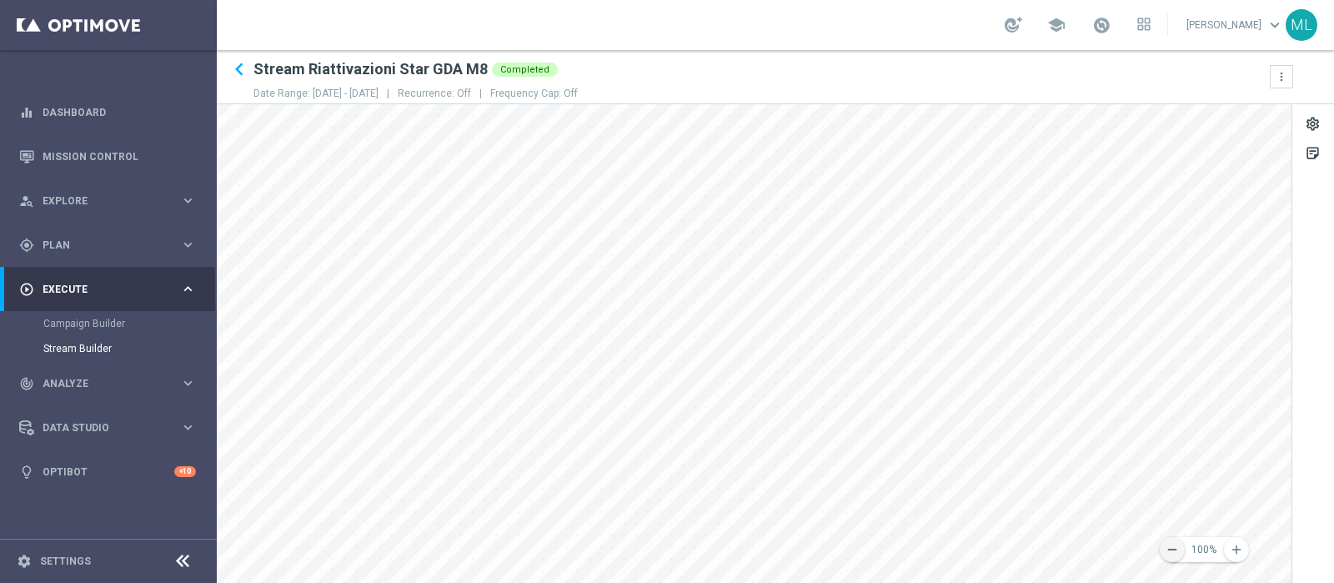
click at [1171, 548] on icon "remove" at bounding box center [1172, 549] width 15 height 15
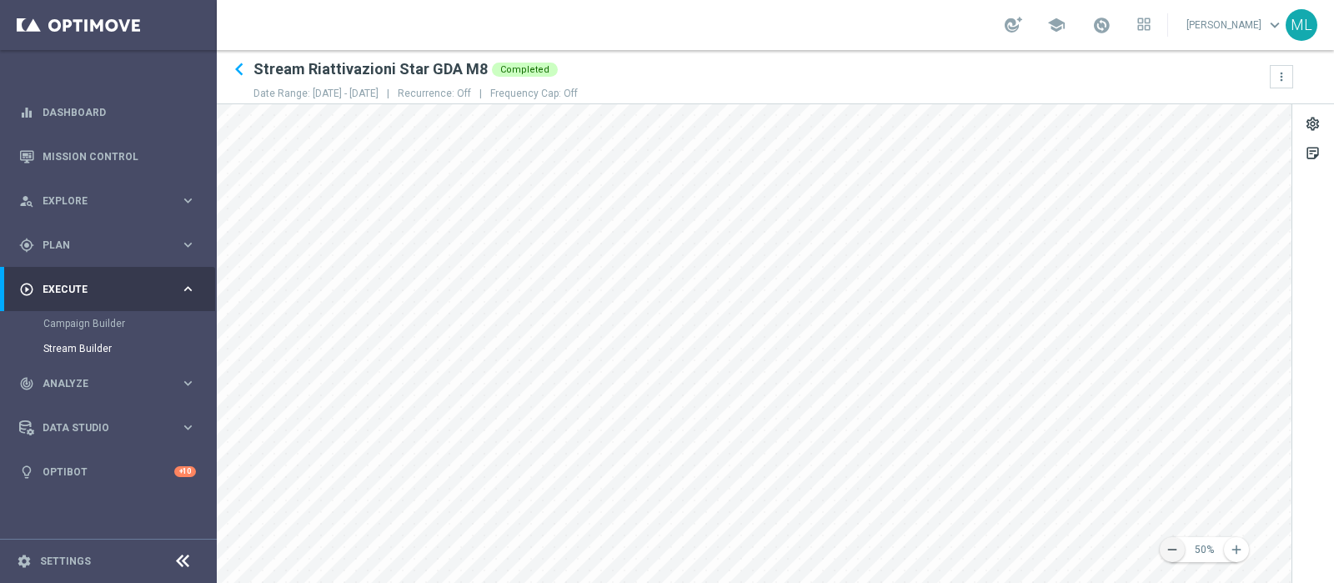
click at [1171, 548] on icon "remove" at bounding box center [1172, 549] width 15 height 15
click at [1238, 554] on icon "add" at bounding box center [1236, 549] width 15 height 15
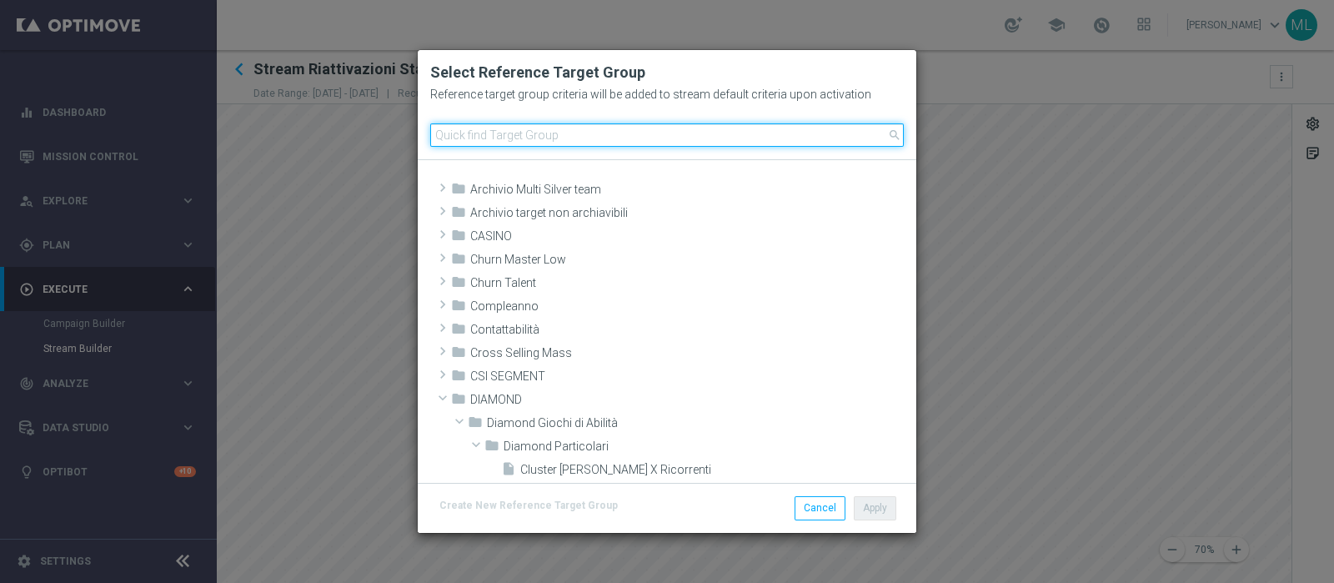
scroll to position [314, 0]
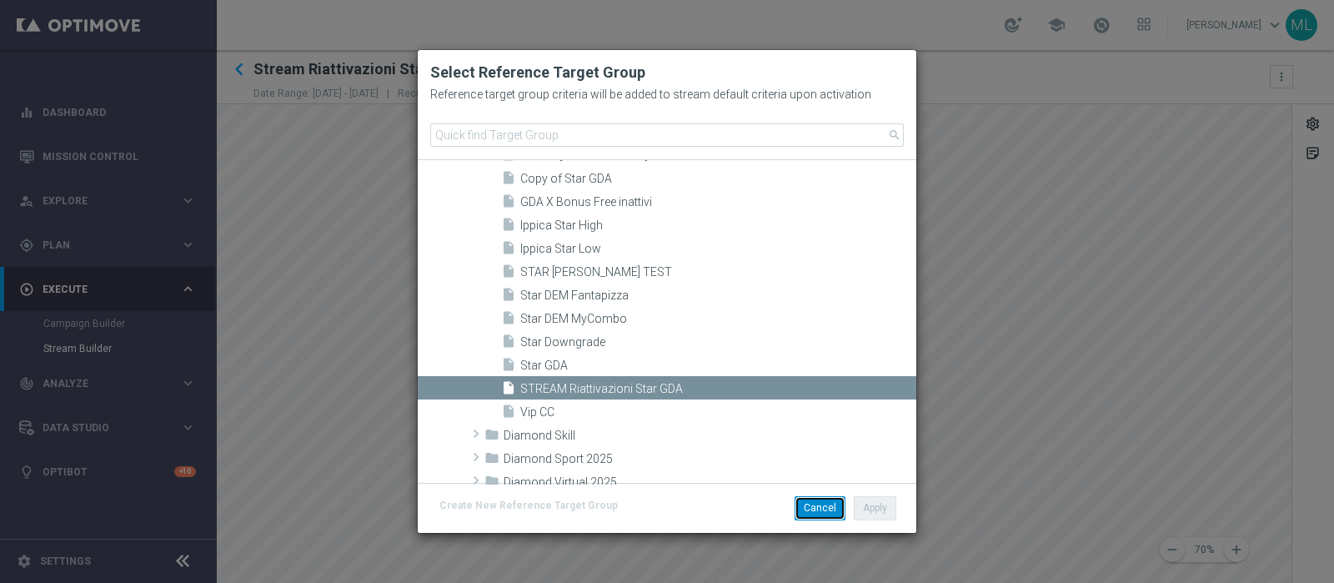
click at [820, 504] on button "Cancel" at bounding box center [820, 507] width 51 height 23
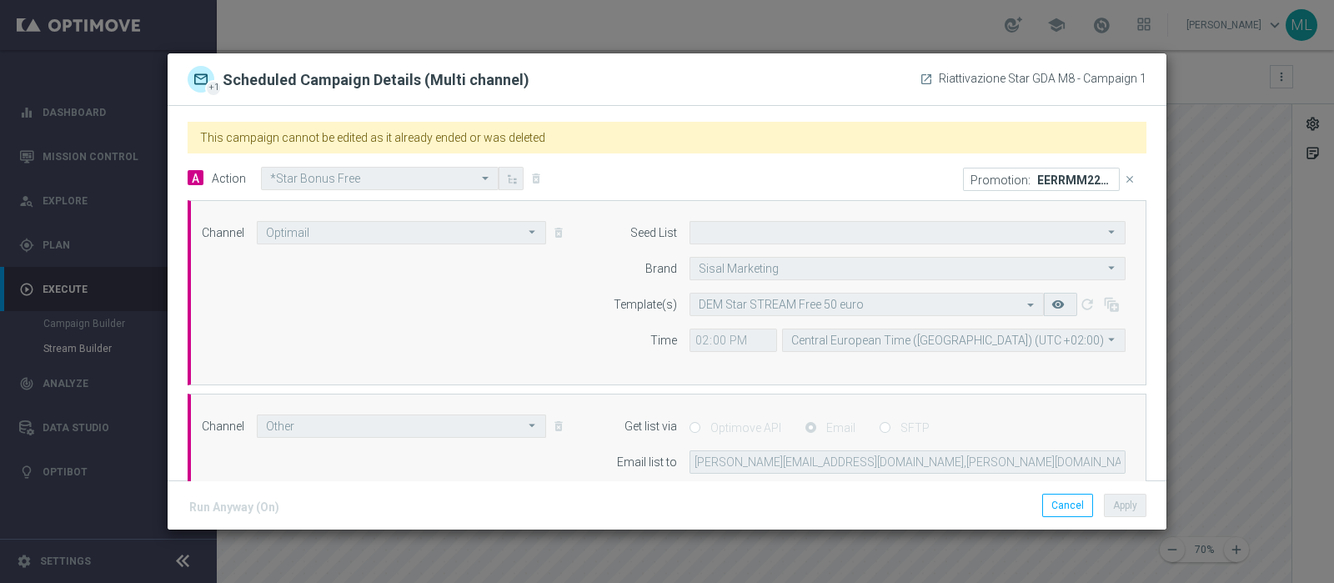
scroll to position [463, 0]
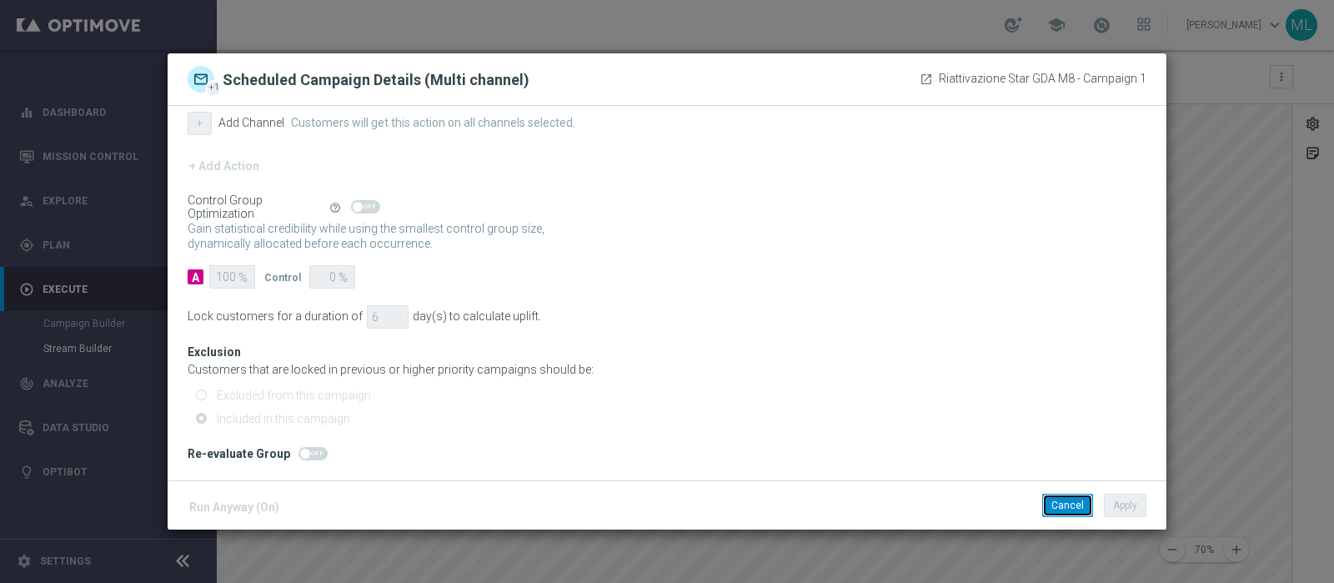
click at [1070, 506] on button "Cancel" at bounding box center [1067, 505] width 51 height 23
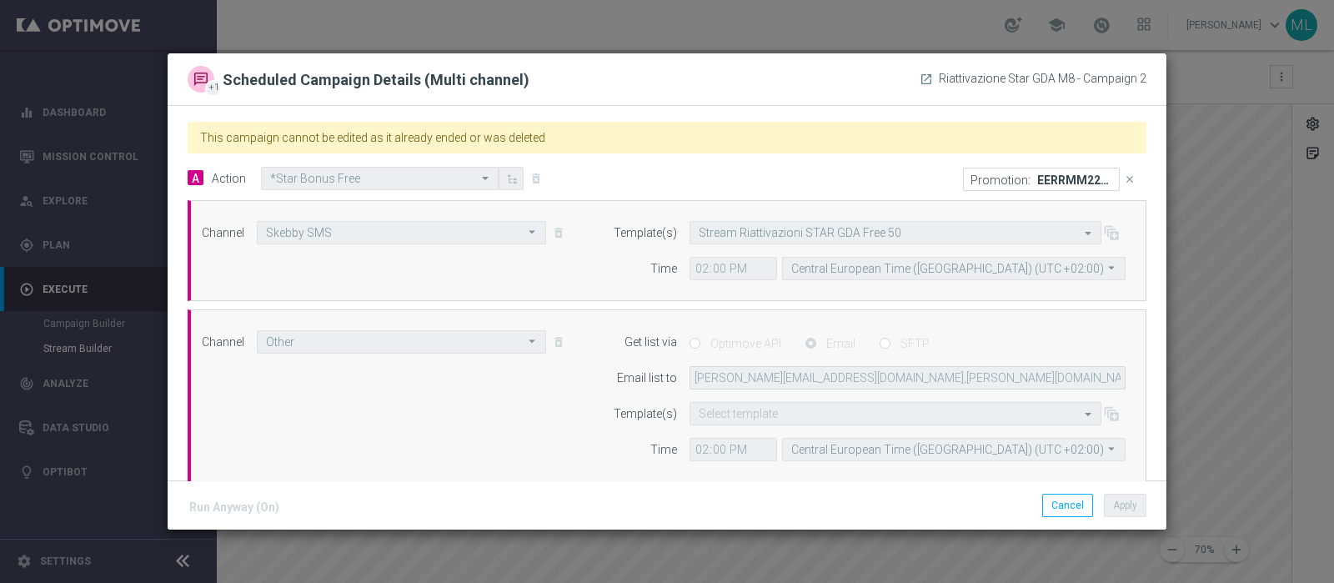
scroll to position [103, 0]
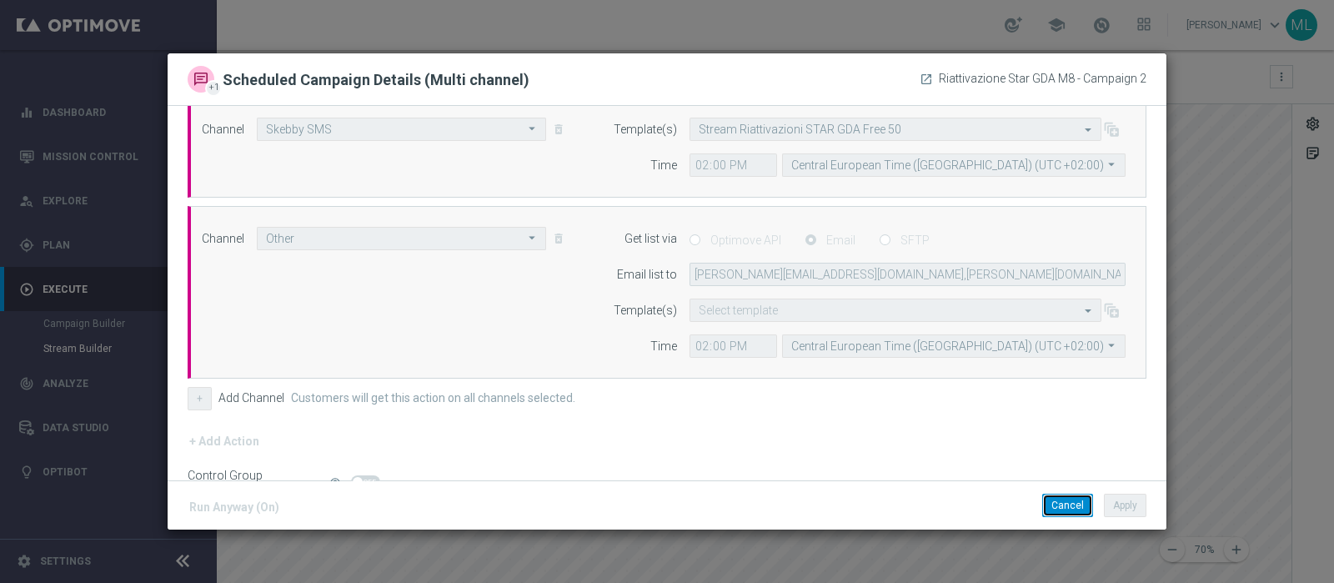
click at [1065, 506] on button "Cancel" at bounding box center [1067, 505] width 51 height 23
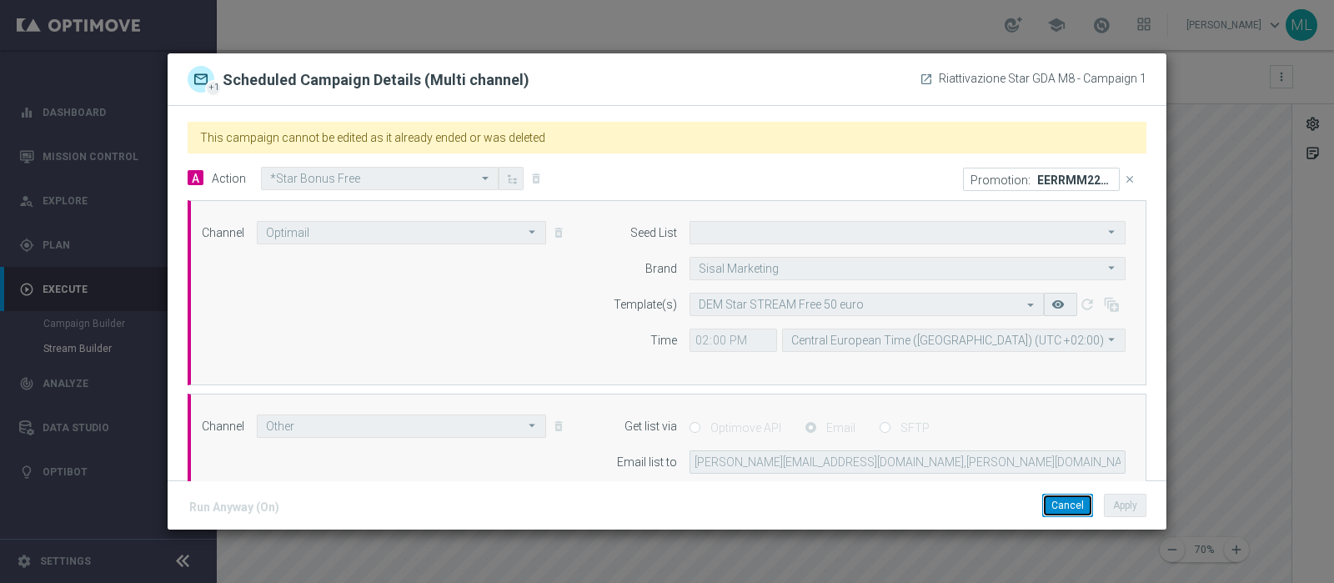
click at [1084, 513] on button "Cancel" at bounding box center [1067, 505] width 51 height 23
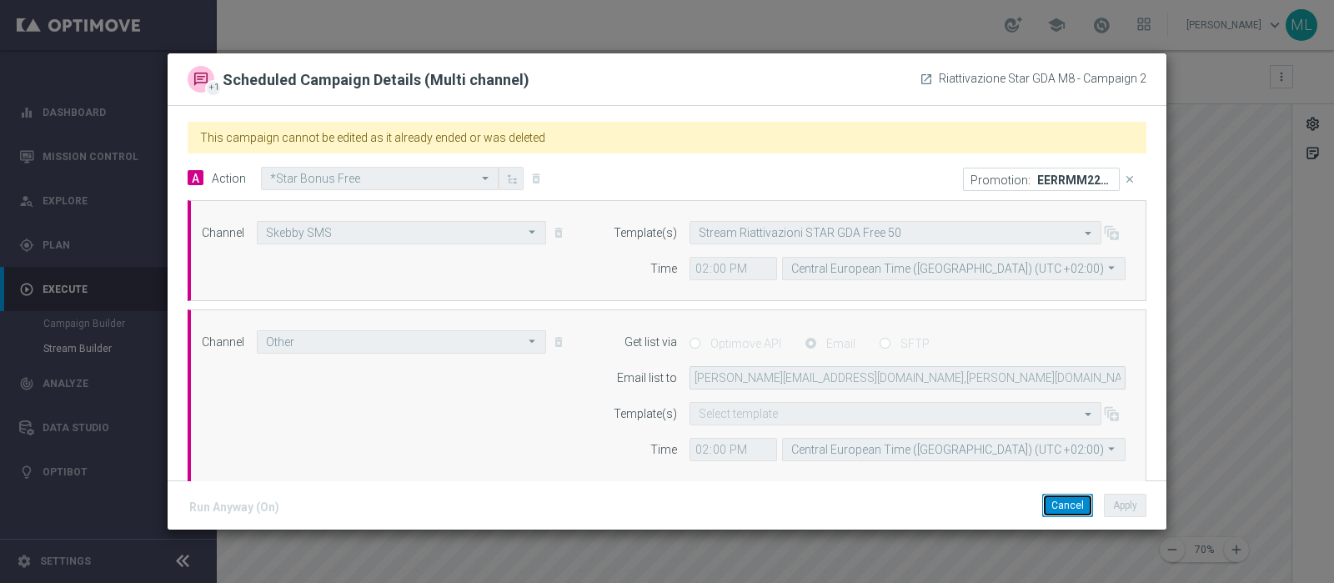
click at [1071, 508] on button "Cancel" at bounding box center [1067, 505] width 51 height 23
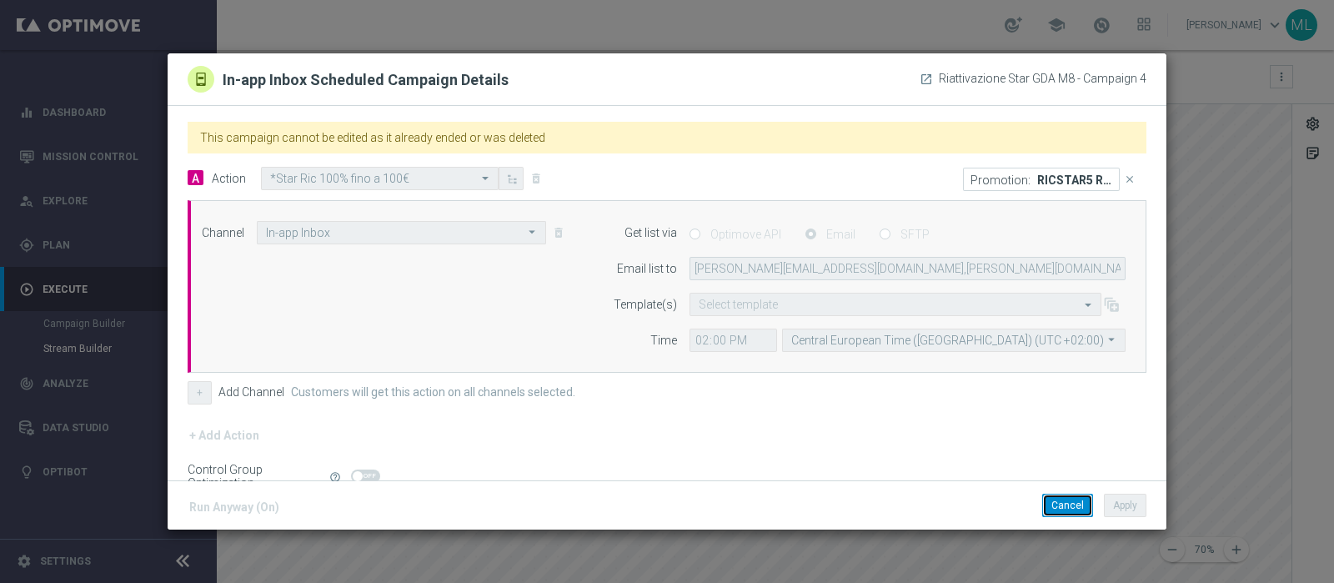
click at [1066, 500] on button "Cancel" at bounding box center [1067, 505] width 51 height 23
click at [1070, 504] on button "Cancel" at bounding box center [1067, 505] width 51 height 23
click at [1059, 505] on button "Cancel" at bounding box center [1067, 505] width 51 height 23
click at [1067, 498] on button "Cancel" at bounding box center [1067, 505] width 51 height 23
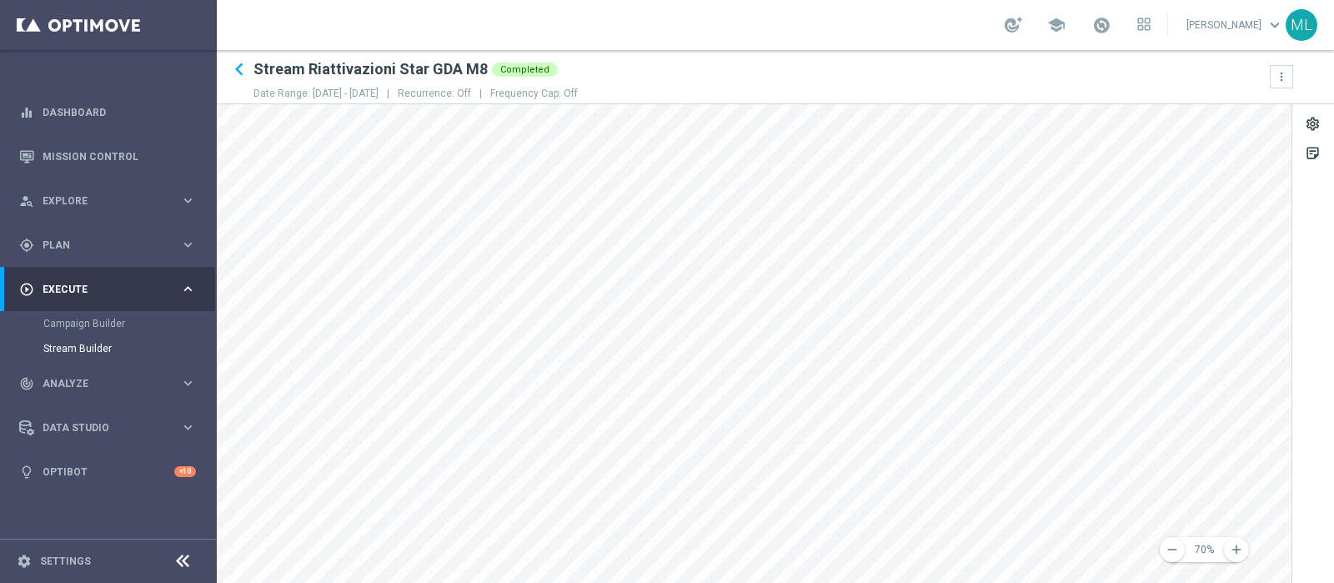
click at [1309, 446] on div "remove 70% add settings sticky_note_2" at bounding box center [775, 343] width 1117 height 479
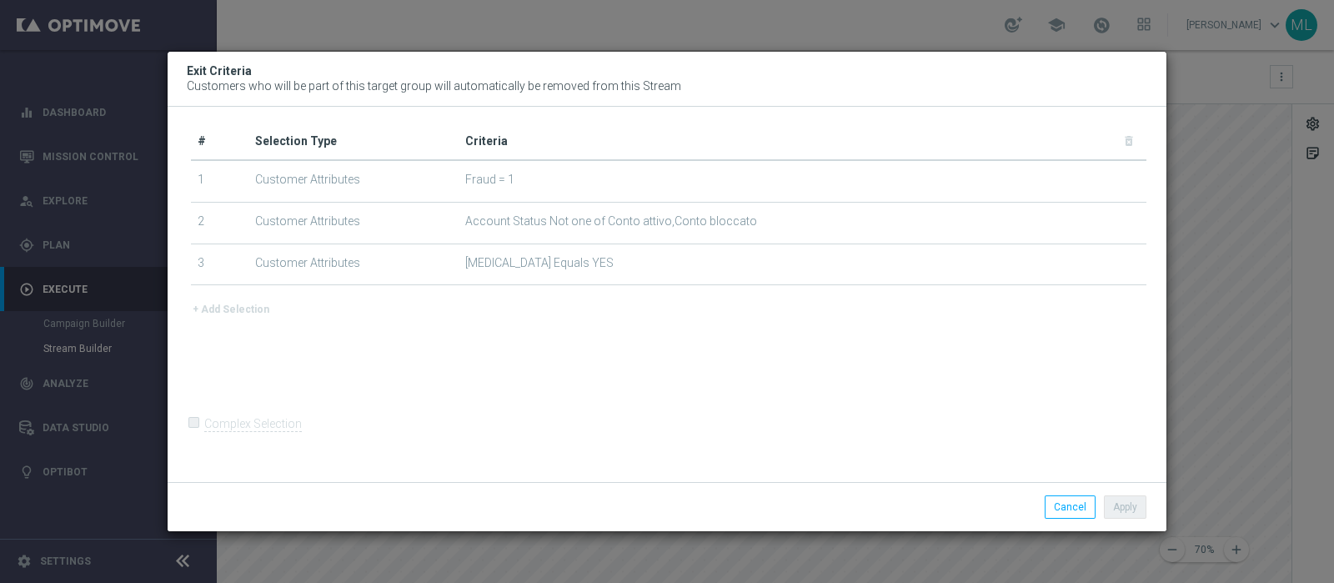
drag, startPoint x: 639, startPoint y: 70, endPoint x: 742, endPoint y: 68, distance: 102.6
click at [742, 68] on div "Exit Criteria Customers who will be part of this target group will automaticall…" at bounding box center [667, 79] width 999 height 55
click at [1061, 508] on button "Cancel" at bounding box center [1070, 506] width 51 height 23
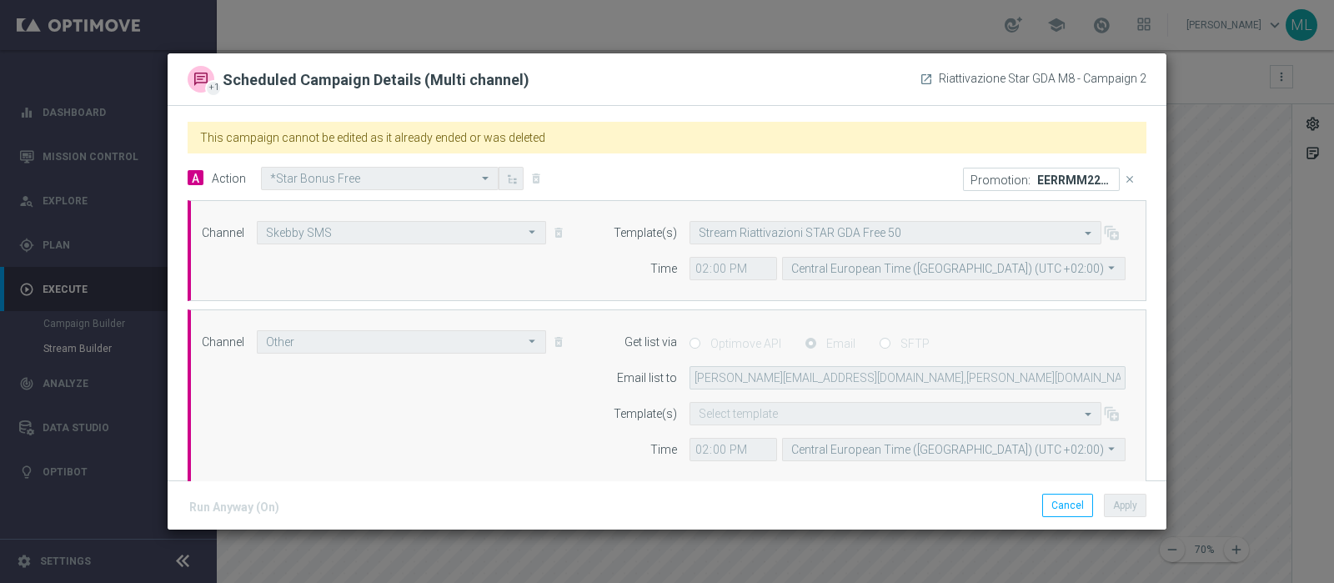
click at [1072, 179] on p "EERRMM227382" at bounding box center [1074, 179] width 75 height 13
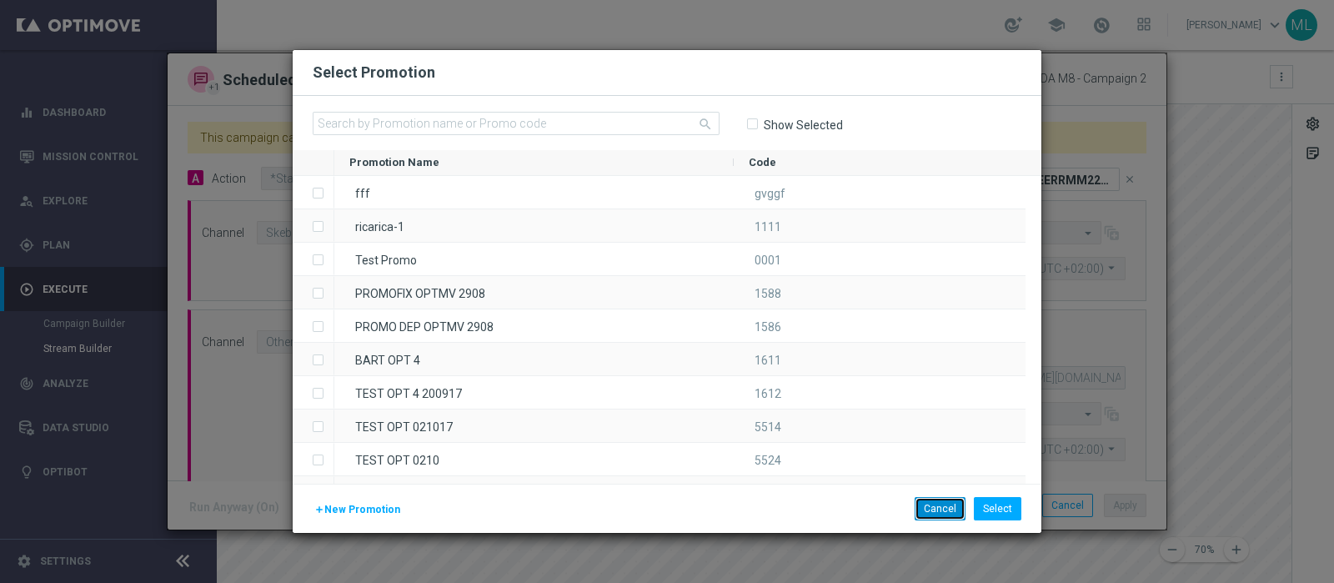
click at [948, 502] on button "Cancel" at bounding box center [940, 508] width 51 height 23
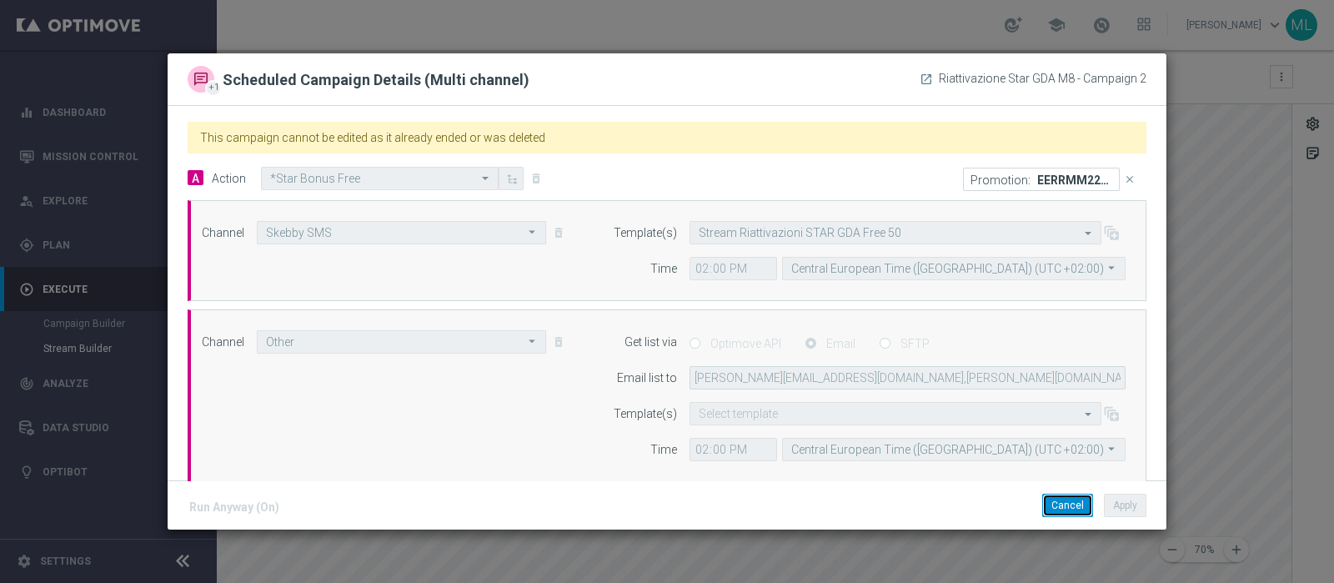
click at [1074, 508] on button "Cancel" at bounding box center [1067, 505] width 51 height 23
click at [1066, 504] on button "Cancel" at bounding box center [1067, 505] width 51 height 23
click at [1065, 506] on button "Cancel" at bounding box center [1067, 505] width 51 height 23
click at [1059, 500] on button "Cancel" at bounding box center [1067, 505] width 51 height 23
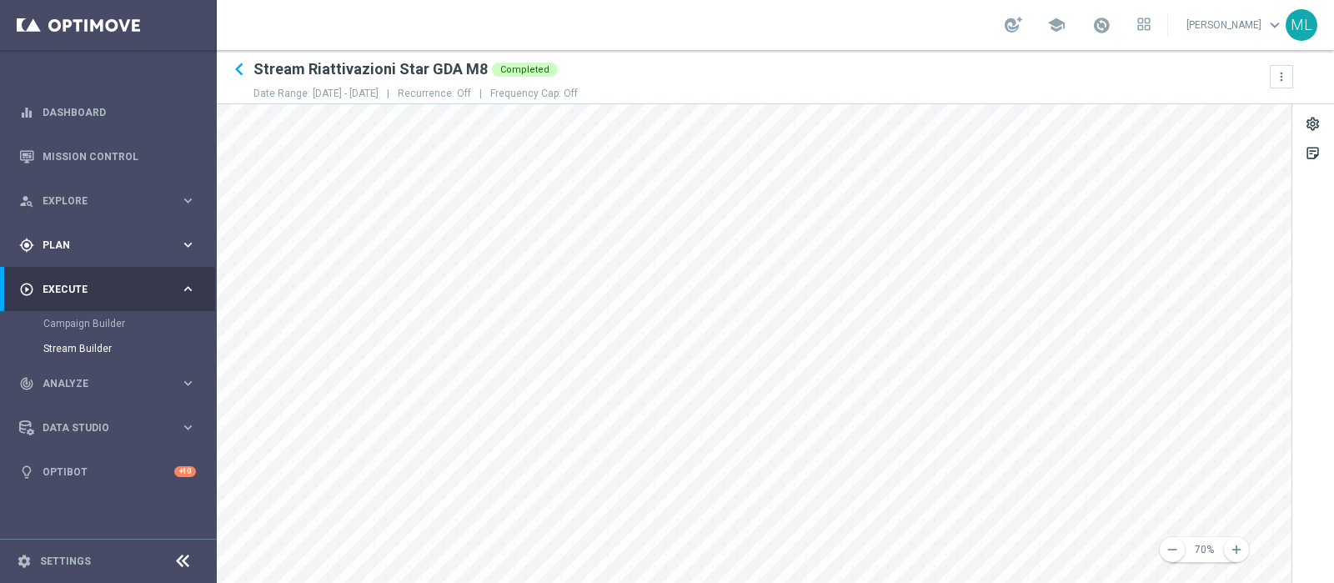
click at [57, 248] on span "Plan" at bounding box center [112, 245] width 138 height 10
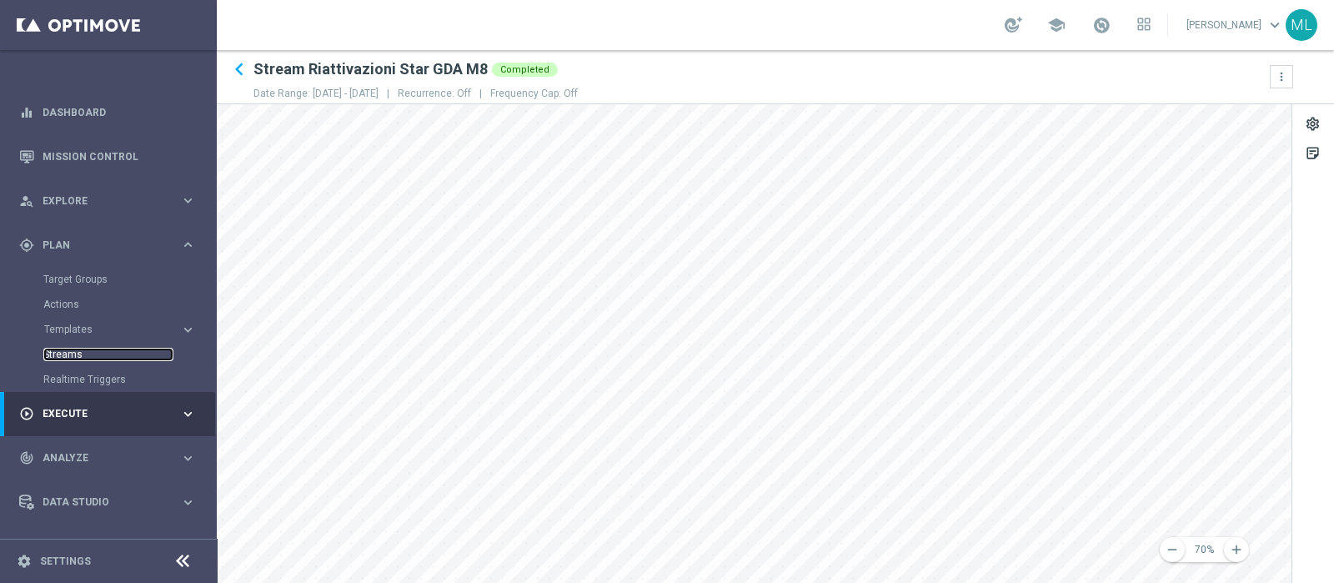
click at [71, 348] on link "Streams" at bounding box center [108, 354] width 130 height 13
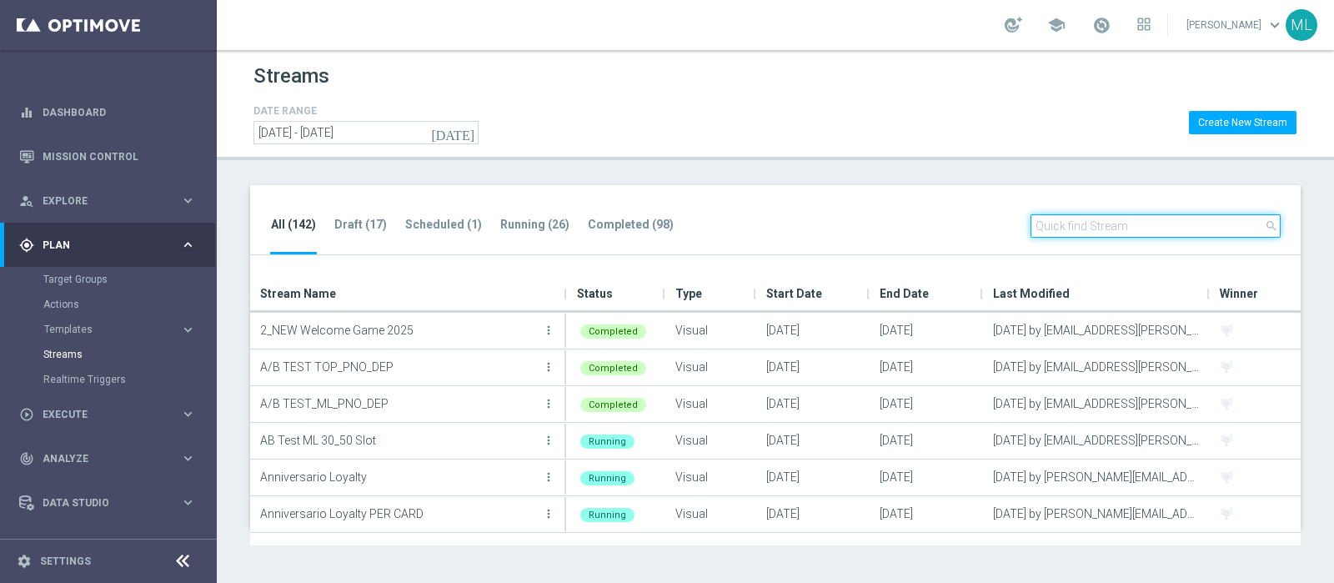
click at [1072, 221] on input "text" at bounding box center [1155, 225] width 250 height 23
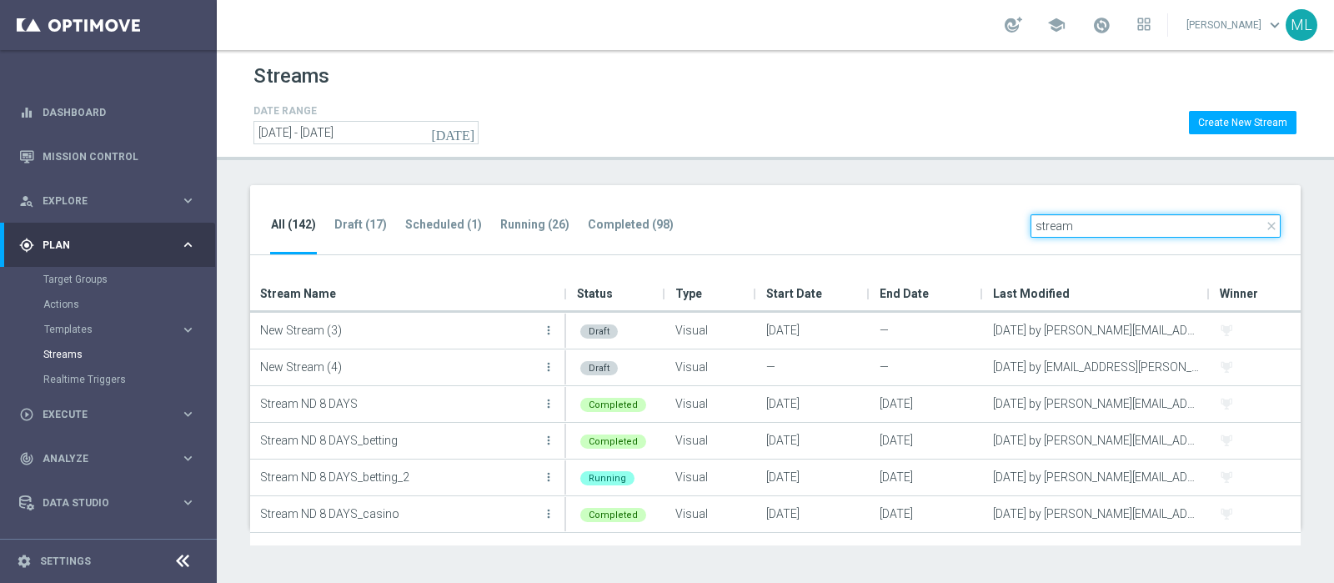
drag, startPoint x: 1076, startPoint y: 228, endPoint x: 959, endPoint y: 228, distance: 117.6
click at [959, 228] on div "All (142) Draft (17) Scheduled (1) Running (26) Completed (98) close stream" at bounding box center [775, 220] width 1050 height 71
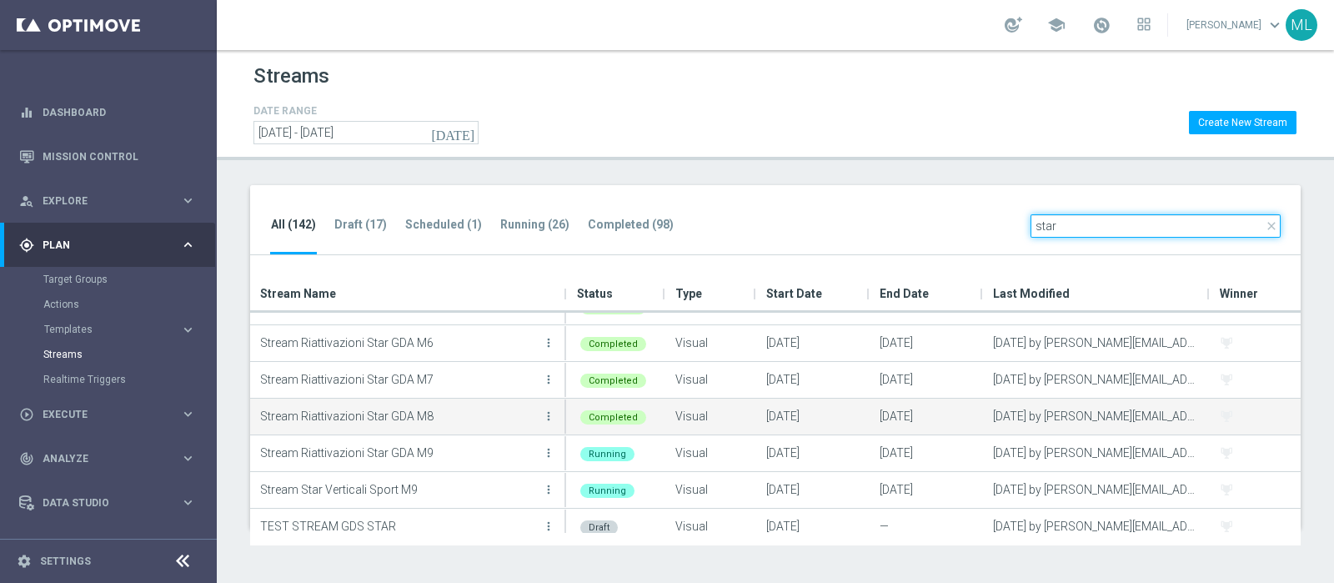
scroll to position [73, 0]
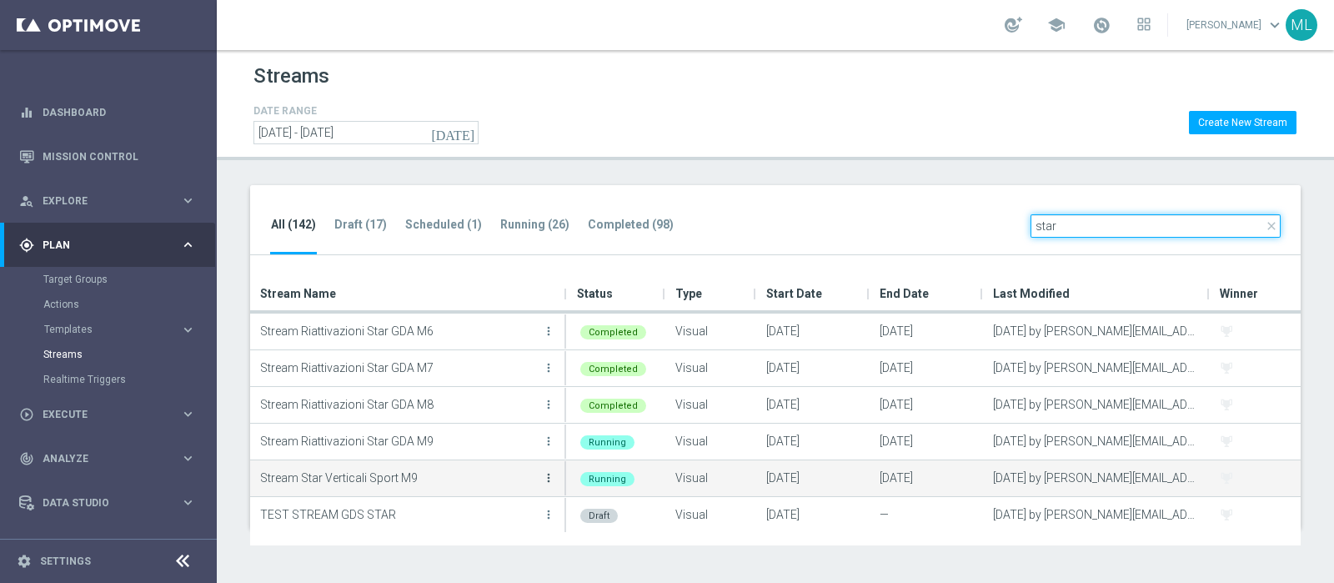
type input "star"
click at [544, 472] on icon "more_vert" at bounding box center [548, 477] width 13 height 13
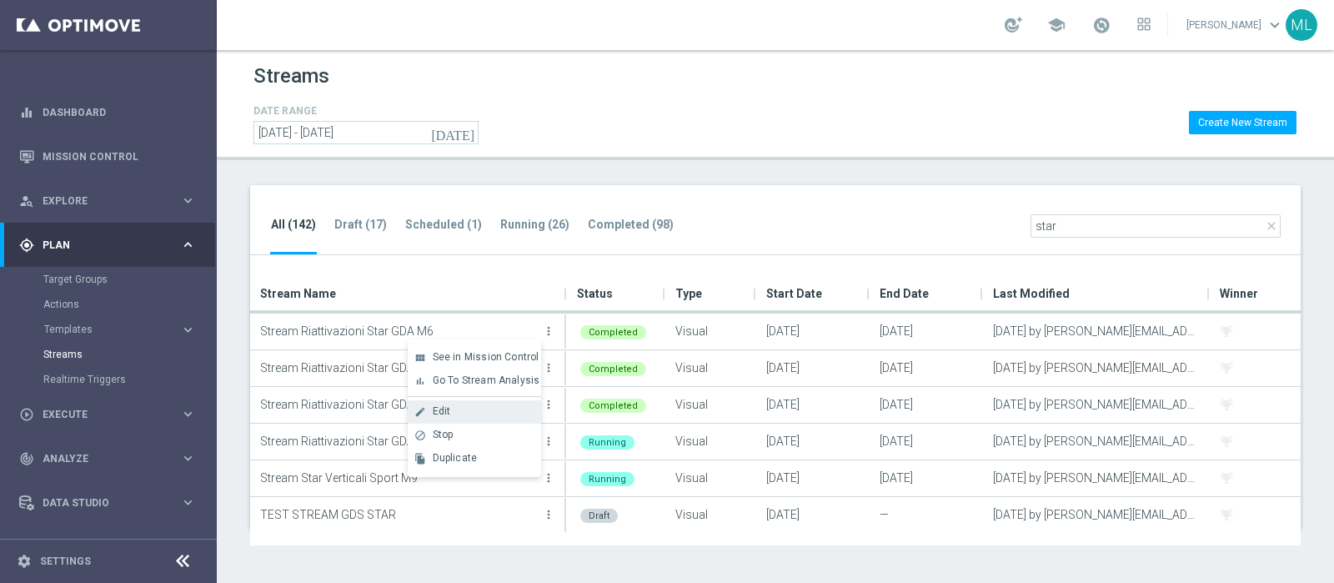
click at [441, 414] on span "Edit" at bounding box center [442, 411] width 18 height 12
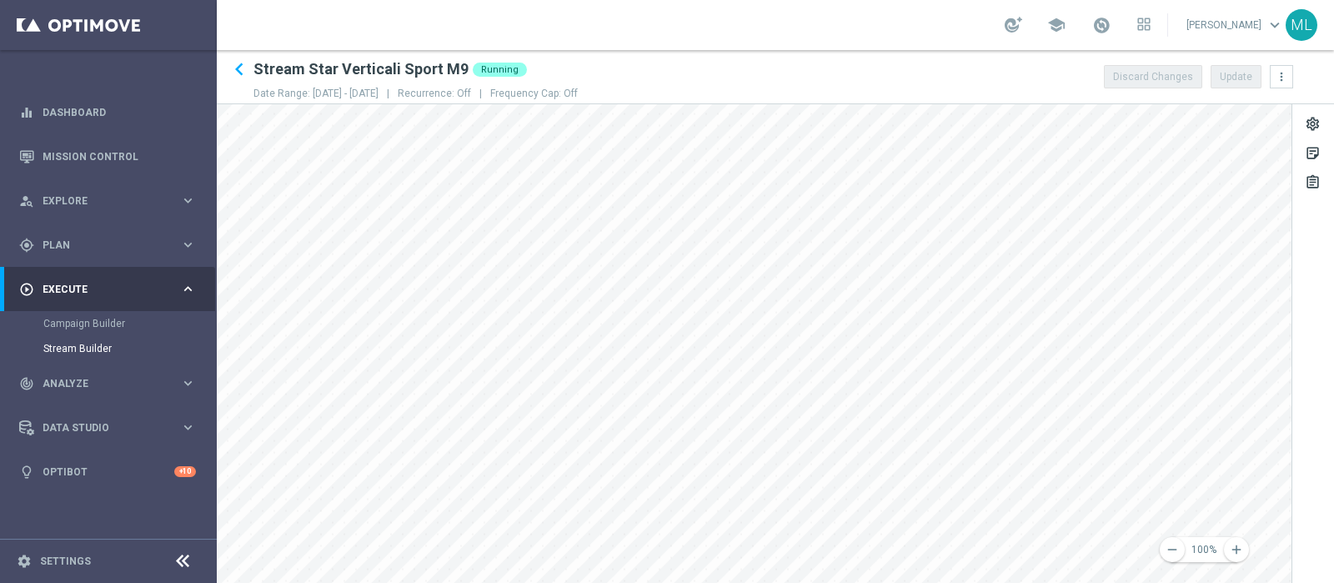
click at [88, 357] on main "equalizer Dashboard Mission Control" at bounding box center [667, 291] width 1334 height 583
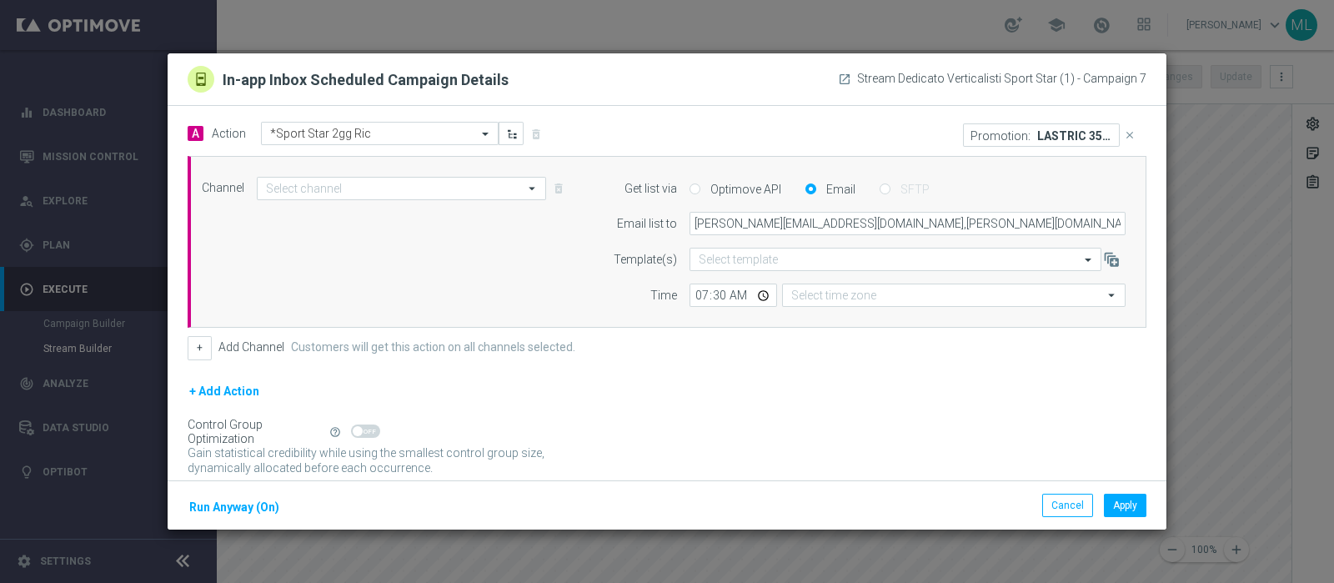
type input "In-app Inbox"
type input "Central European Time (Berlin) (UTC +02:00)"
click at [1070, 505] on button "Cancel" at bounding box center [1067, 505] width 51 height 23
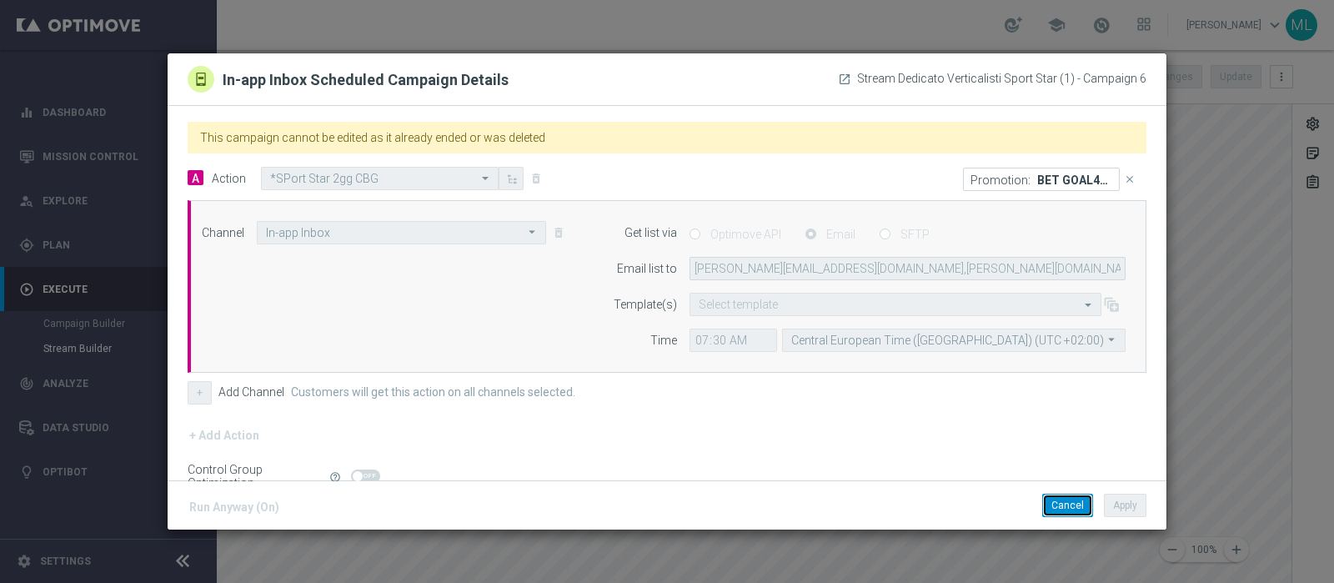
click at [1068, 506] on button "Cancel" at bounding box center [1067, 505] width 51 height 23
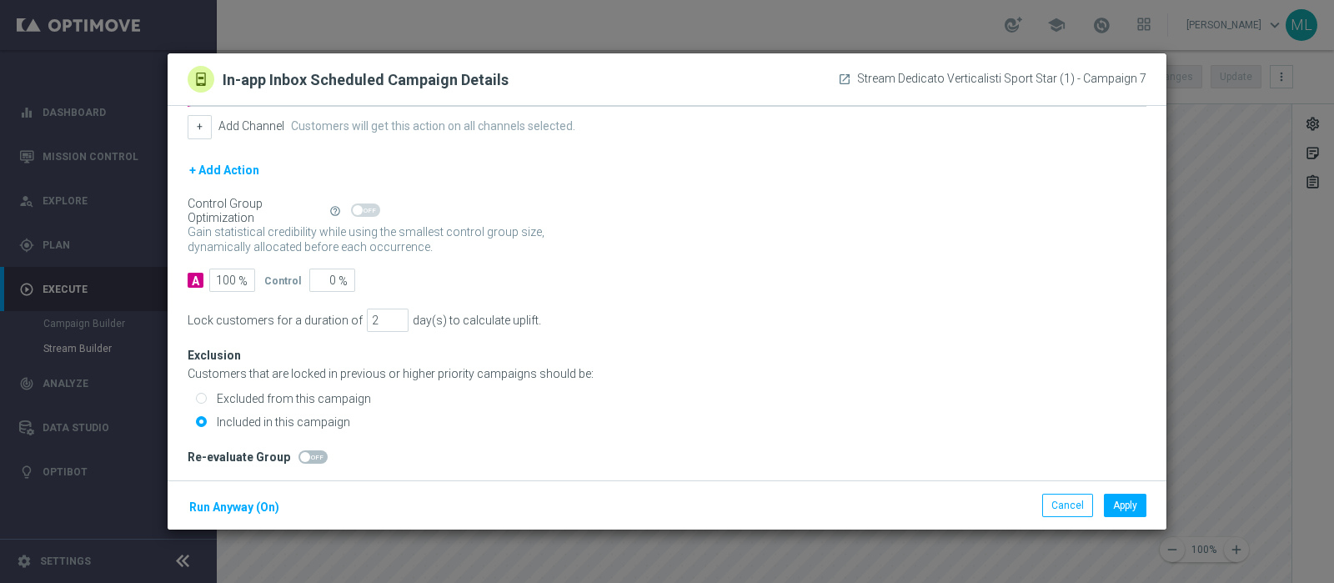
scroll to position [224, 0]
click at [1056, 516] on button "Cancel" at bounding box center [1067, 505] width 51 height 23
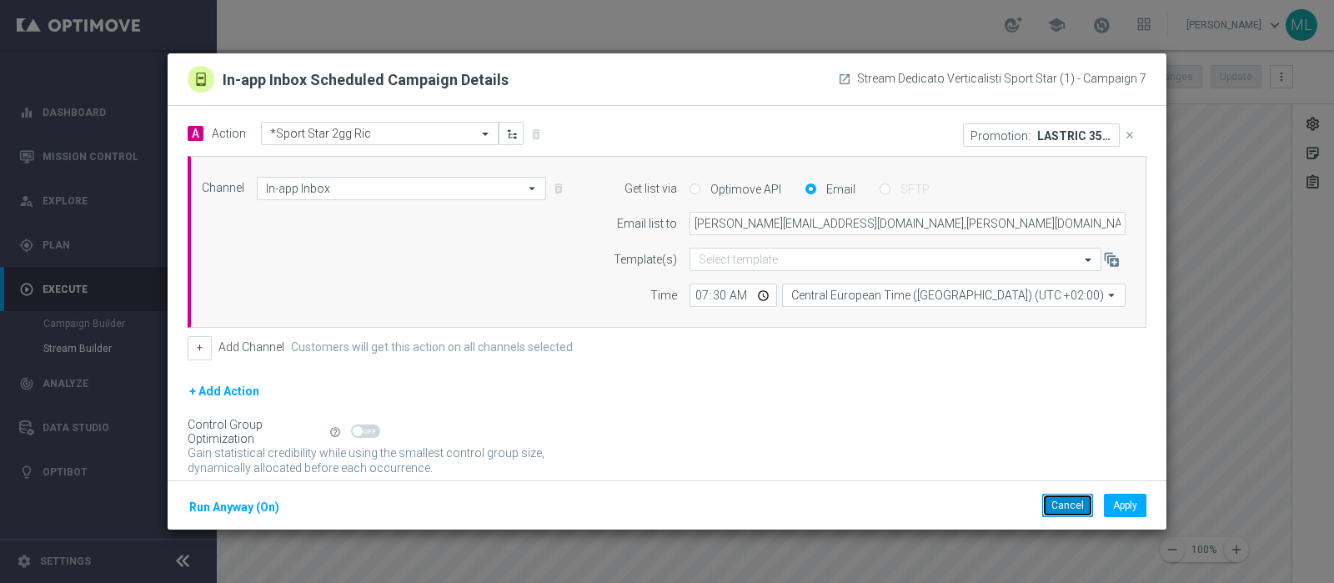
click at [1065, 498] on button "Cancel" at bounding box center [1067, 505] width 51 height 23
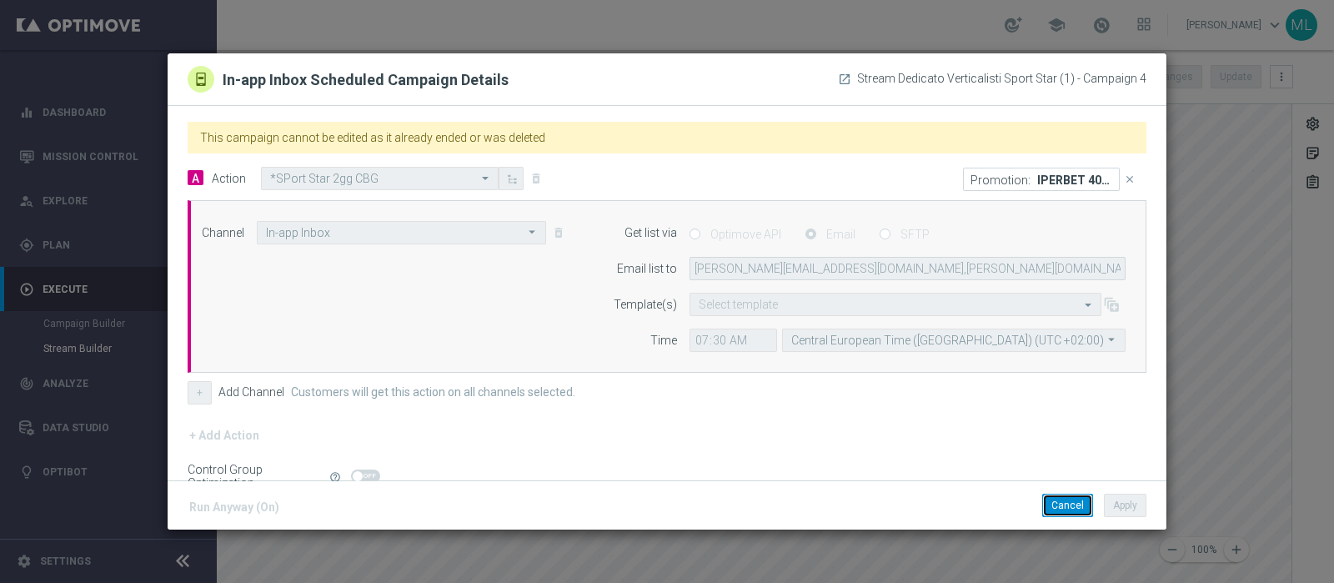
click at [1061, 514] on button "Cancel" at bounding box center [1067, 505] width 51 height 23
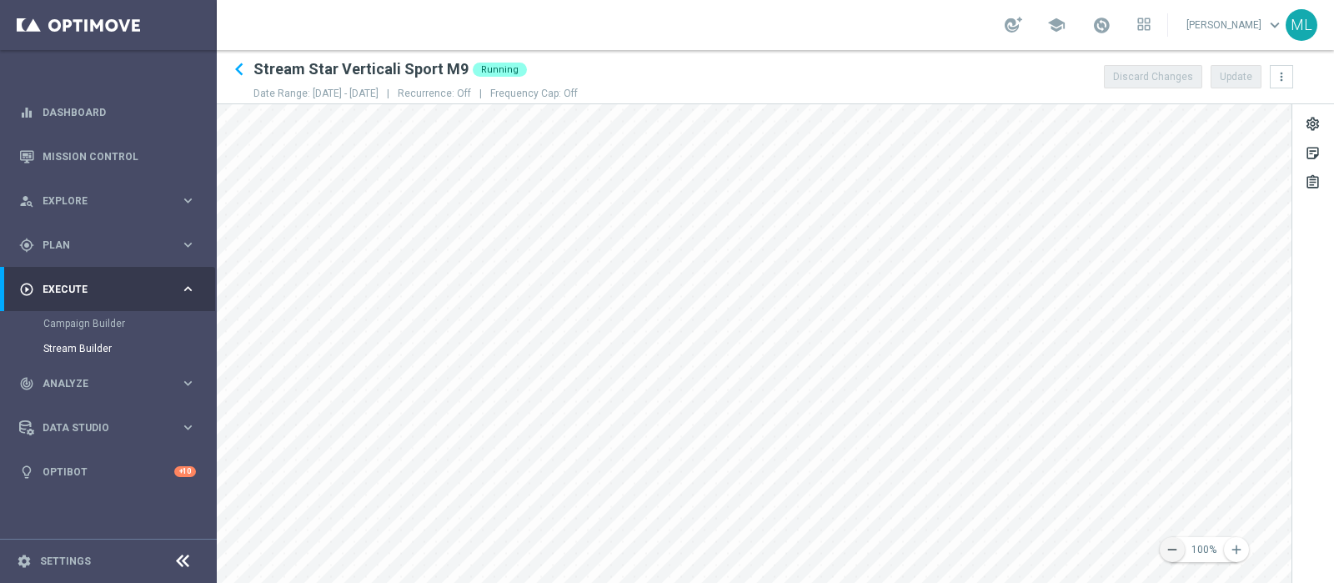
click at [1176, 544] on icon "remove" at bounding box center [1172, 549] width 15 height 15
click at [78, 324] on link "Campaign Builder" at bounding box center [108, 323] width 130 height 13
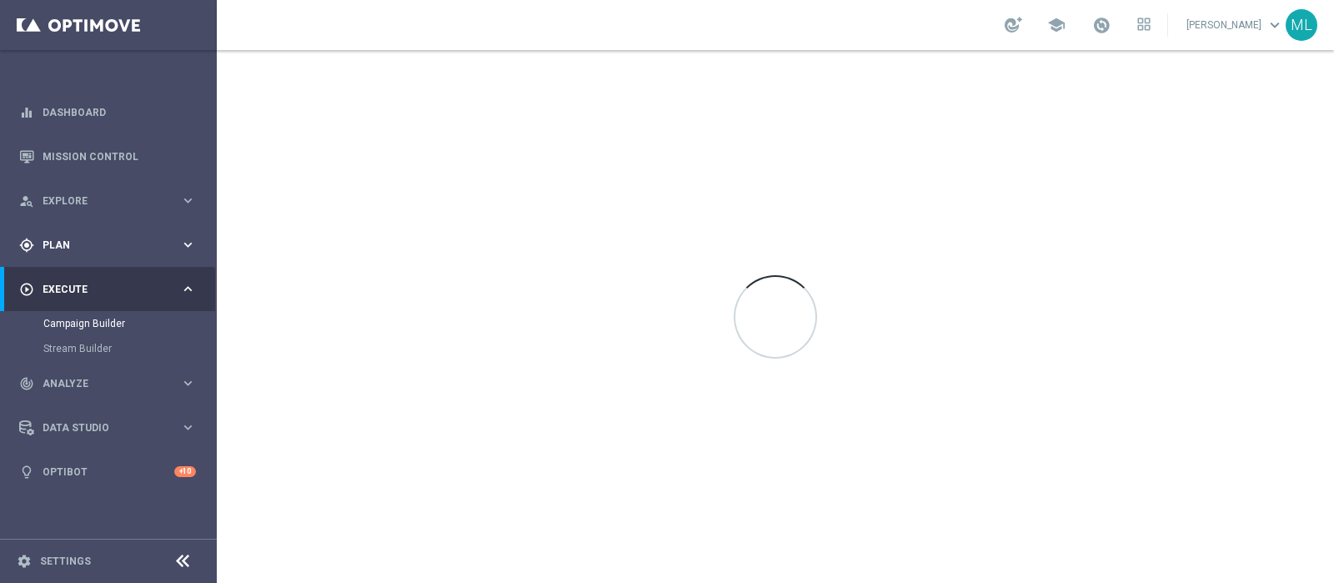
click at [61, 249] on div "gps_fixed Plan" at bounding box center [99, 245] width 161 height 15
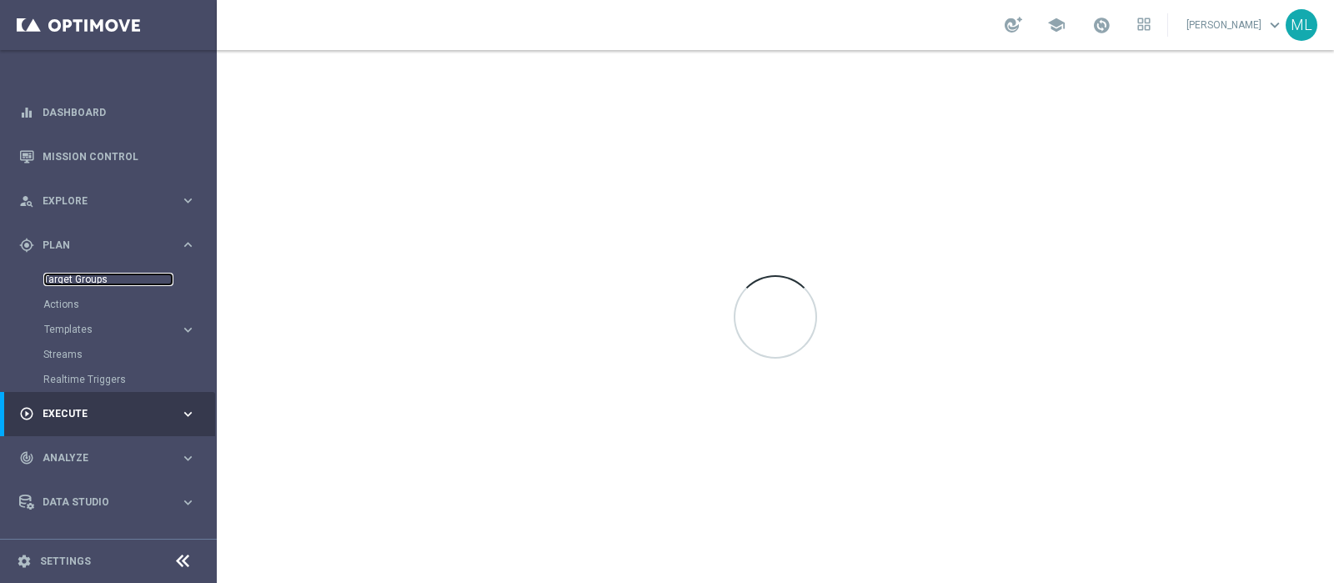
click at [75, 278] on link "Target Groups" at bounding box center [108, 279] width 130 height 13
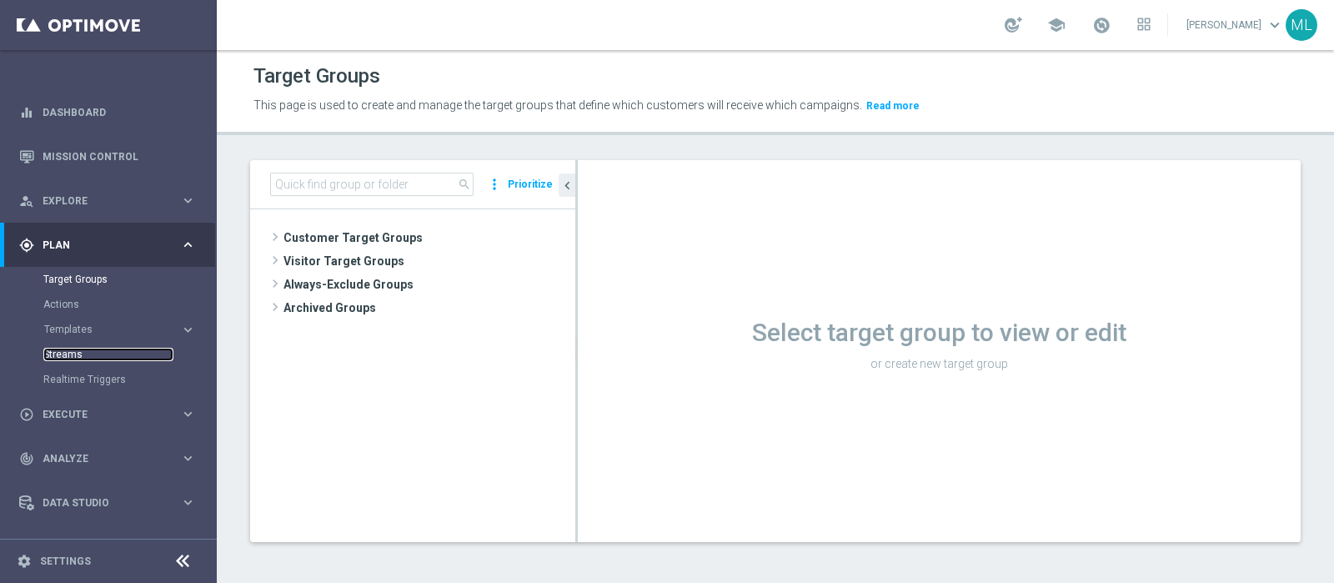
click at [58, 360] on link "Streams" at bounding box center [108, 354] width 130 height 13
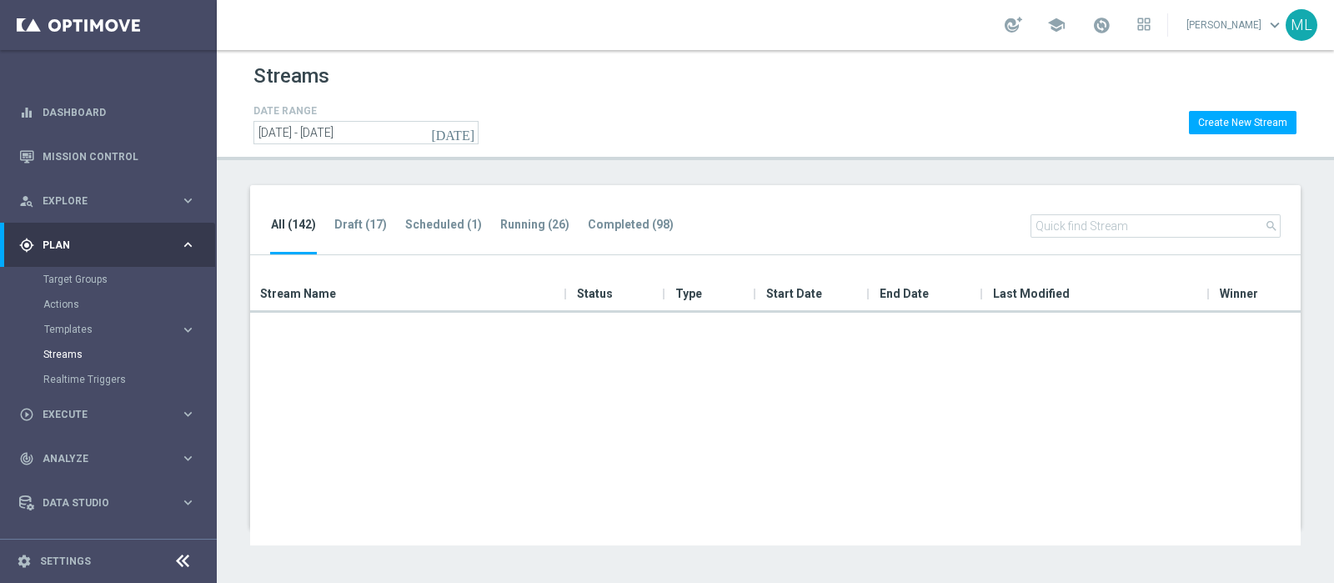
scroll to position [1146, 0]
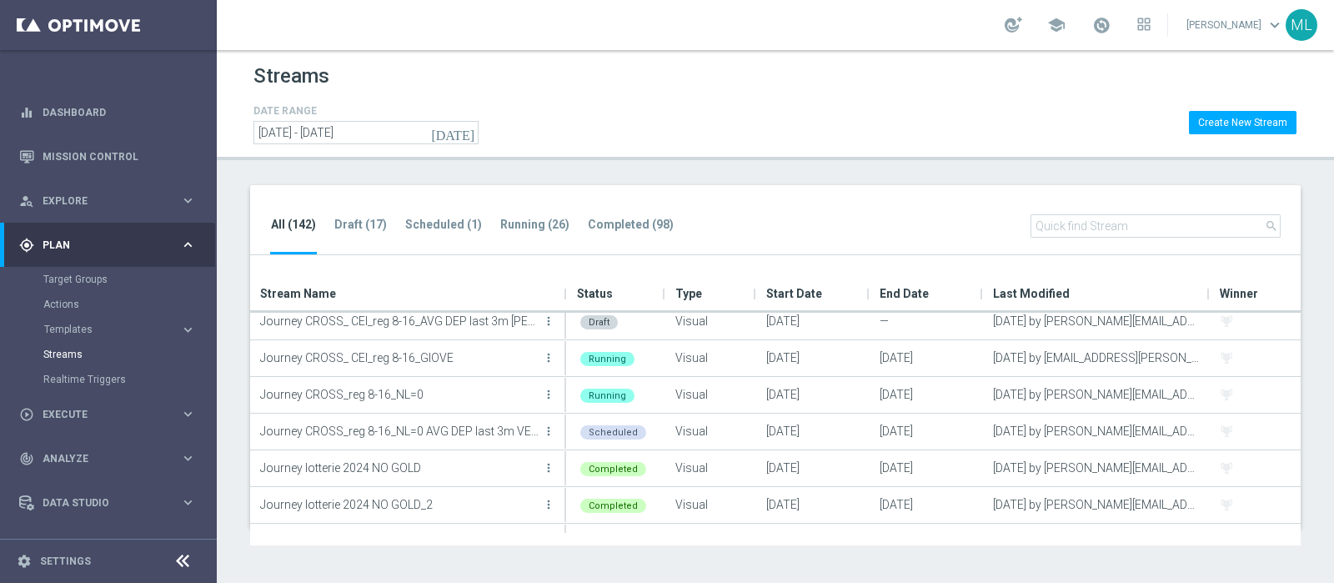
click at [1101, 226] on input "text" at bounding box center [1155, 225] width 250 height 23
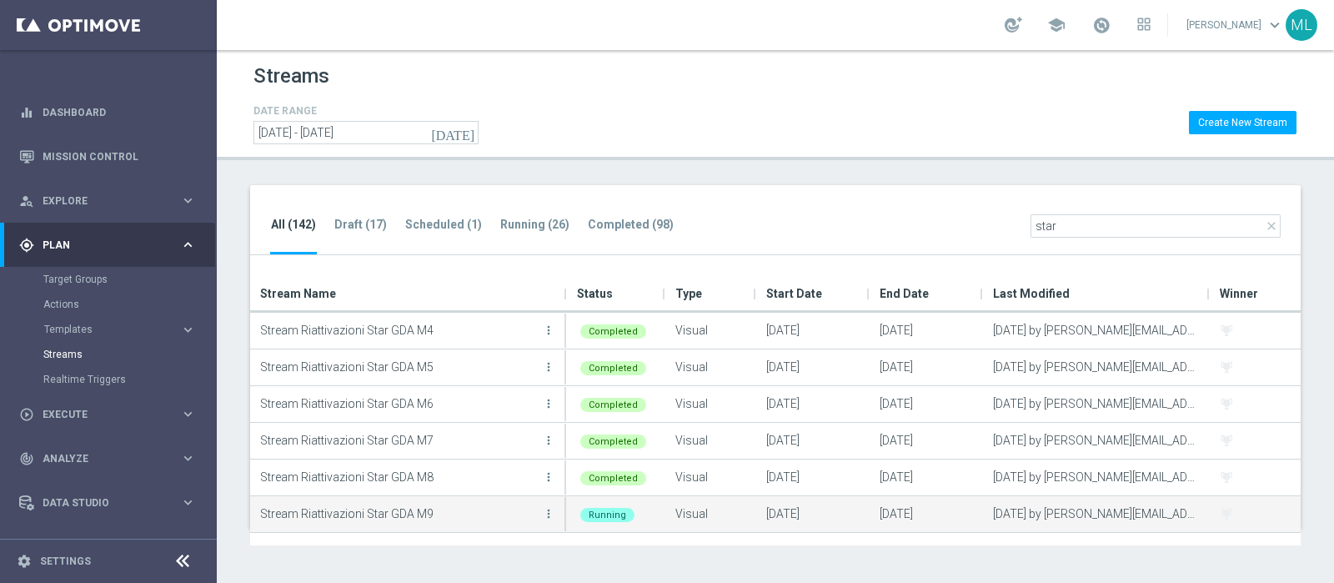
scroll to position [73, 0]
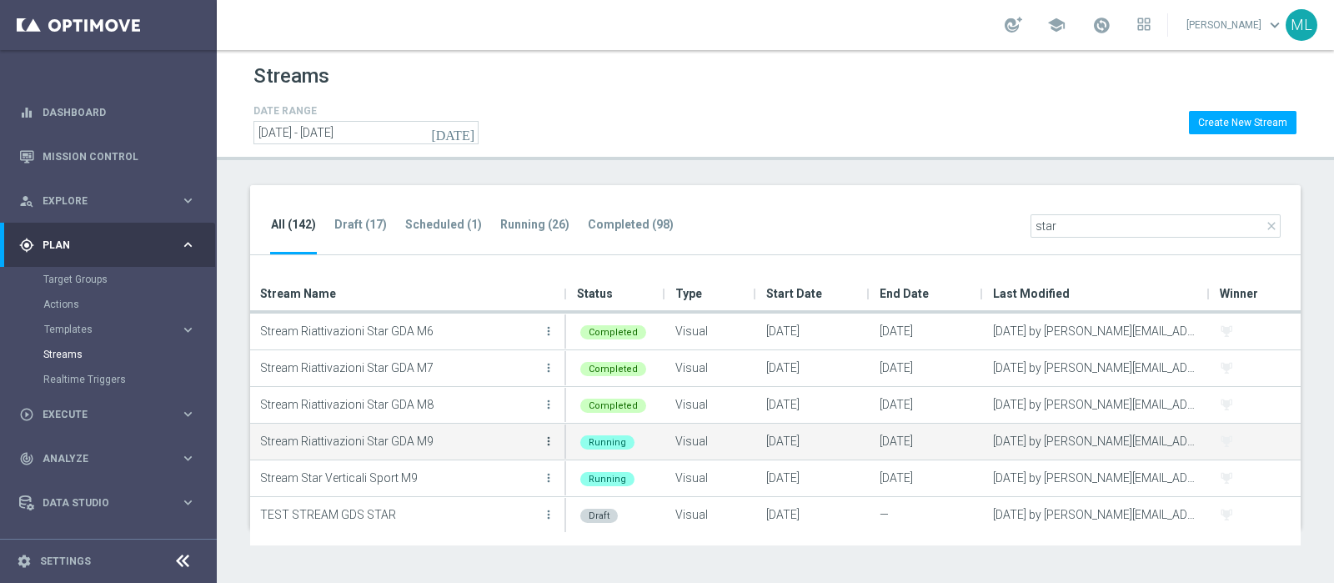
type input "star"
click at [549, 436] on icon "more_vert" at bounding box center [548, 440] width 13 height 13
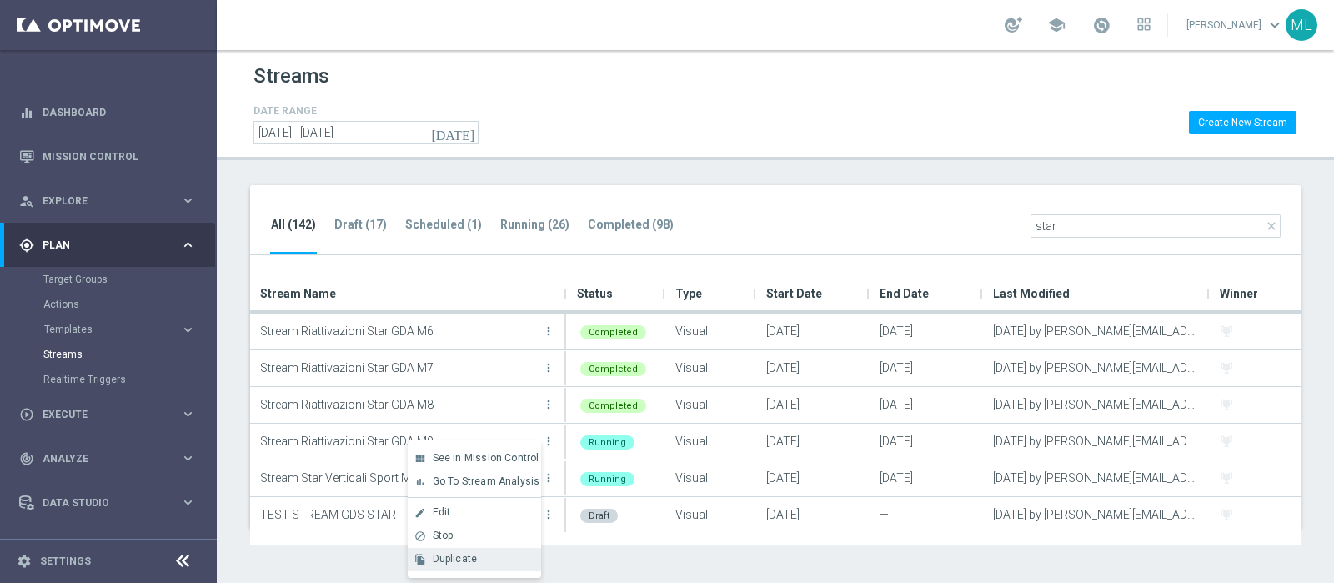
click at [459, 560] on span "Duplicate" at bounding box center [455, 559] width 45 height 12
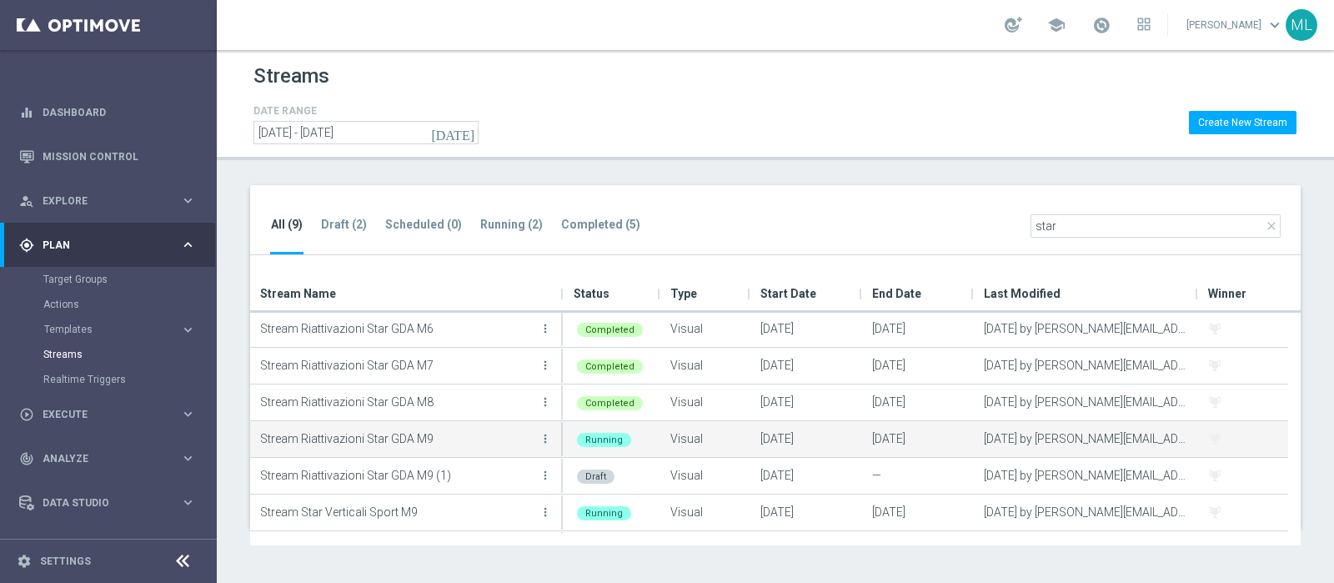
scroll to position [109, 0]
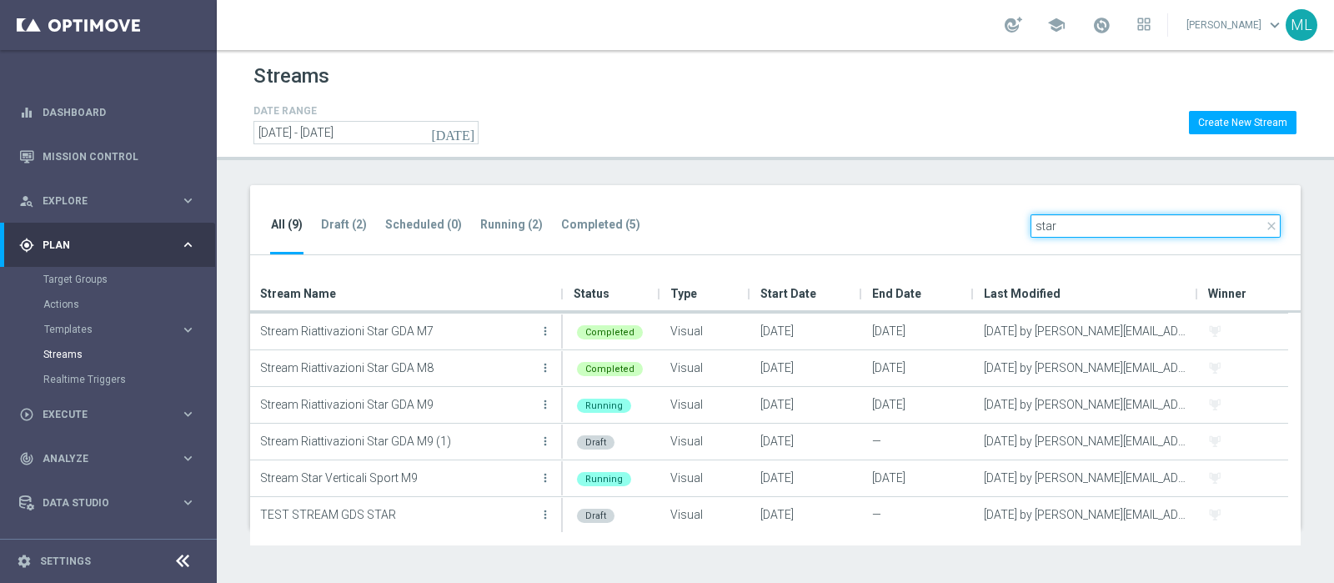
click at [1070, 228] on input "star" at bounding box center [1155, 225] width 250 height 23
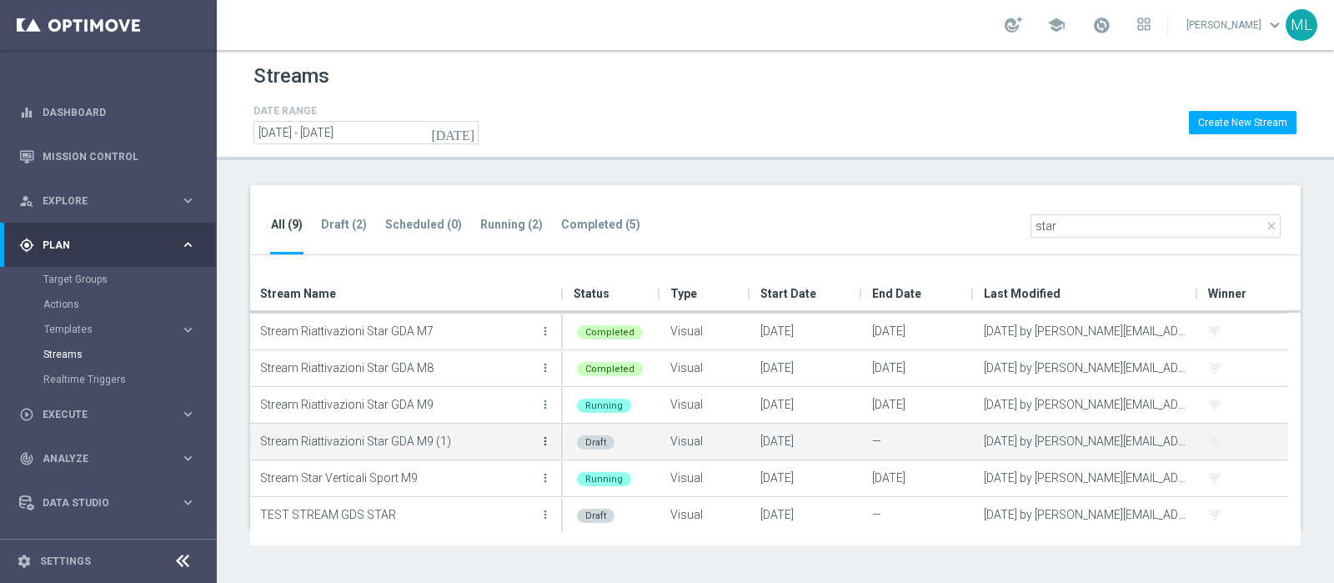
click at [542, 439] on icon "more_vert" at bounding box center [545, 440] width 13 height 13
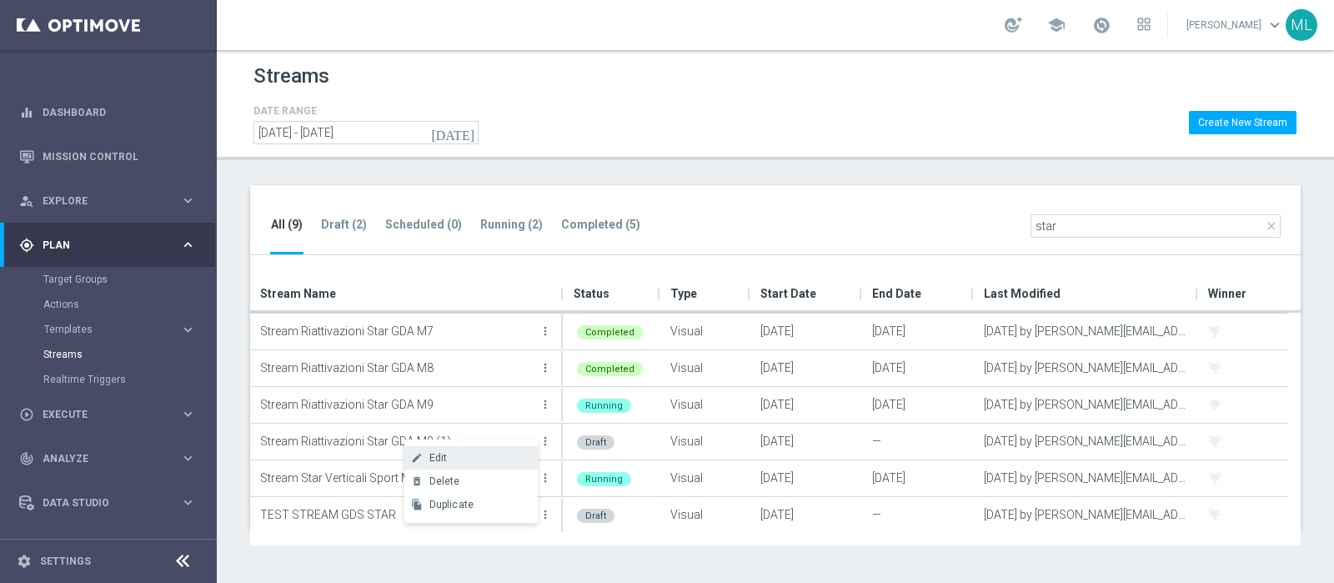
click at [444, 459] on span "Edit" at bounding box center [438, 458] width 18 height 12
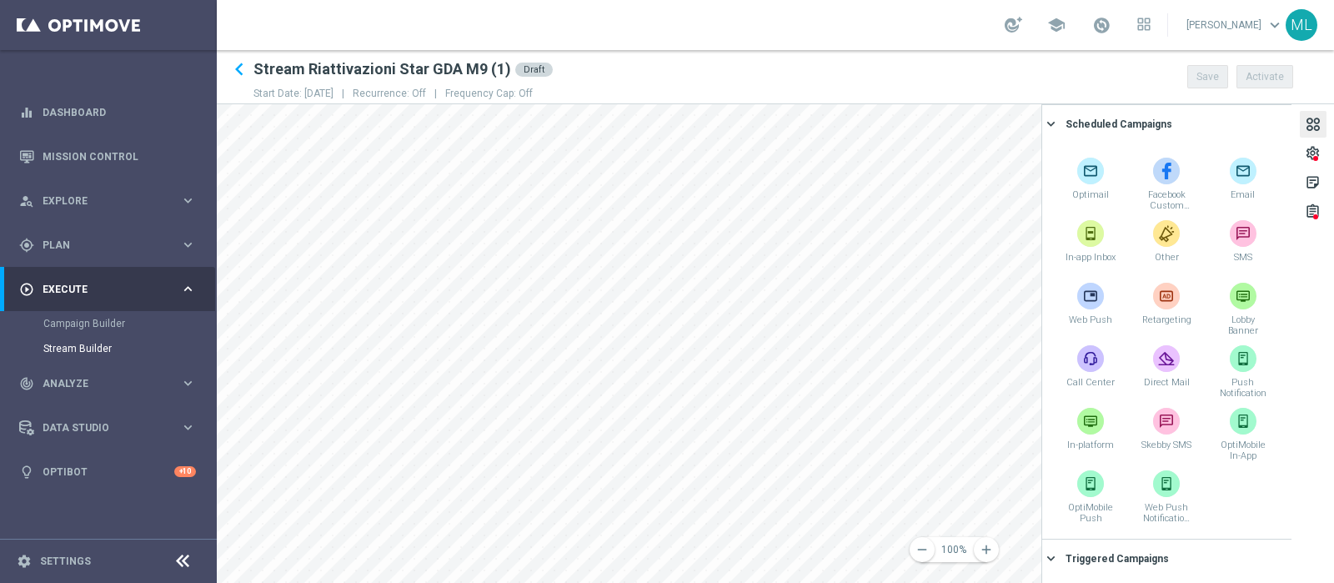
click at [1309, 129] on div at bounding box center [1313, 126] width 18 height 23
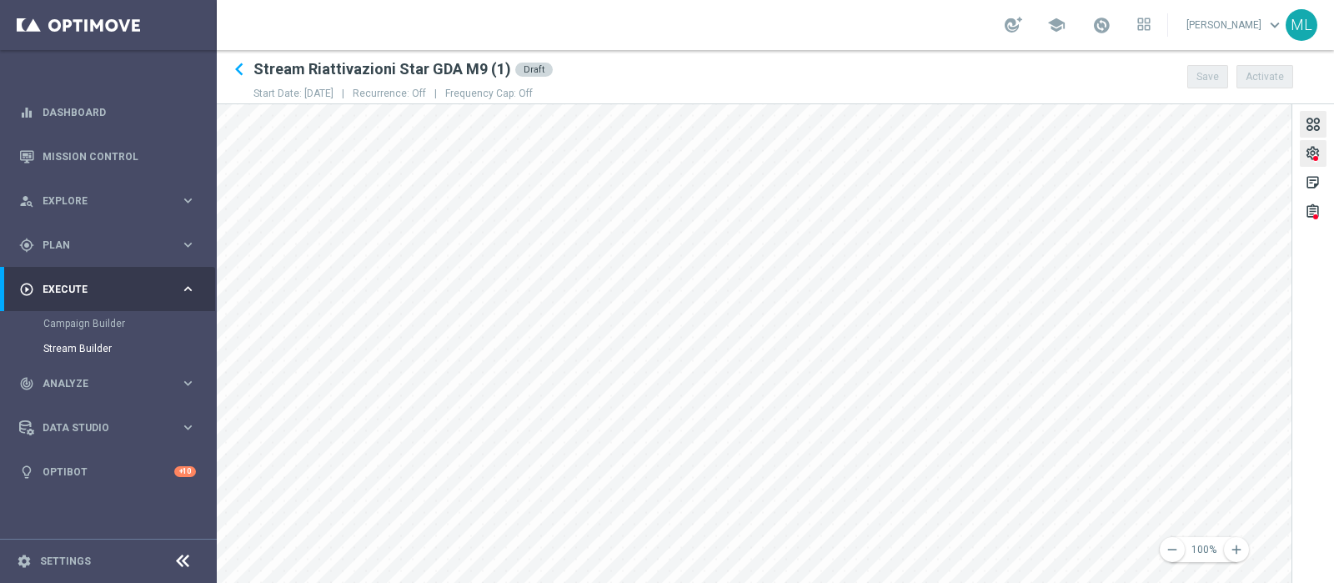
click at [1313, 158] on div at bounding box center [1315, 158] width 5 height 5
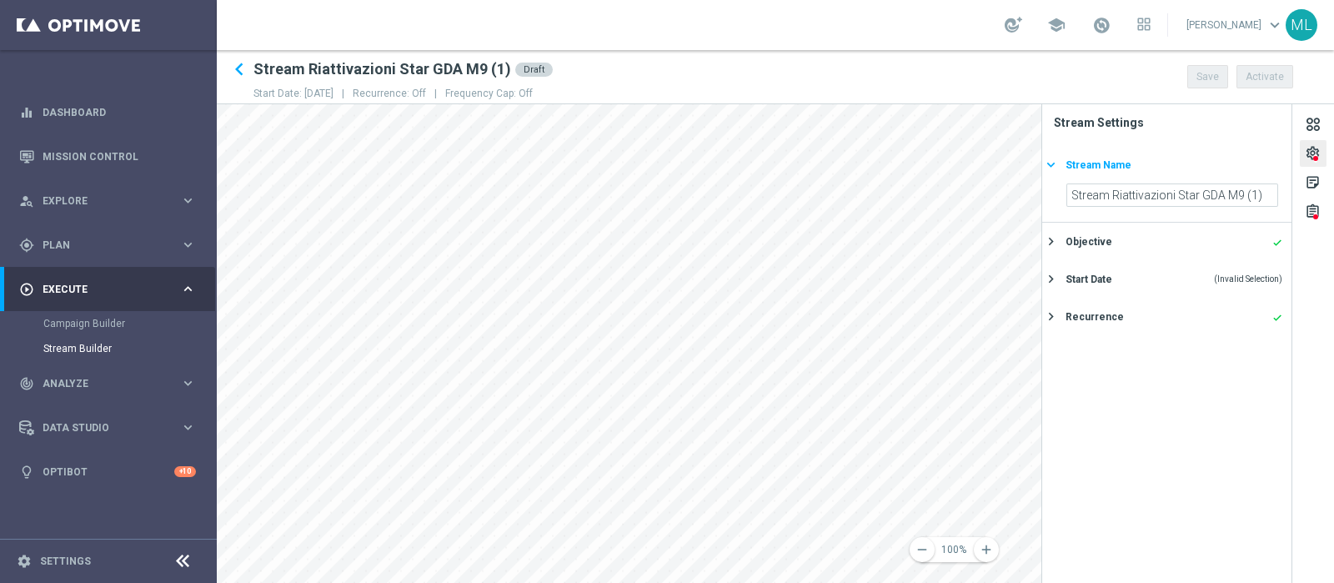
click at [1090, 164] on div "Stream Name" at bounding box center [1098, 165] width 66 height 15
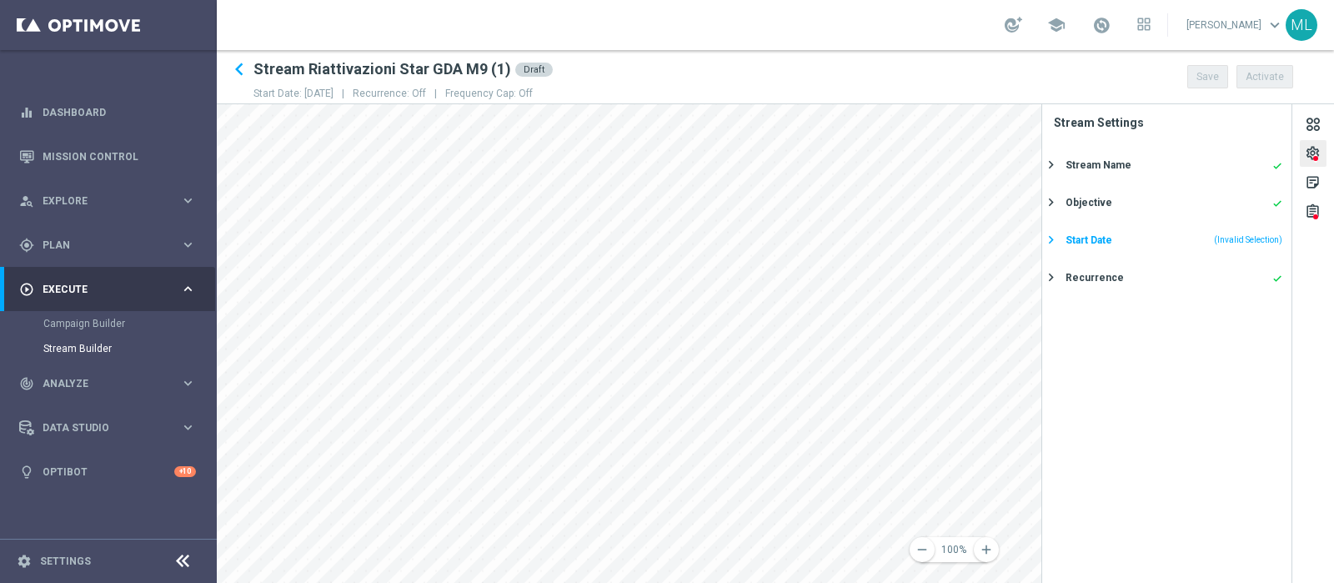
click at [1060, 232] on div "keyboard_arrow_right" at bounding box center [1052, 240] width 18 height 16
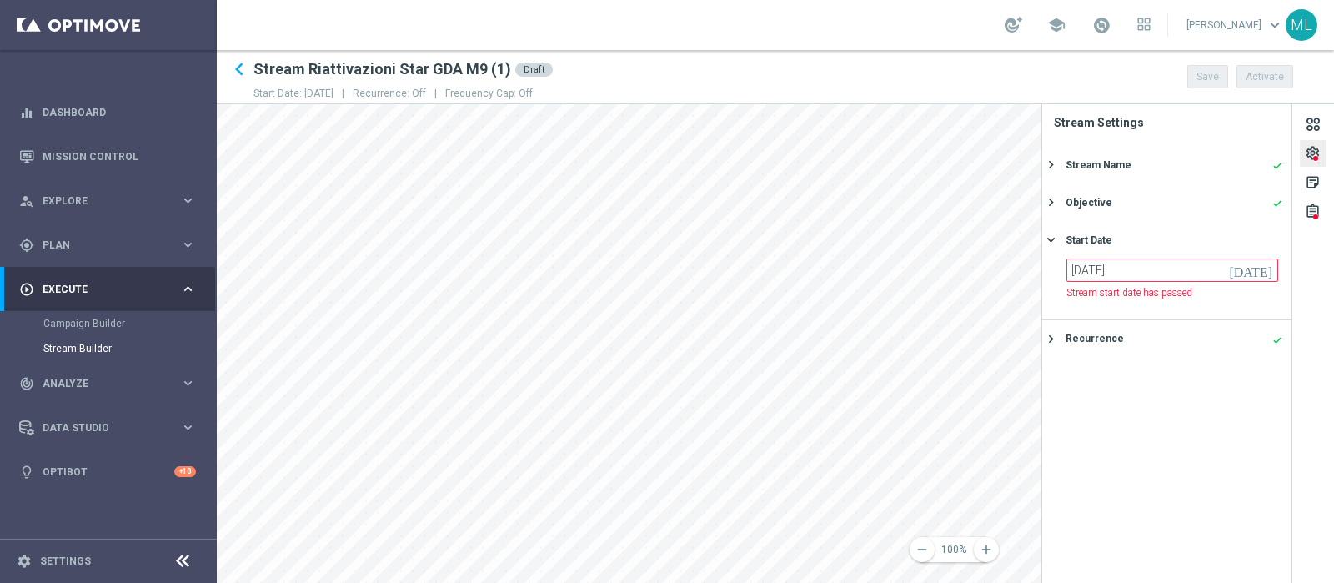
click at [1264, 268] on icon "today" at bounding box center [1253, 267] width 49 height 18
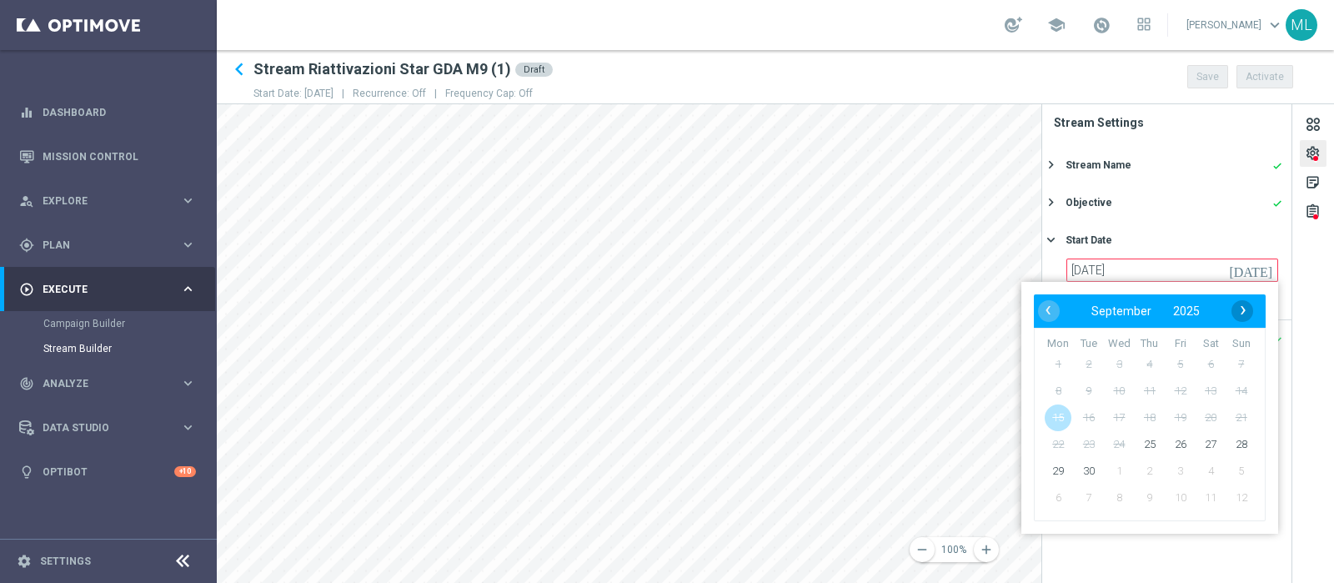
click at [1240, 310] on span "›" at bounding box center [1243, 310] width 22 height 22
click at [1046, 308] on span "‹" at bounding box center [1048, 310] width 22 height 22
click at [1091, 417] on span "14" at bounding box center [1088, 417] width 27 height 27
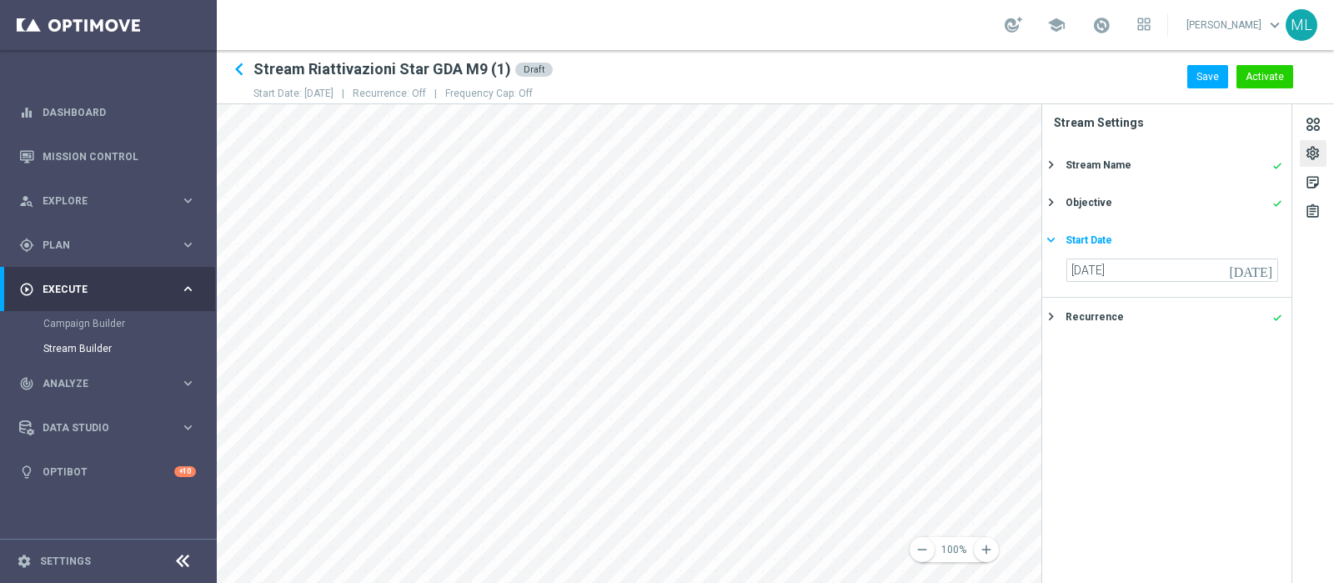
click at [1068, 234] on div "Start Date" at bounding box center [1088, 240] width 47 height 15
type input "16 Oct 2025"
click at [1301, 210] on div "assignment" at bounding box center [1313, 211] width 27 height 27
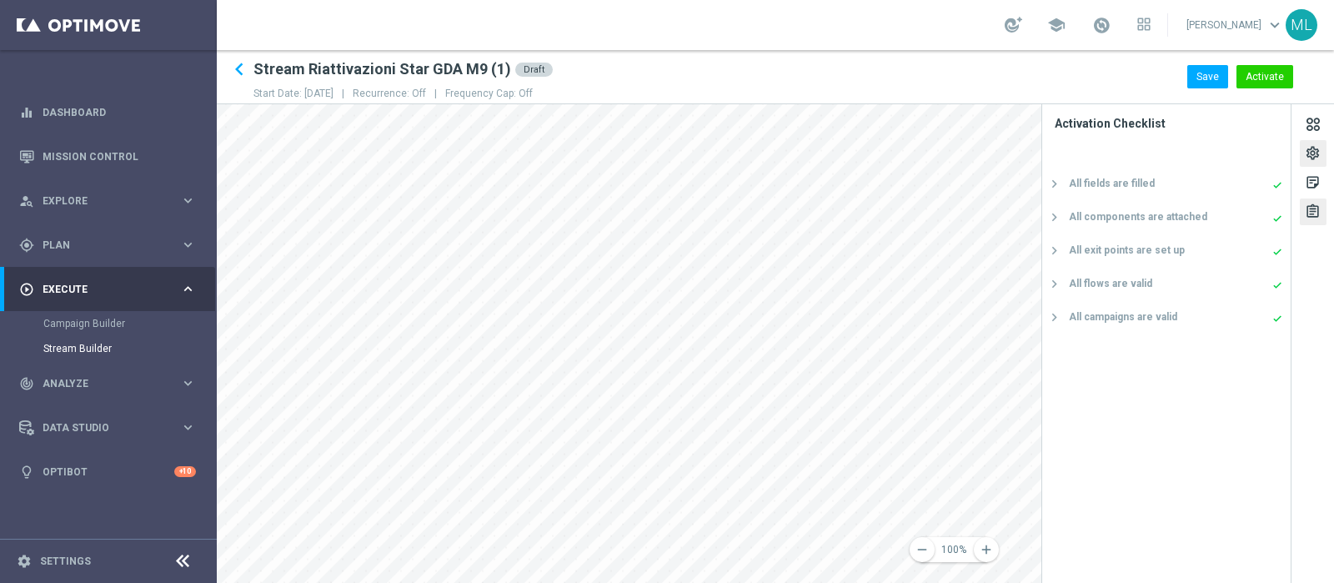
click at [1311, 162] on div "settings" at bounding box center [1313, 156] width 16 height 22
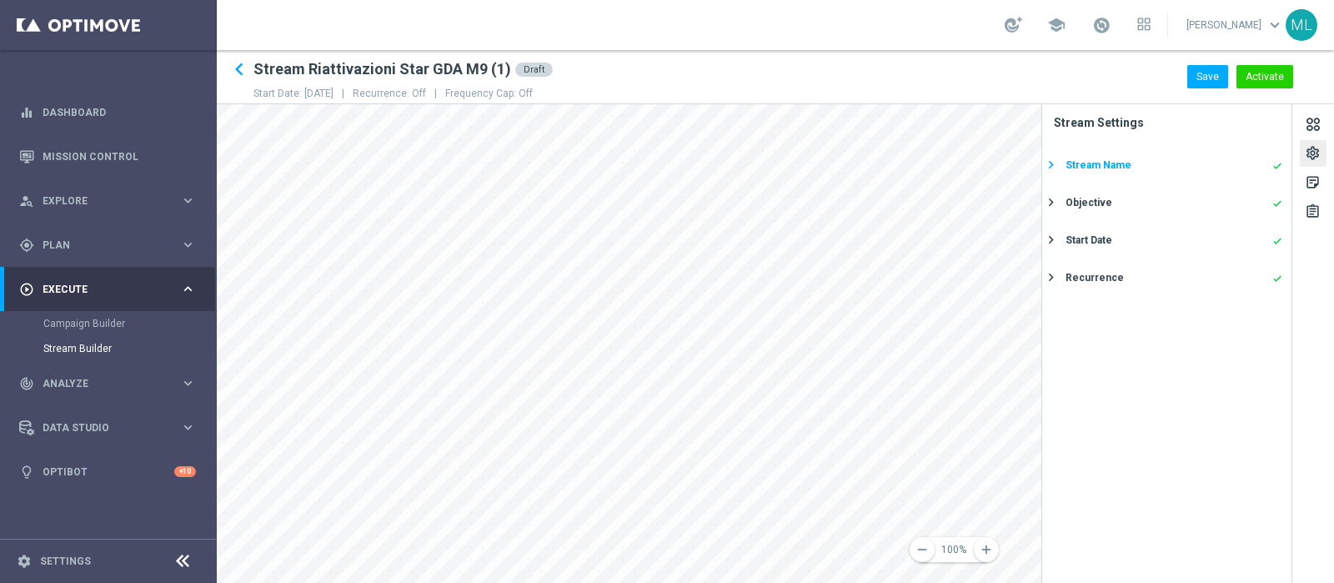
click at [1092, 163] on div "Stream Name" at bounding box center [1098, 165] width 66 height 15
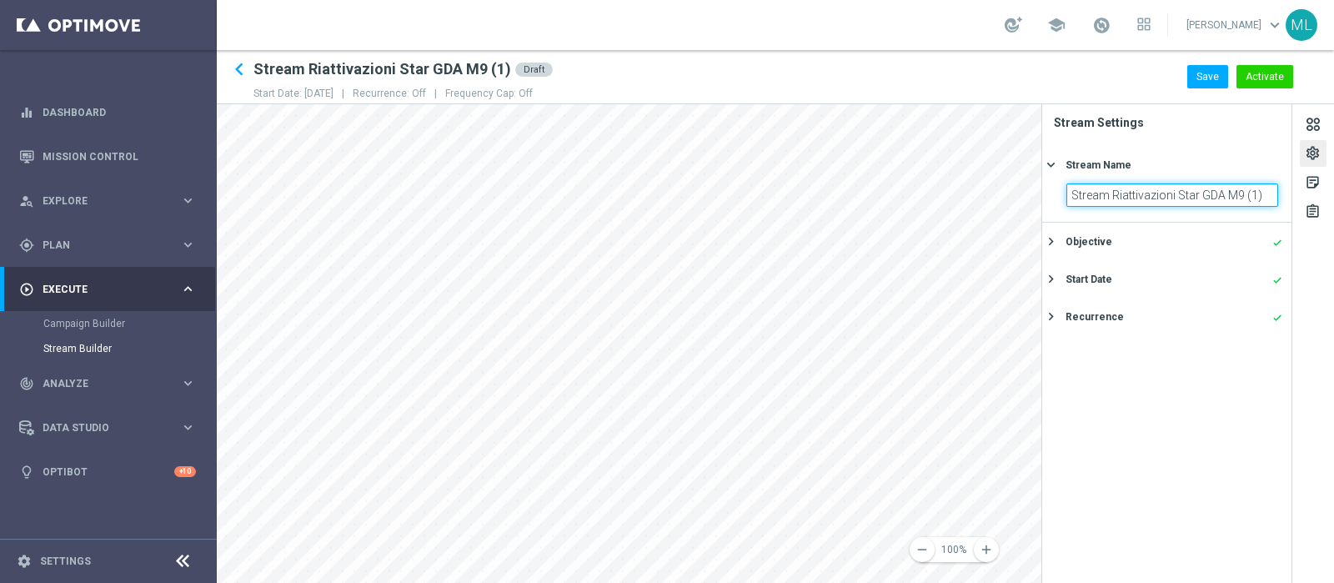
click at [1242, 193] on input "Stream Riattivazioni Star GDA M9 (1)" at bounding box center [1172, 194] width 212 height 23
drag, startPoint x: 1238, startPoint y: 195, endPoint x: 1263, endPoint y: 197, distance: 25.1
click at [1263, 197] on input "Stream Riattivazioni Star GDA M9 (1)" at bounding box center [1172, 194] width 212 height 23
type input "Stream Riattivazioni Star GDA M10"
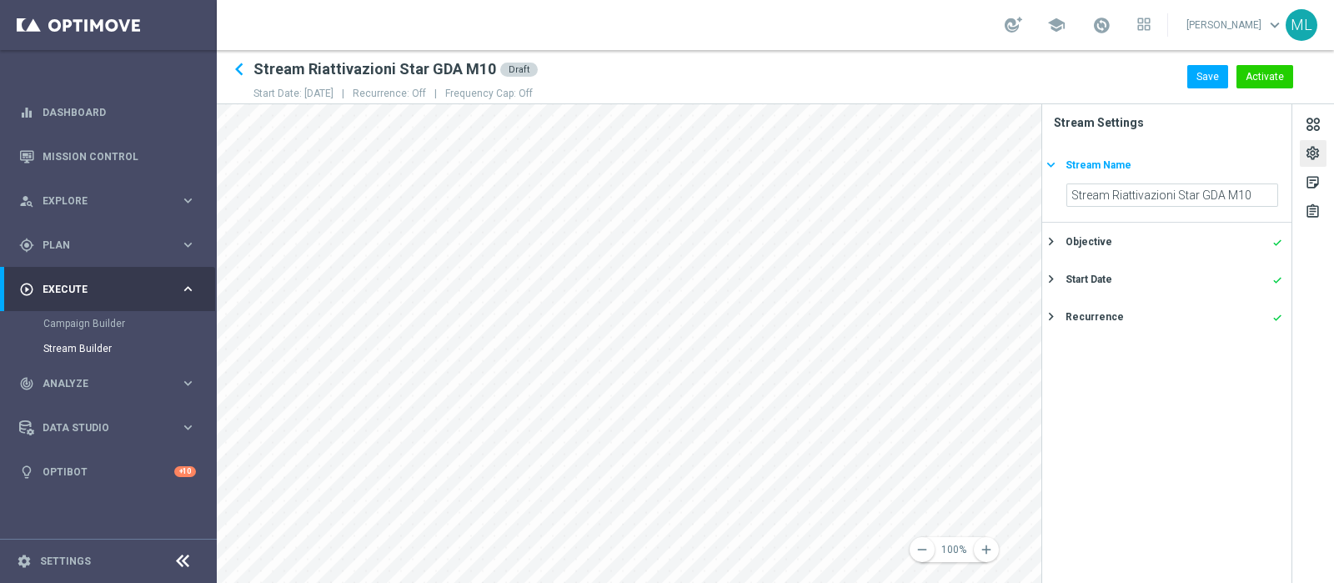
click at [1051, 163] on icon "keyboard_arrow_right" at bounding box center [1051, 165] width 16 height 16
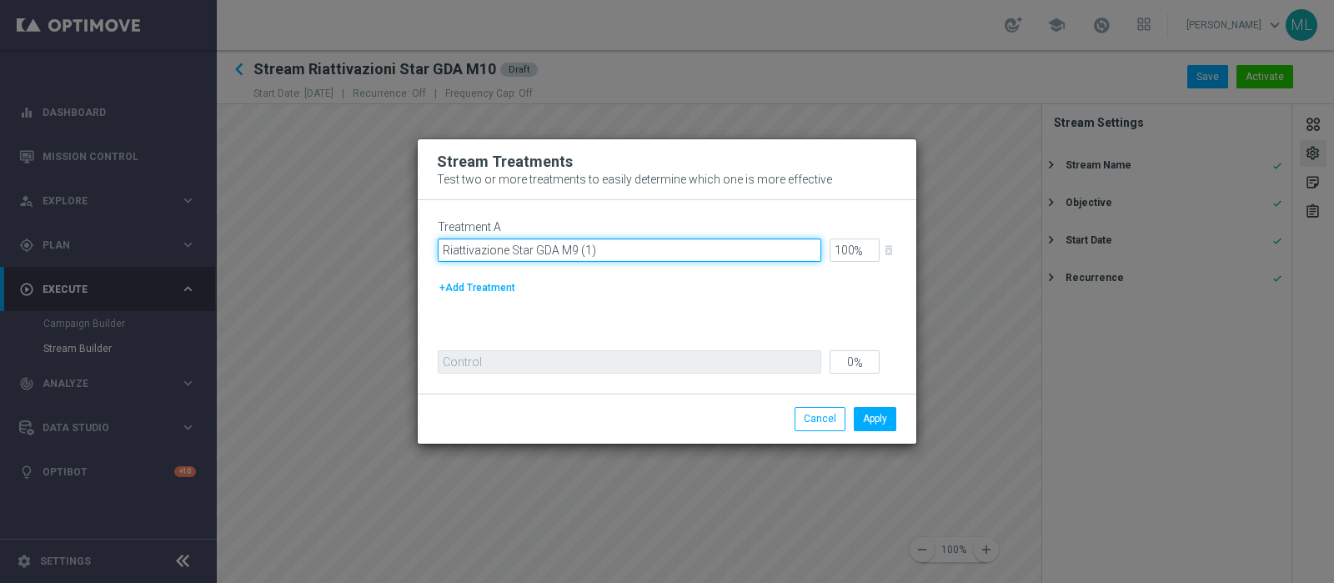
click at [572, 252] on input "Riattivazione Star GDA M9 (1)" at bounding box center [630, 249] width 384 height 23
drag, startPoint x: 572, startPoint y: 252, endPoint x: 617, endPoint y: 250, distance: 45.1
click at [617, 250] on input "Riattivazione Star GDA M9 (1)" at bounding box center [630, 249] width 384 height 23
type input "Riattivazione Star GDA M10"
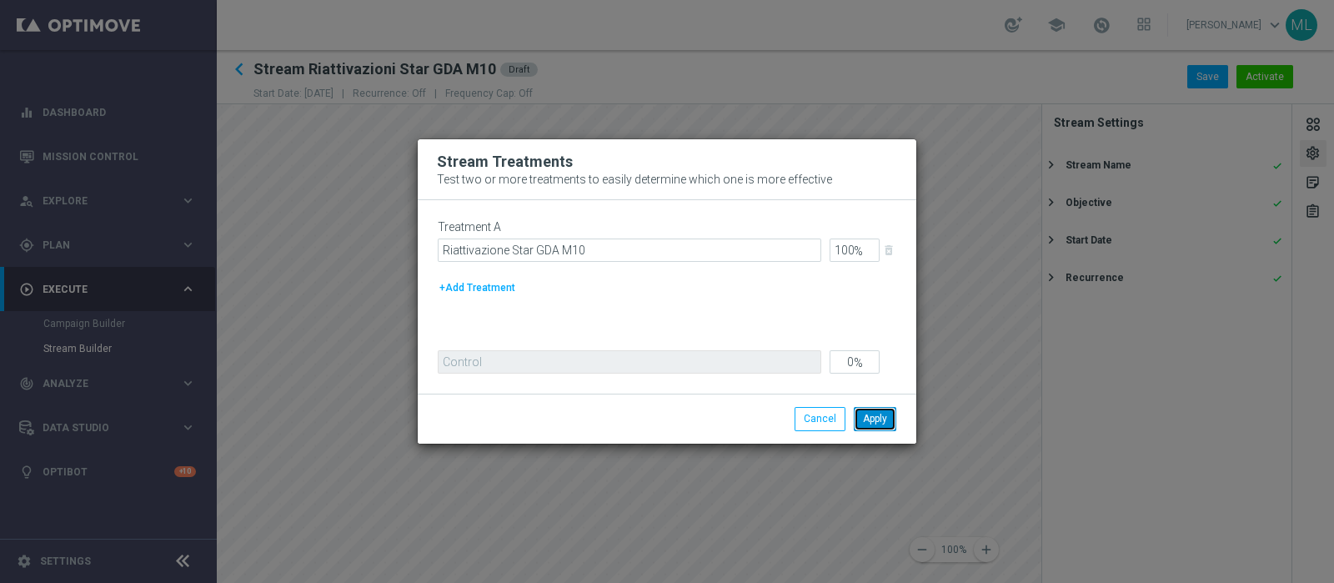
click at [878, 417] on button "Apply" at bounding box center [875, 418] width 43 height 23
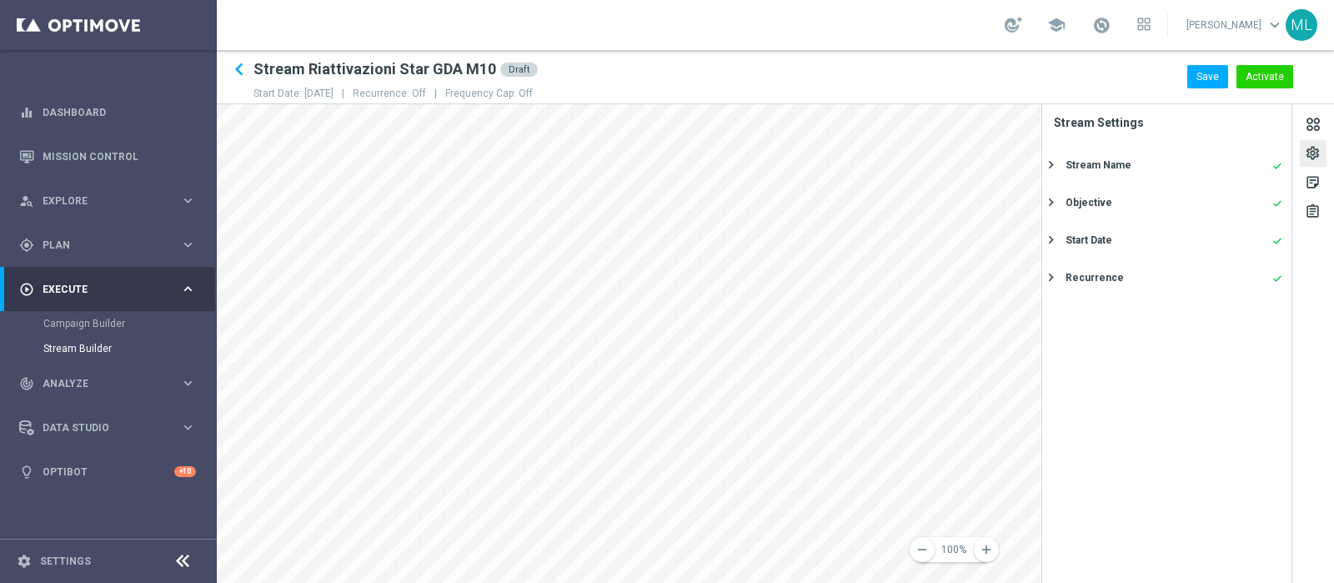
click at [1315, 148] on div "settings" at bounding box center [1313, 156] width 16 height 22
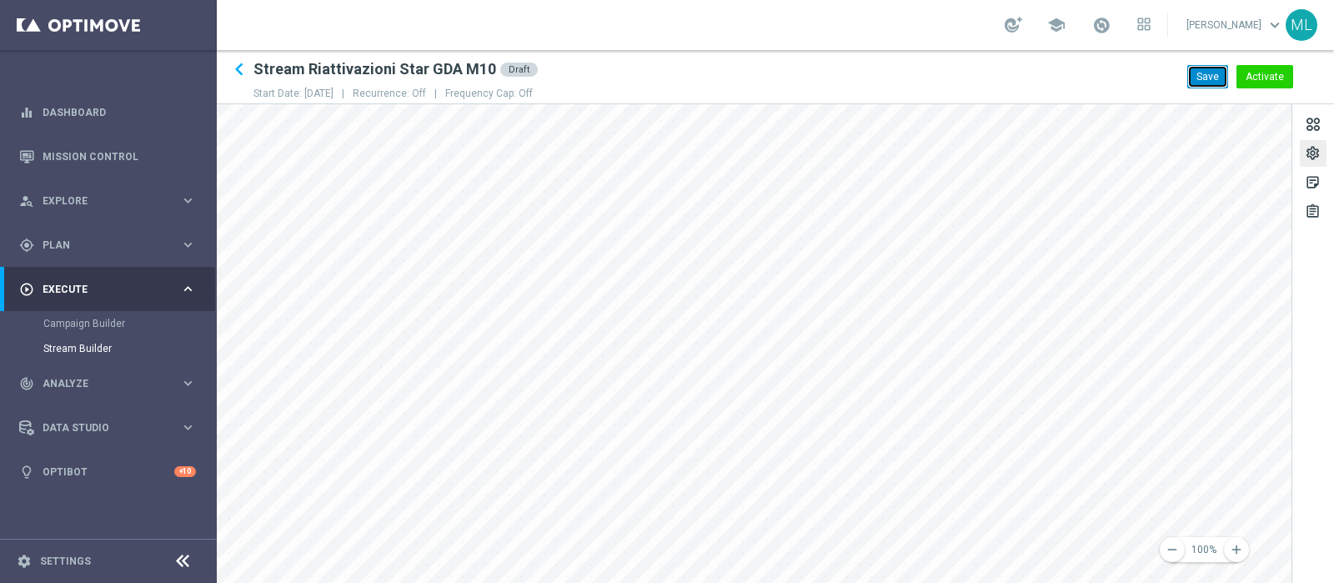
click at [1212, 73] on button "Save" at bounding box center [1207, 76] width 41 height 23
click at [1168, 542] on icon "remove" at bounding box center [1172, 549] width 15 height 15
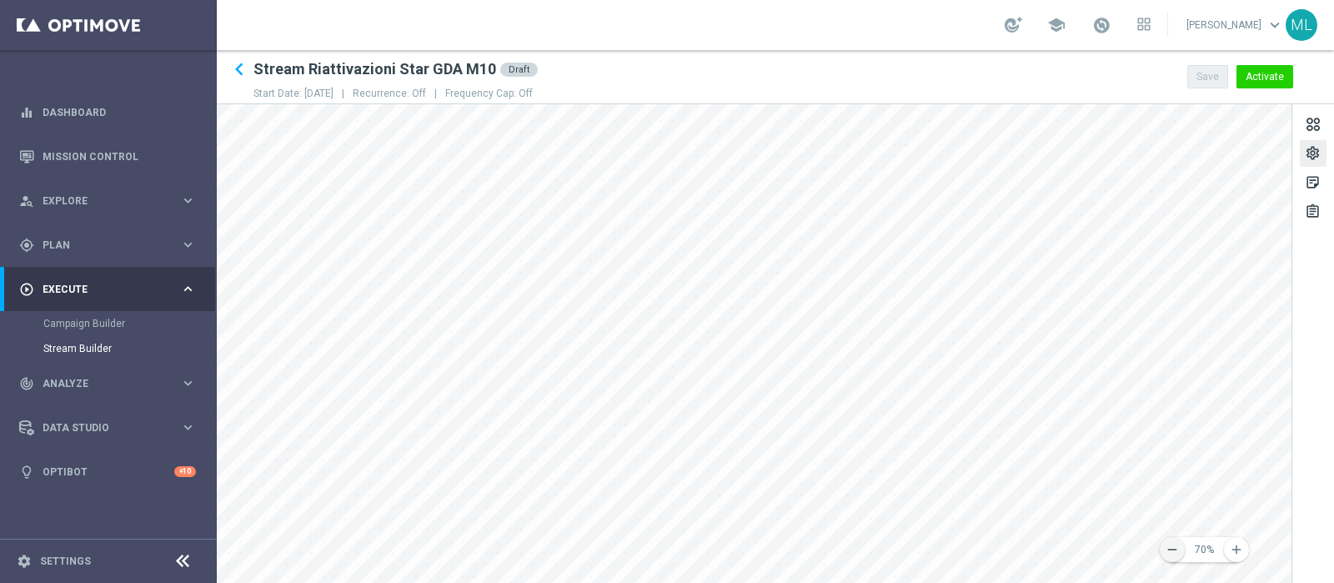
click at [1168, 542] on icon "remove" at bounding box center [1172, 549] width 15 height 15
click at [1213, 79] on button "Save" at bounding box center [1207, 76] width 41 height 23
